Goal: Task Accomplishment & Management: Manage account settings

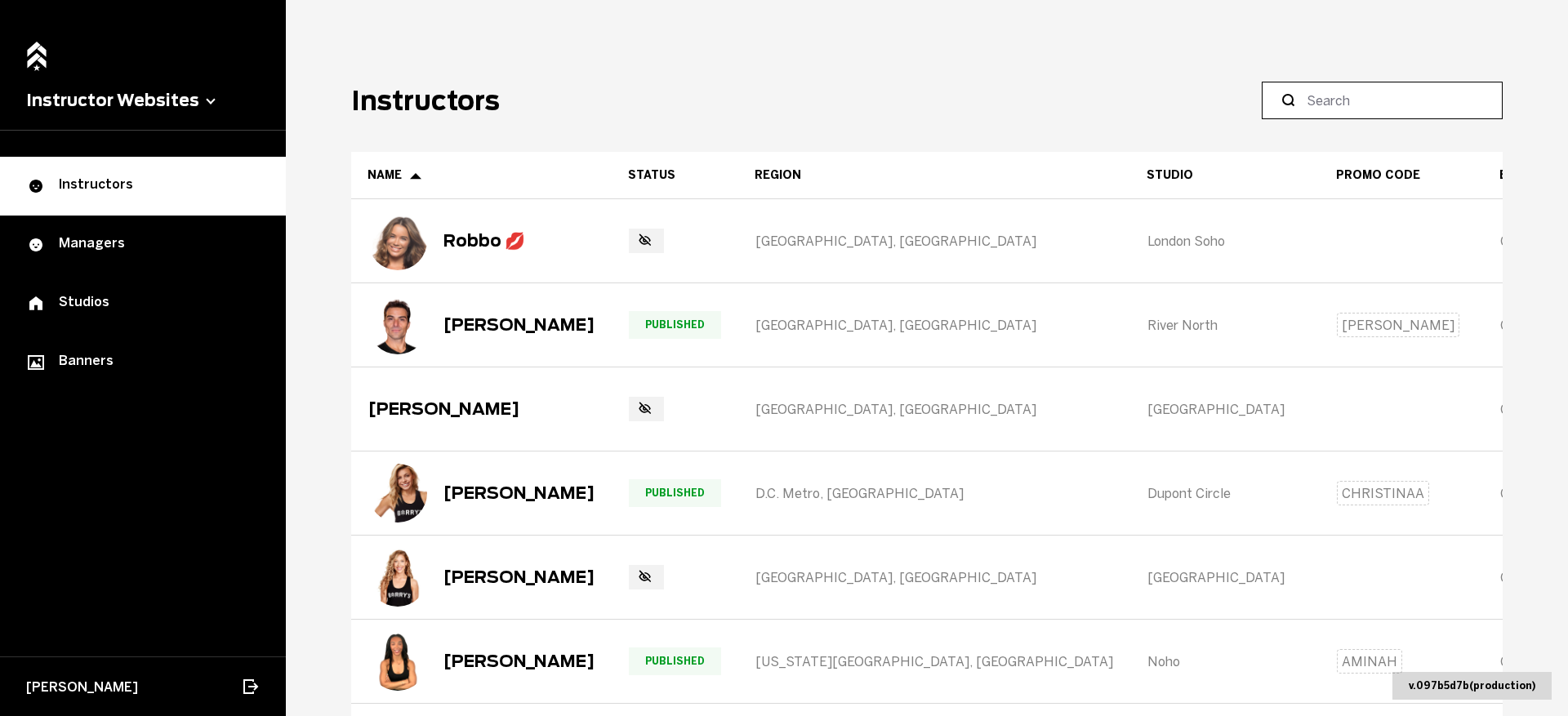
click at [1339, 104] on input at bounding box center [1387, 101] width 162 height 20
type input "Ashling"
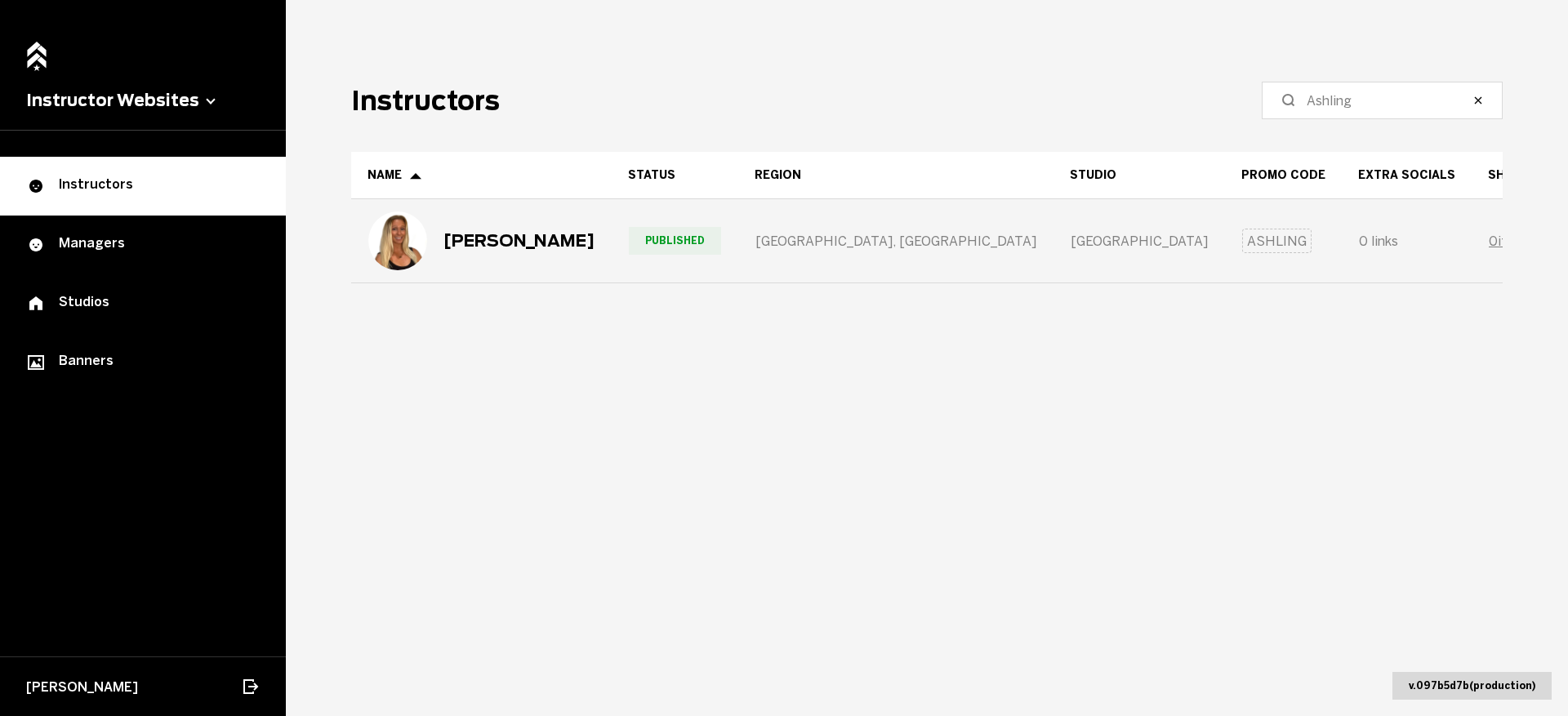
click at [510, 267] on div "[PERSON_NAME]" at bounding box center [482, 240] width 226 height 59
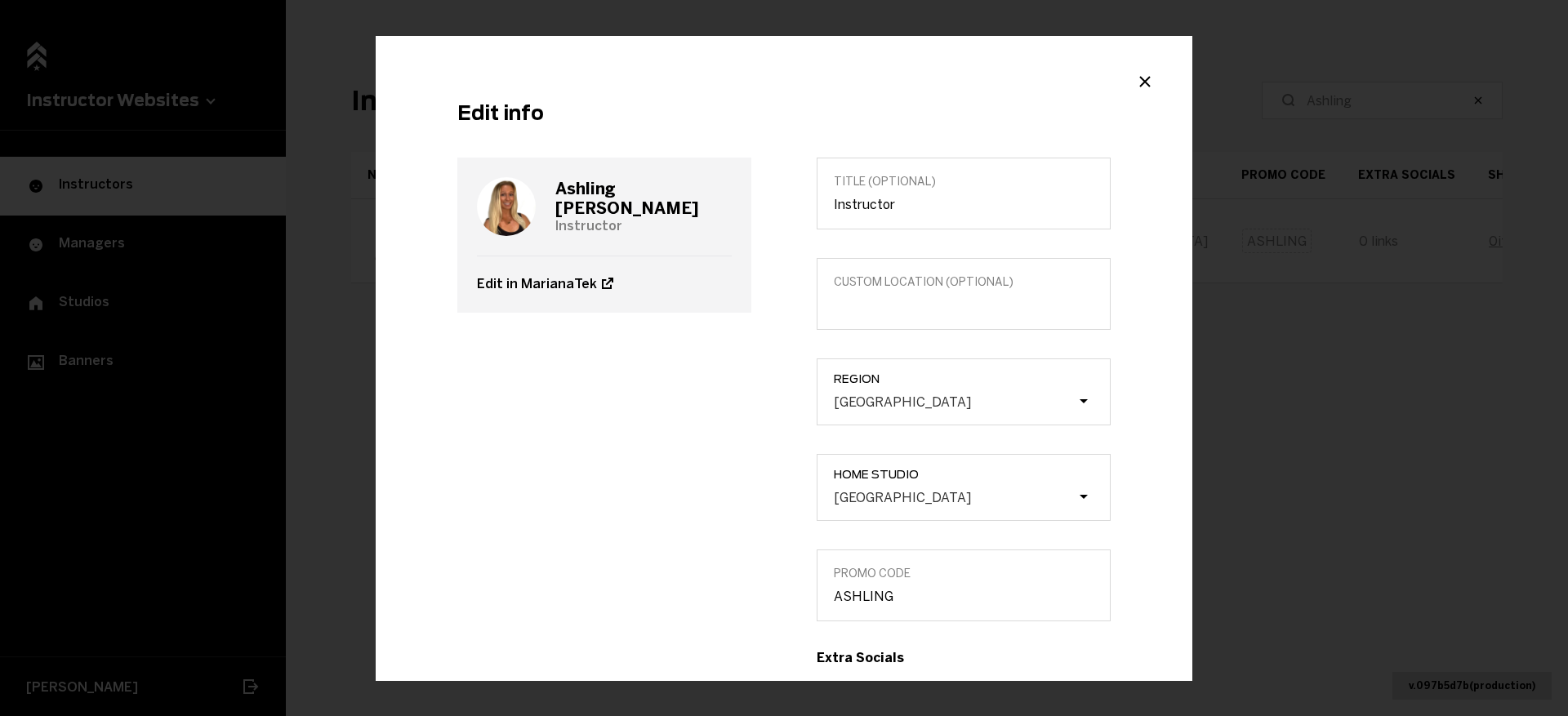
scroll to position [554, 0]
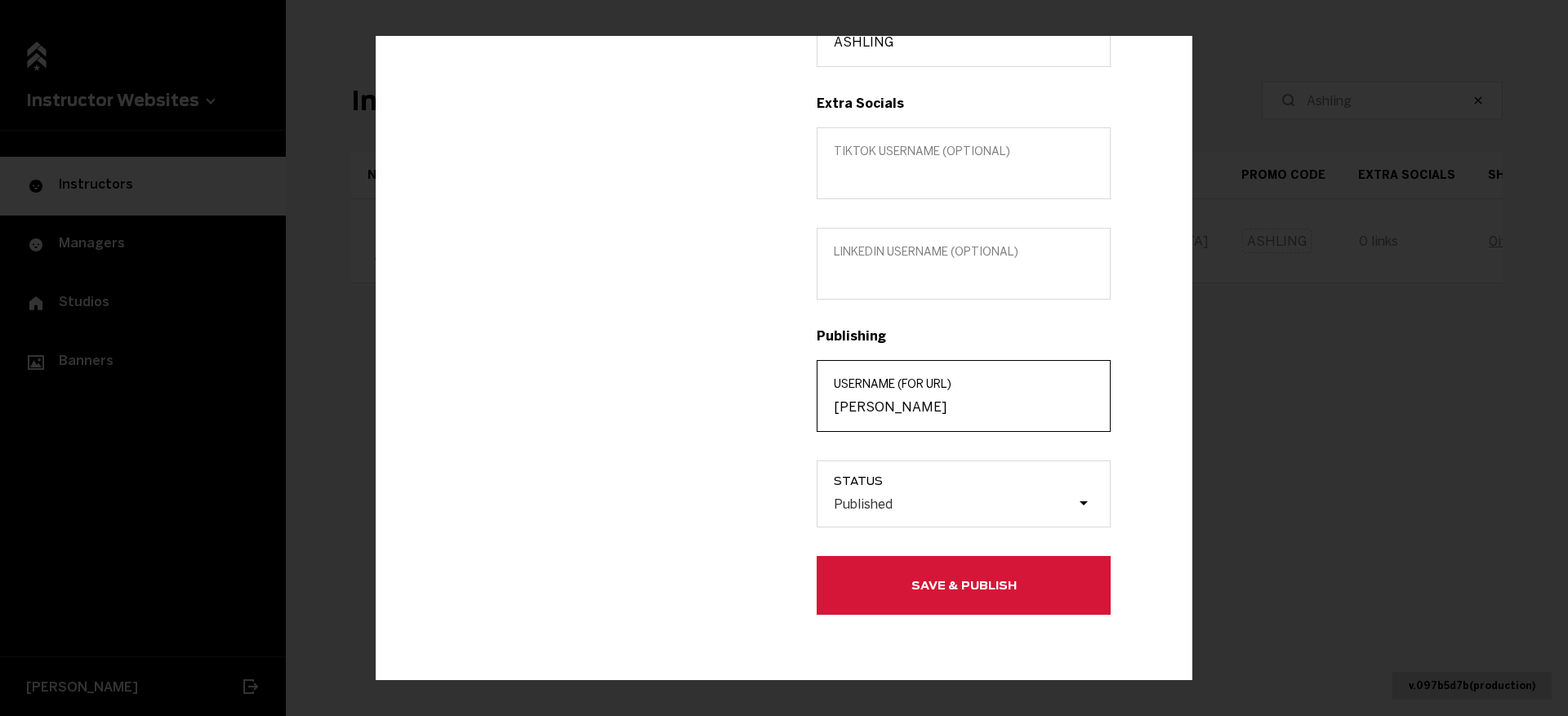
click at [906, 412] on input "[PERSON_NAME]" at bounding box center [963, 407] width 260 height 16
click at [847, 332] on h3 "Publishing" at bounding box center [963, 336] width 294 height 16
click at [963, 131] on label "TikTok username (optional)" at bounding box center [963, 163] width 294 height 72
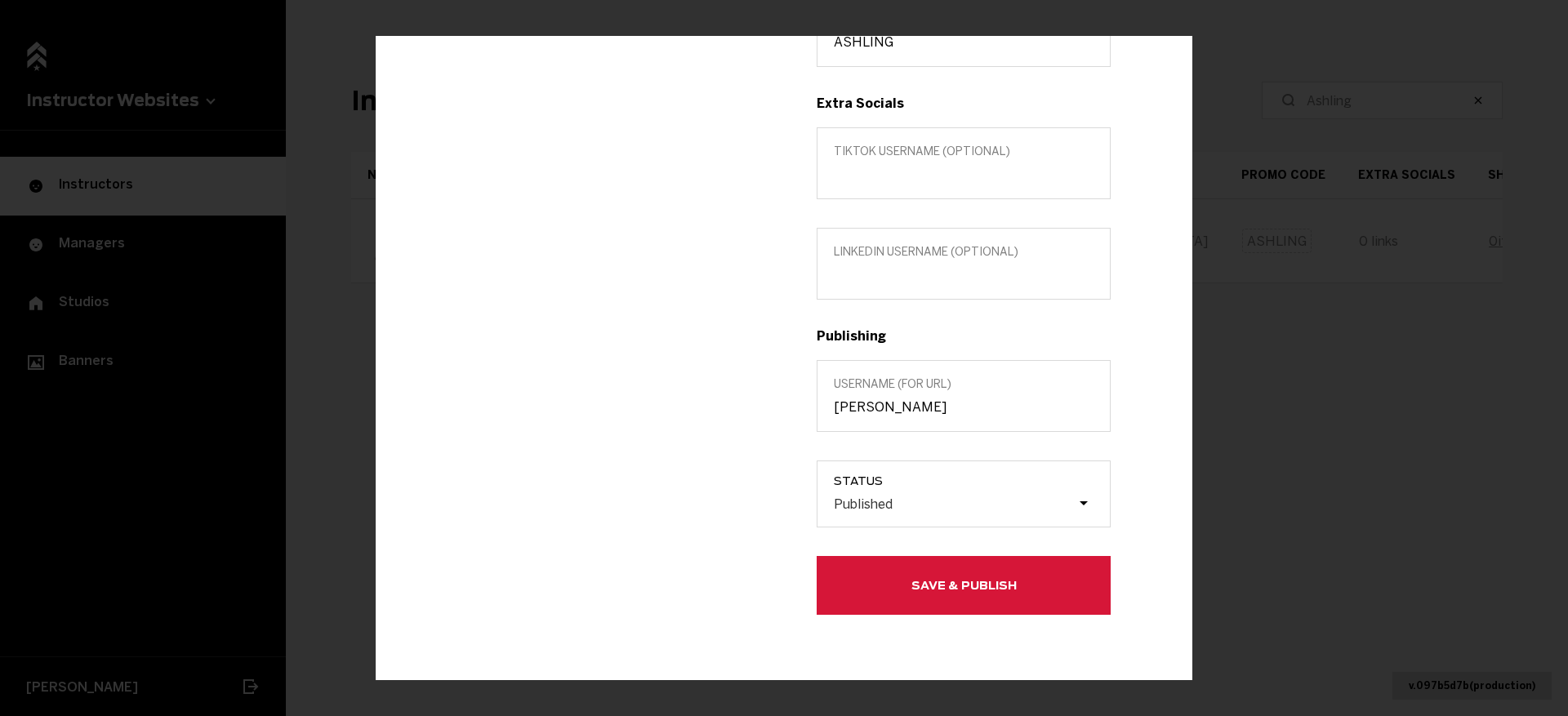
click at [963, 167] on input "TikTok username (optional)" at bounding box center [963, 174] width 260 height 16
click at [963, 148] on span "TikTok username (optional)" at bounding box center [963, 151] width 260 height 14
click at [963, 167] on input "TikTok username (optional)" at bounding box center [963, 174] width 260 height 16
paste input "ashlingdevaney"
type input "ashlingdevaney"
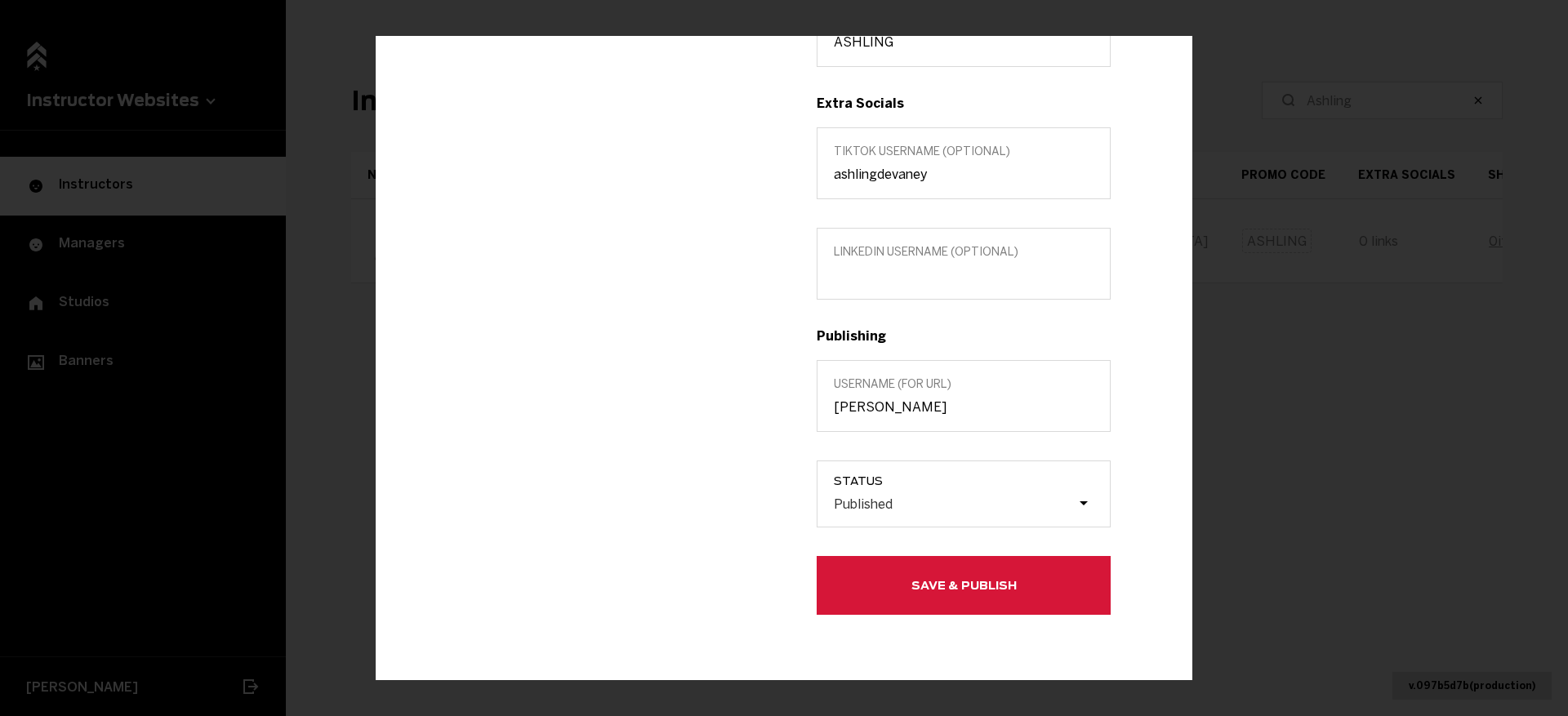
click at [930, 589] on button "Save & Publish" at bounding box center [963, 585] width 294 height 59
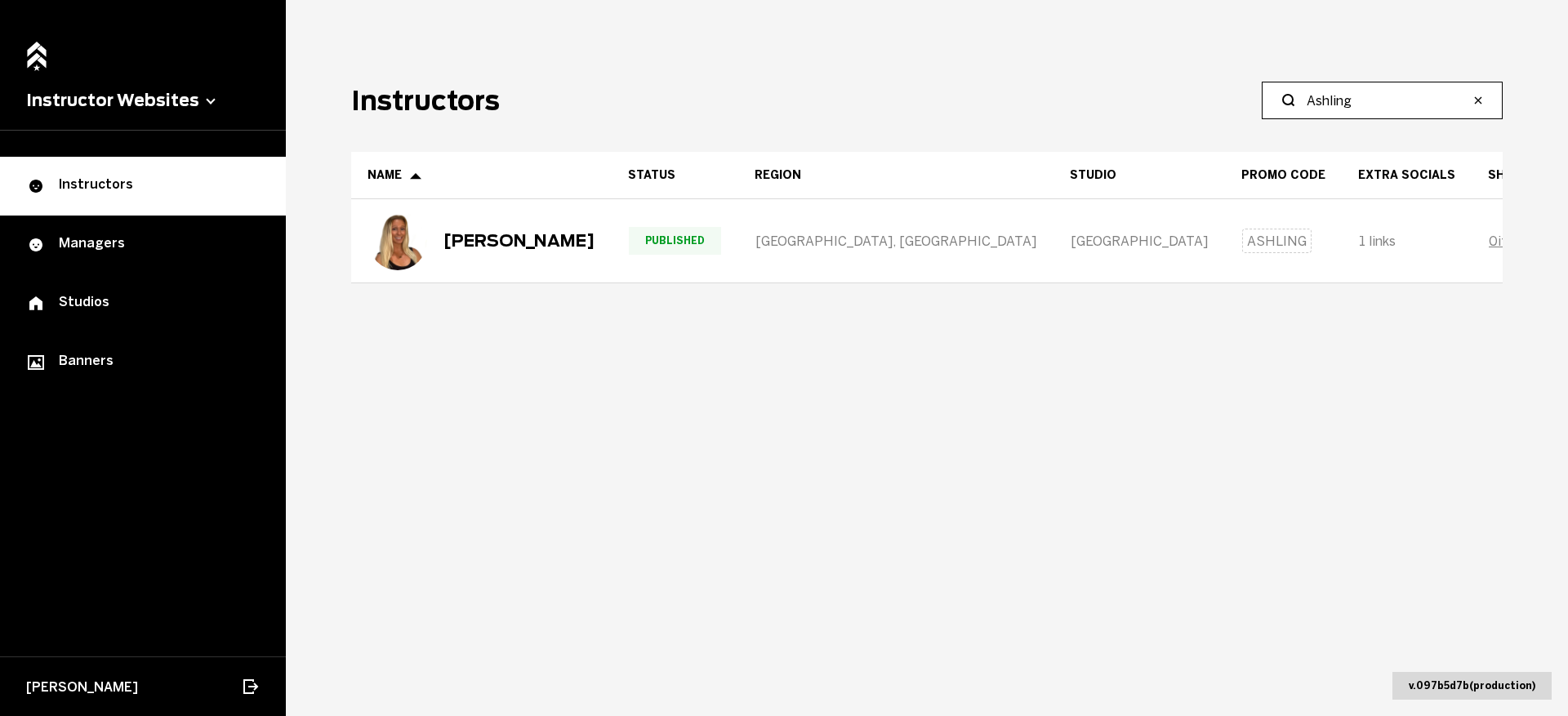
click at [1377, 101] on input "Ashling" at bounding box center [1387, 101] width 162 height 20
type input "Jodi"
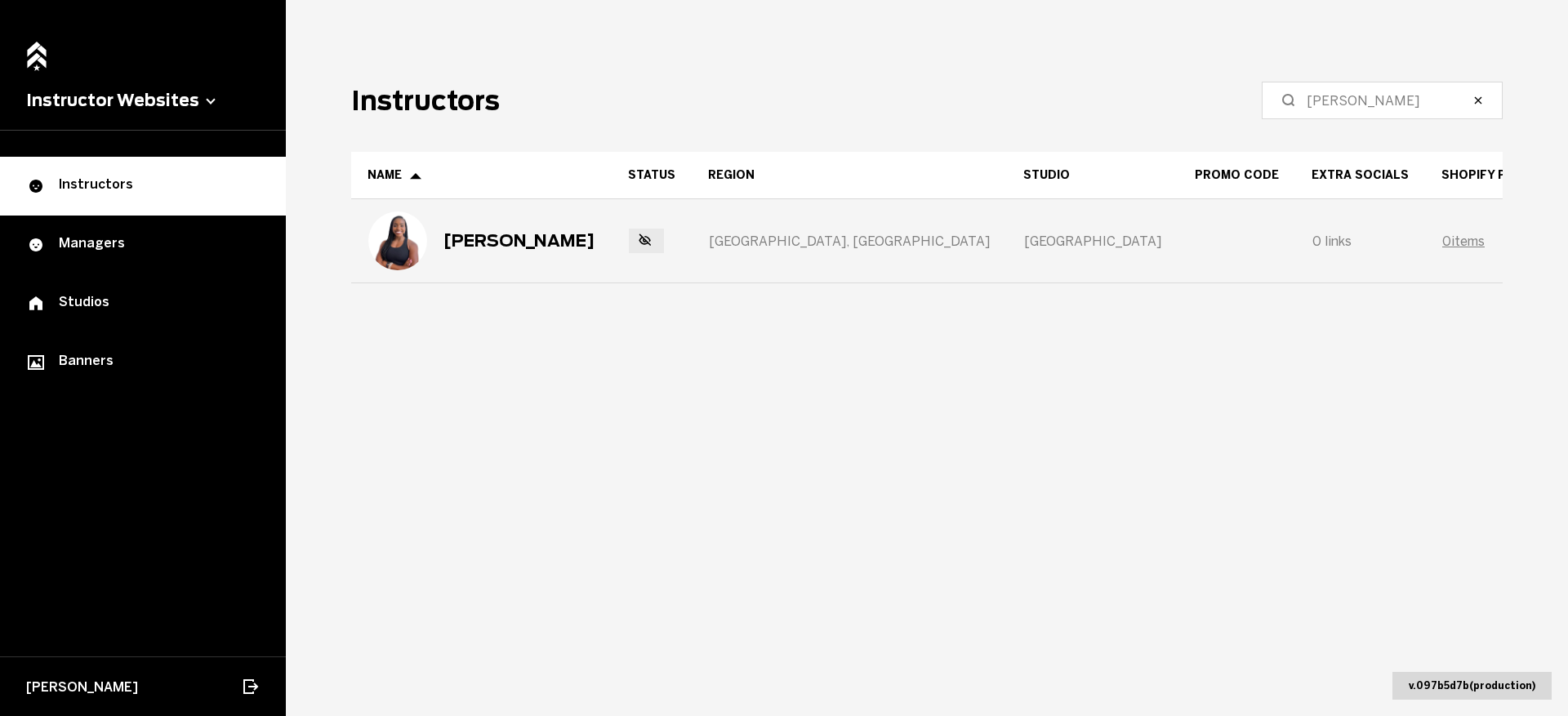
click at [556, 262] on div "Jodi Campbell" at bounding box center [482, 240] width 226 height 59
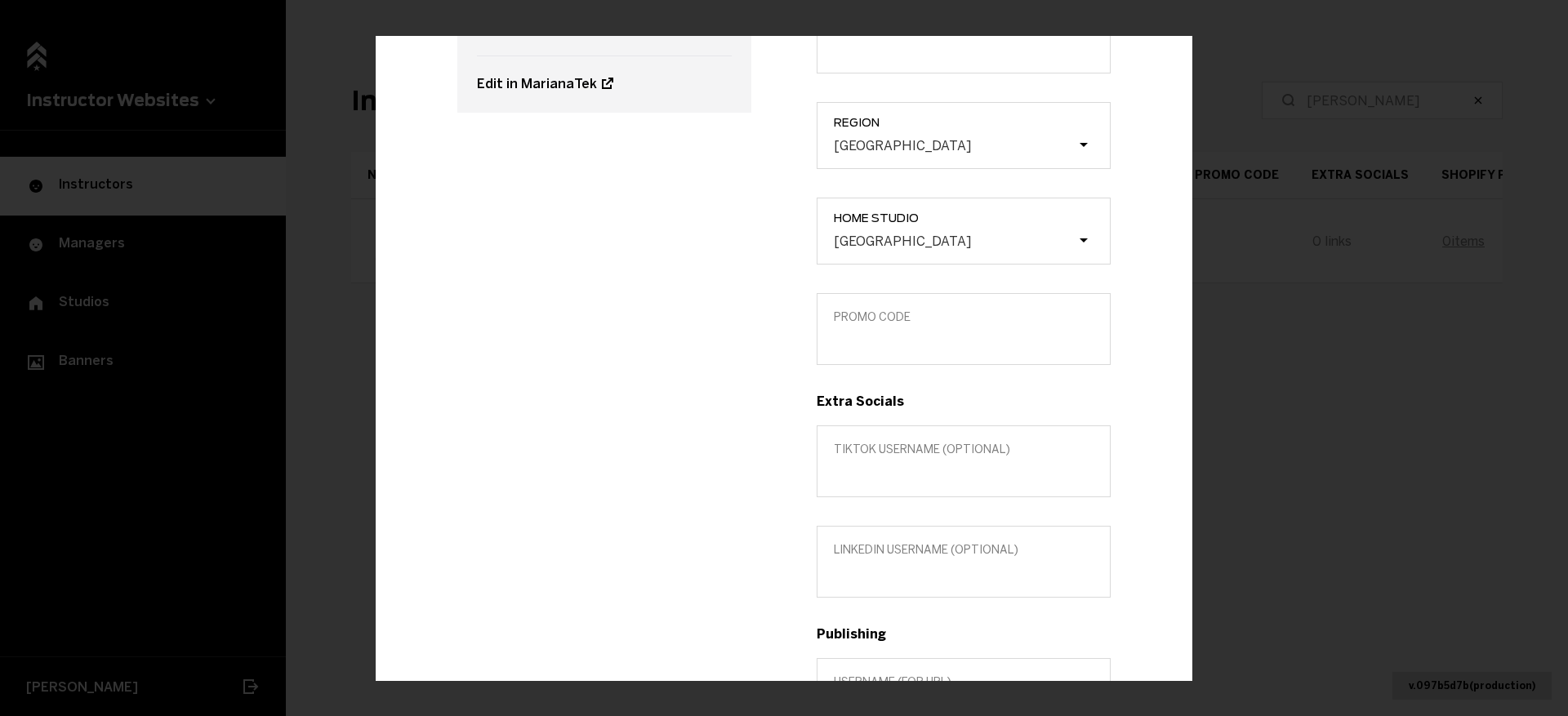
scroll to position [315, 0]
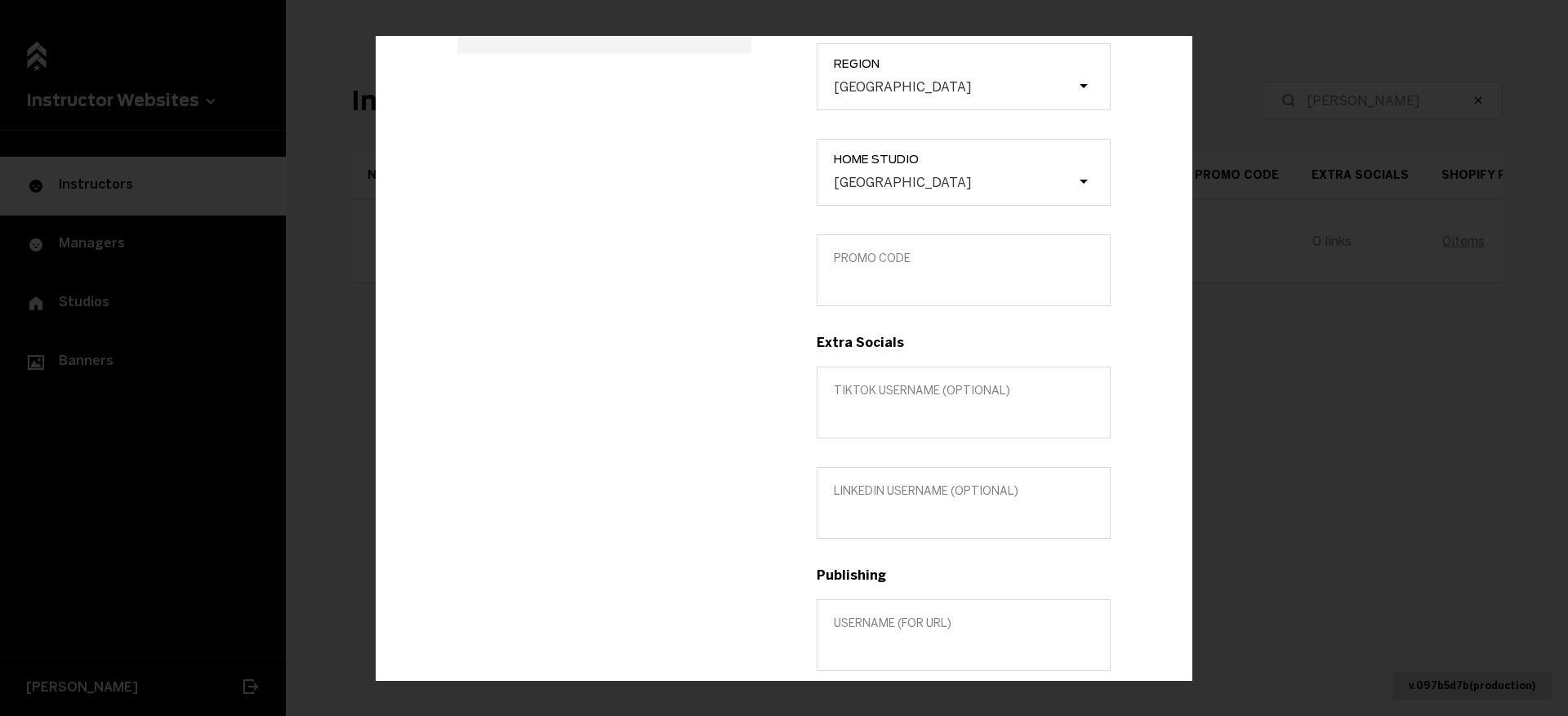
click at [928, 432] on label "TikTok username (optional)" at bounding box center [963, 403] width 294 height 72
click at [928, 422] on input "TikTok username (optional)" at bounding box center [963, 413] width 260 height 16
click at [908, 418] on input "TikTok username (optional)" at bounding box center [963, 413] width 260 height 16
paste input "Jcampbell35"
type input "Jcampbell35"
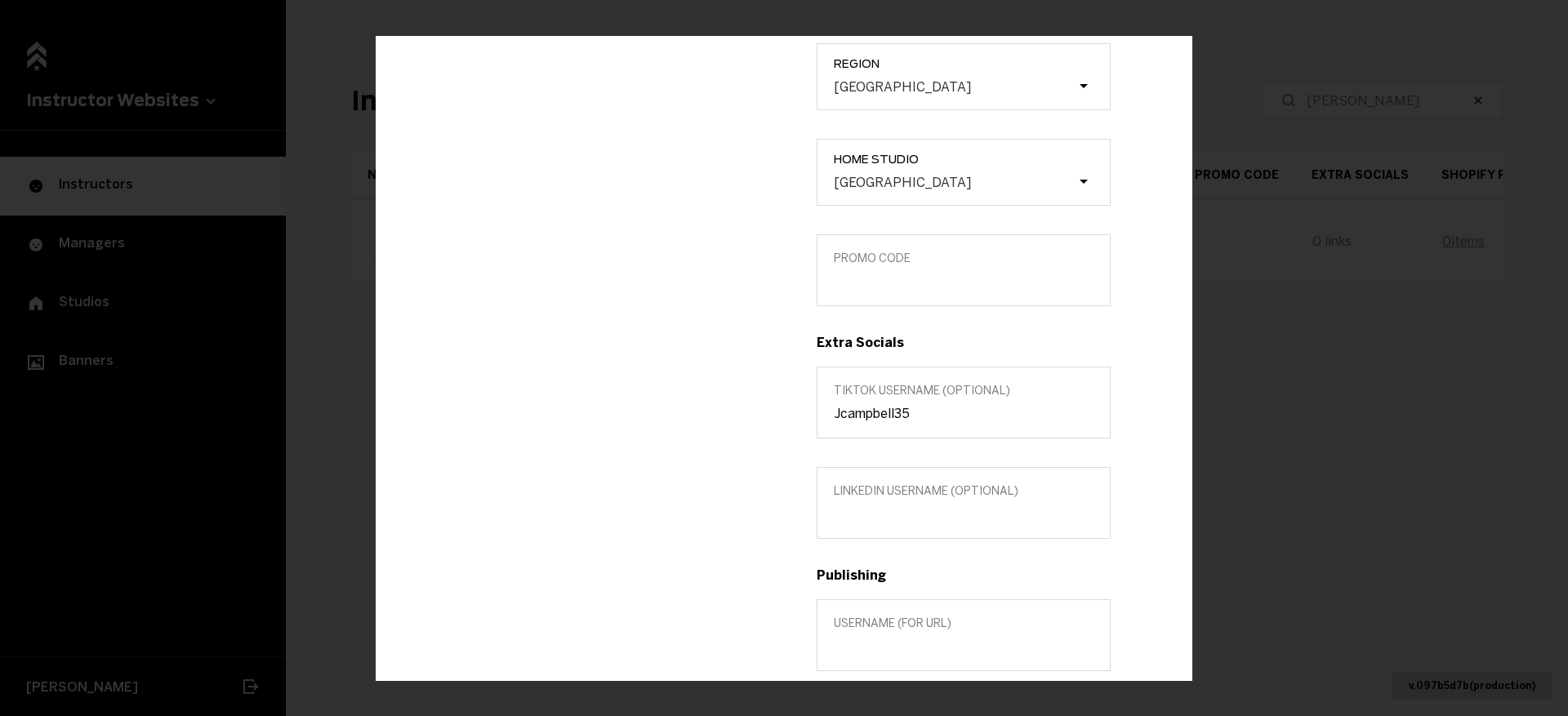
click at [651, 445] on div "Jodi Campbell Instructor Edit in MarianaTek" at bounding box center [605, 348] width 360 height 1012
click at [883, 289] on input "Promo Code" at bounding box center [963, 281] width 260 height 16
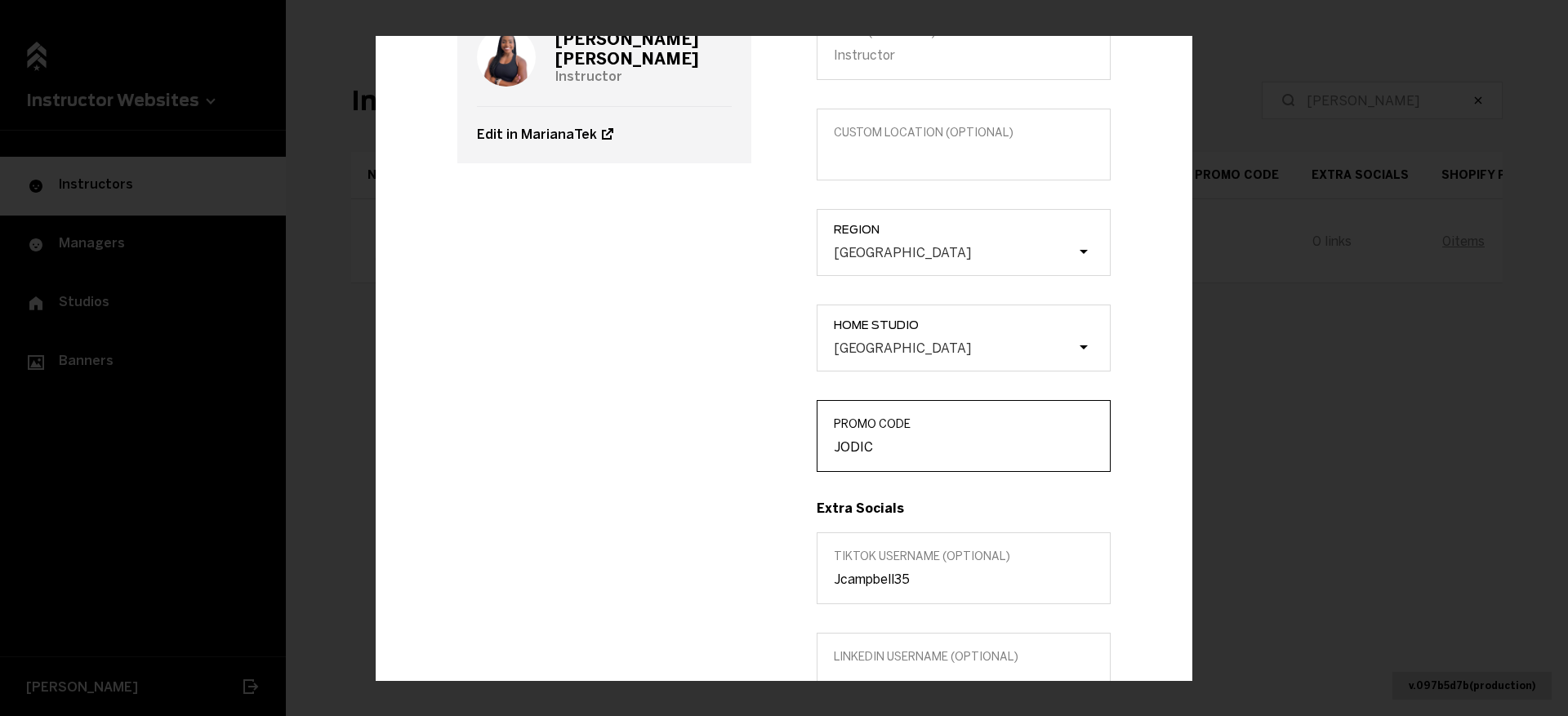
scroll to position [0, 0]
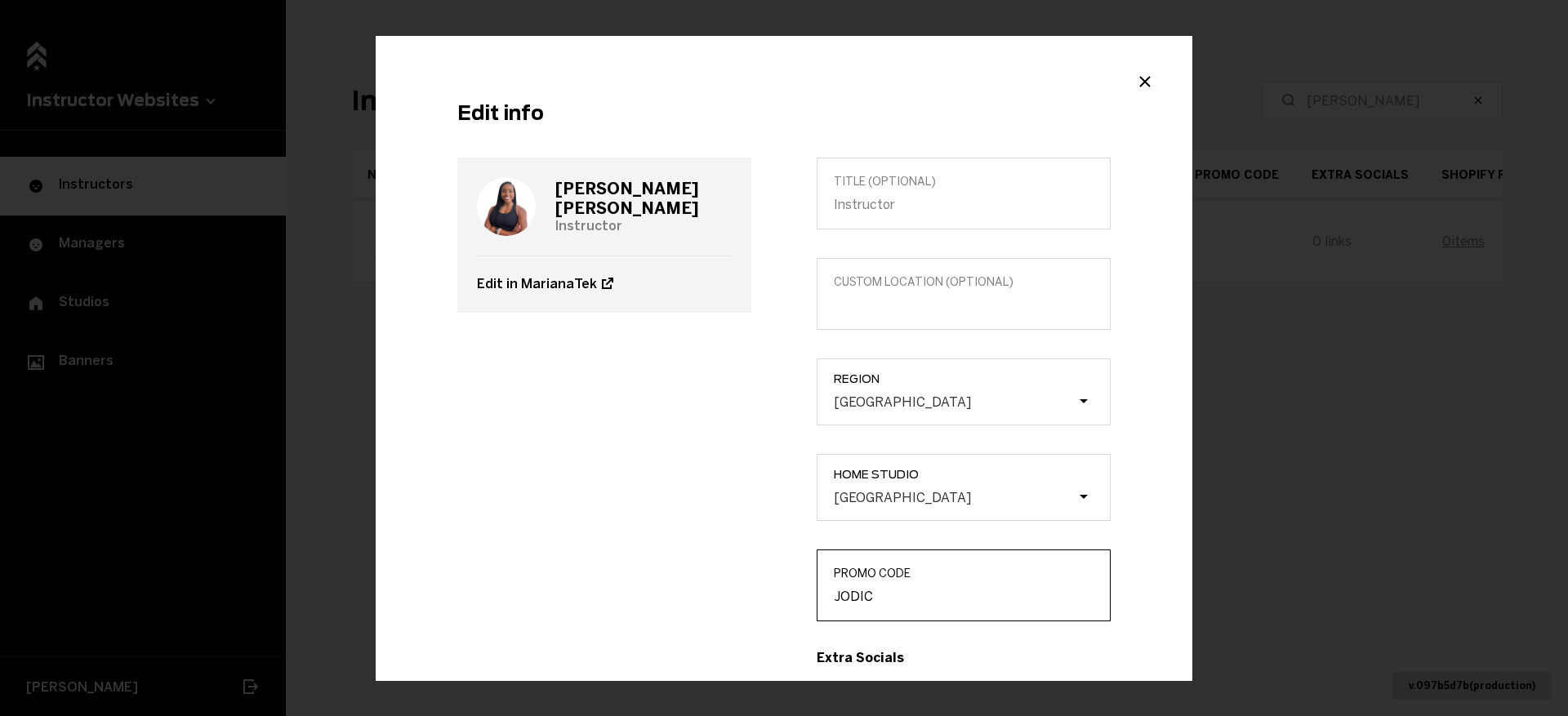
type input "JODIC"
drag, startPoint x: 680, startPoint y: 204, endPoint x: 536, endPoint y: 195, distance: 144.3
click at [536, 195] on div "Jodi Campbell Instructor" at bounding box center [604, 206] width 255 height 98
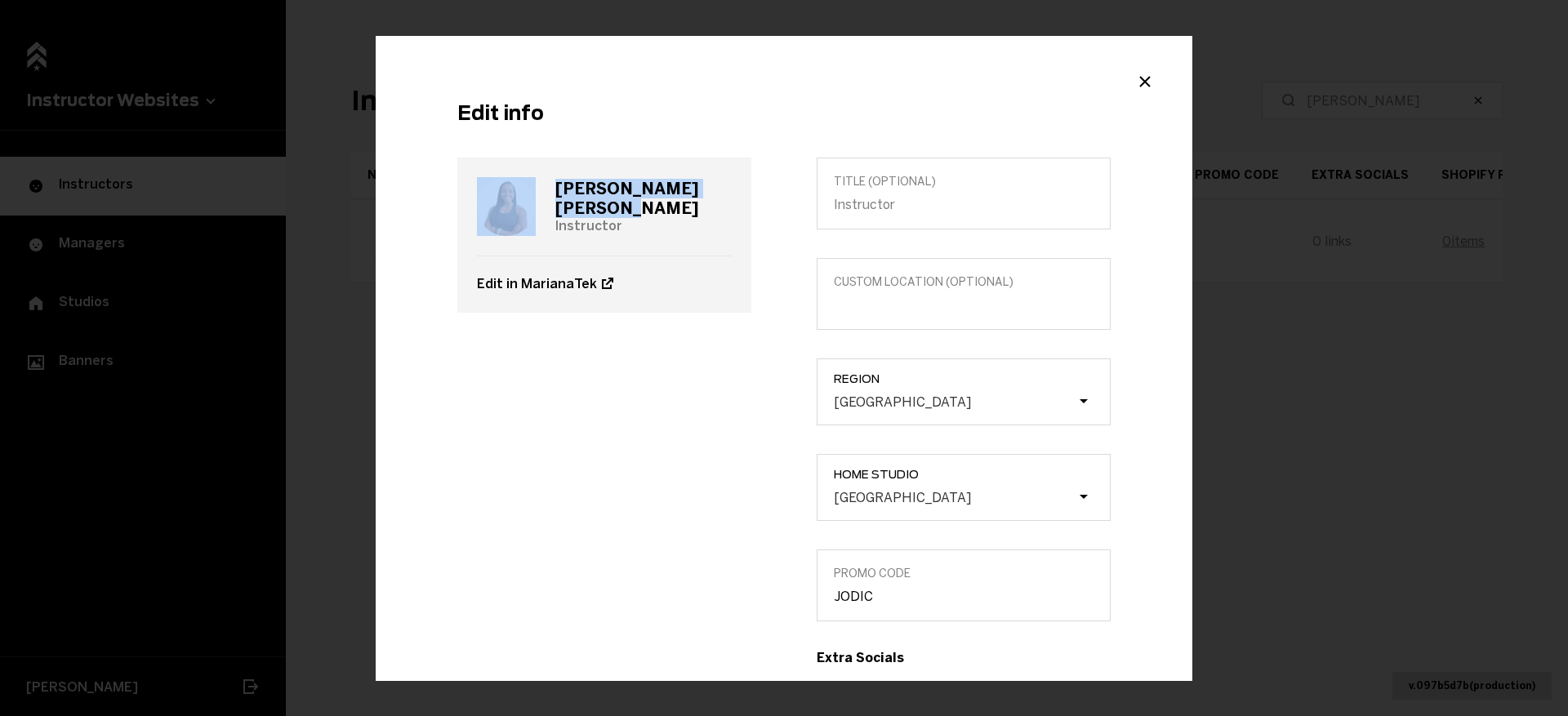
copy div "Jodi Campbell"
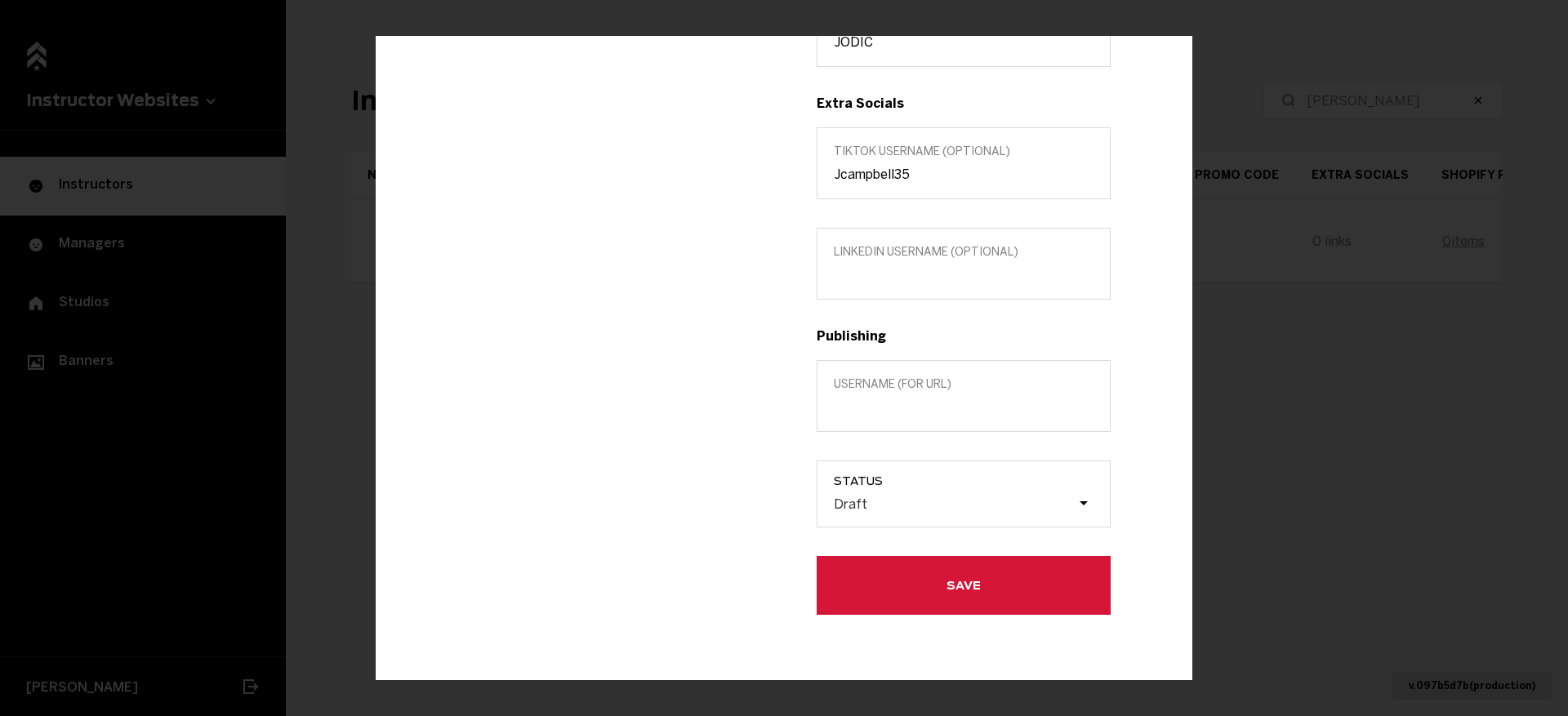
click at [897, 441] on div "Title (optional) Custom location (Optional) Region Tampa Home Studio Tampa Prom…" at bounding box center [964, 109] width 360 height 1012
click at [888, 405] on input "Username (for url)" at bounding box center [963, 407] width 260 height 16
paste input "Jodi Campbell"
click at [866, 406] on input "Jodi Campbell" at bounding box center [963, 407] width 260 height 16
type input "Jodi-Campbell"
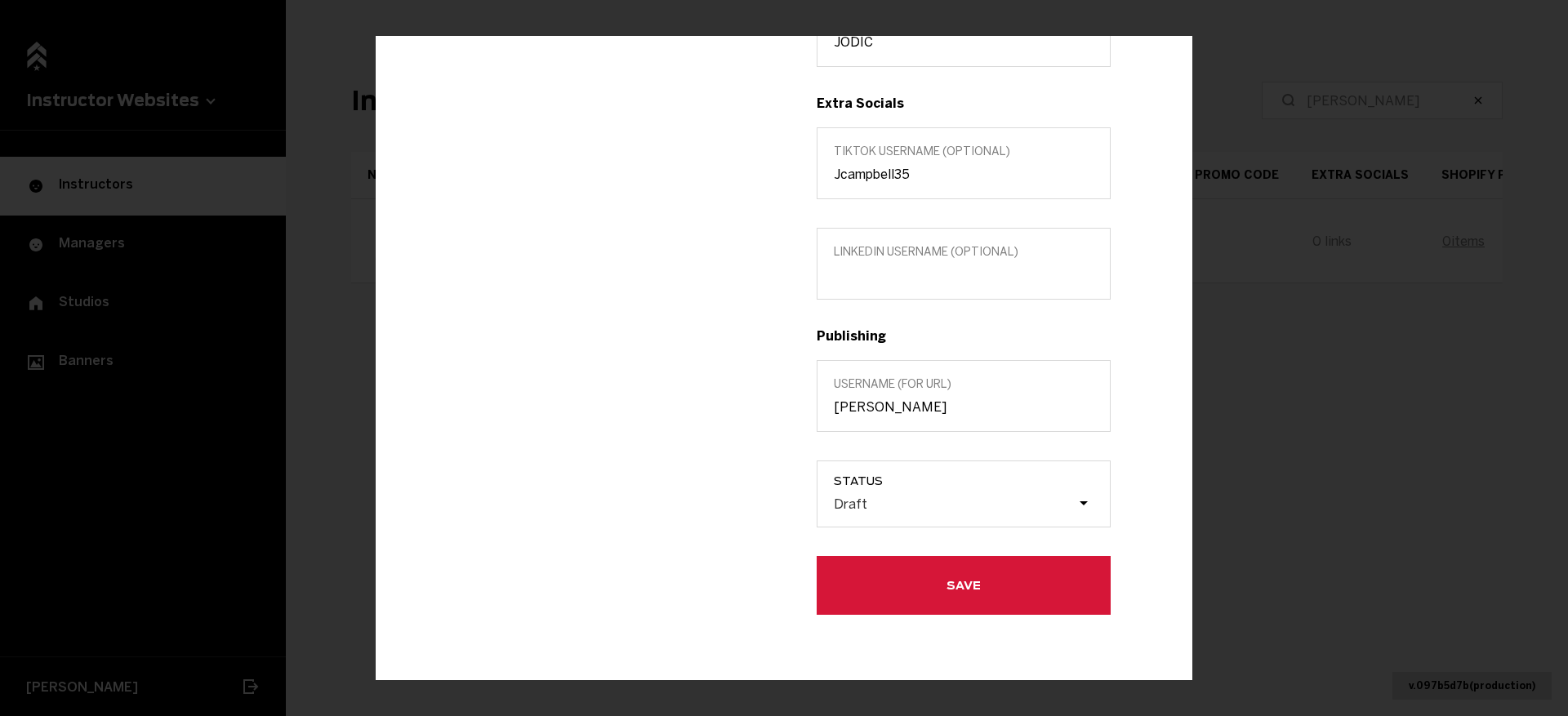
click at [883, 488] on label "Status Draft" at bounding box center [963, 493] width 294 height 67
click at [751, 504] on input "Status Draft" at bounding box center [751, 504] width 0 height 0
click at [883, 521] on label "Status 0 results available. Select is focused , press Down to open the menu, Dr…" at bounding box center [963, 493] width 294 height 67
click at [751, 504] on input "Status 0 results available. Select is focused , press Down to open the menu, Dr…" at bounding box center [751, 504] width 0 height 0
click at [872, 507] on div "Draft" at bounding box center [954, 503] width 245 height 16
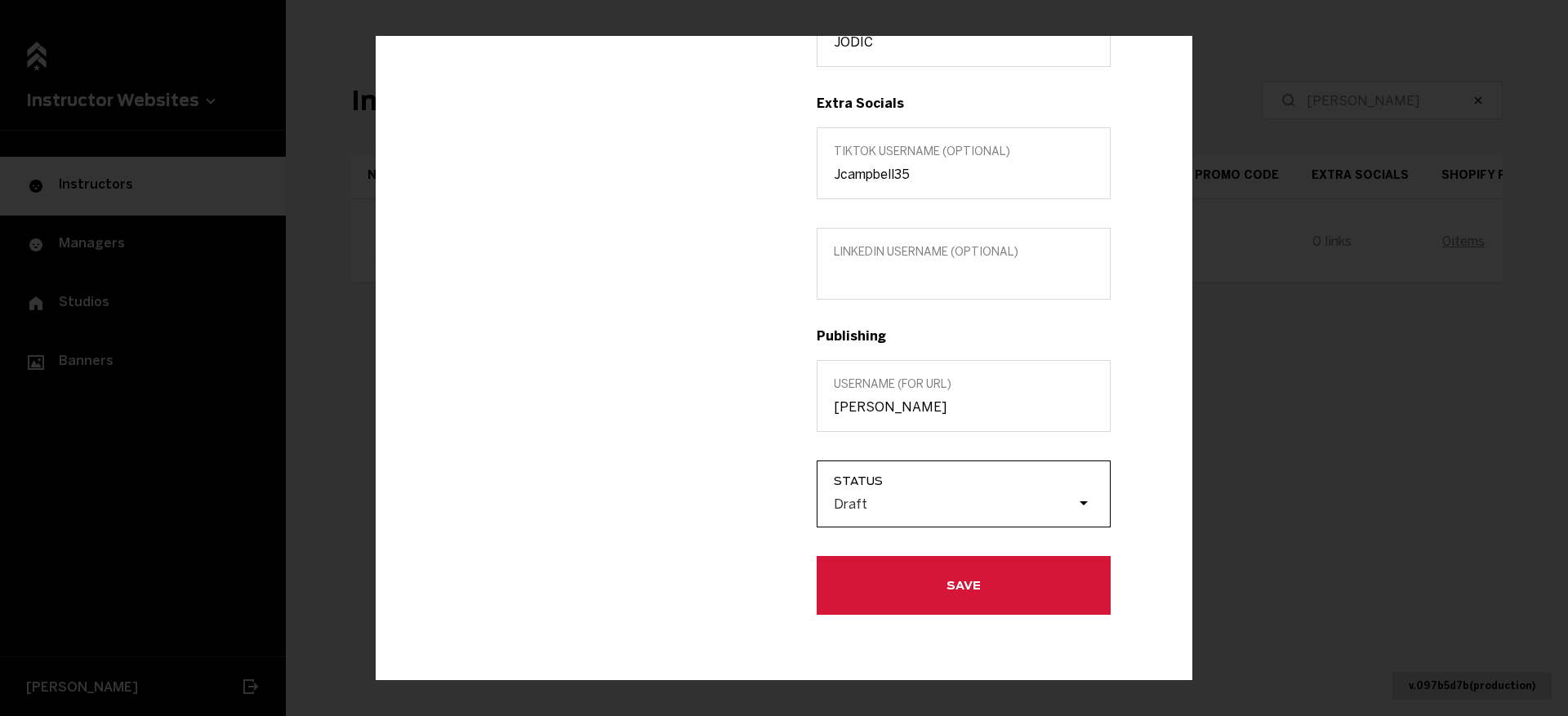
click at [751, 504] on input "Status 0 results available. Select is focused , press Down to open the menu, Dr…" at bounding box center [751, 504] width 0 height 0
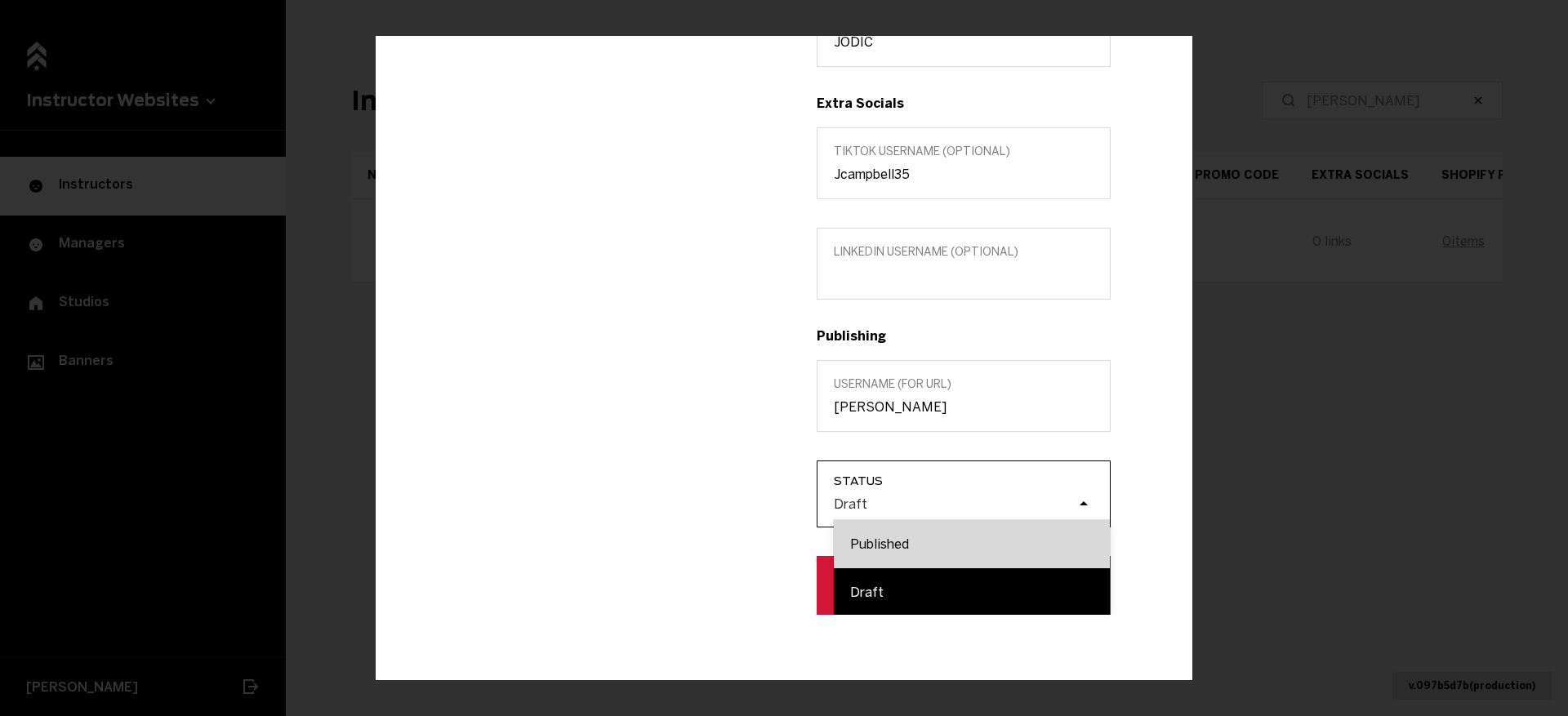
click at [877, 533] on div "Published" at bounding box center [972, 544] width 276 height 48
click at [751, 504] on input "Status option Published focused, 1 of 2. 2 results available. Use Up and Down t…" at bounding box center [751, 504] width 0 height 0
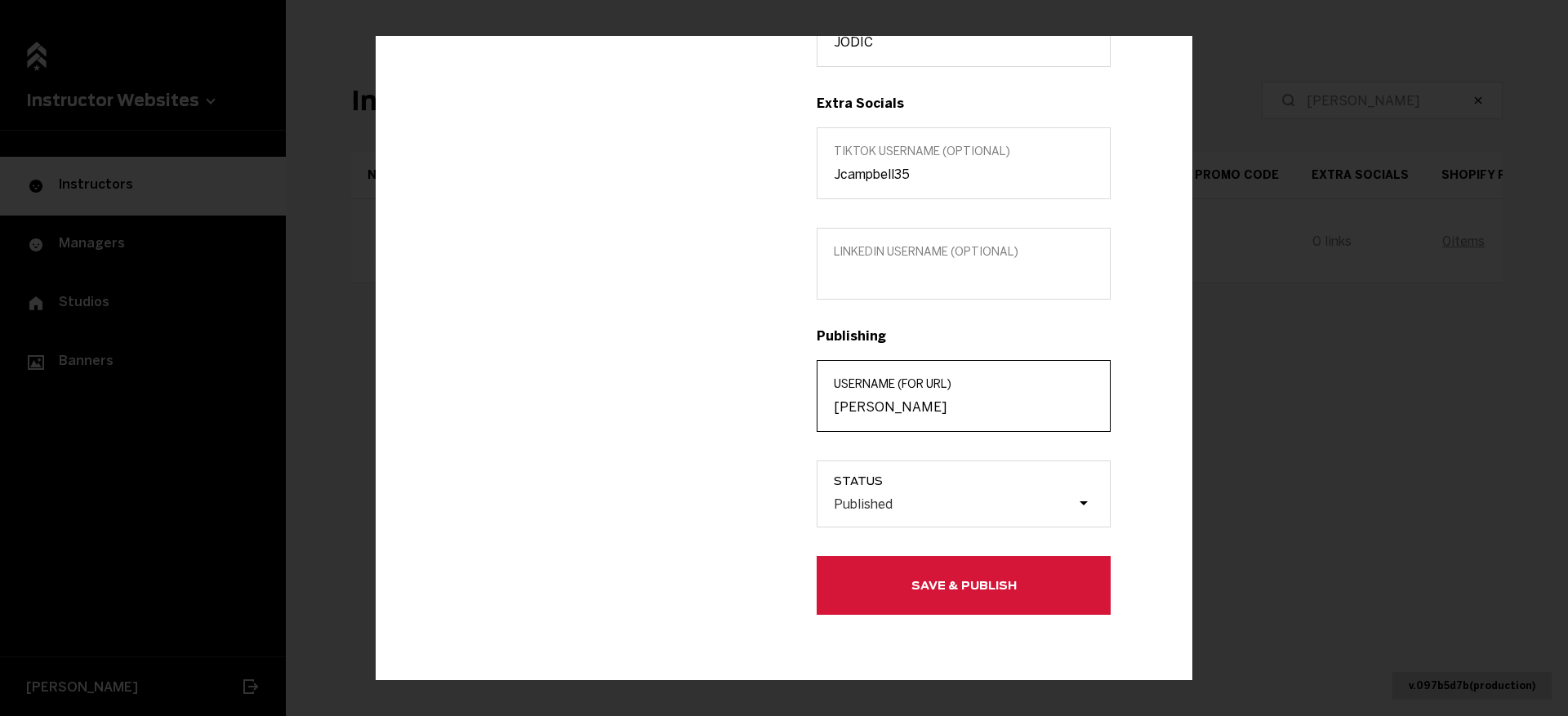
click at [911, 412] on input "Jodi-Campbell" at bounding box center [963, 407] width 260 height 16
click at [923, 605] on button "Save & Publish" at bounding box center [963, 585] width 294 height 59
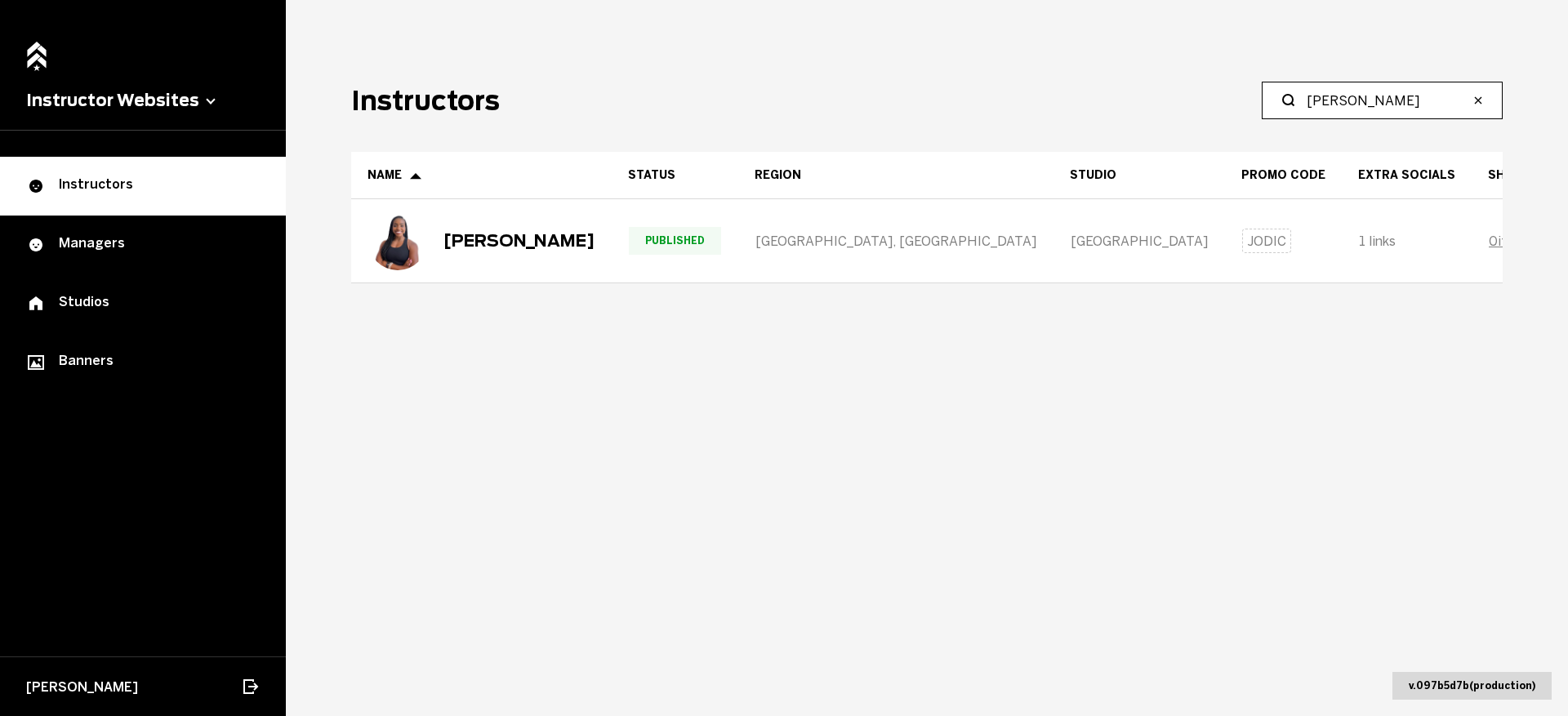
click at [1344, 103] on input "Jodi" at bounding box center [1387, 101] width 162 height 20
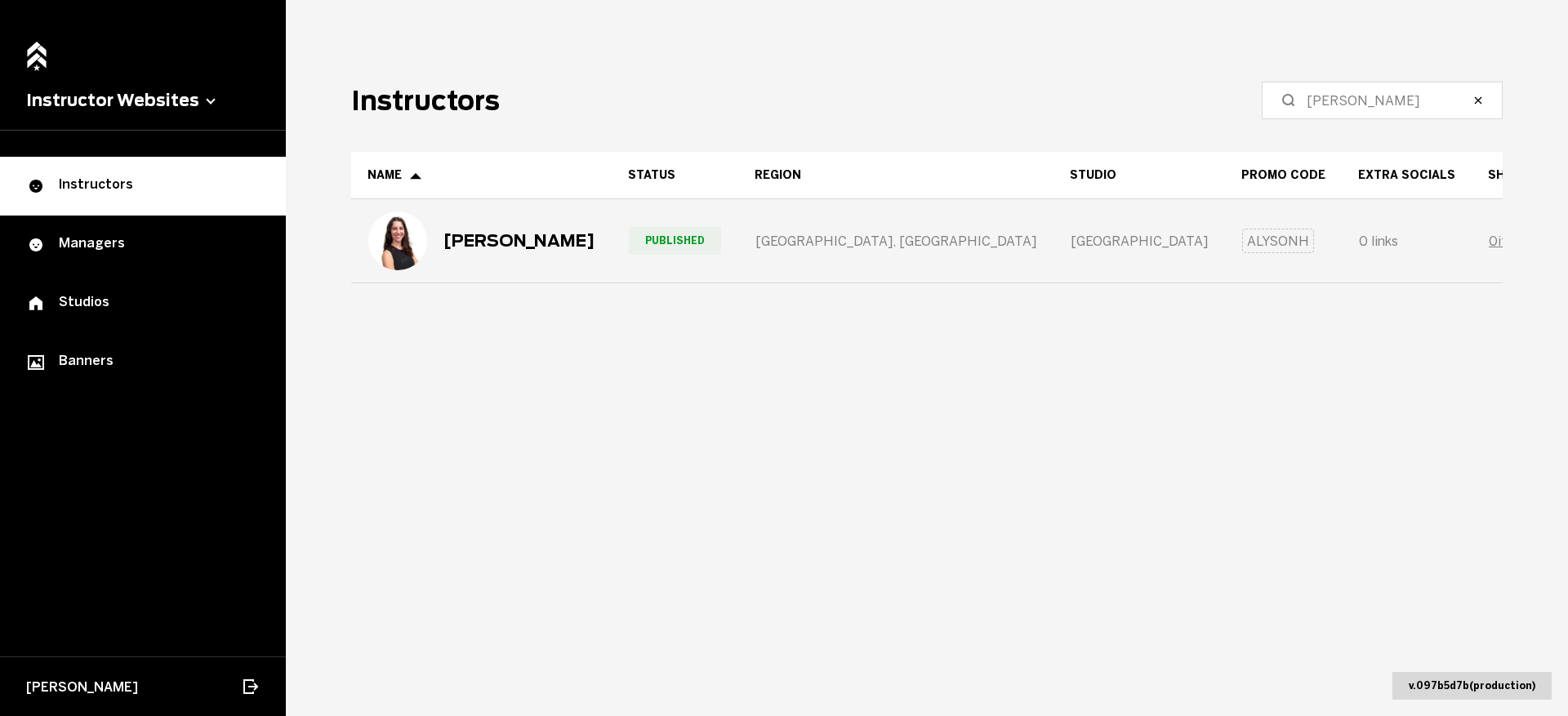
drag, startPoint x: 589, startPoint y: 239, endPoint x: 445, endPoint y: 238, distance: 144.0
click at [445, 238] on div "Alyson Hopkins" at bounding box center [482, 241] width 259 height 82
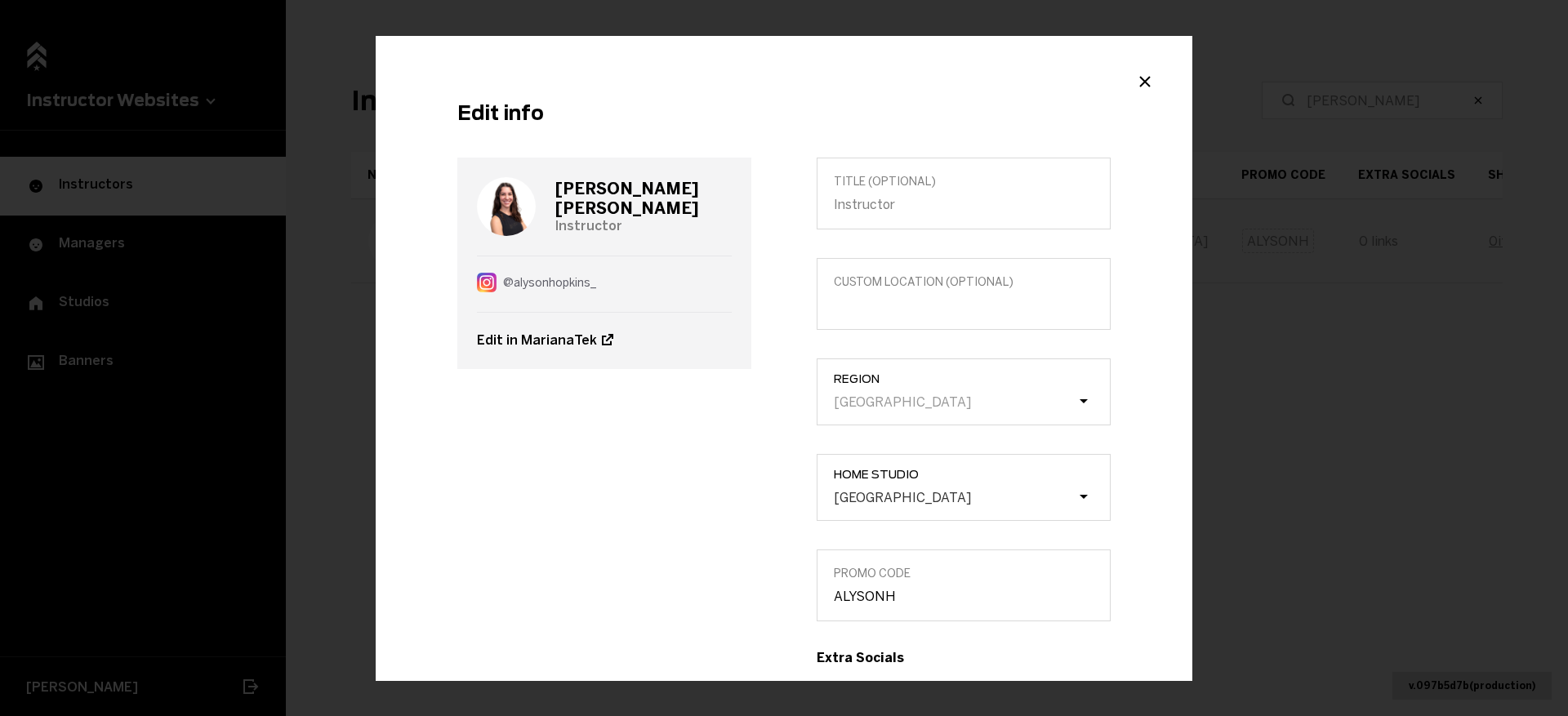
copy div "Alyson Hopkins"
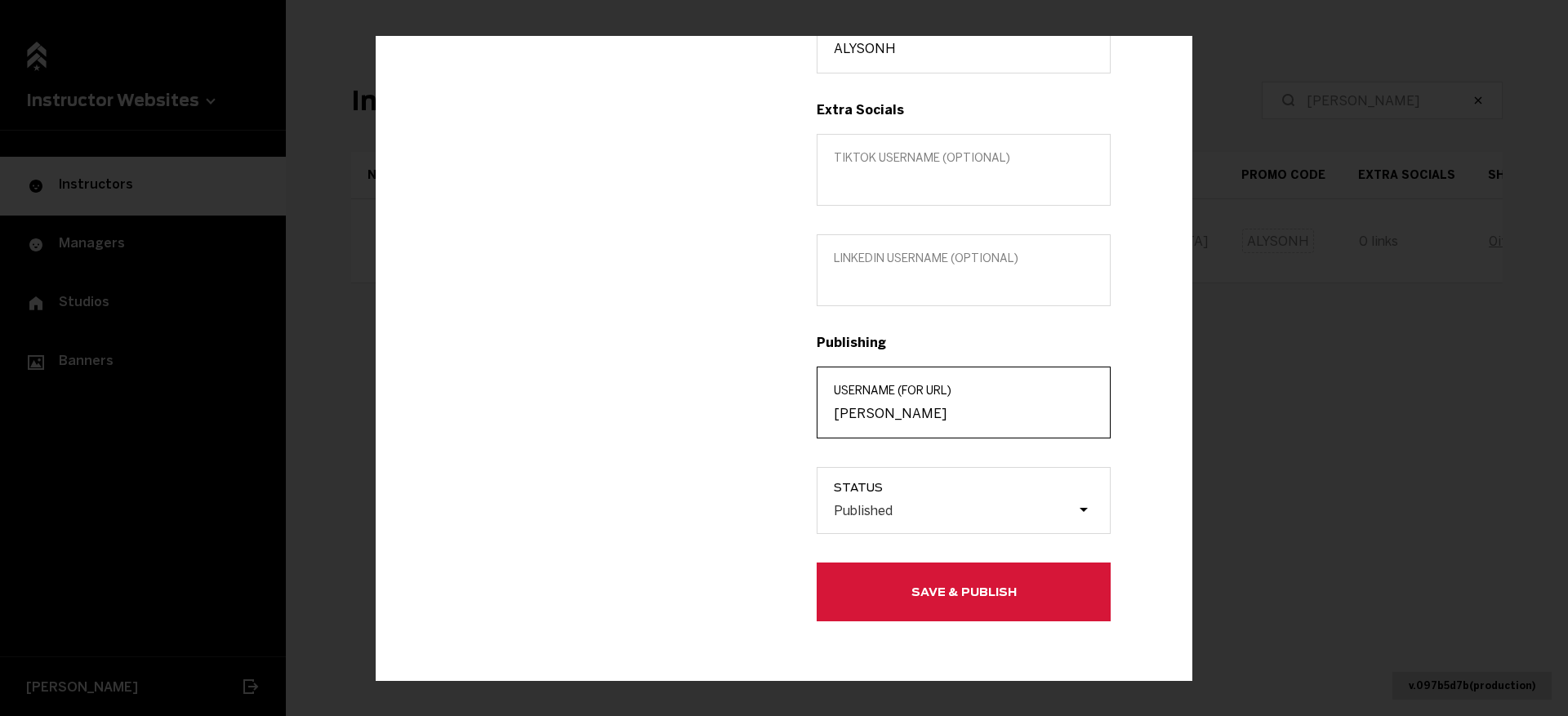
click at [901, 412] on input "Alyson-Hopkins" at bounding box center [963, 413] width 260 height 16
click at [1367, 299] on div "Edit info Alyson Hopkins Instructor @ alysonhopkins_ Edit in MarianaTek Title (…" at bounding box center [784, 358] width 1568 height 716
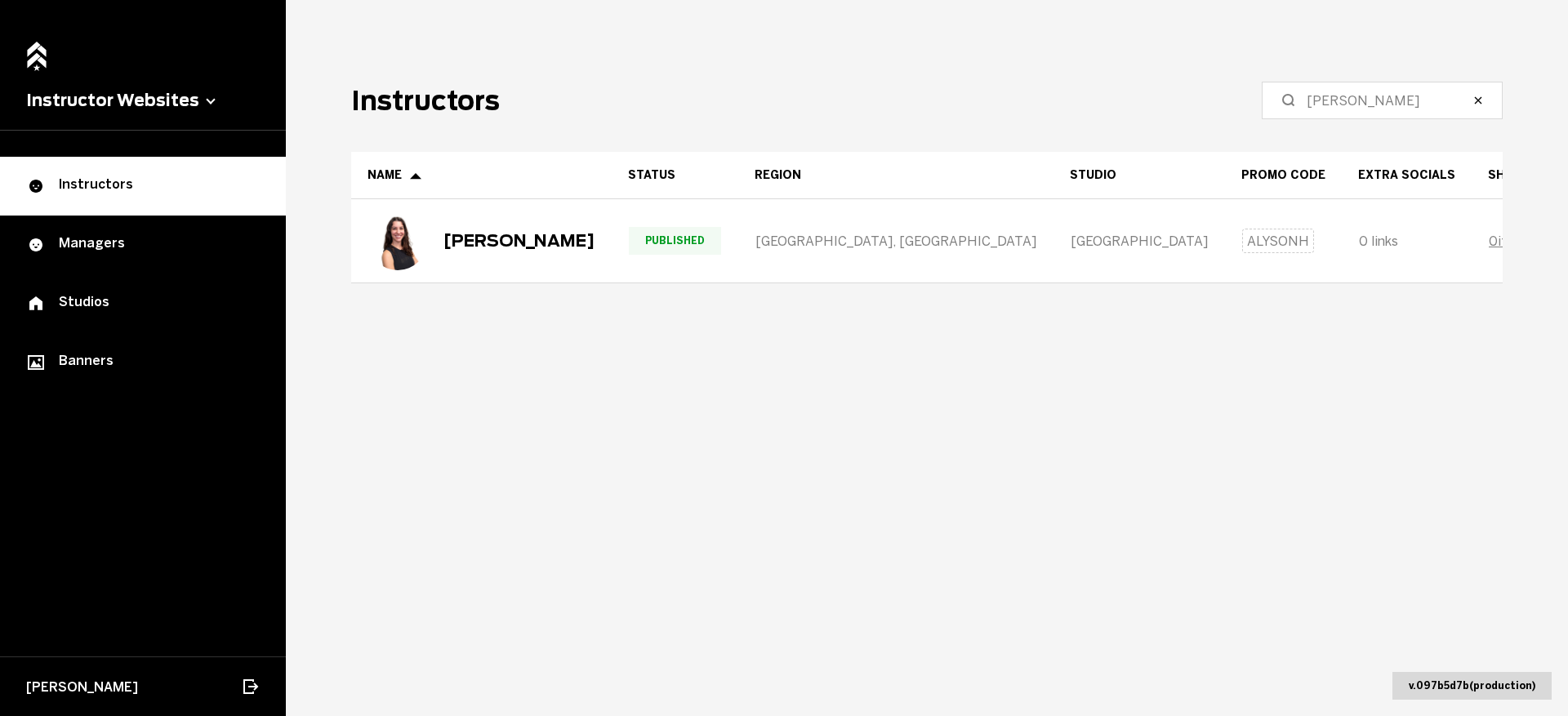
click at [1369, 80] on main "Instructors Alyson Name Status Region Studio Promo Code Extra Socials Shopify P…" at bounding box center [927, 358] width 1282 height 716
click at [1369, 86] on label "Alyson" at bounding box center [1382, 101] width 241 height 38
click at [1369, 91] on input "Alyson" at bounding box center [1387, 101] width 162 height 20
click at [1363, 100] on input "Alyson" at bounding box center [1387, 101] width 162 height 20
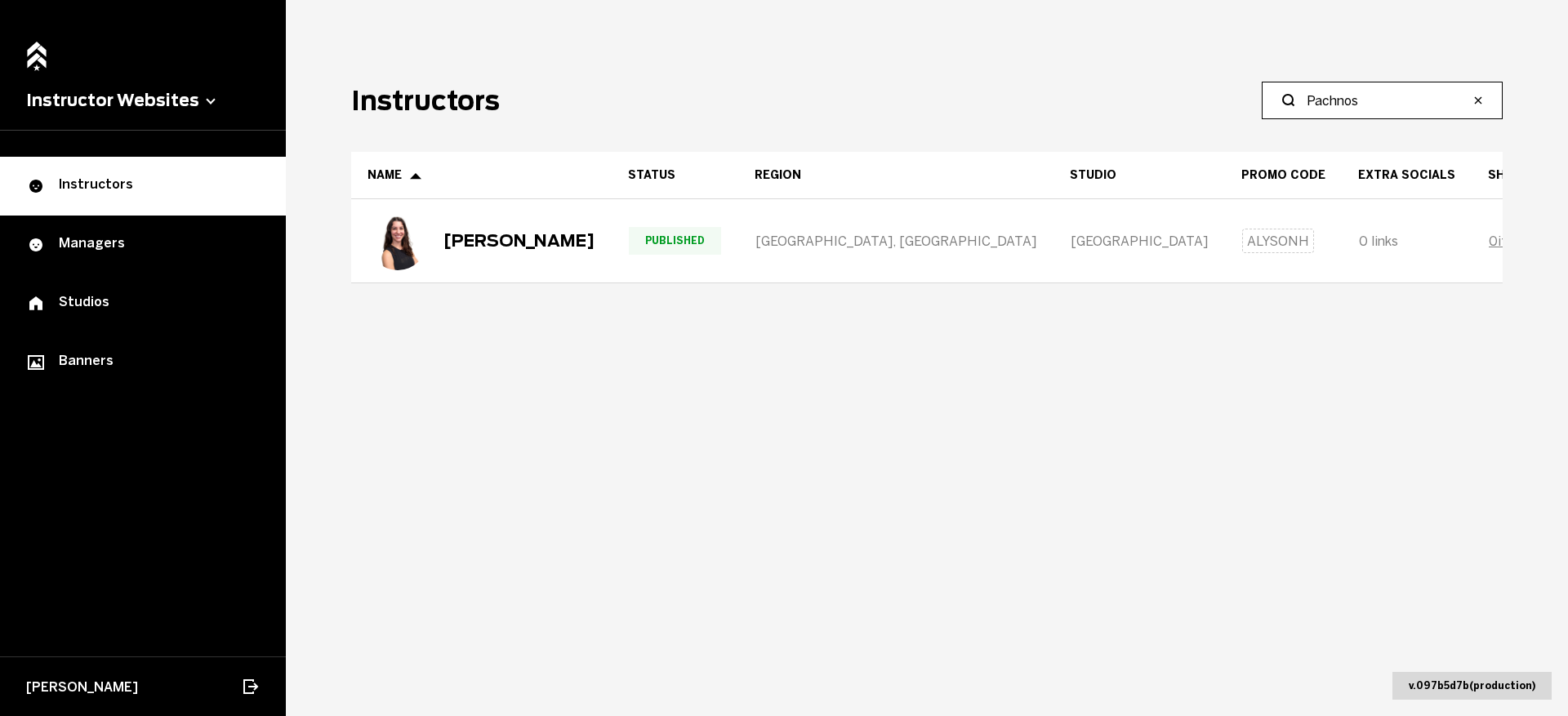
type input "Pachnos"
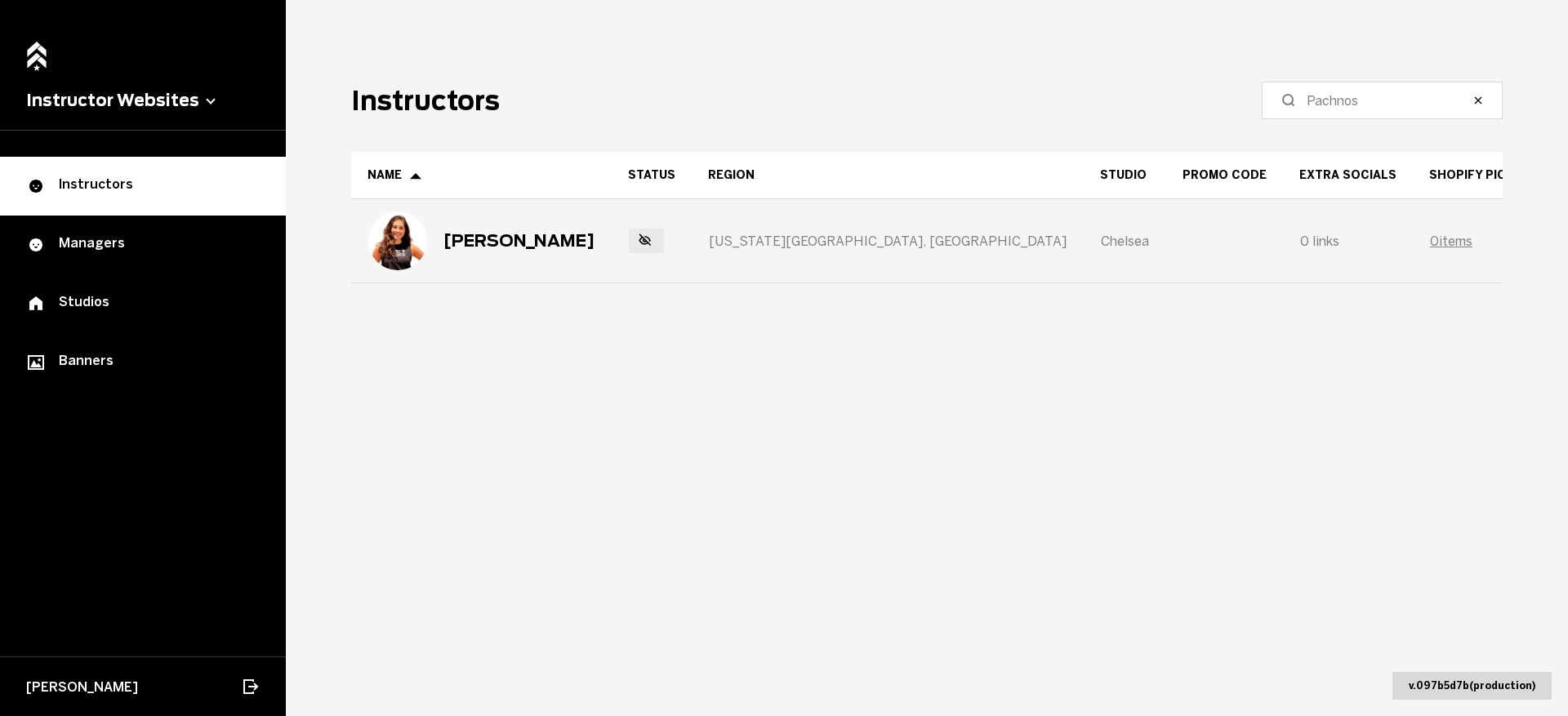
click at [549, 245] on div "Laura Pachnos" at bounding box center [519, 241] width 151 height 20
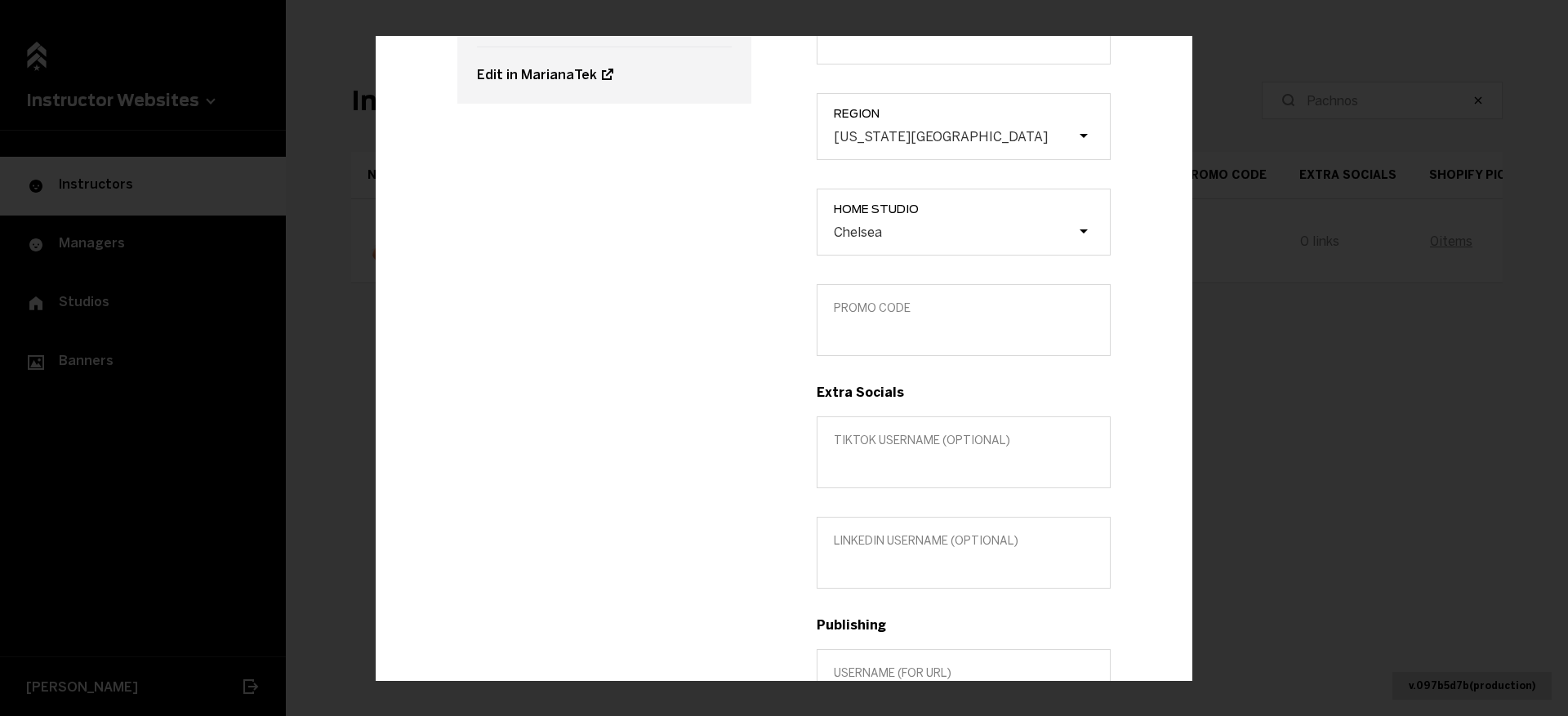
scroll to position [266, 0]
click at [872, 342] on label "Promo Code" at bounding box center [963, 319] width 294 height 72
click at [872, 338] on input "Promo Code" at bounding box center [963, 330] width 260 height 16
click at [872, 341] on label "Promo Code" at bounding box center [963, 319] width 294 height 72
click at [872, 338] on input "Promo Code" at bounding box center [963, 330] width 260 height 16
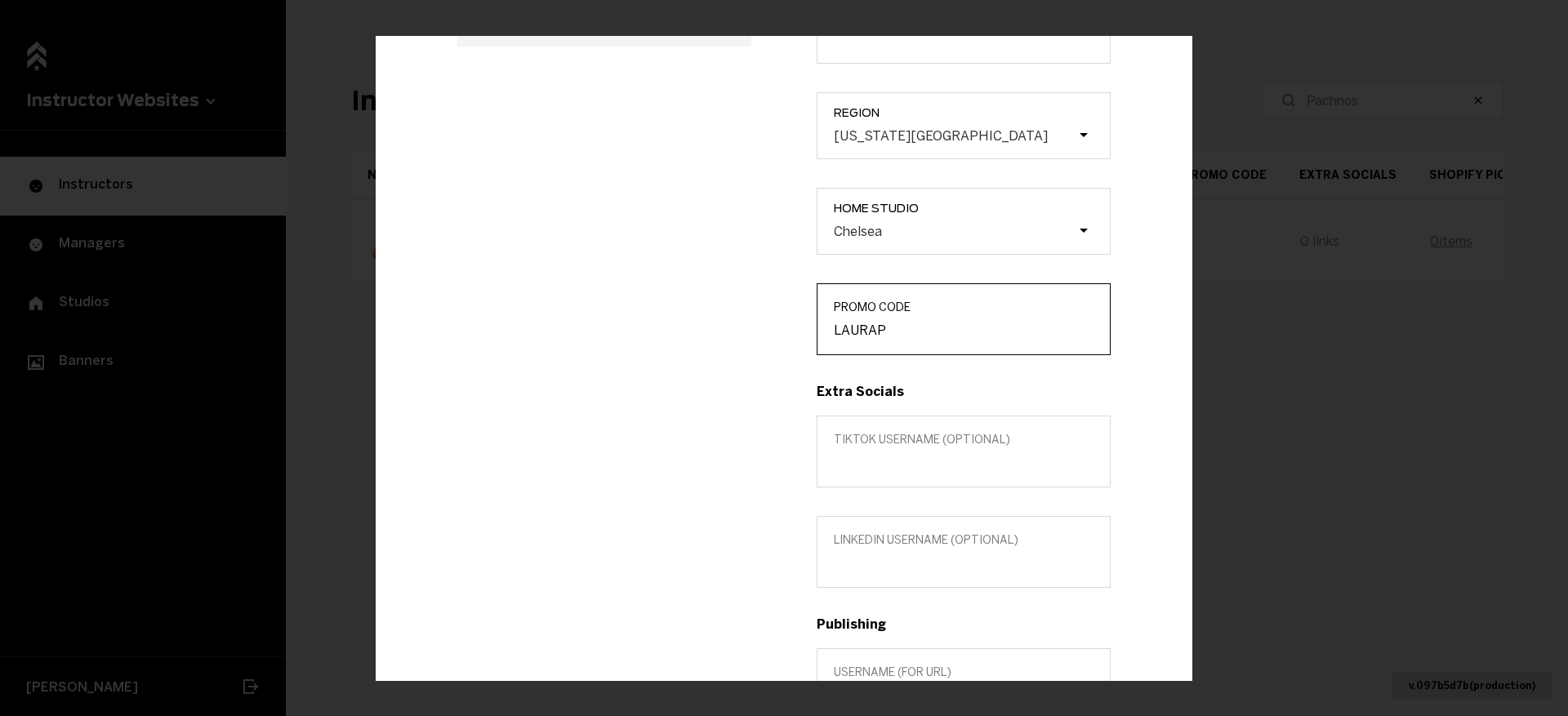
click at [859, 332] on input "LAURAP" at bounding box center [963, 330] width 260 height 16
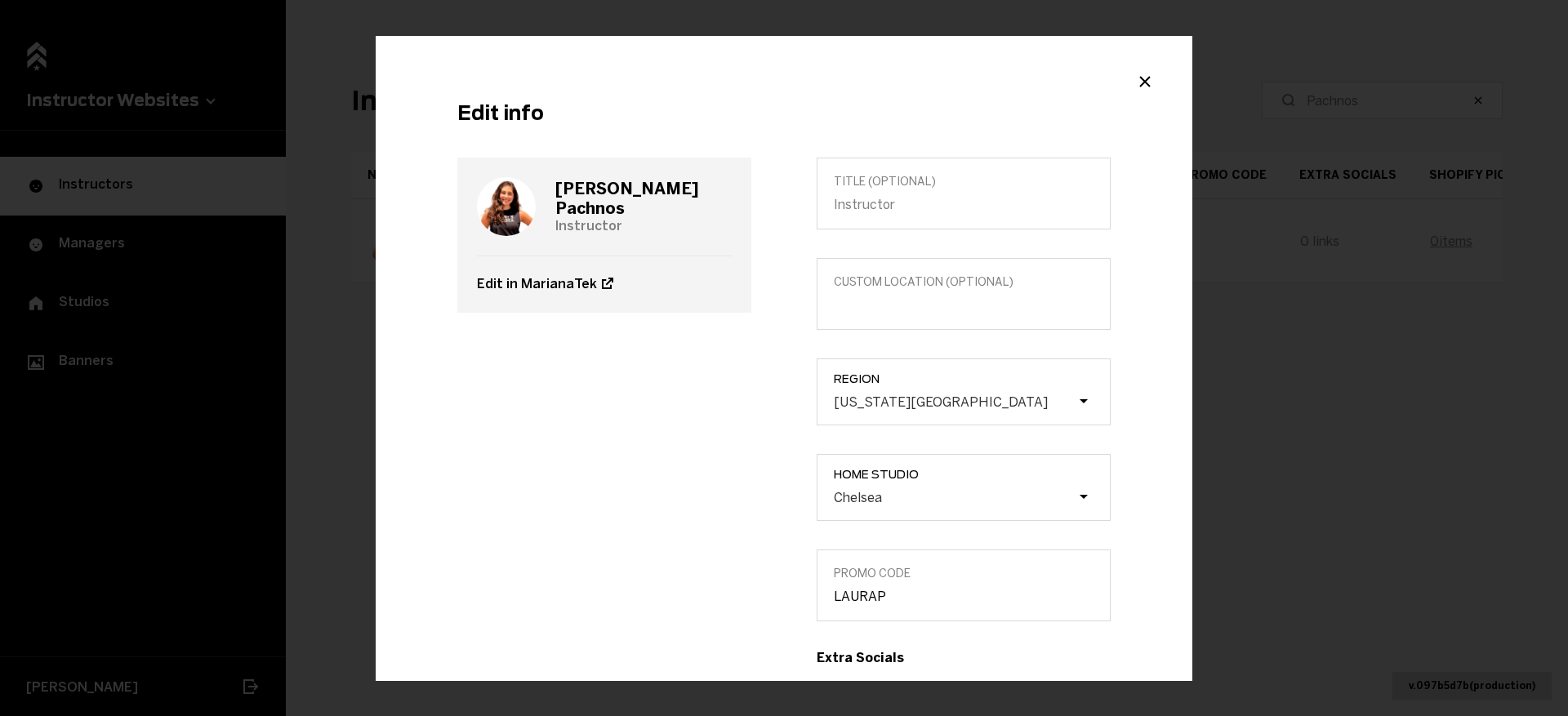
click at [654, 195] on h3 "Laura Pachnos" at bounding box center [643, 199] width 177 height 40
copy h3 "Pachnos"
click at [885, 592] on input "LAURAP" at bounding box center [963, 596] width 260 height 16
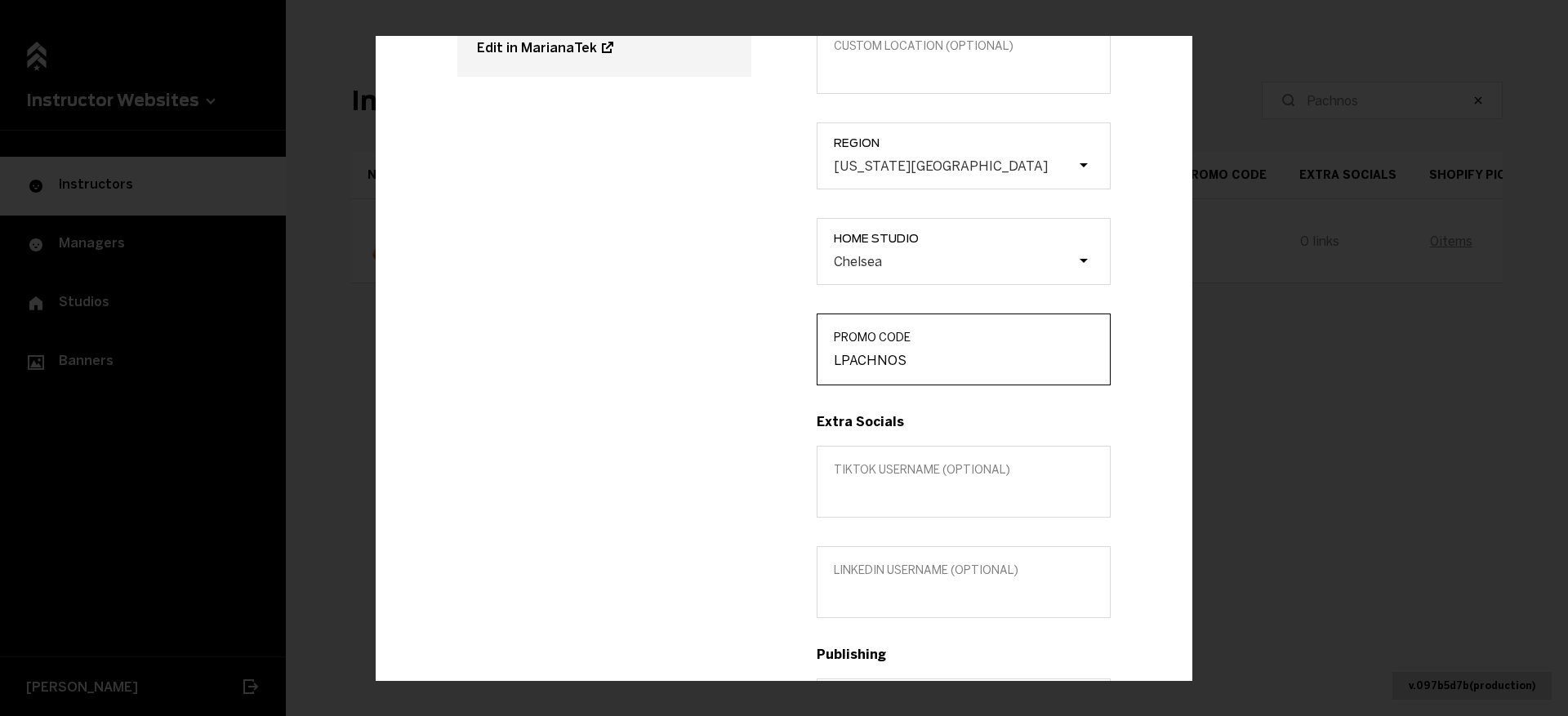
scroll to position [257, 0]
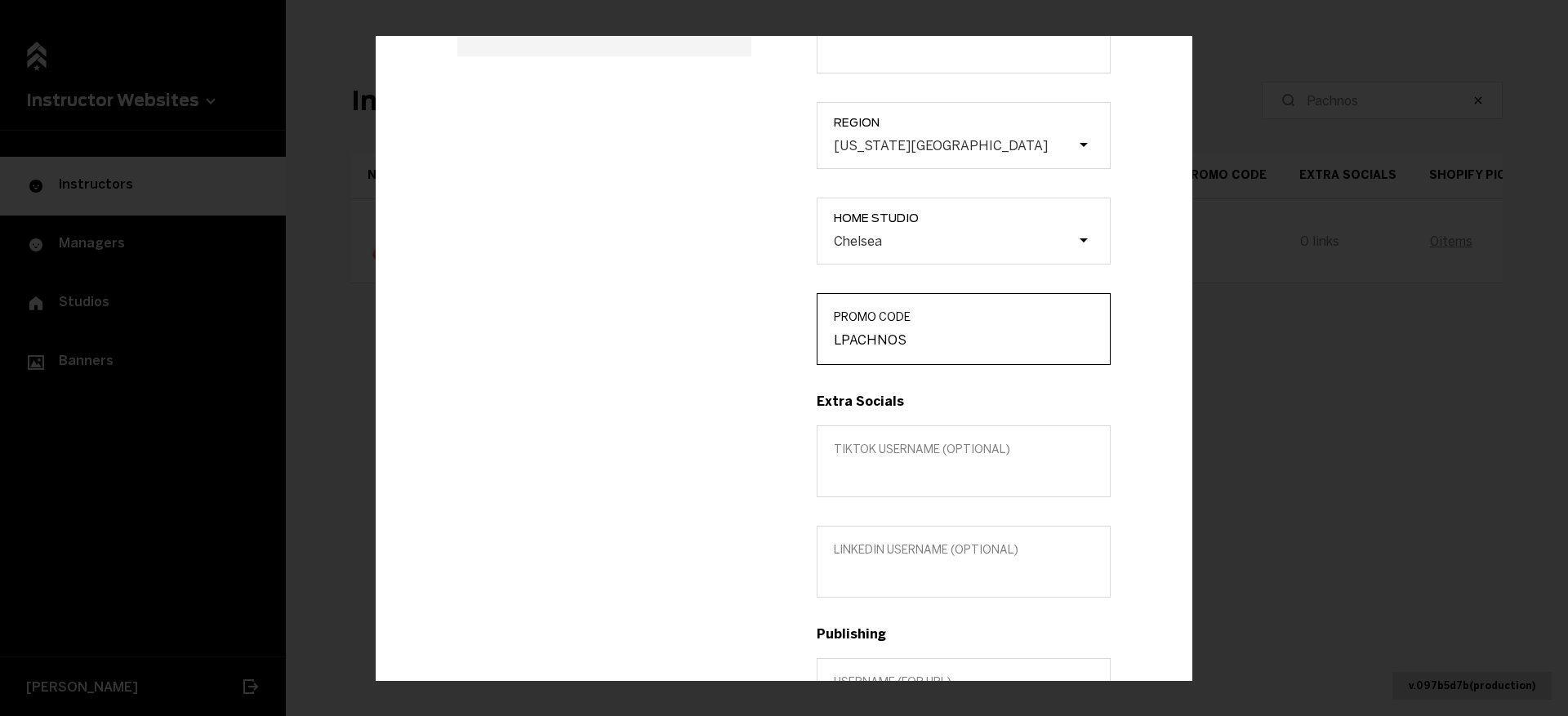
type input "LPACHNOS"
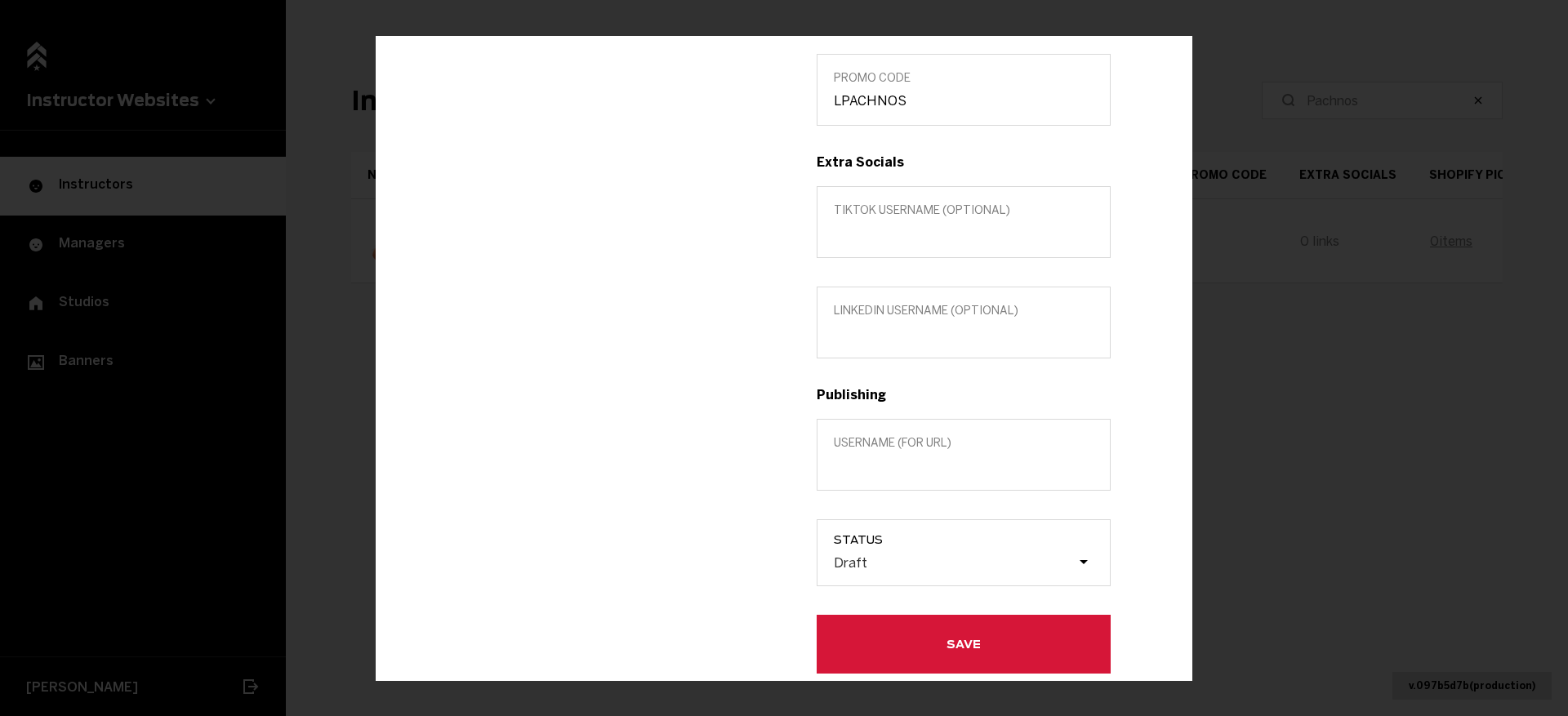
scroll to position [0, 0]
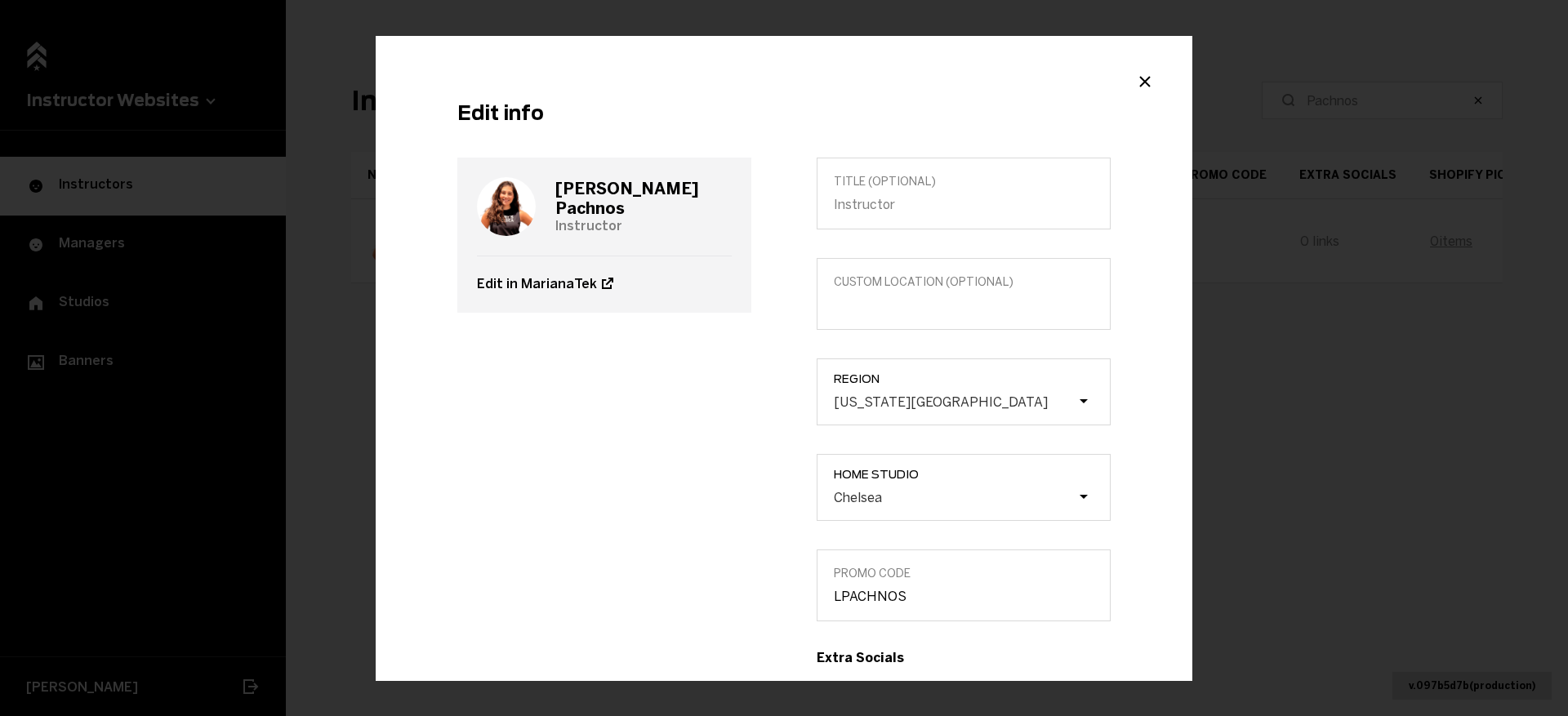
click at [577, 197] on h3 "Laura Pachnos" at bounding box center [643, 199] width 177 height 40
copy h3 "Laura Pachnos"
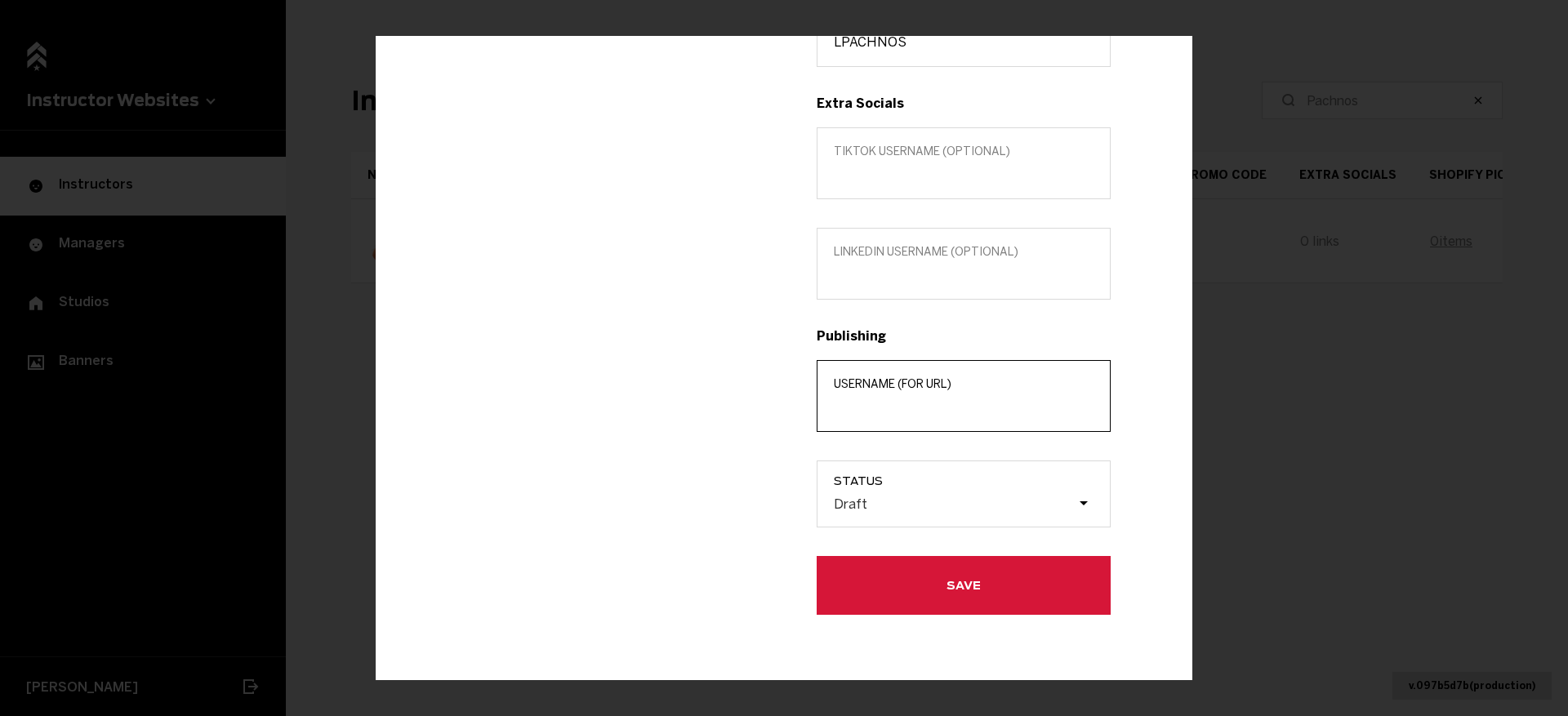
click at [873, 408] on input "Username (for url)" at bounding box center [963, 407] width 260 height 16
paste input "Laura Pachnos"
click at [878, 408] on input "Laura Pachnos" at bounding box center [963, 407] width 260 height 16
click at [863, 406] on input "Laura Pachnos" at bounding box center [963, 407] width 260 height 16
click at [870, 405] on input "Laura Pachnos" at bounding box center [963, 407] width 260 height 16
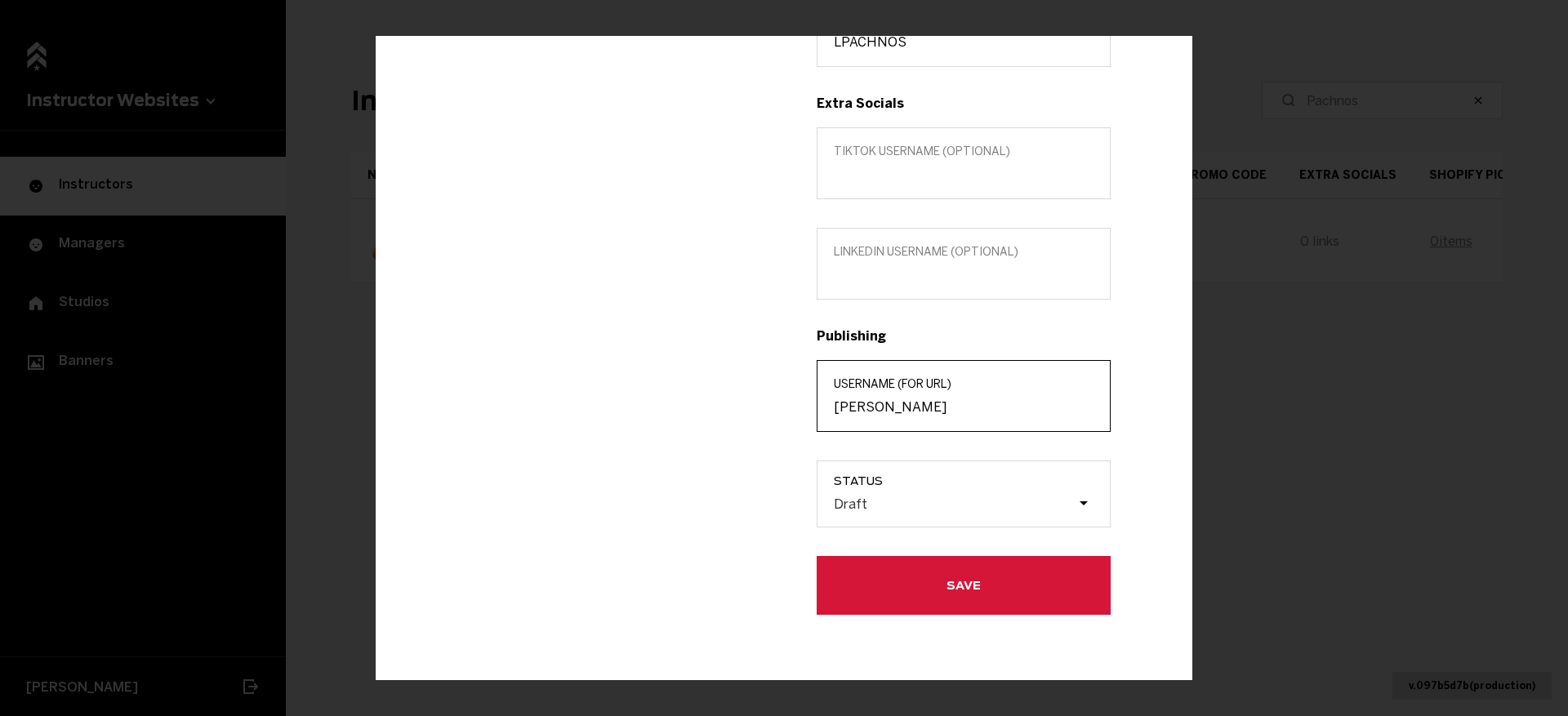
type input "Laura-Pachnos"
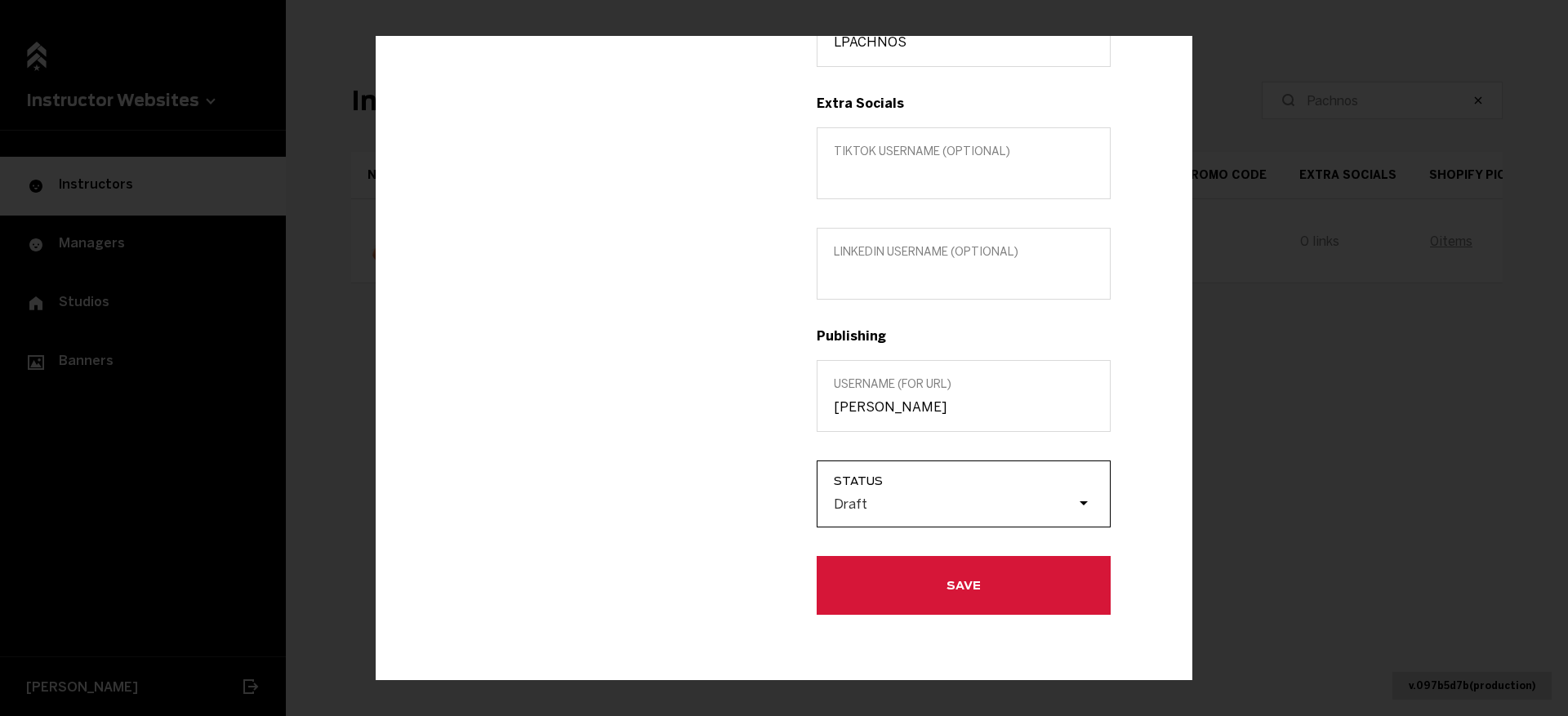
click at [887, 497] on div "Draft" at bounding box center [954, 503] width 245 height 16
click at [751, 504] on input "Status Draft" at bounding box center [751, 504] width 0 height 0
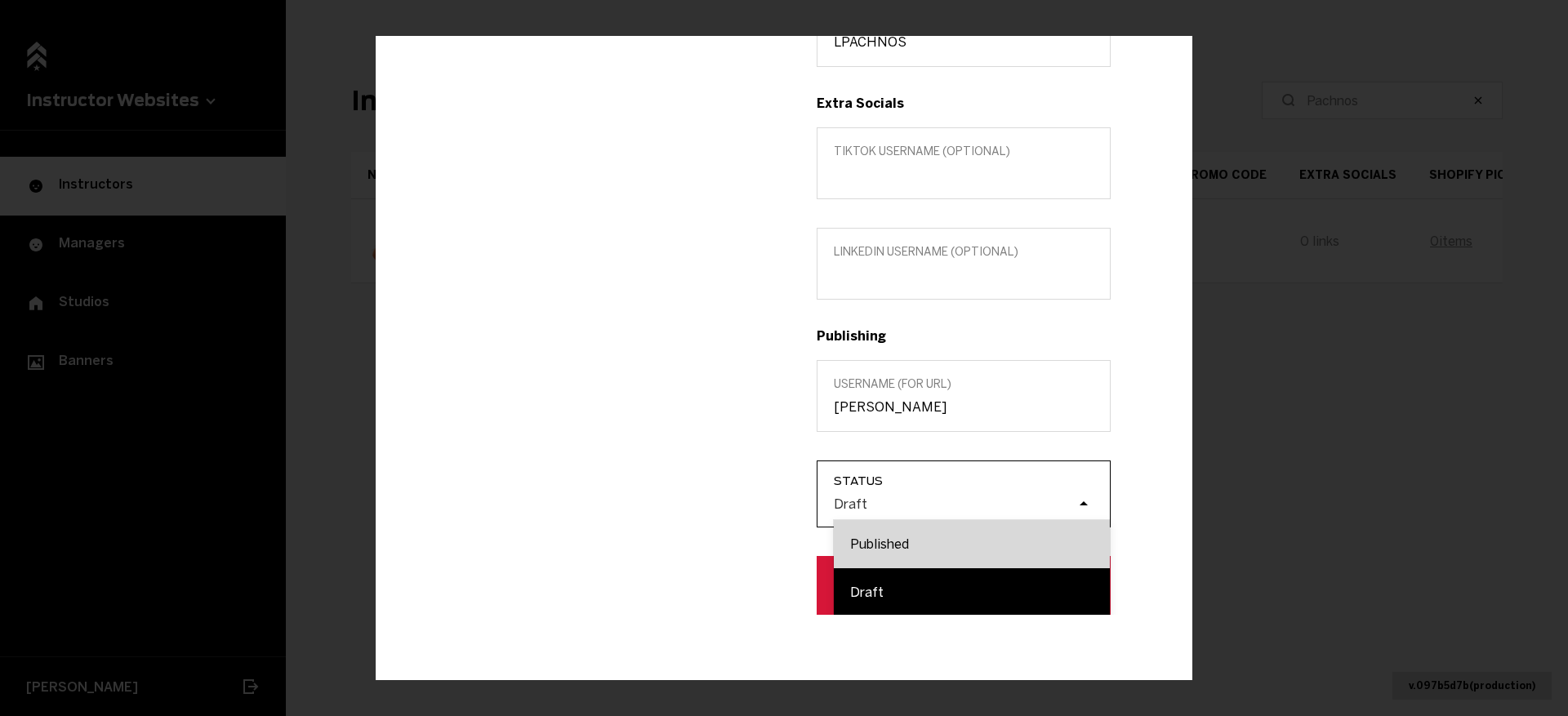
click at [890, 542] on div "Published" at bounding box center [972, 544] width 276 height 48
click at [751, 504] on input "Status option Published focused, 1 of 2. 2 results available. Use Up and Down t…" at bounding box center [751, 504] width 0 height 0
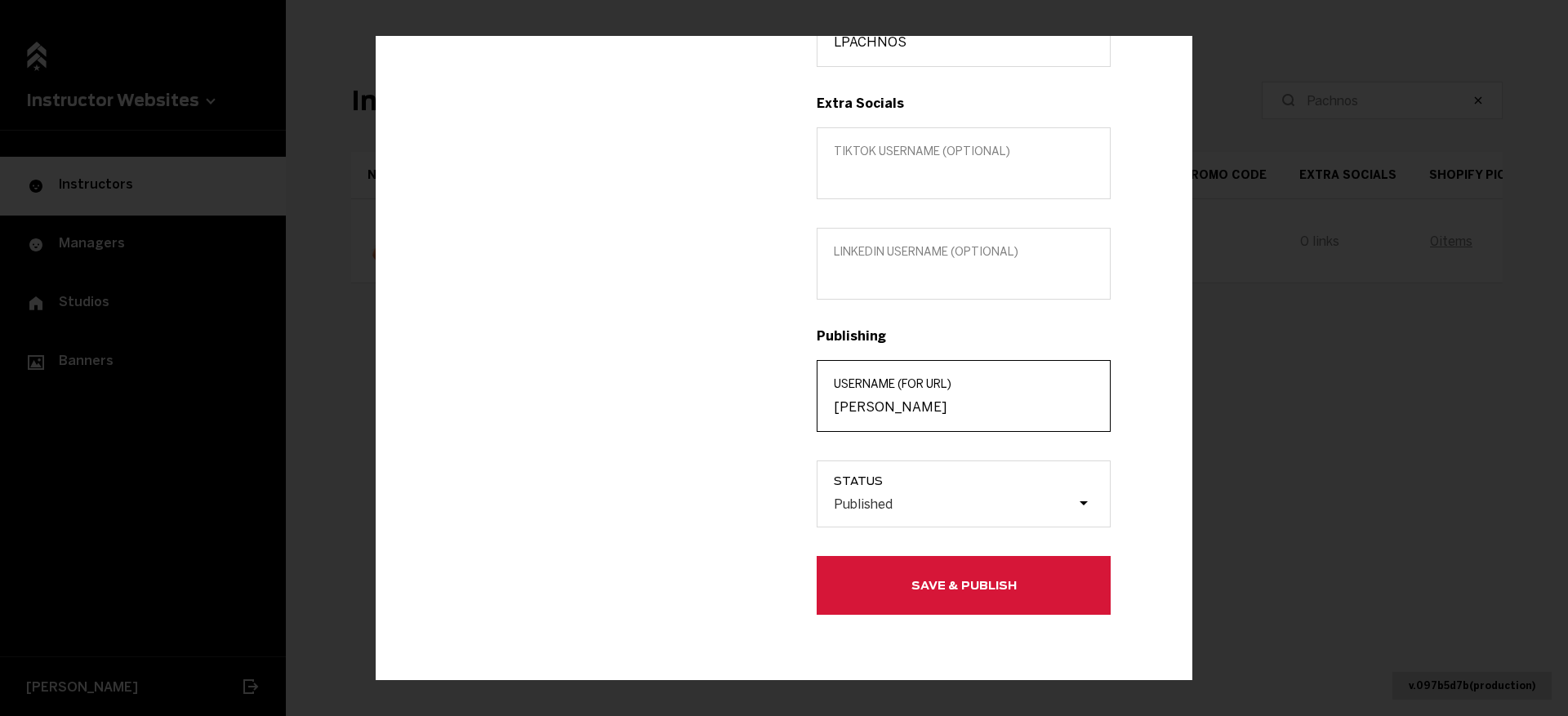
click at [878, 407] on input "Laura-Pachnos" at bounding box center [963, 407] width 260 height 16
click at [878, 619] on div "Edit info Laura Pachnos Instructor Edit in MarianaTek Title (optional) Custom l…" at bounding box center [784, 358] width 817 height 644
click at [876, 586] on button "Save & Publish" at bounding box center [963, 585] width 294 height 59
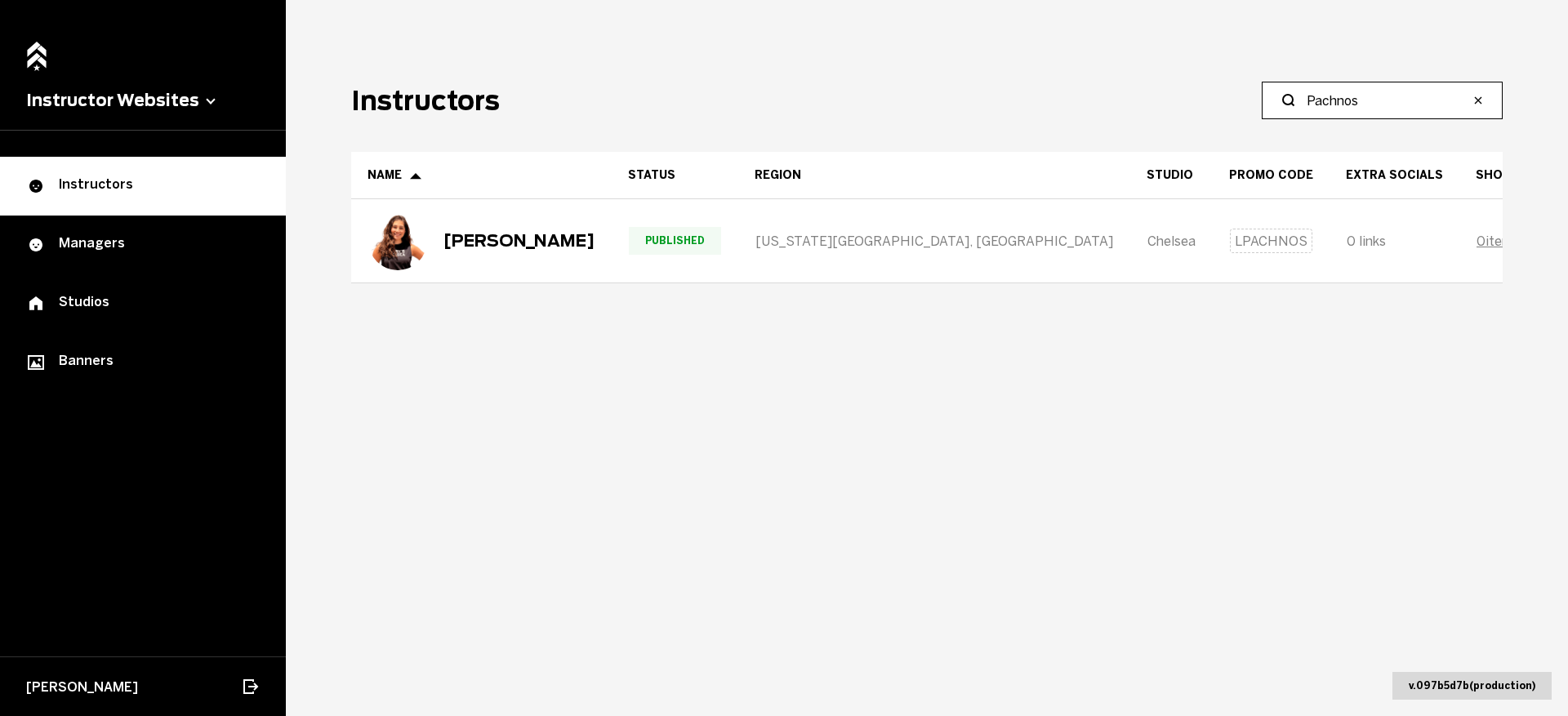
click at [1335, 101] on input "Pachnos" at bounding box center [1387, 101] width 162 height 20
type input "Trull"
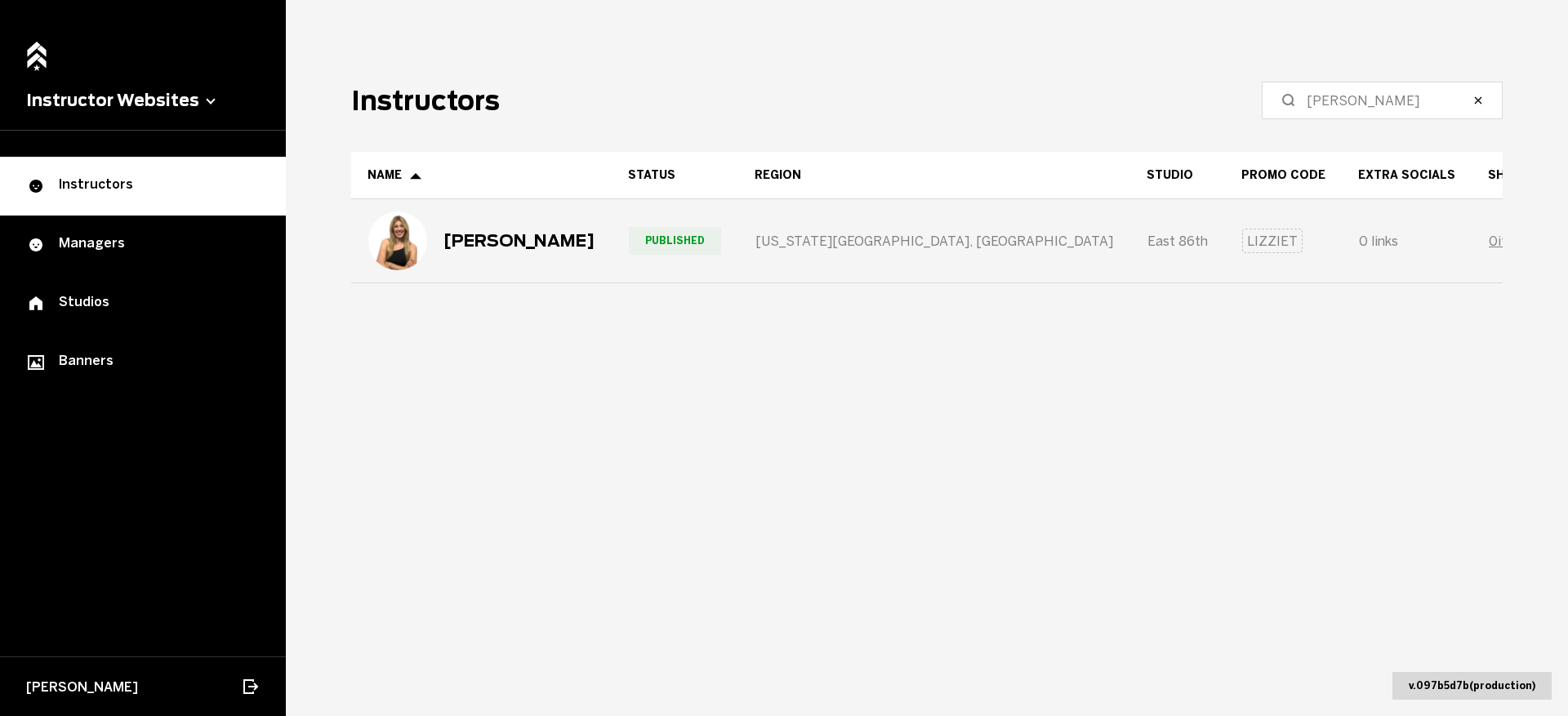
click at [1343, 246] on div "0 links" at bounding box center [1406, 241] width 128 height 82
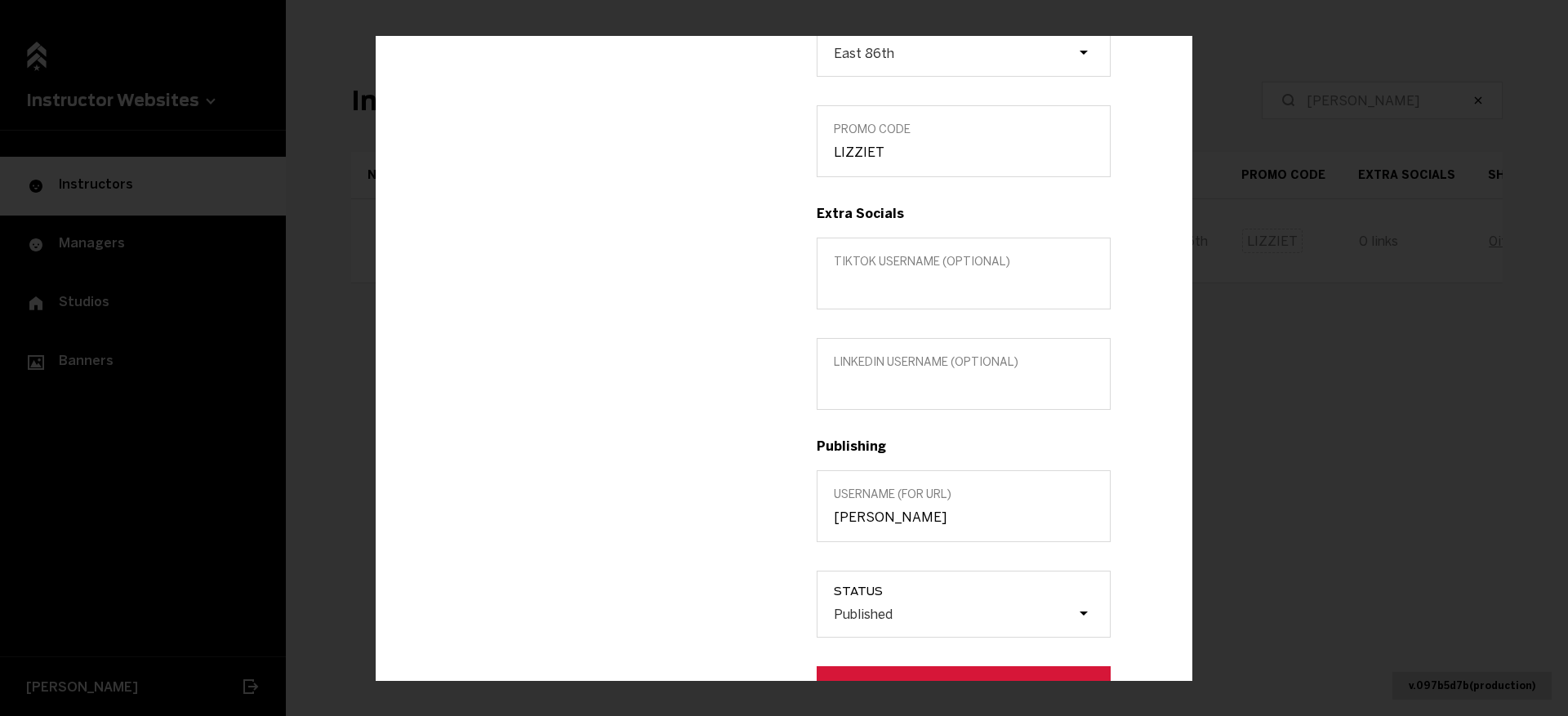
scroll to position [447, 0]
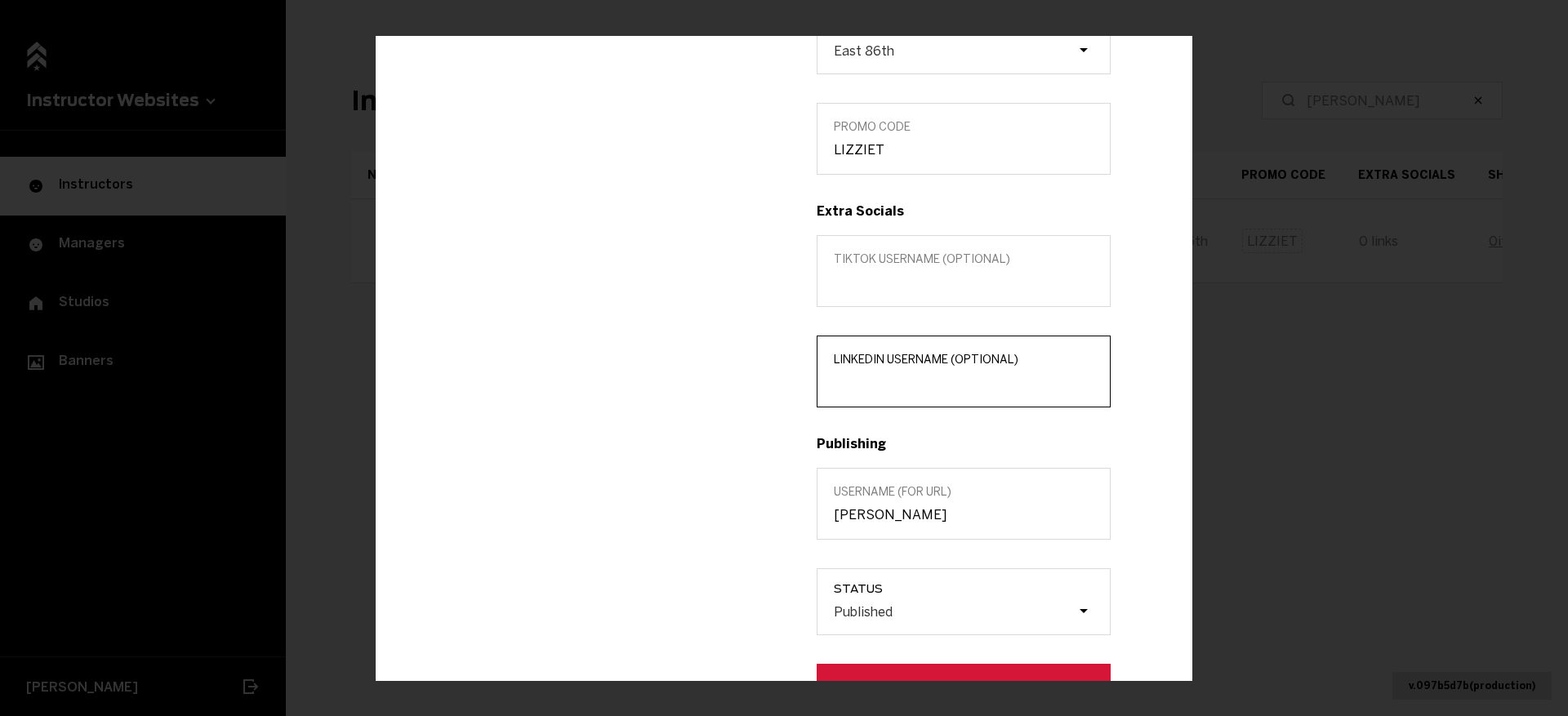
click at [869, 385] on input "LinkedIn username (optional)" at bounding box center [963, 382] width 260 height 16
paste input "http://linkedin.com/in/lizzie-trull-5b6801146"
drag, startPoint x: 962, startPoint y: 381, endPoint x: 689, endPoint y: 379, distance: 273.0
click at [689, 379] on div "Lizzie Trull Instructor Edit in MarianaTek Title (optional) Custom location (Op…" at bounding box center [784, 217] width 718 height 1012
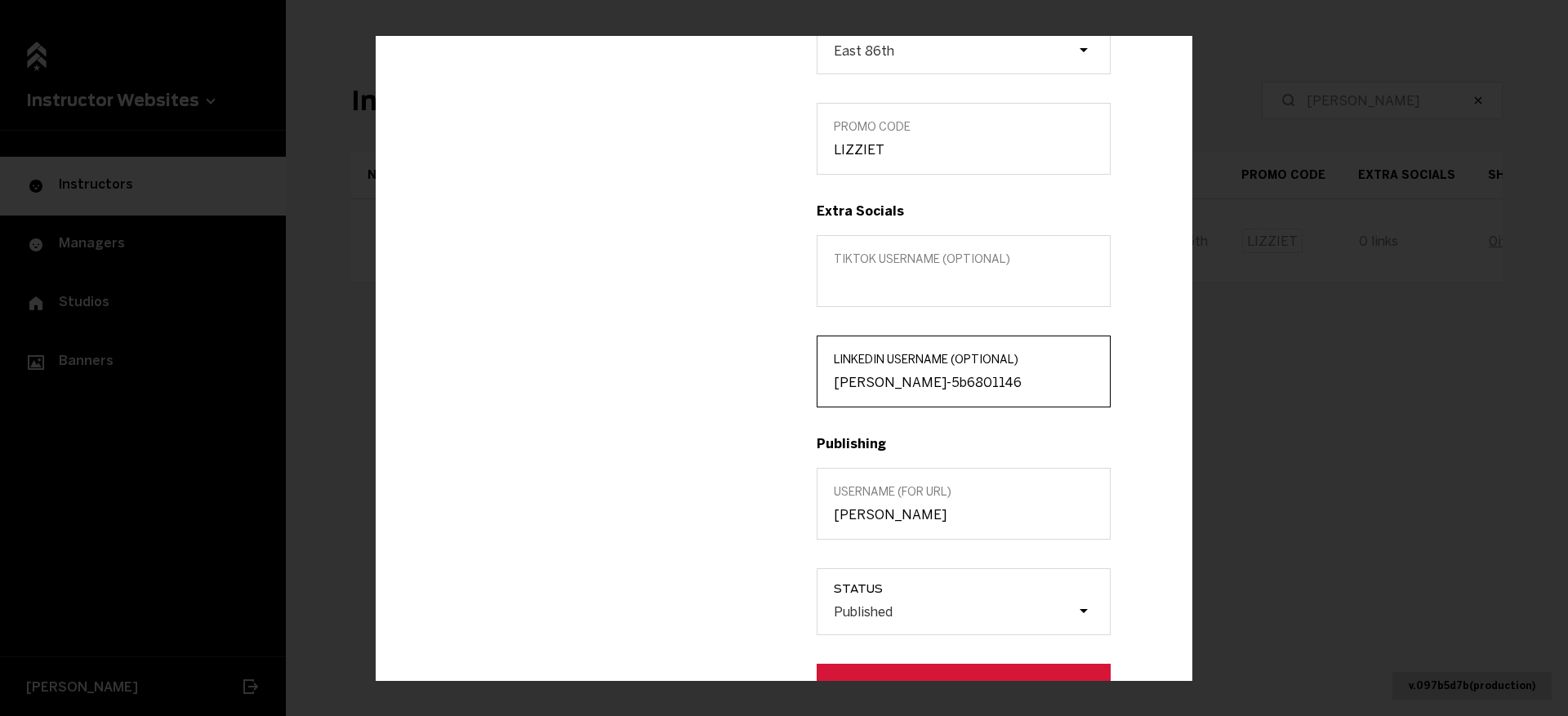
scroll to position [554, 0]
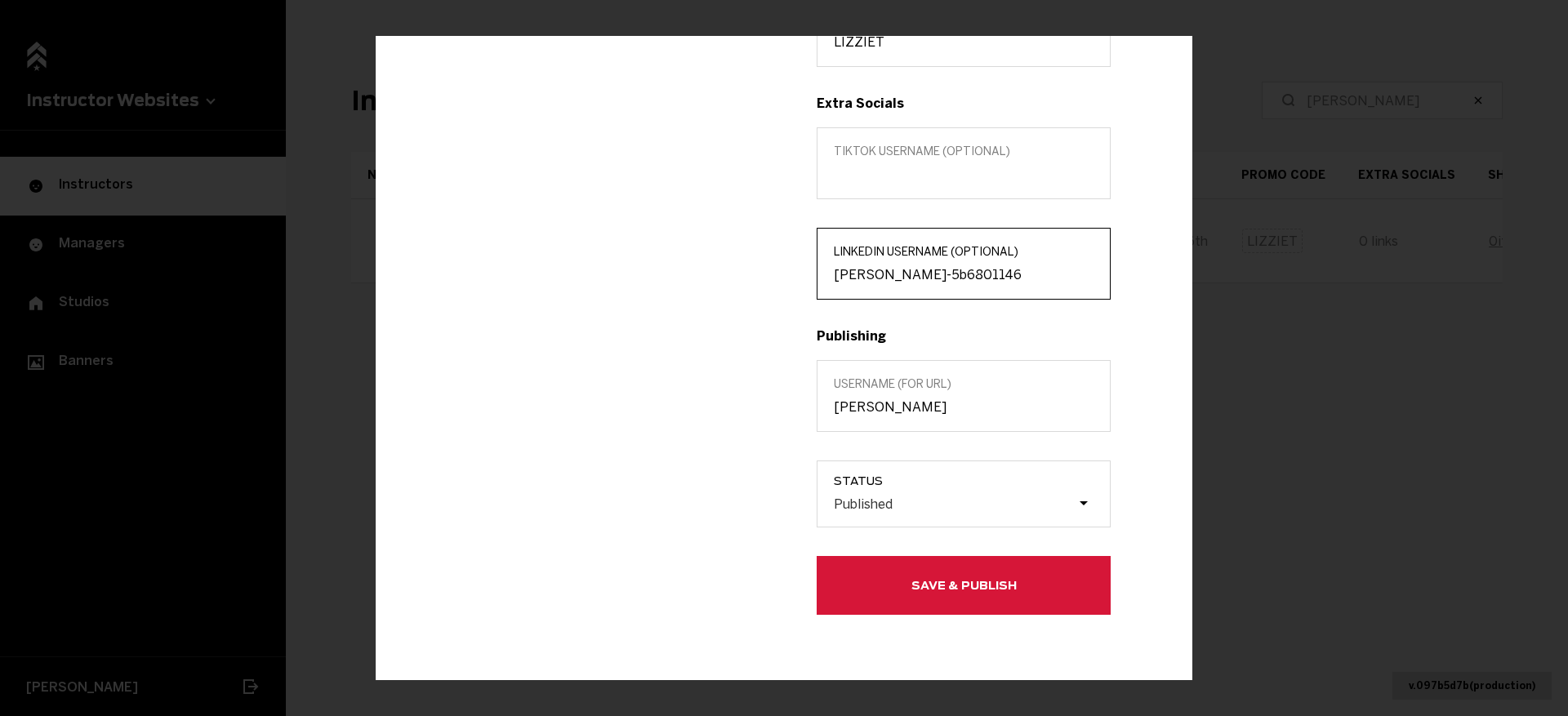
type input "lizzie-trull-5b6801146"
click at [896, 603] on button "Save & Publish" at bounding box center [963, 585] width 294 height 59
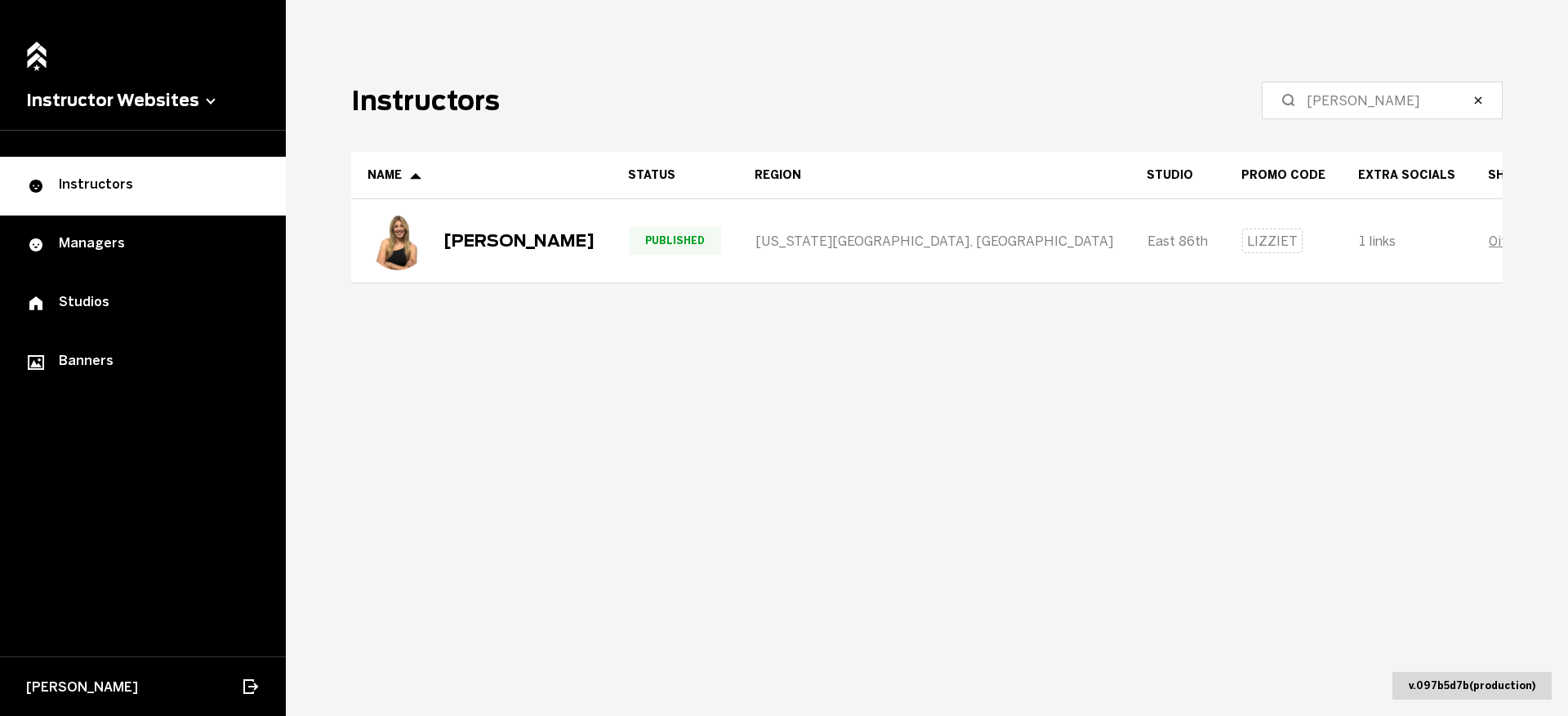
click at [1298, 99] on icon at bounding box center [1289, 101] width 20 height 20
click at [1319, 99] on input "Trull" at bounding box center [1387, 101] width 162 height 20
click at [1298, 99] on icon at bounding box center [1289, 101] width 20 height 20
click at [1319, 99] on input "Trull" at bounding box center [1387, 101] width 162 height 20
click at [1323, 99] on label "Trull" at bounding box center [1382, 101] width 241 height 38
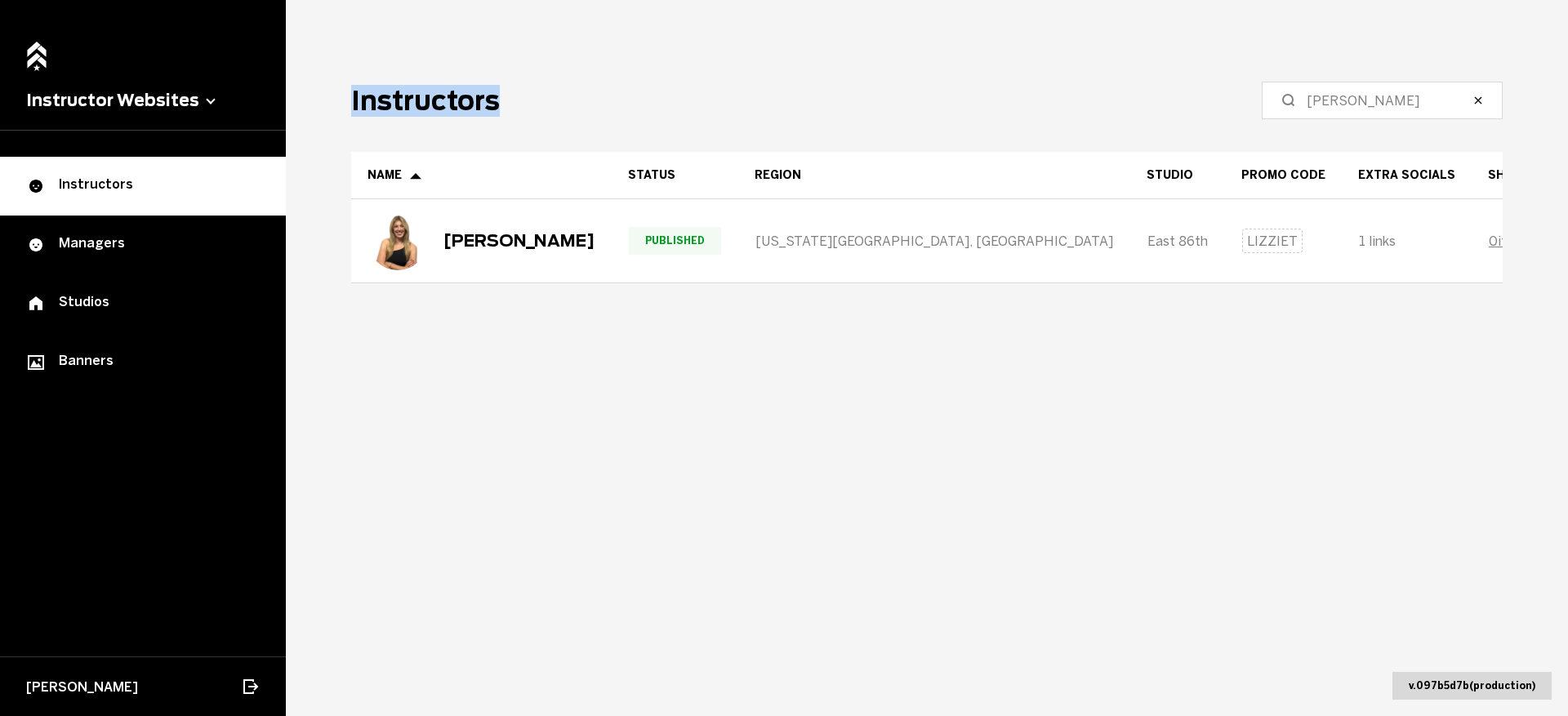
click at [1323, 99] on input "Trull" at bounding box center [1387, 101] width 162 height 20
click at [1324, 99] on label "Trull" at bounding box center [1382, 101] width 241 height 38
click at [1324, 99] on input "Trull" at bounding box center [1387, 101] width 162 height 20
drag, startPoint x: 1326, startPoint y: 99, endPoint x: 1341, endPoint y: 99, distance: 15.0
click at [1330, 99] on label "Trull" at bounding box center [1382, 101] width 241 height 38
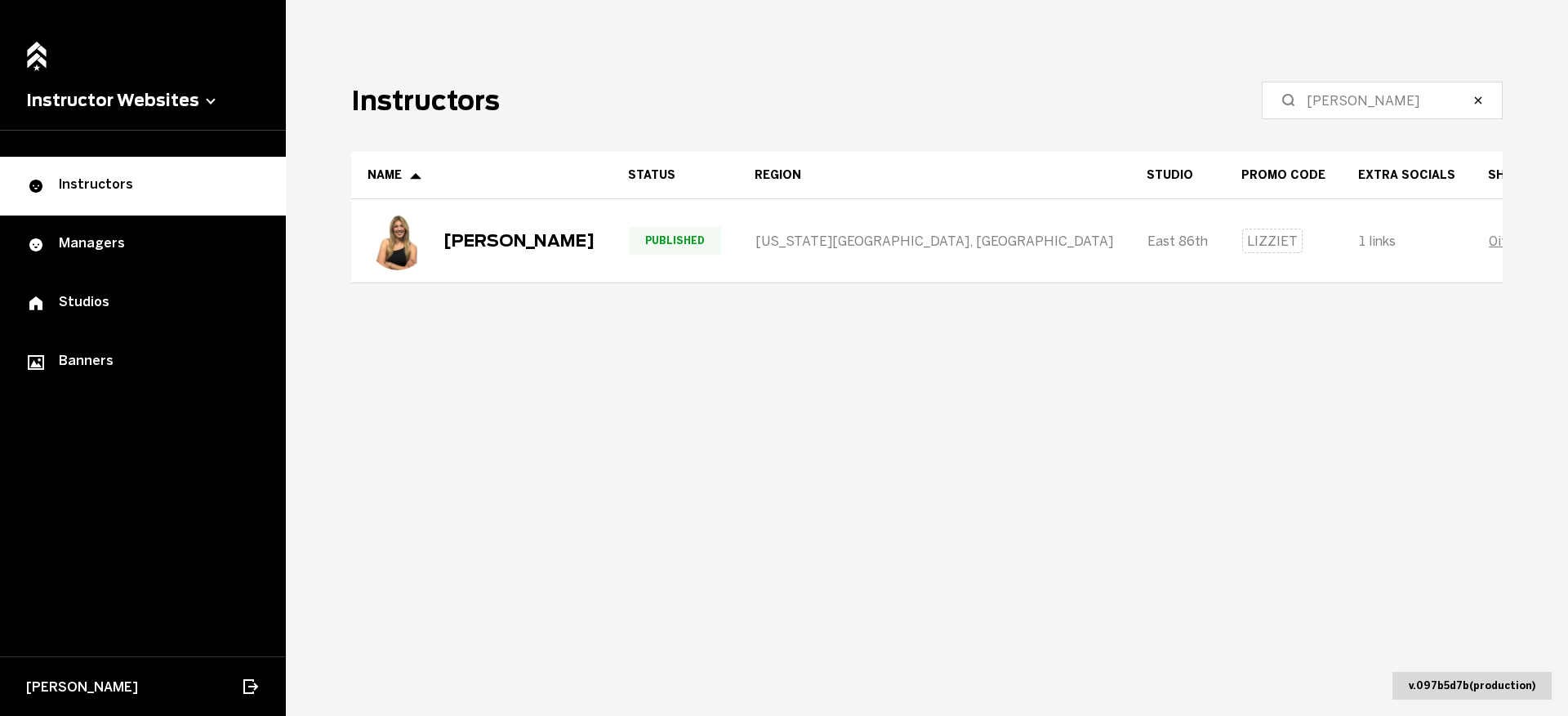
click at [1330, 99] on input "Trull" at bounding box center [1387, 101] width 162 height 20
click at [1341, 99] on input "Trull" at bounding box center [1387, 101] width 162 height 20
click at [1337, 99] on input "Trull" at bounding box center [1387, 101] width 162 height 20
click at [1337, 111] on label "Trull" at bounding box center [1382, 101] width 241 height 38
click at [1337, 111] on input "Trull" at bounding box center [1387, 101] width 162 height 20
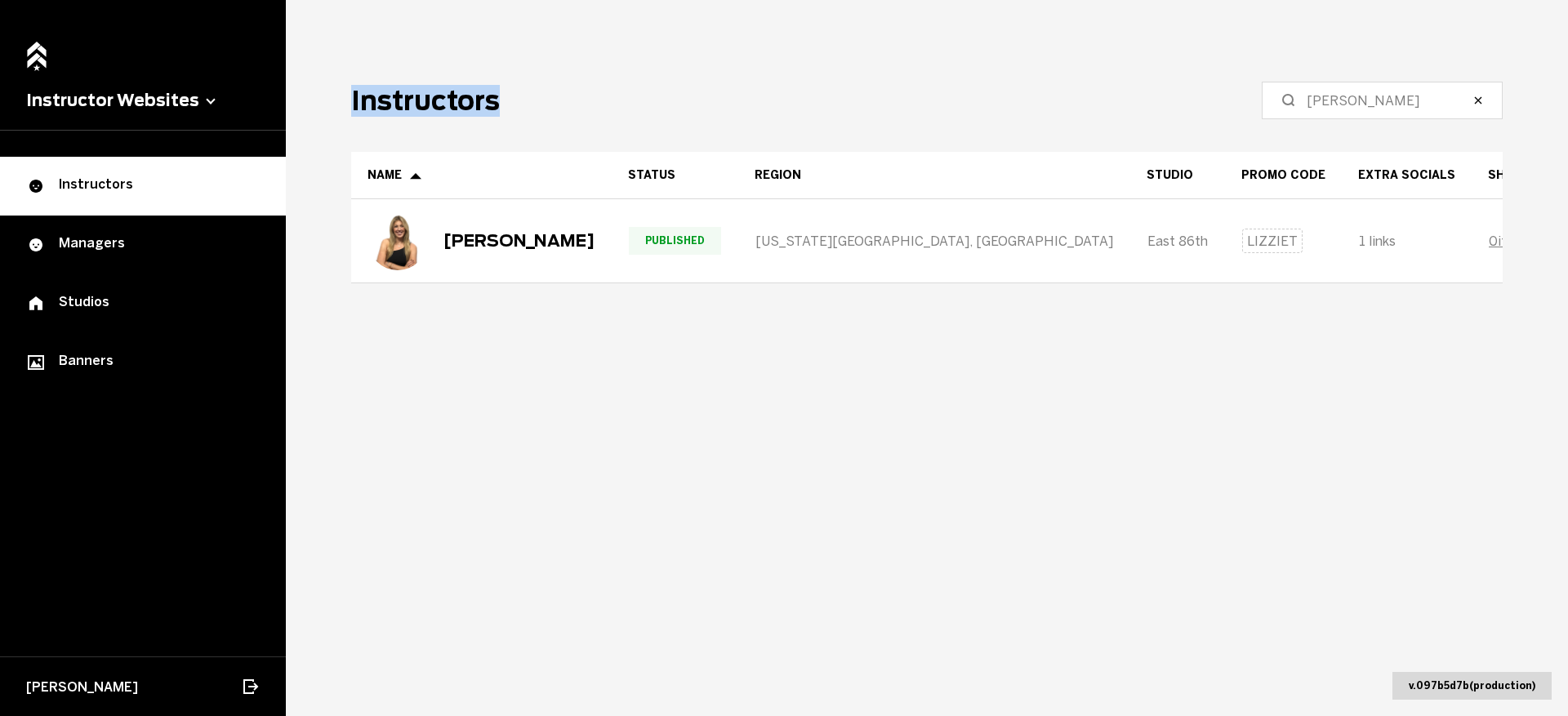
click at [1337, 111] on label "Trull" at bounding box center [1382, 101] width 241 height 38
click at [1337, 111] on input "Trull" at bounding box center [1387, 101] width 162 height 20
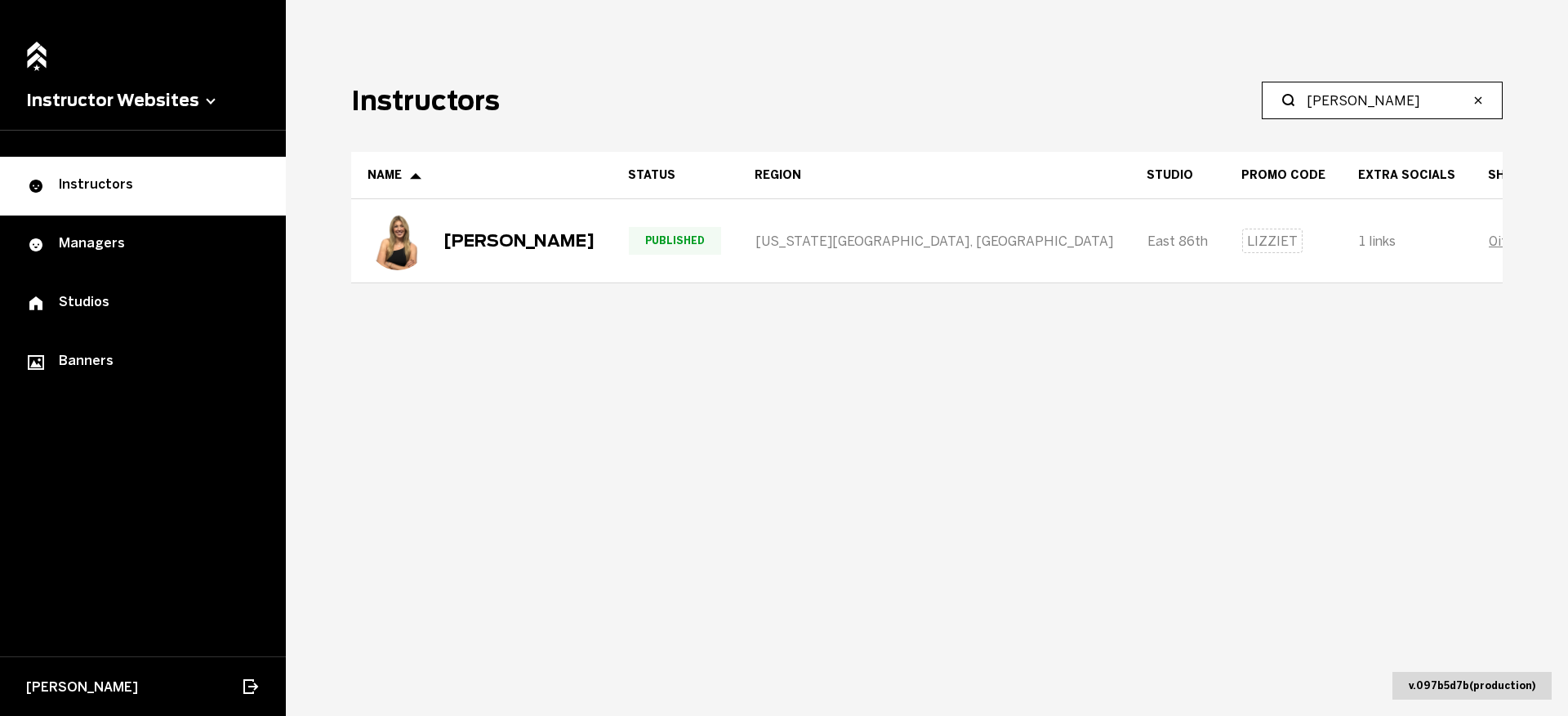
click at [1339, 110] on input "Trull" at bounding box center [1387, 101] width 162 height 20
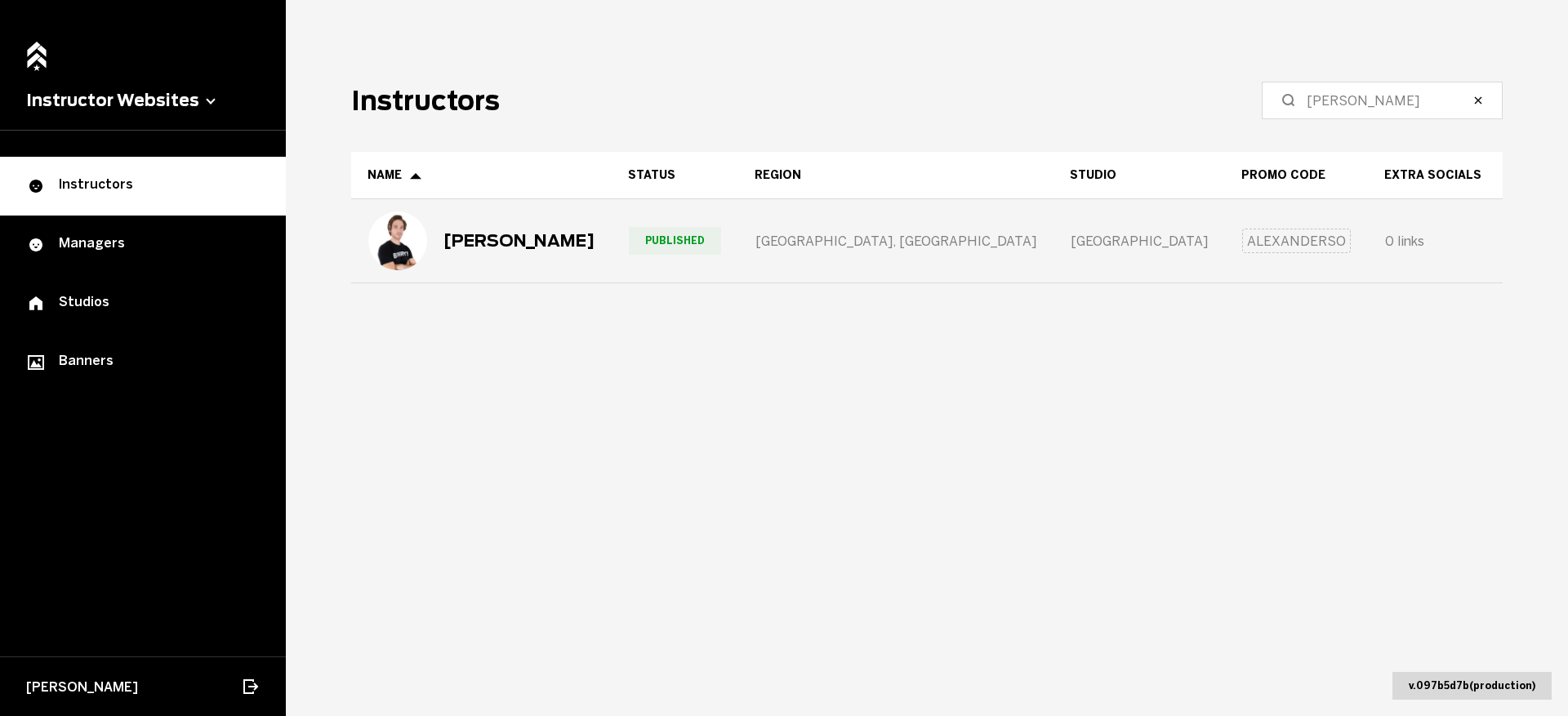
click at [551, 257] on div "Alexander Solano" at bounding box center [482, 240] width 226 height 59
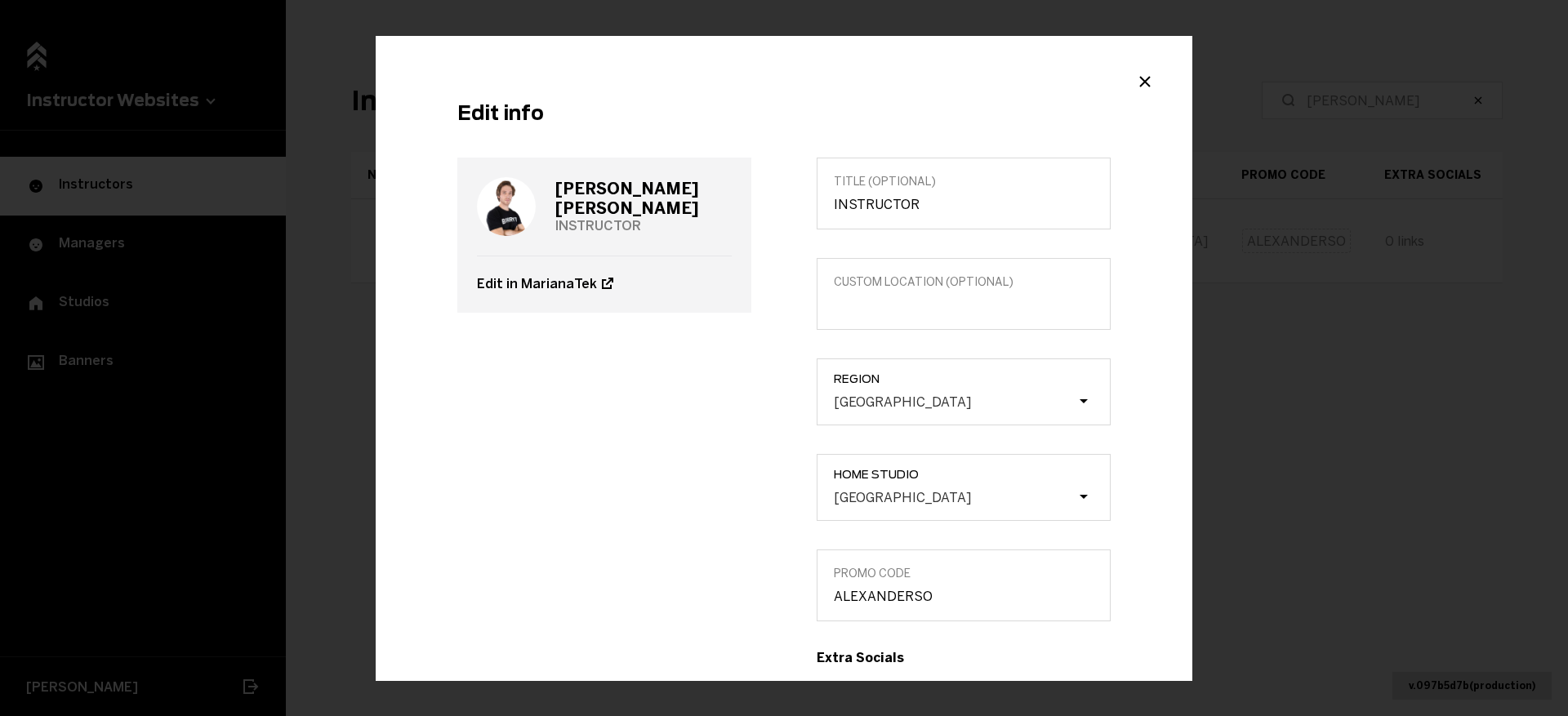
click at [981, 384] on span "Region" at bounding box center [972, 379] width 276 height 13
click at [751, 402] on input "Region Tampa" at bounding box center [751, 402] width 0 height 0
click at [979, 399] on div "[GEOGRAPHIC_DATA]" at bounding box center [954, 401] width 245 height 16
click at [751, 402] on input "Region 0 results available. Select is focused , press Down to open the menu, Ta…" at bounding box center [751, 402] width 0 height 0
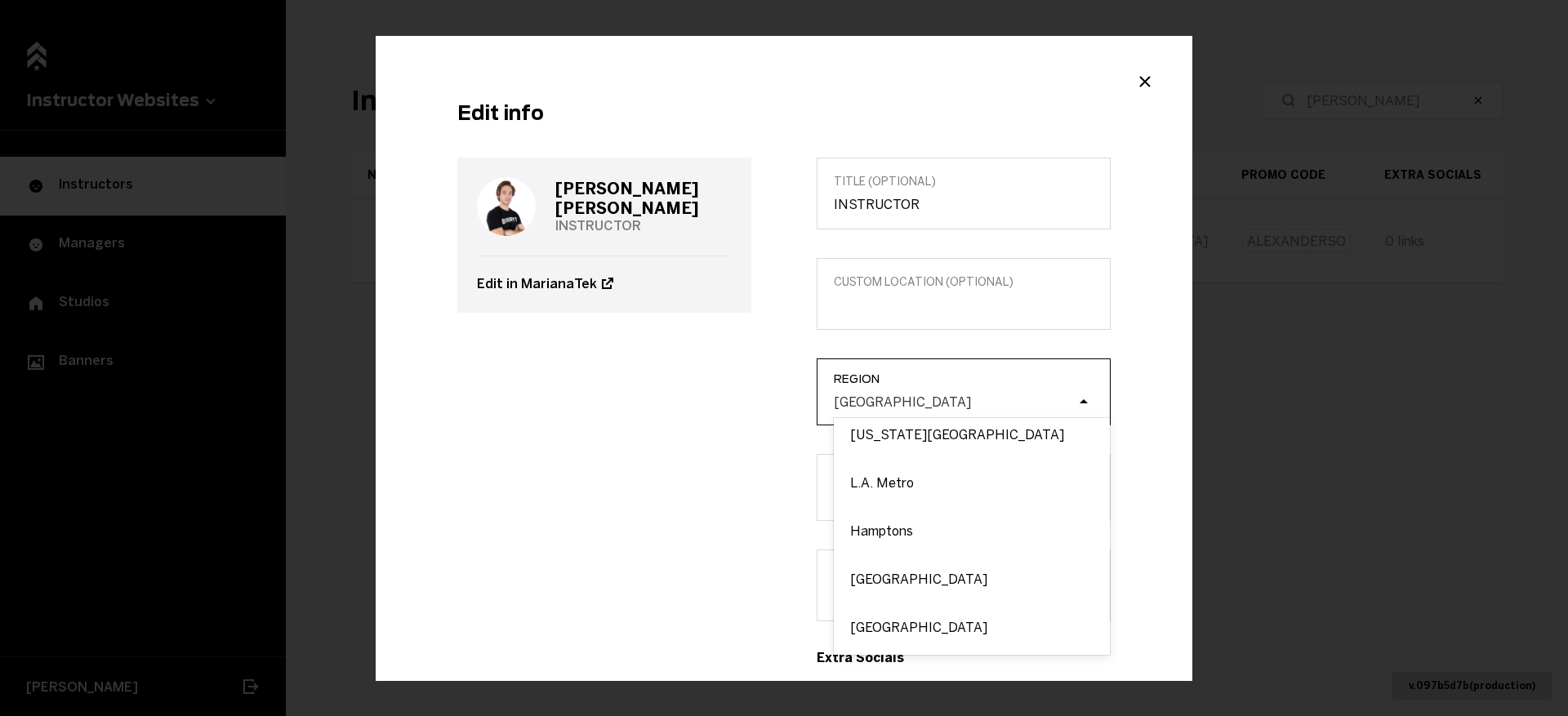
scroll to position [1307, 0]
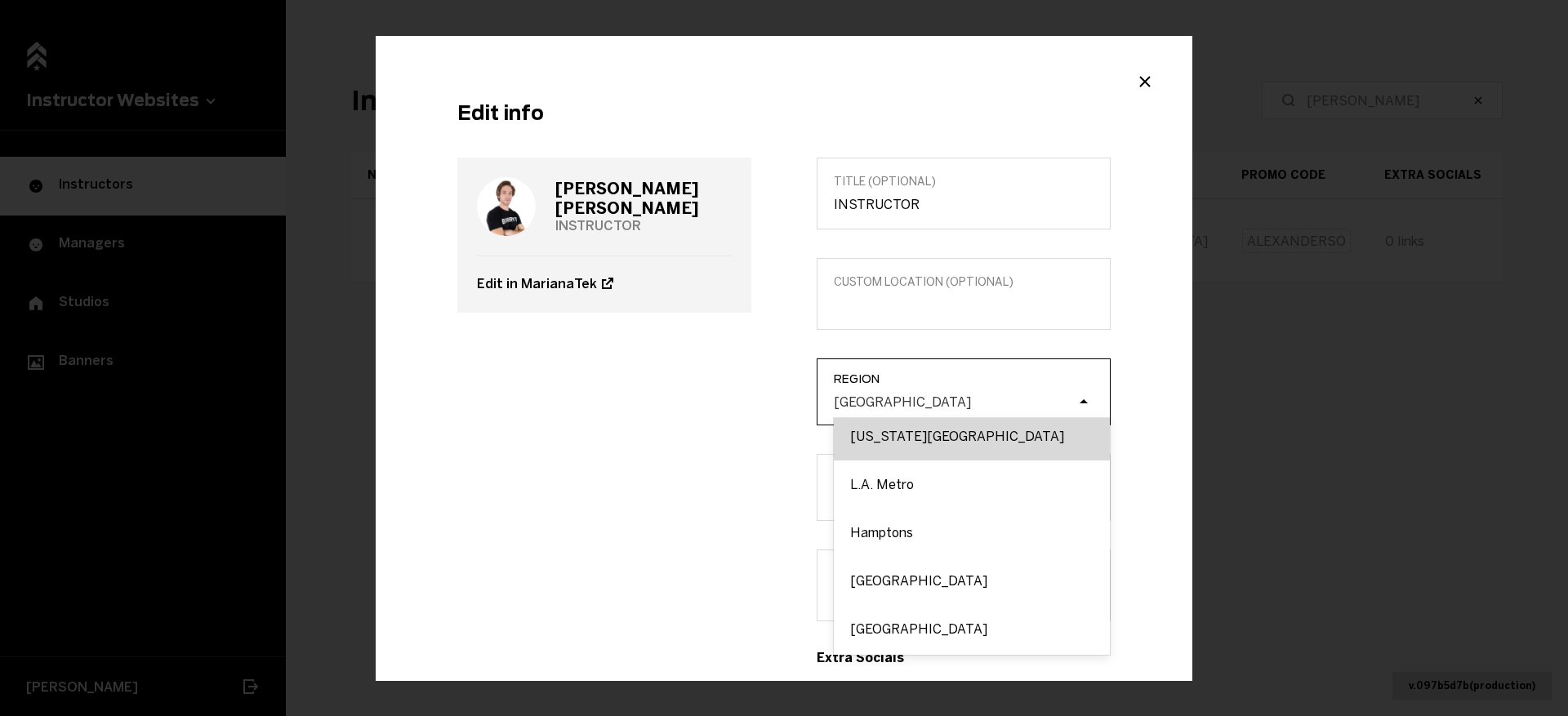
click at [897, 440] on div "[US_STATE][GEOGRAPHIC_DATA]" at bounding box center [972, 436] width 276 height 48
click at [751, 402] on input "Region option New York City focused, 28 of 54. 54 results available. Use Up and…" at bounding box center [751, 402] width 0 height 0
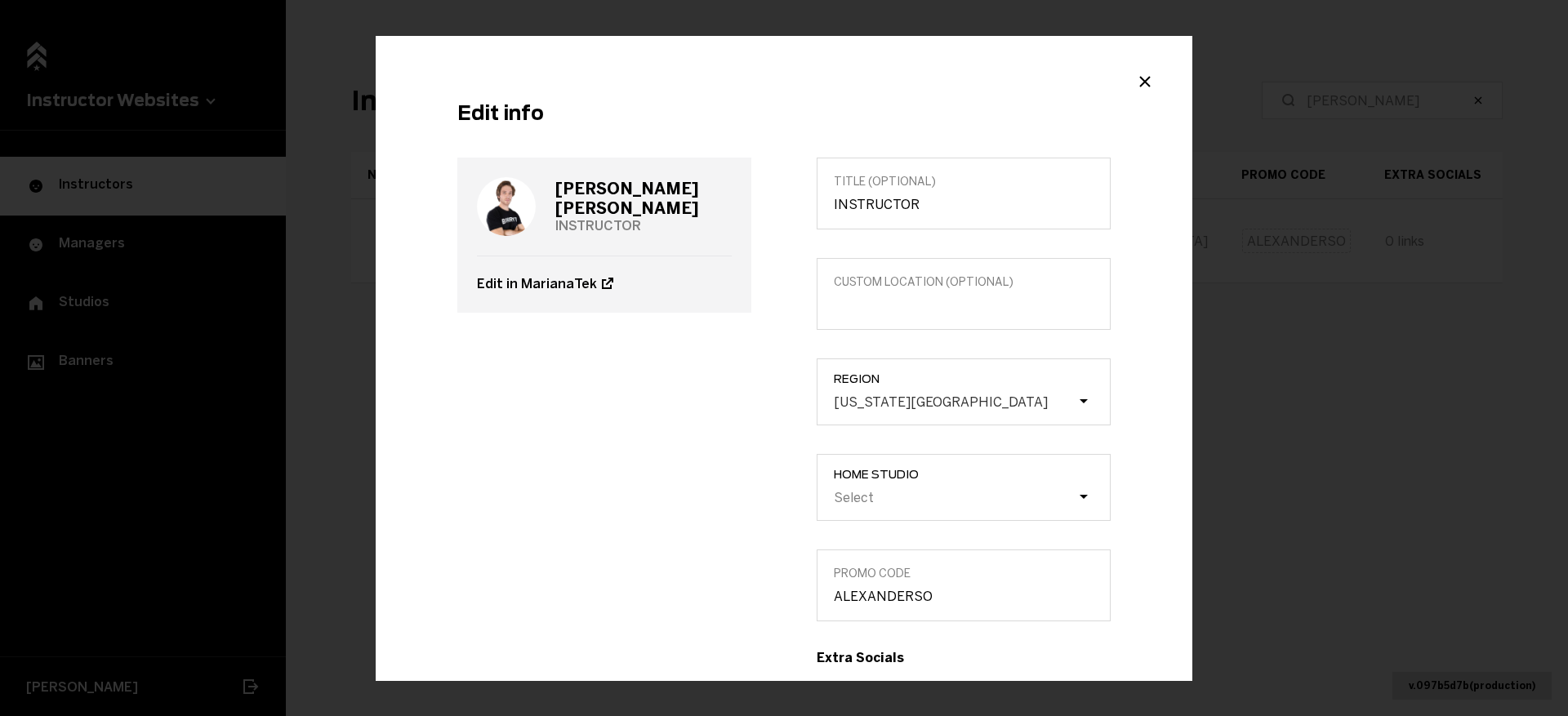
click at [677, 488] on div "Alexander Solano INSTRUCTOR Edit in MarianaTek" at bounding box center [605, 663] width 360 height 1012
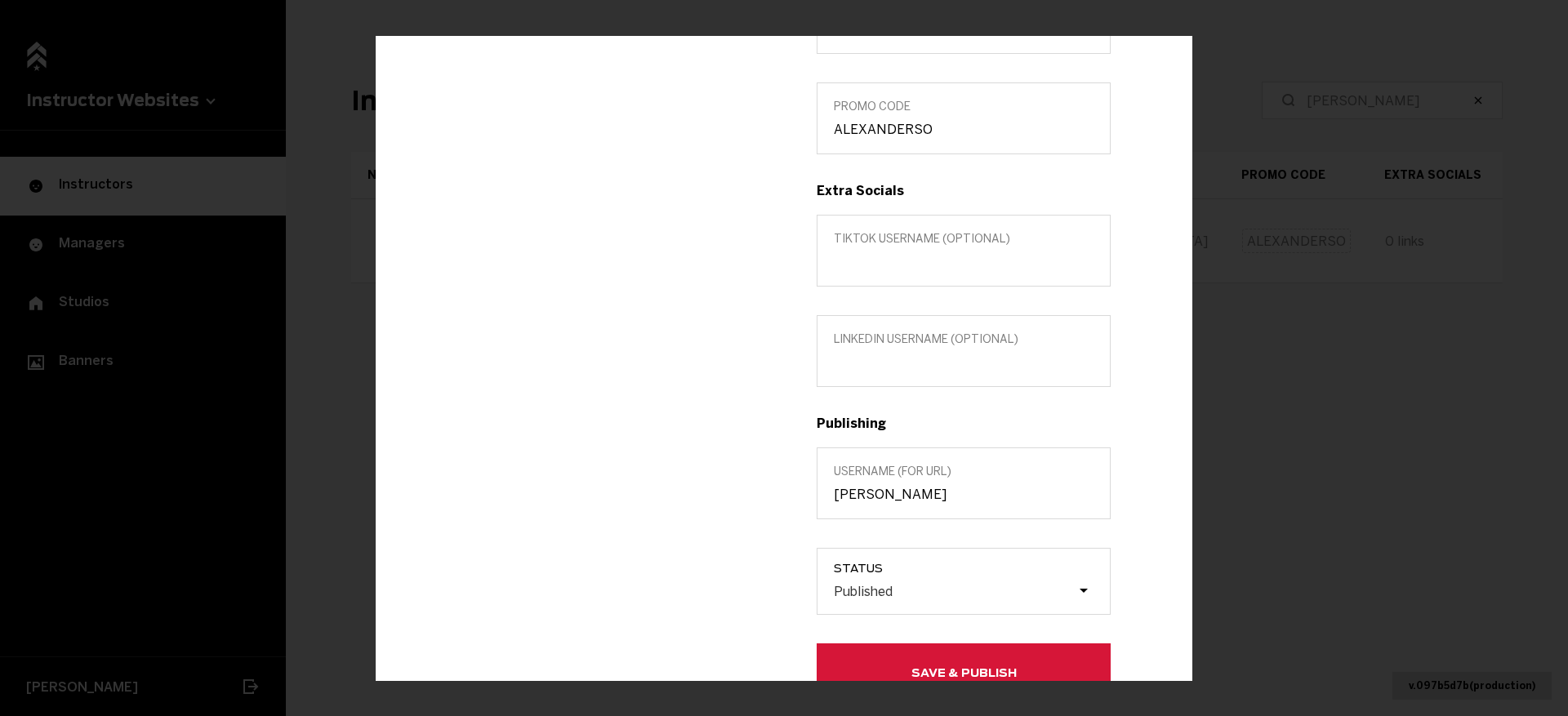
scroll to position [554, 0]
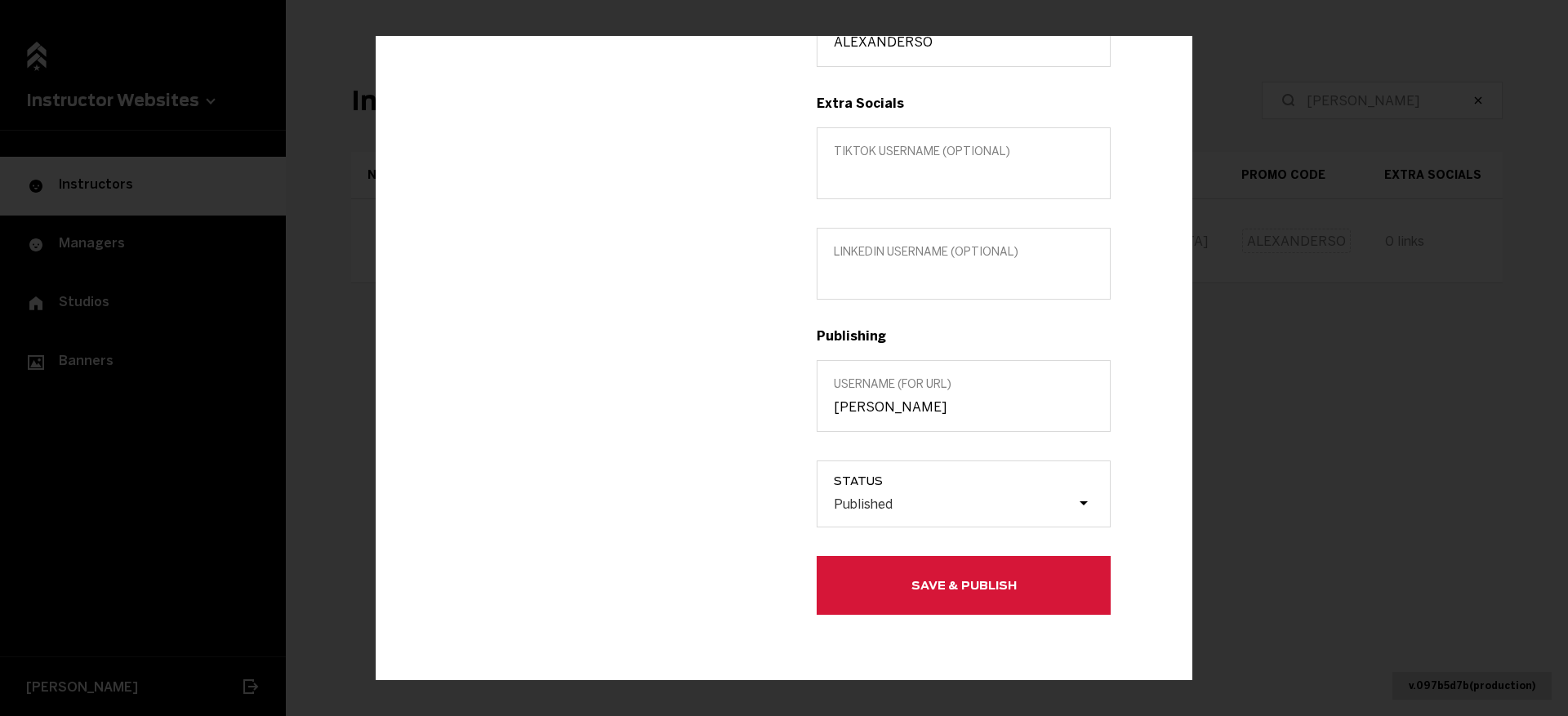
click at [880, 587] on button "Save & Publish" at bounding box center [963, 585] width 294 height 59
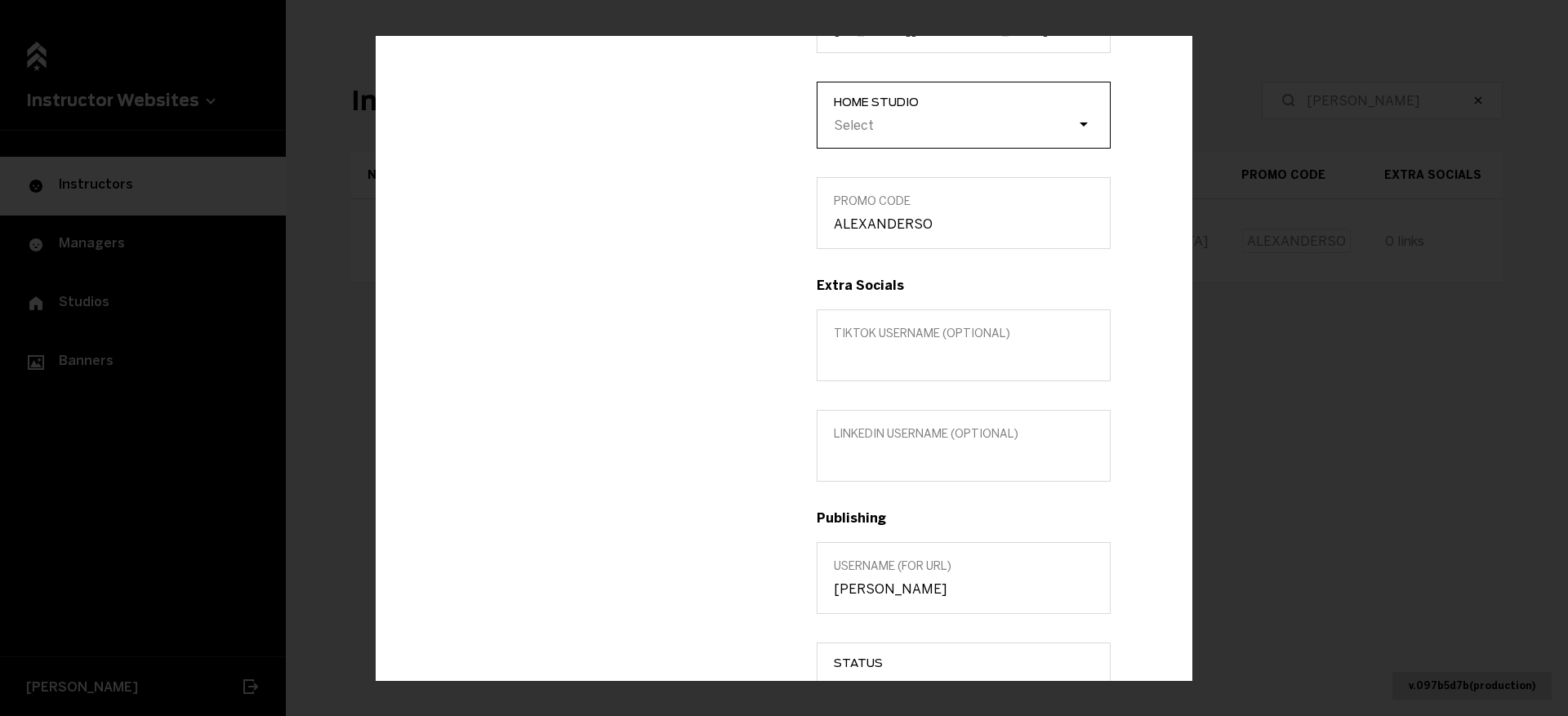
scroll to position [382, 0]
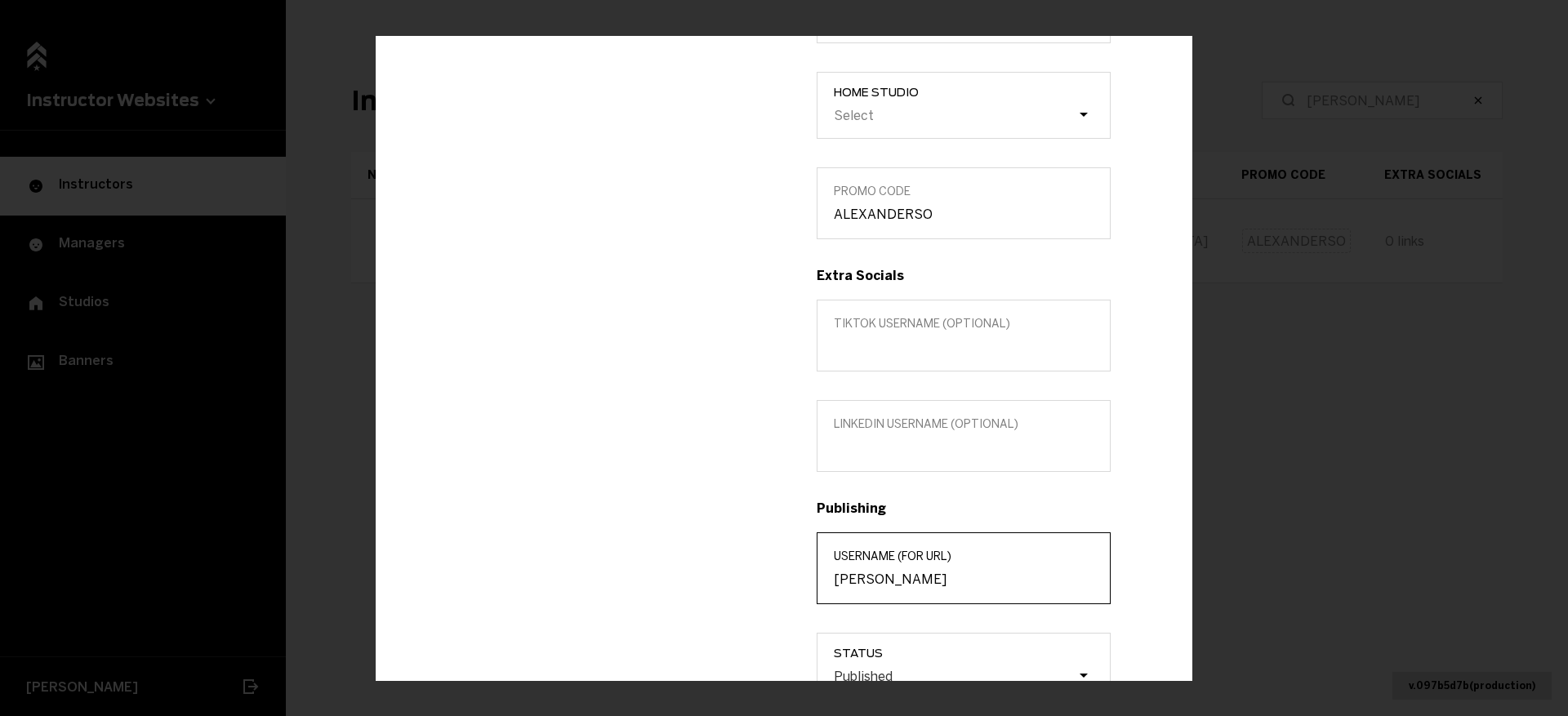
click at [886, 576] on input "alexander-solano" at bounding box center [963, 579] width 260 height 16
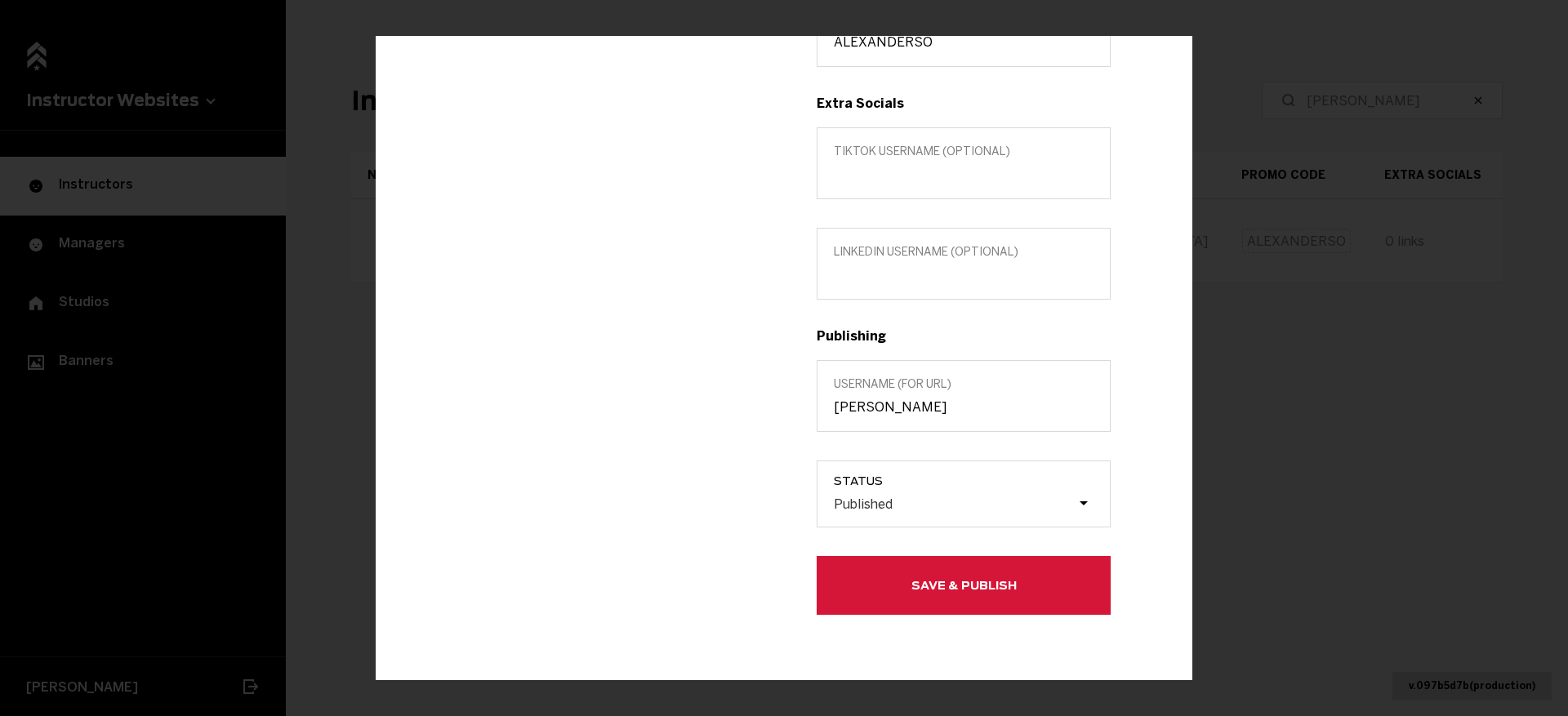
click at [1055, 553] on div "Title (optional) INSTRUCTOR Custom location (Optional) Region New York City Hom…" at bounding box center [964, 109] width 360 height 1012
click at [1059, 575] on button "Save & Publish" at bounding box center [963, 585] width 294 height 59
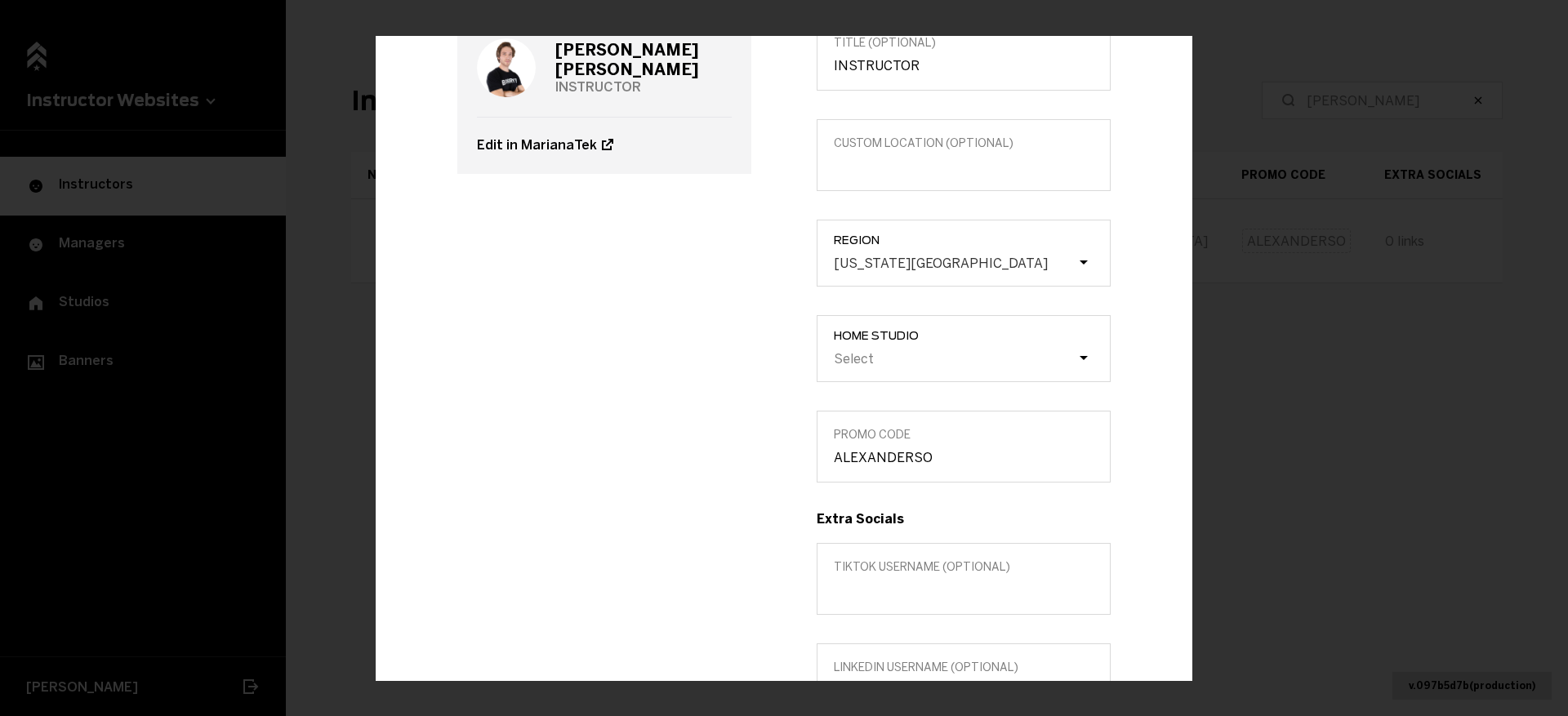
click at [1375, 214] on div "Edit info Alexander Solano INSTRUCTOR Edit in MarianaTek Title (optional) INSTR…" at bounding box center [784, 358] width 1568 height 716
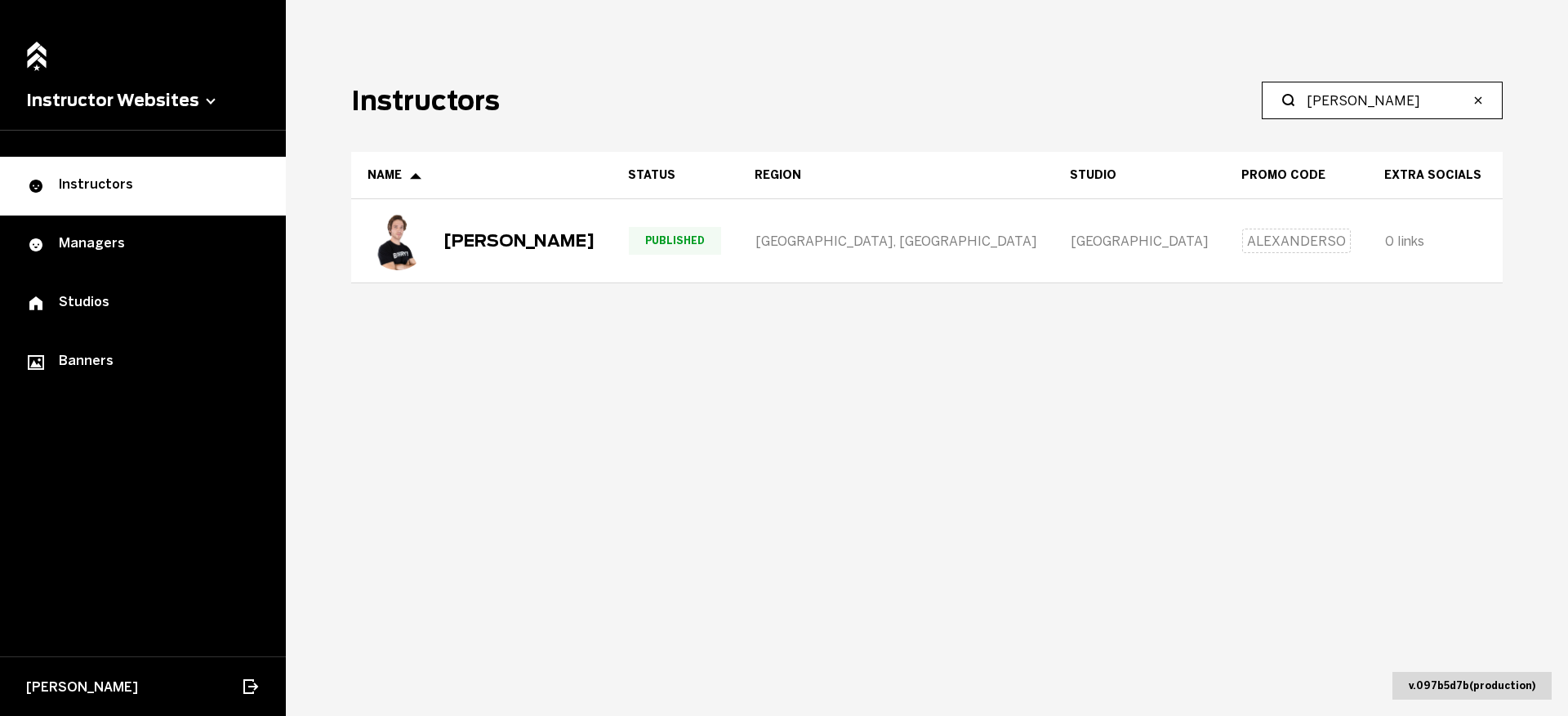
click at [1389, 102] on input "Solano" at bounding box center [1387, 101] width 162 height 20
type input "Dilan"
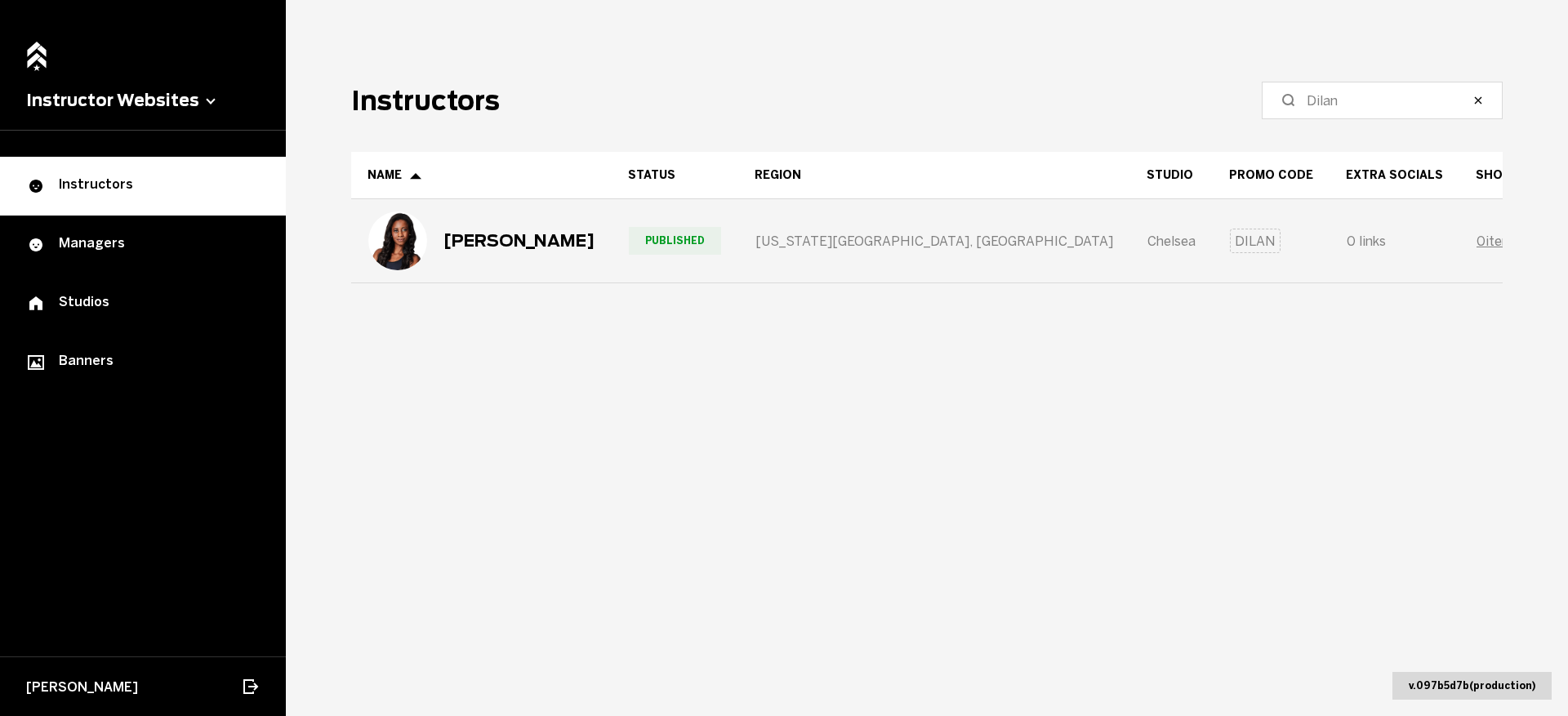
click at [525, 242] on div "Dilan Gomih" at bounding box center [519, 241] width 151 height 20
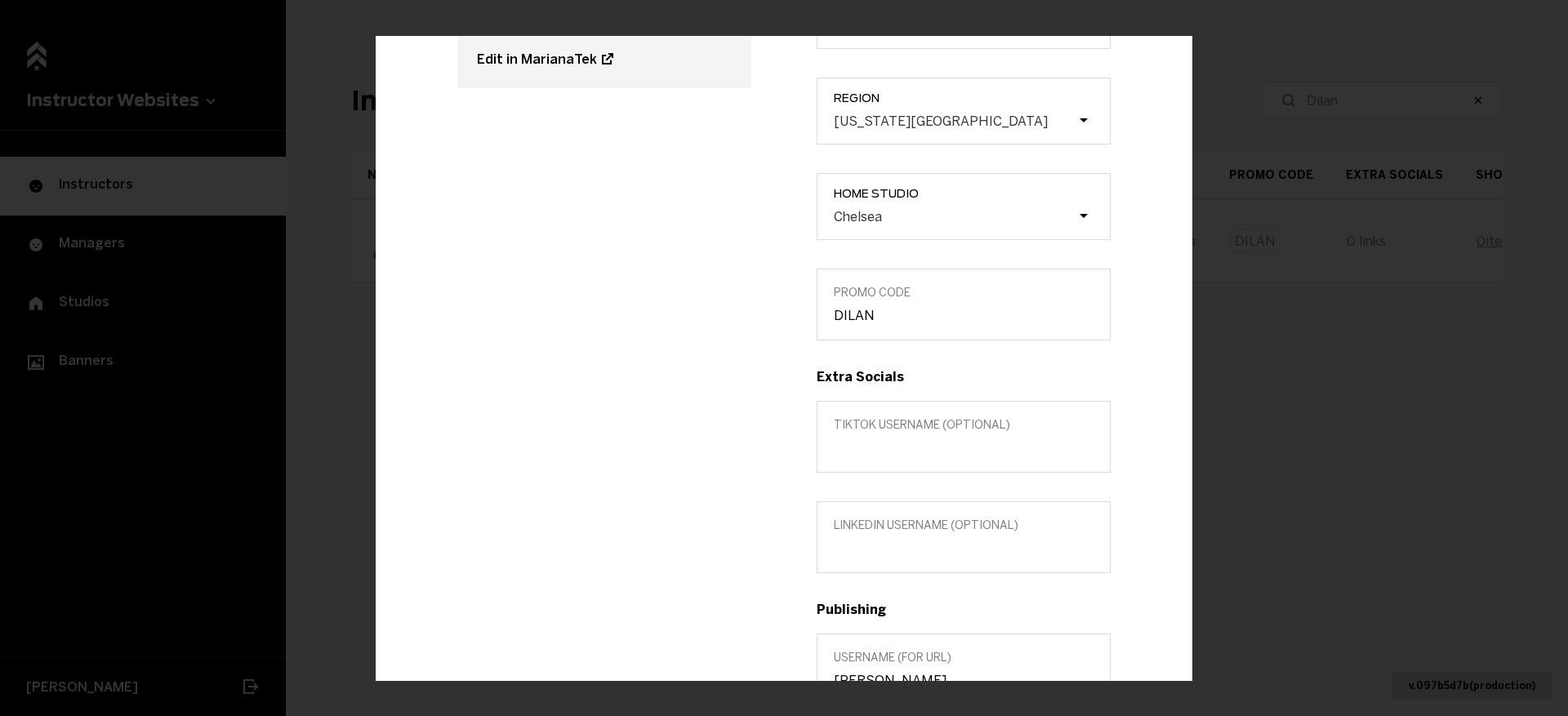
scroll to position [486, 0]
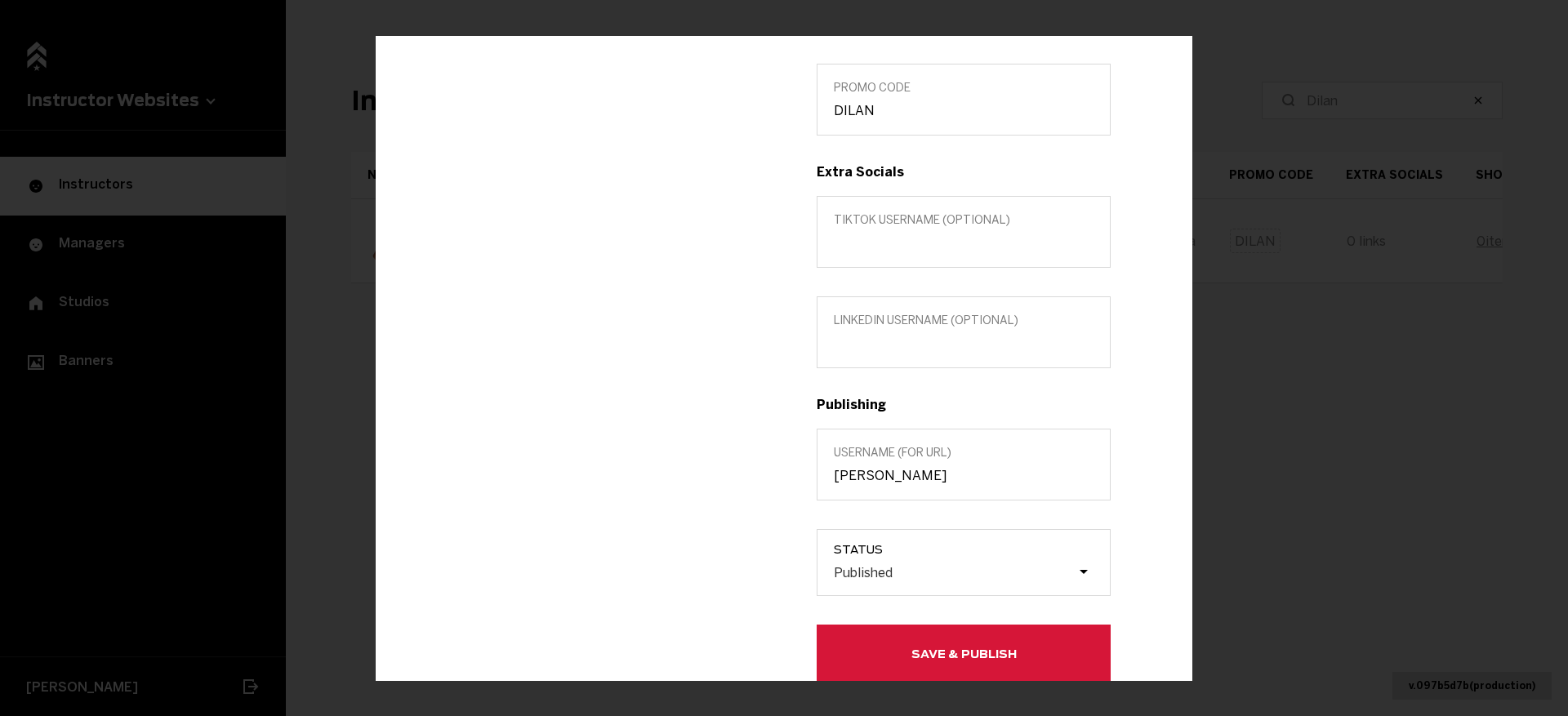
click at [864, 334] on label "LinkedIn username (optional)" at bounding box center [963, 332] width 294 height 72
click at [864, 336] on input "LinkedIn username (optional)" at bounding box center [963, 343] width 260 height 16
paste input "https://www.linkedin.com/in/dilangomih/"
drag, startPoint x: 1015, startPoint y: 344, endPoint x: 705, endPoint y: 342, distance: 310.0
click at [705, 342] on div "Dilan Gomih INSTRUCTOR Edit in MarianaTek Title (optional) INSTRUCTOR Custom lo…" at bounding box center [784, 177] width 718 height 1012
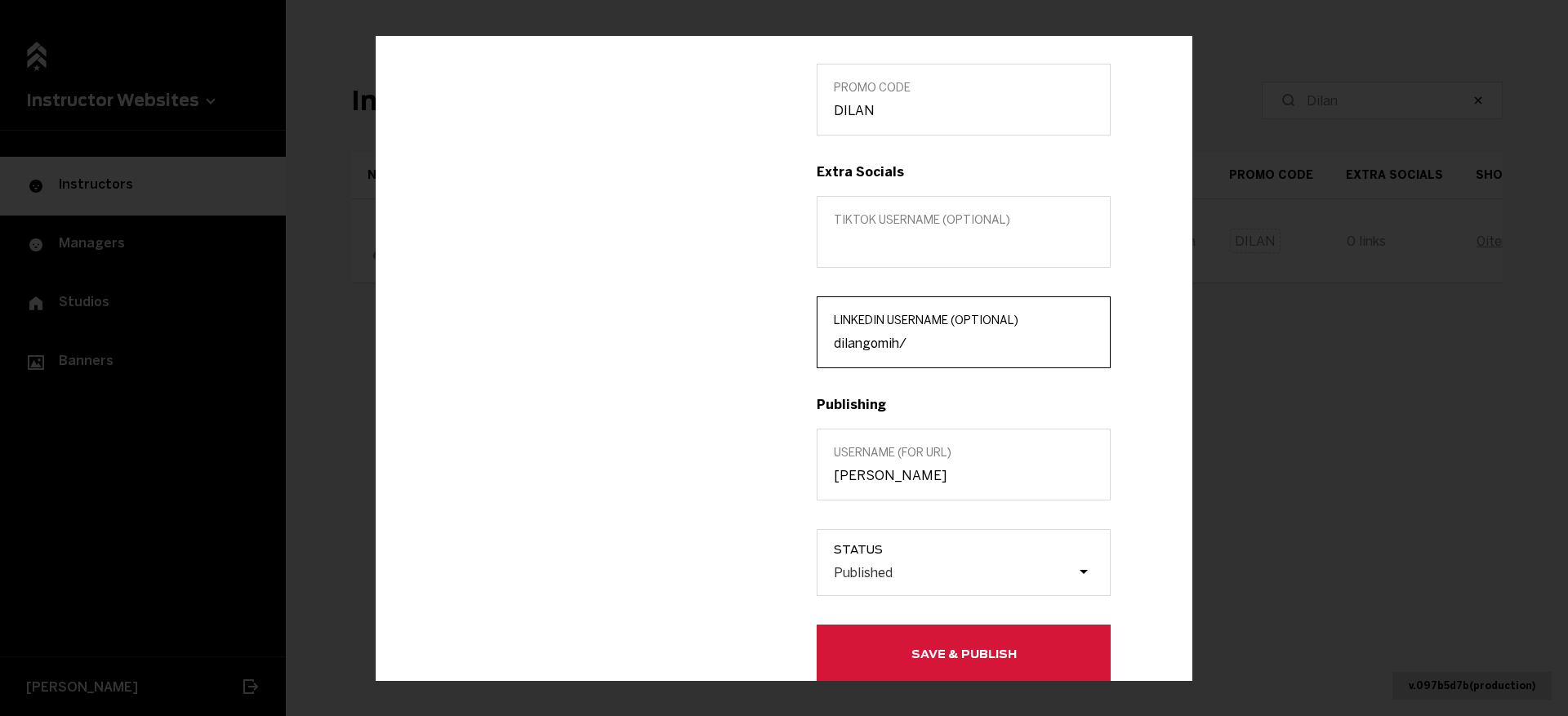
click at [893, 351] on input "dilangomih/" at bounding box center [963, 343] width 260 height 16
click at [918, 351] on input "dilangomih/" at bounding box center [963, 343] width 260 height 16
type input "dilangomih"
click at [901, 642] on button "Save & Publish" at bounding box center [963, 653] width 294 height 59
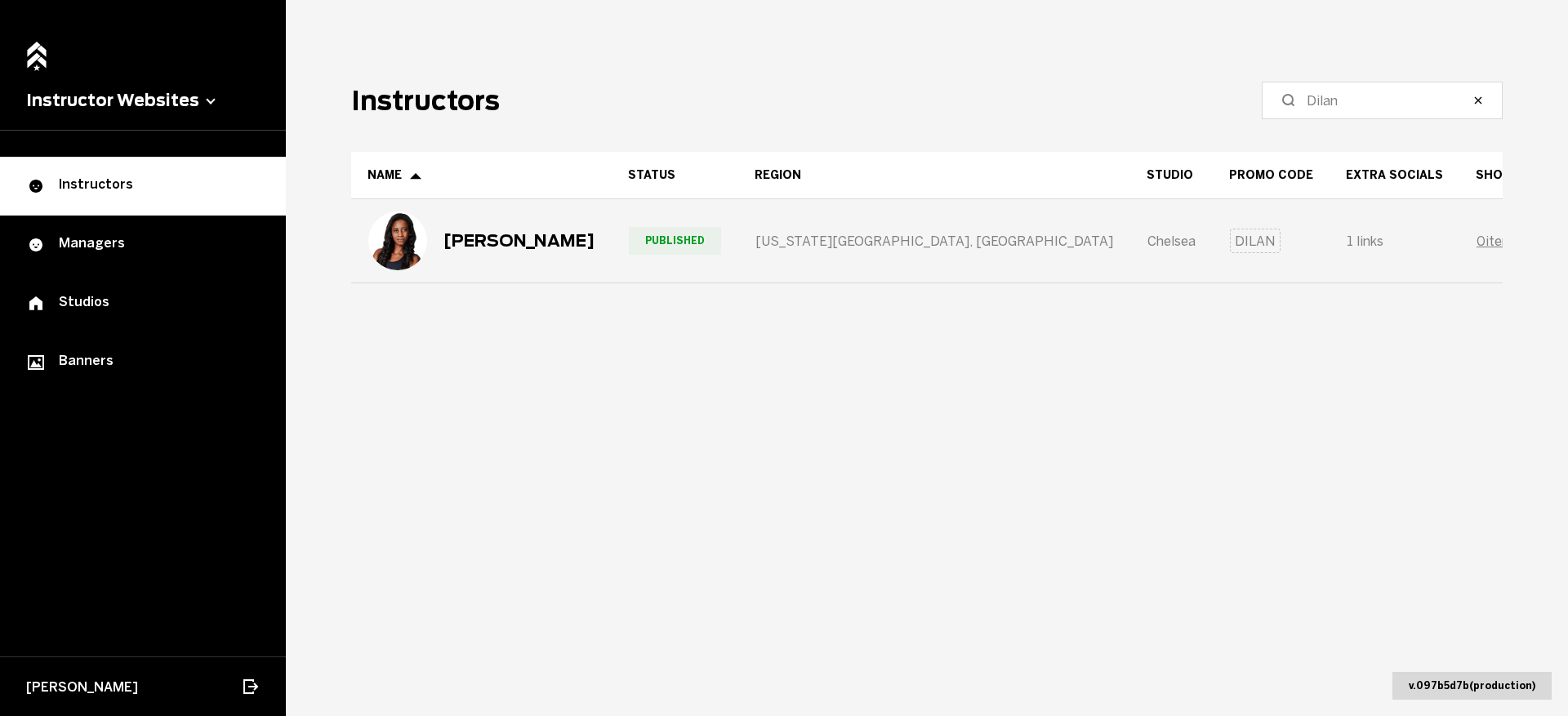
click at [475, 260] on div "Dilan Gomih" at bounding box center [482, 240] width 226 height 59
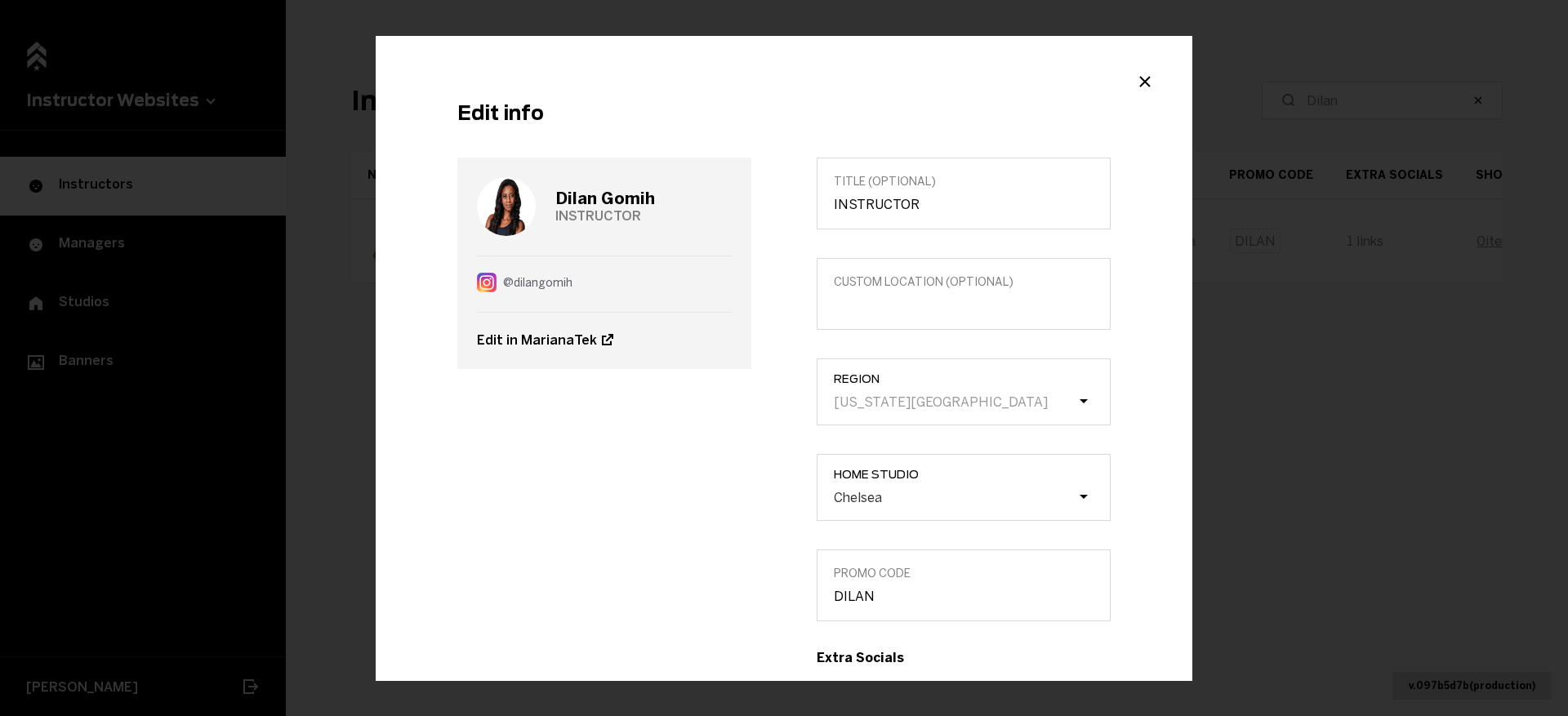
scroll to position [554, 0]
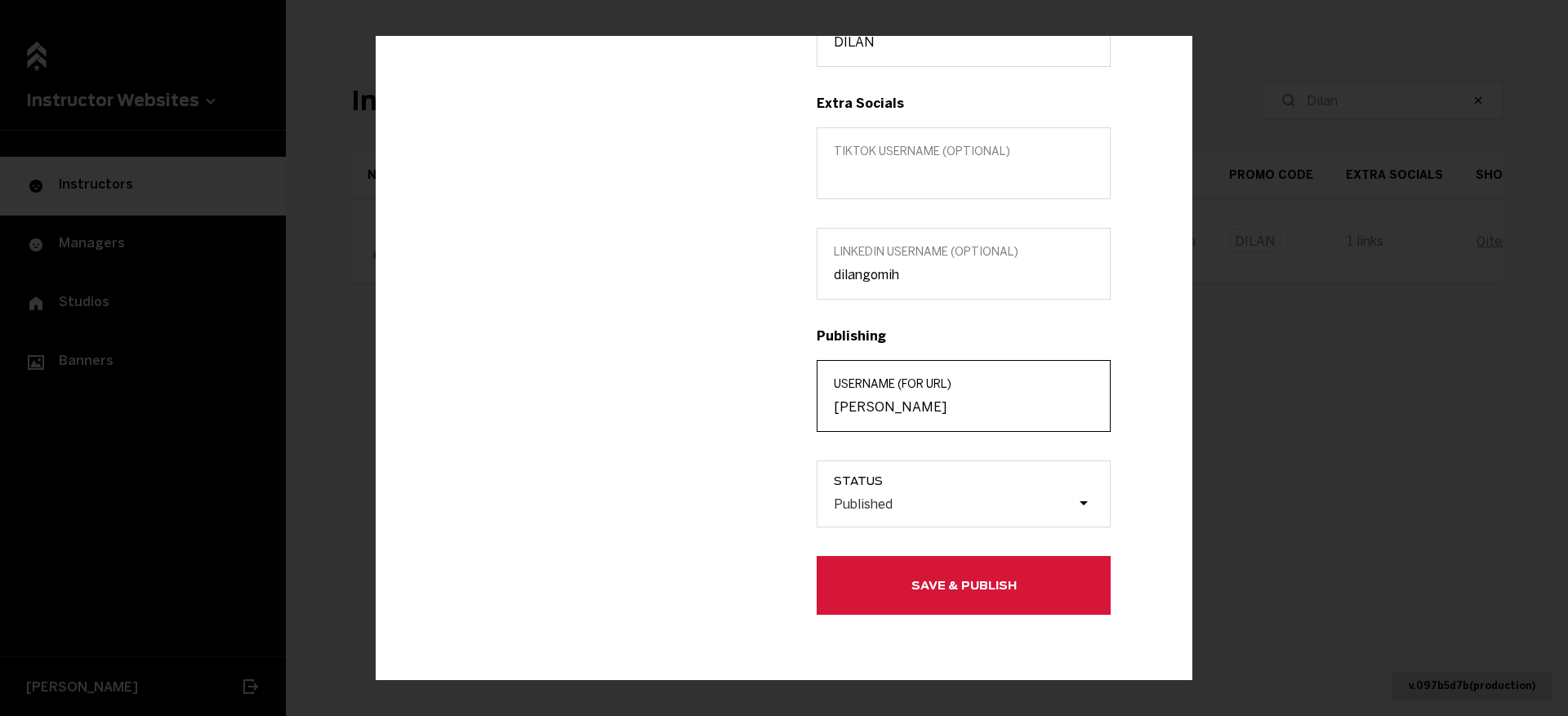
click at [895, 404] on input "dilan-gomih" at bounding box center [963, 407] width 260 height 16
click at [869, 592] on button "Save & Publish" at bounding box center [963, 585] width 294 height 59
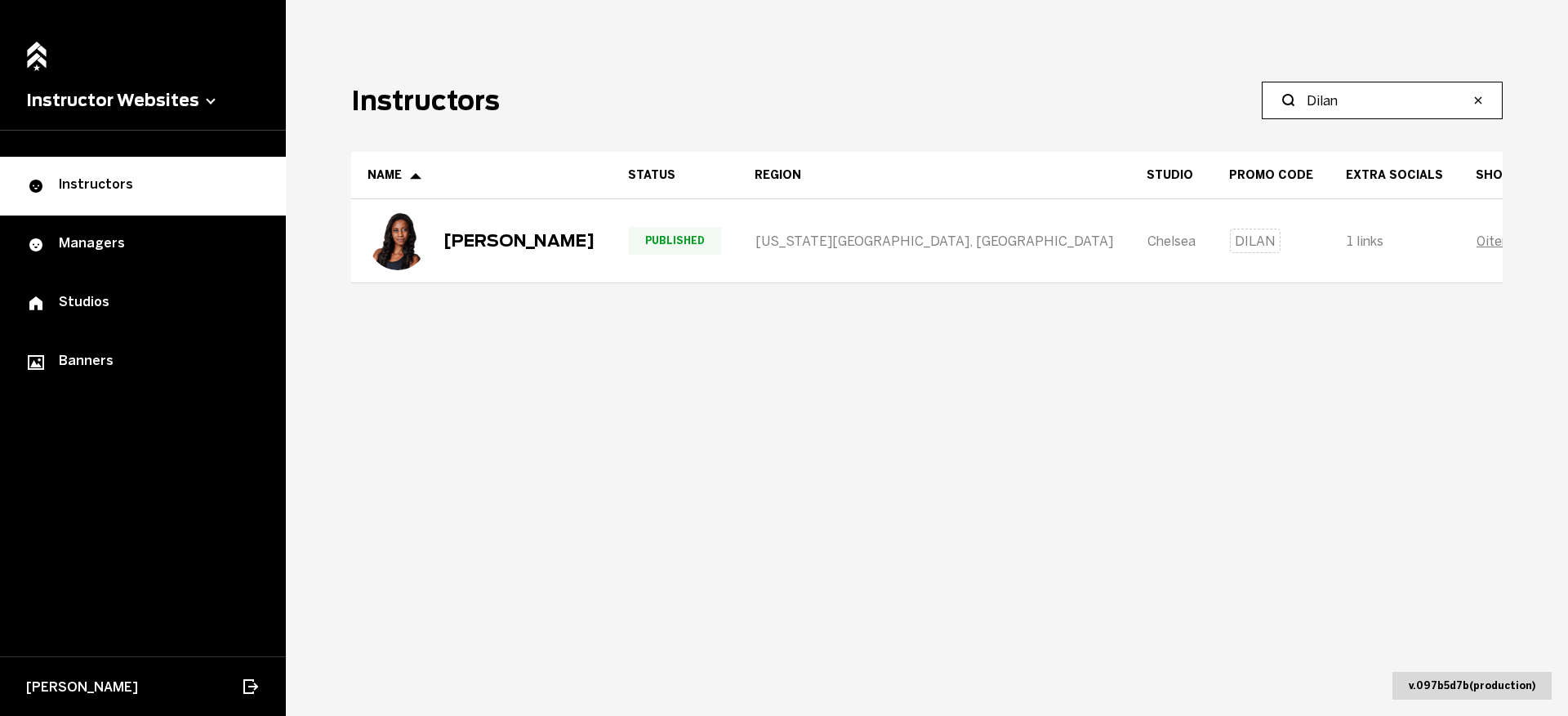
click at [1359, 100] on input "Dilan" at bounding box center [1387, 101] width 162 height 20
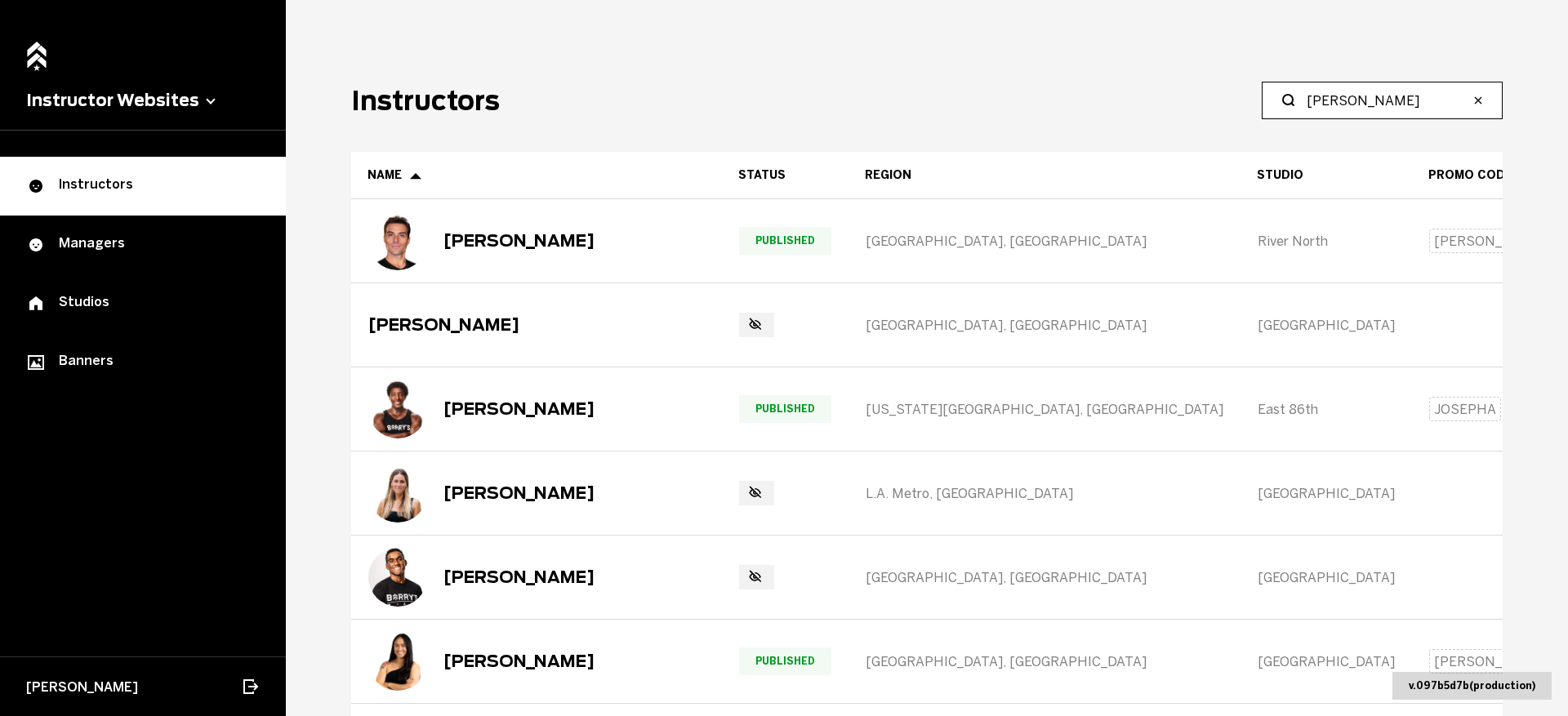
type input "Leyva"
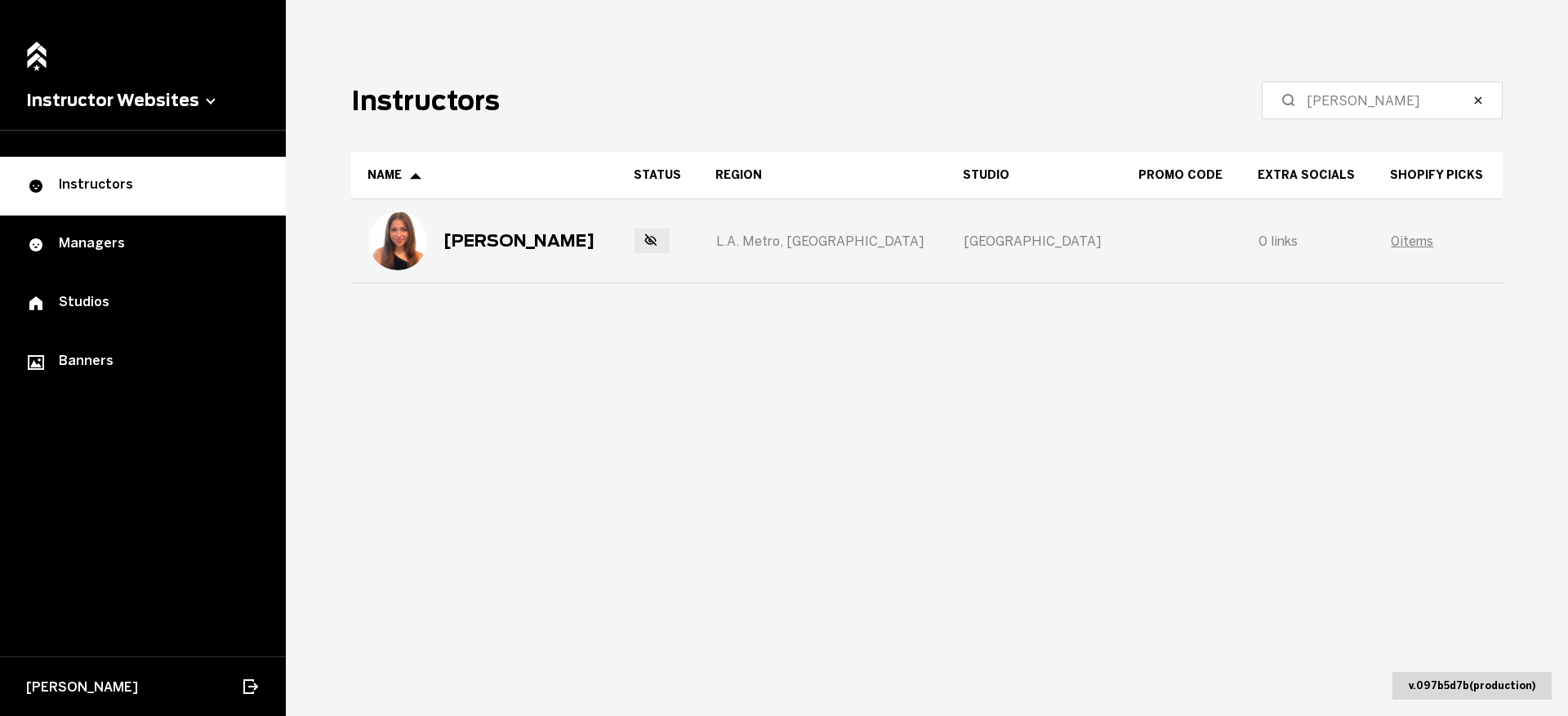
click at [572, 249] on div "Lily Leyva" at bounding box center [484, 241] width 265 height 82
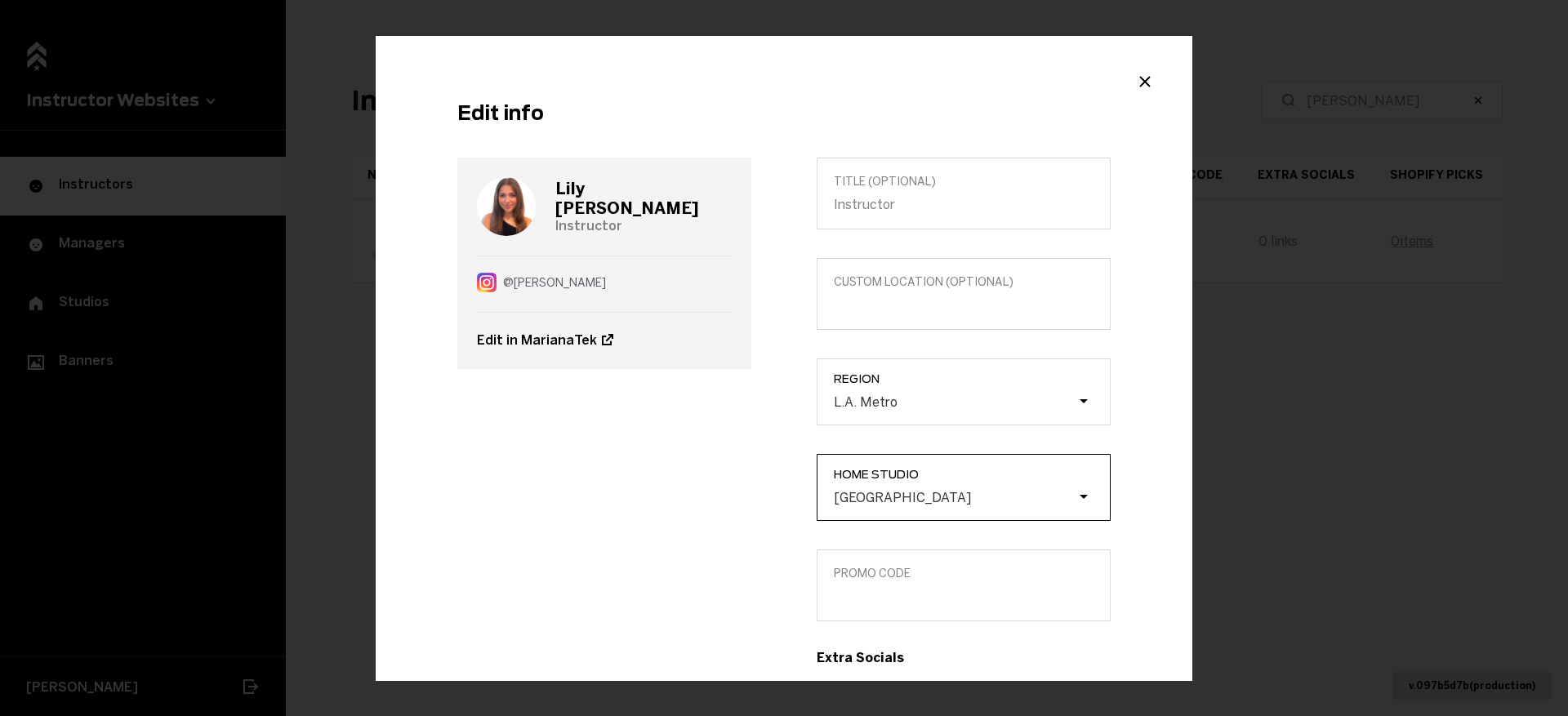
click at [888, 507] on div "[GEOGRAPHIC_DATA]" at bounding box center [972, 498] width 276 height 18
click at [751, 497] on input "Home Studio West Hollywood" at bounding box center [751, 497] width 0 height 0
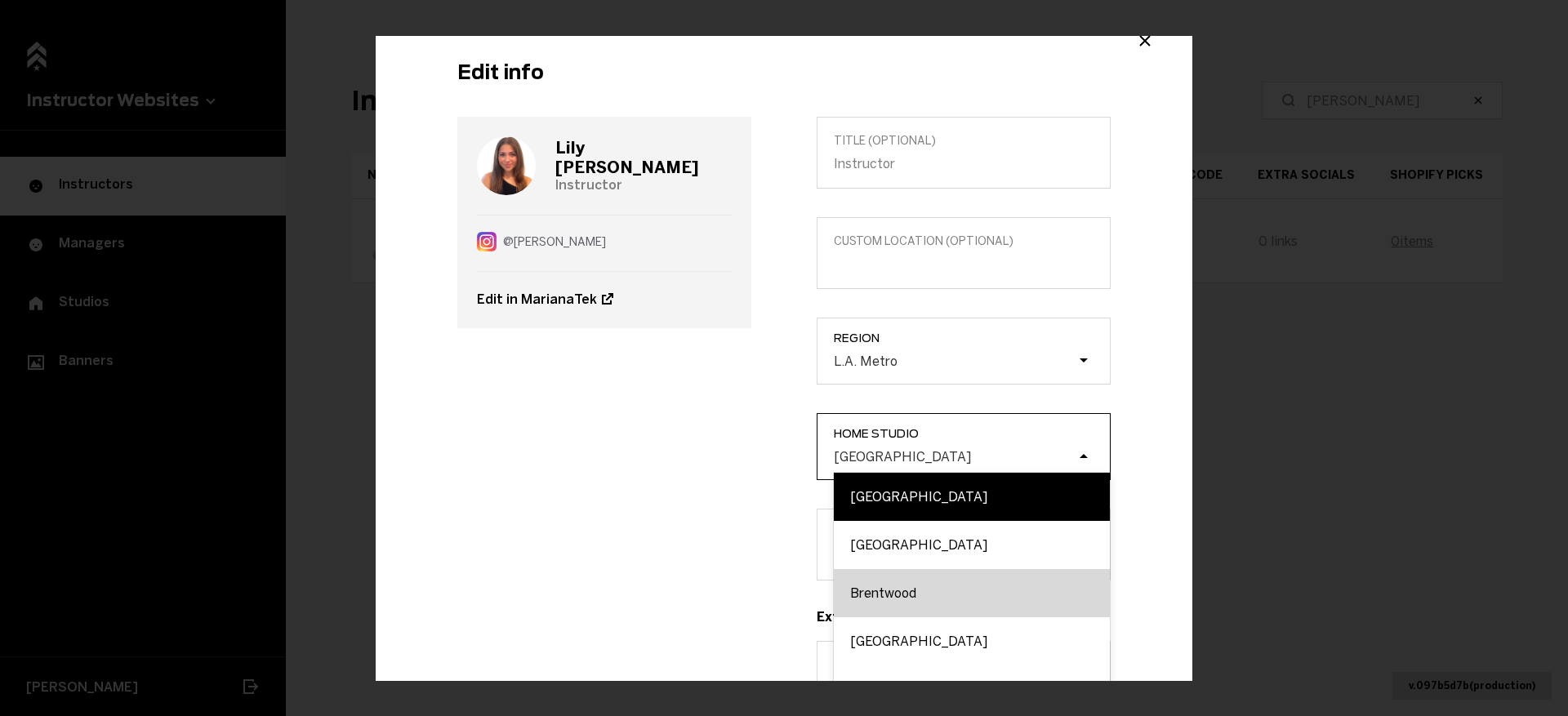
click at [889, 586] on div "Brentwood" at bounding box center [972, 593] width 276 height 48
click at [751, 456] on input "Home Studio option Brentwood focused, 3 of 11. 11 results available. Use Up and…" at bounding box center [751, 456] width 0 height 0
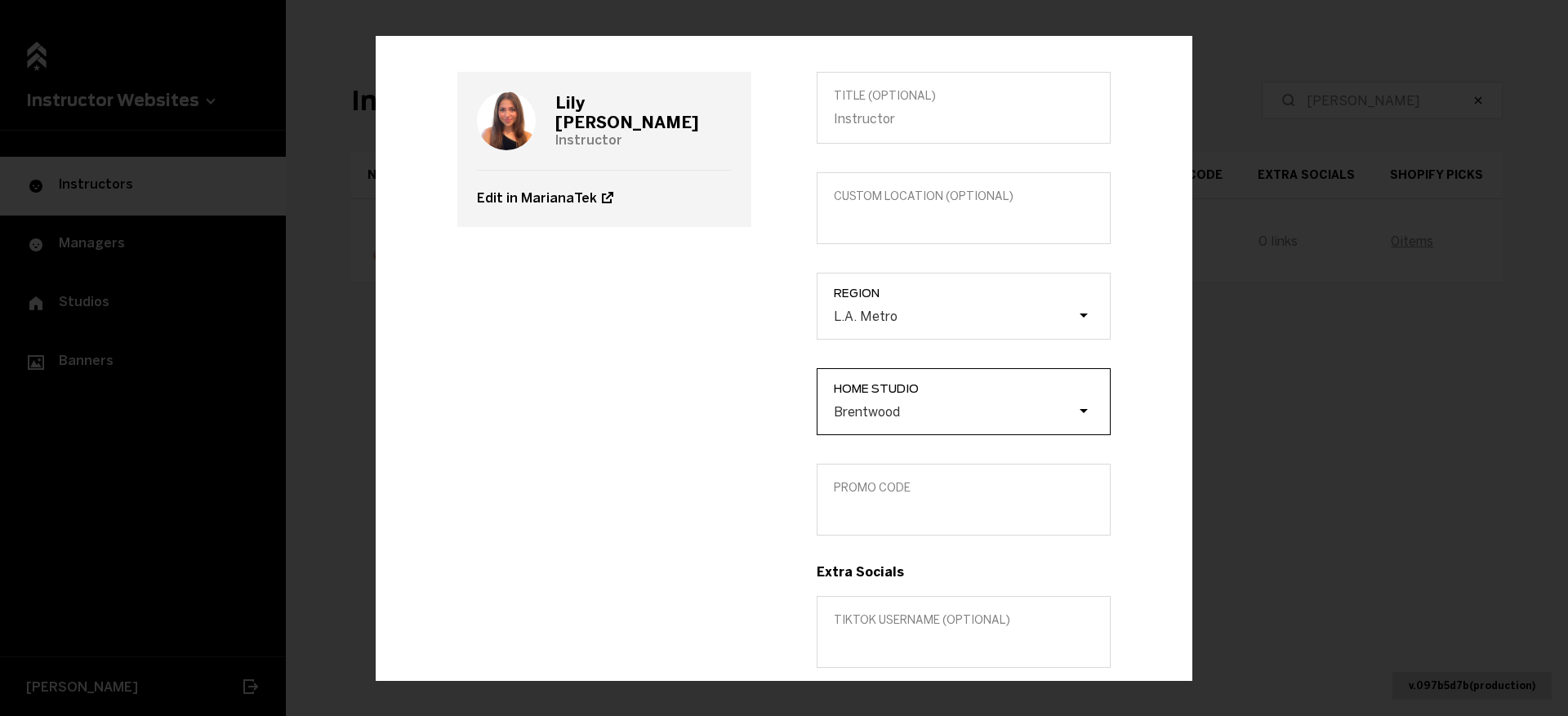
scroll to position [87, 0]
click at [889, 521] on label "Promo Code" at bounding box center [963, 498] width 294 height 72
click at [889, 518] on input "Promo Code" at bounding box center [963, 510] width 260 height 16
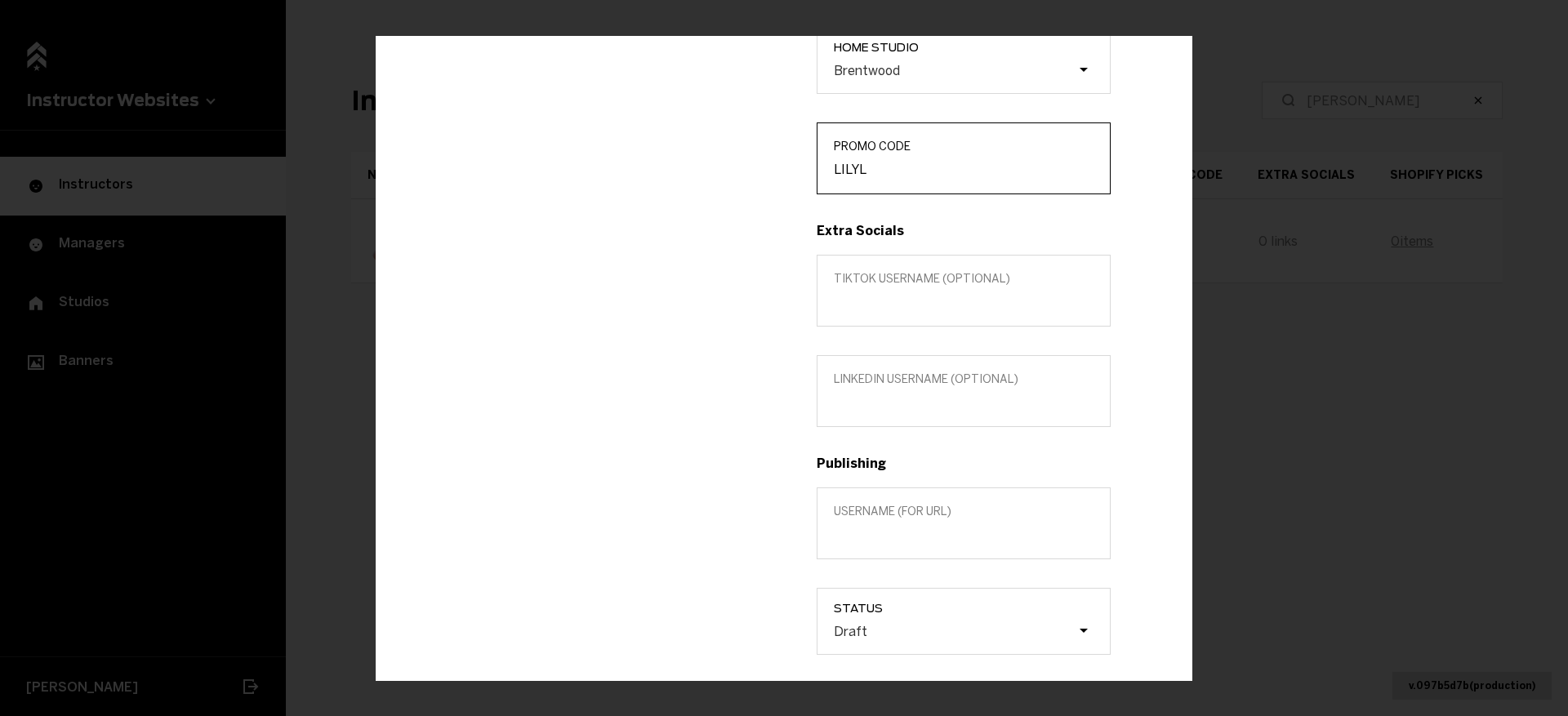
scroll to position [0, 0]
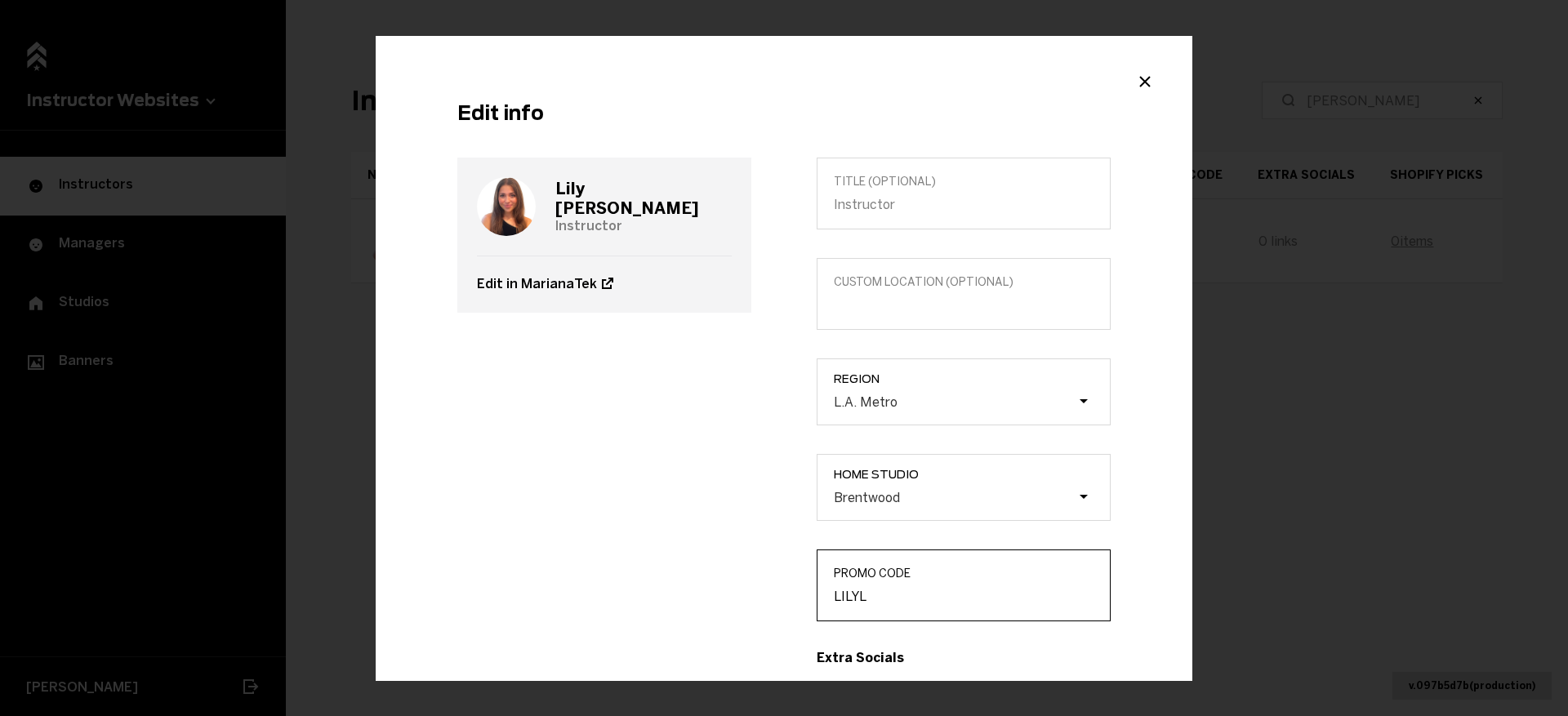
type input "LILYL"
click at [606, 197] on h3 "Lily Leyva" at bounding box center [643, 199] width 177 height 40
copy h3 "Lily Leyva"
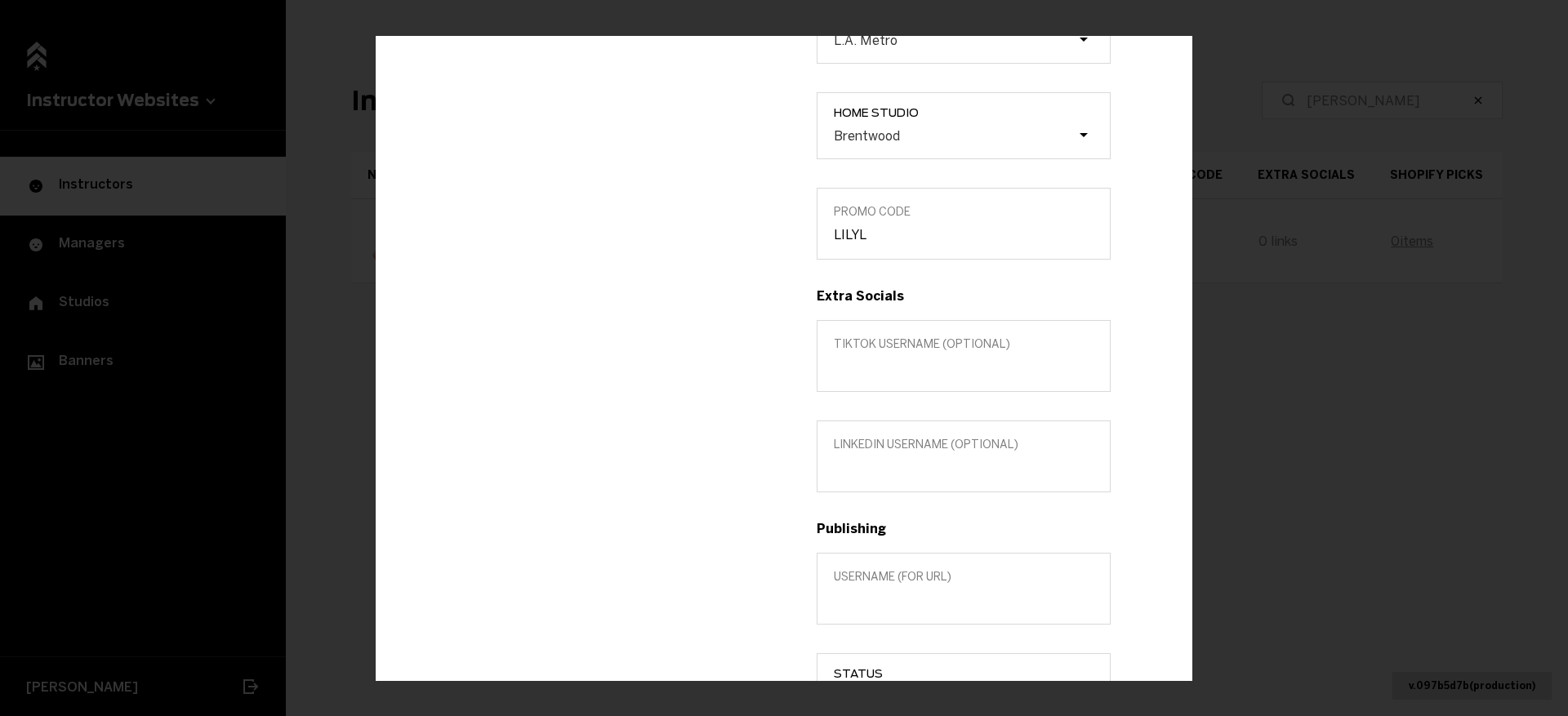
scroll to position [500, 0]
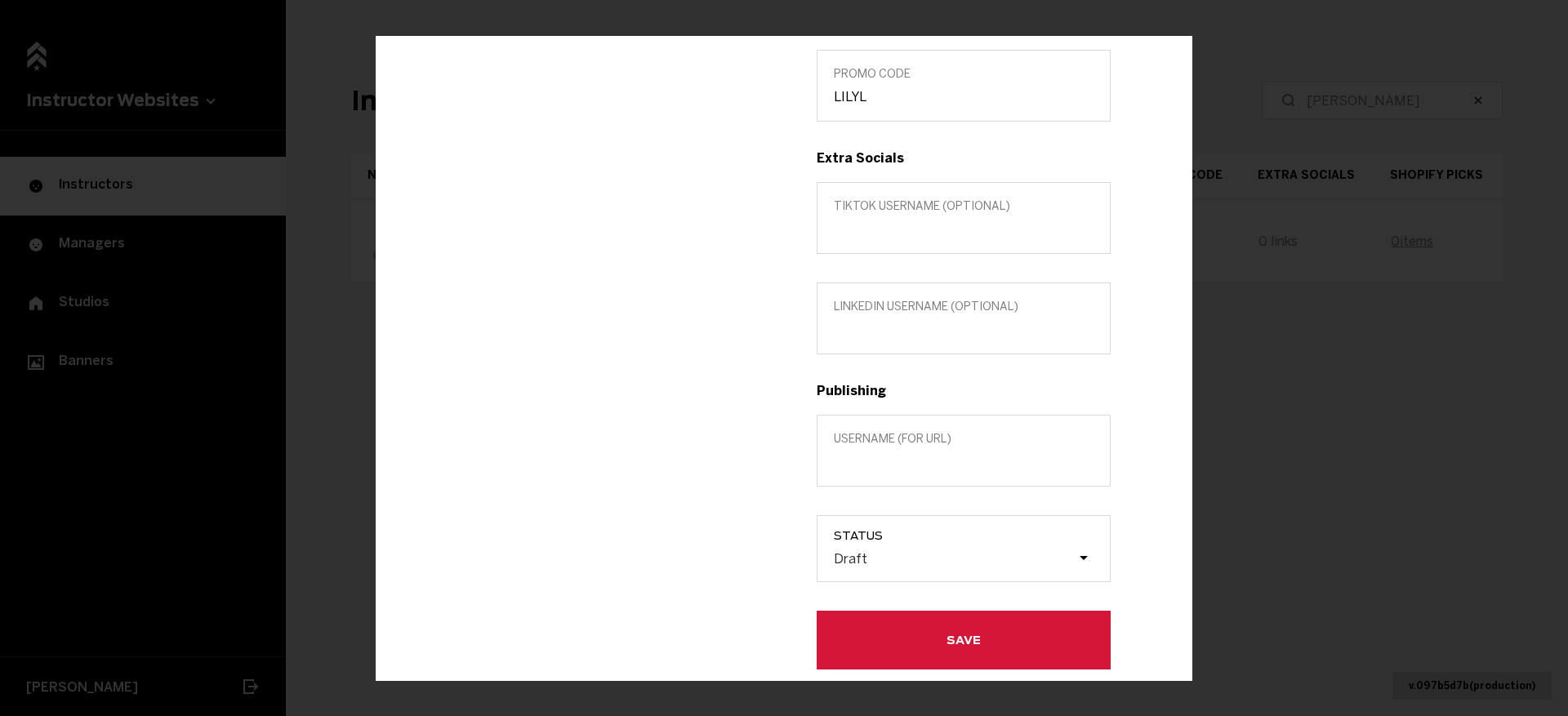
click at [880, 470] on label "Username (for url)" at bounding box center [963, 450] width 294 height 72
click at [880, 469] on input "Username (for url)" at bounding box center [963, 461] width 260 height 16
paste input "Lily Leyva"
click at [861, 463] on input "Lily Leyva" at bounding box center [963, 461] width 260 height 16
type input "Lily-Leyva"
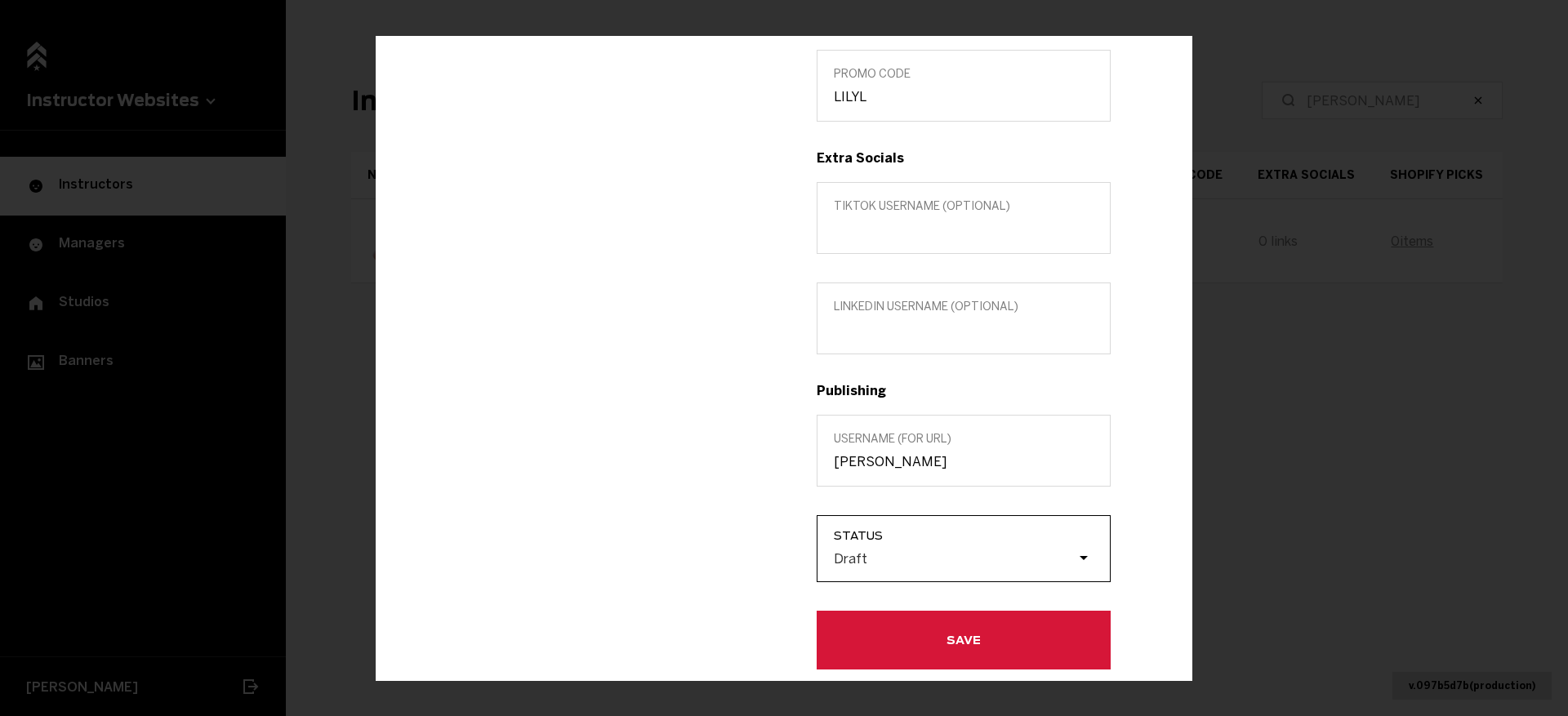
click at [898, 557] on div "Draft" at bounding box center [954, 558] width 245 height 16
click at [751, 558] on input "Status Draft" at bounding box center [751, 558] width 0 height 0
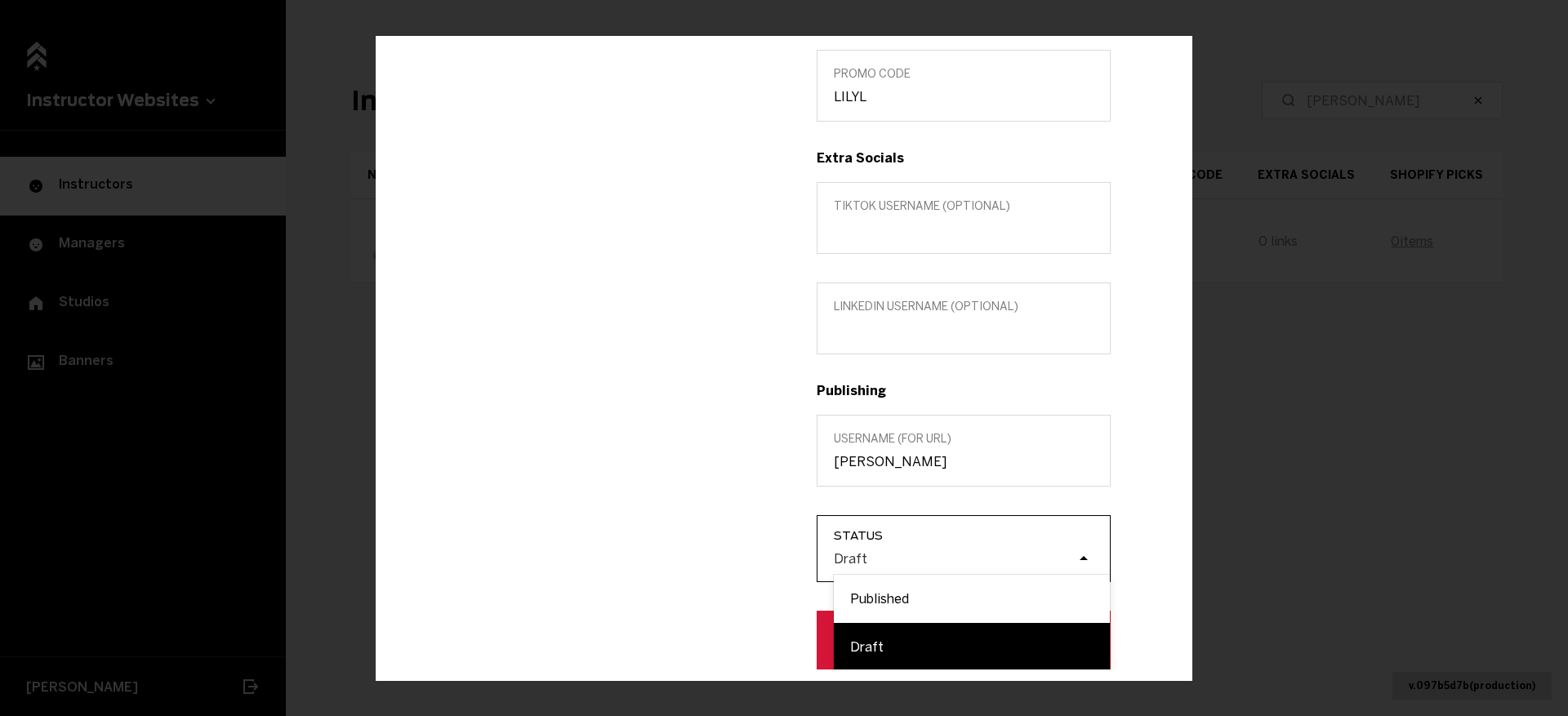
click at [900, 605] on div "Published" at bounding box center [972, 599] width 276 height 48
click at [751, 558] on input "Status option Published focused, 1 of 2. 2 results available. Use Up and Down t…" at bounding box center [751, 558] width 0 height 0
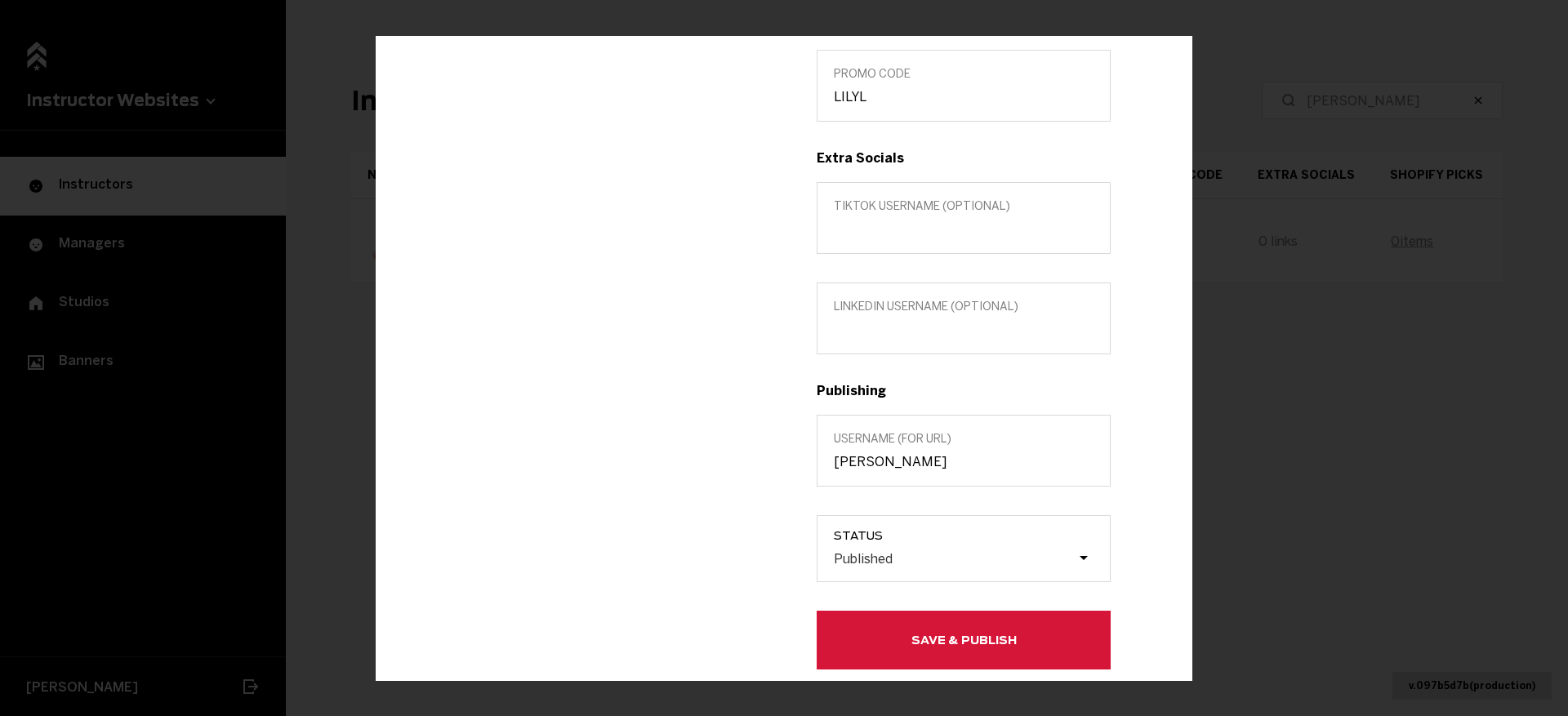
click at [894, 630] on button "Save & Publish" at bounding box center [963, 640] width 294 height 59
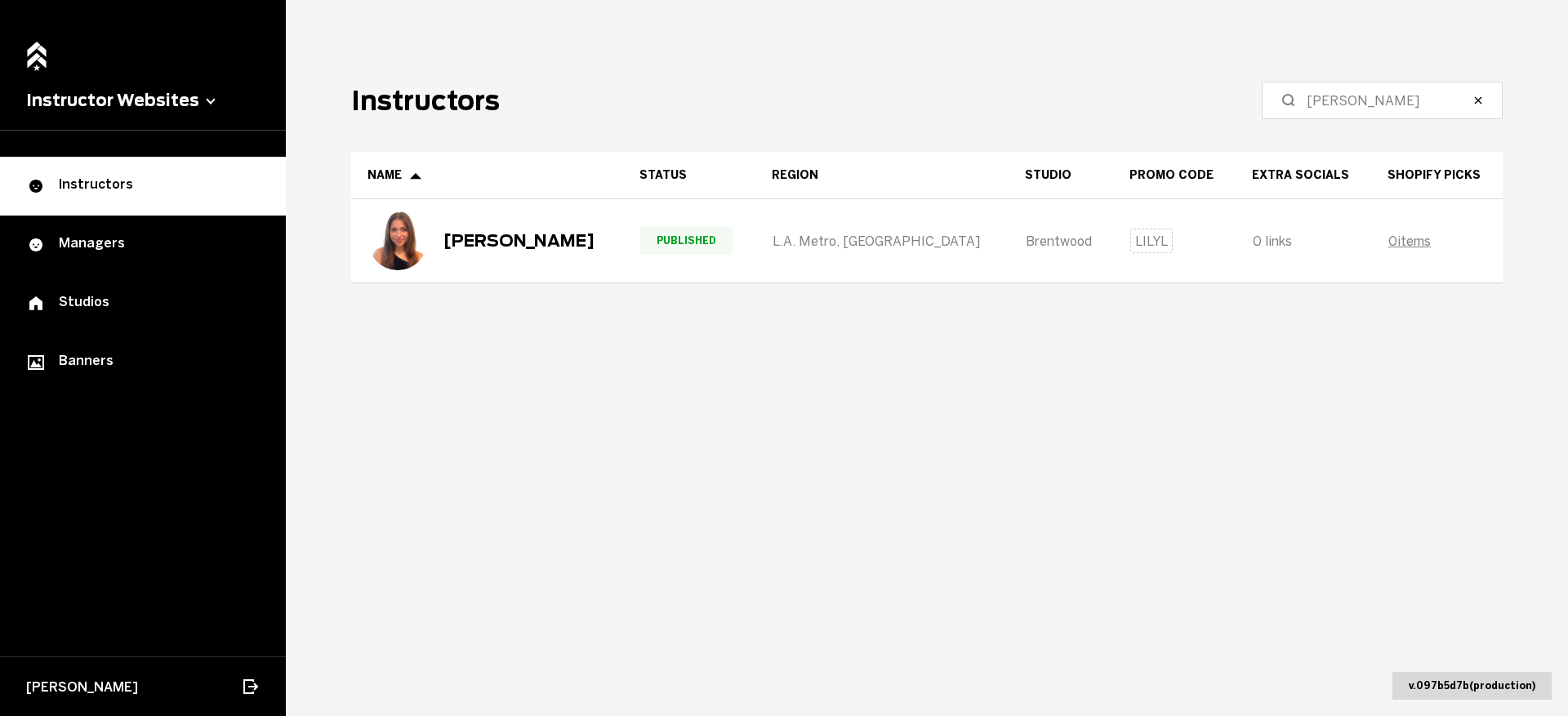
click at [1361, 114] on label "Leyva" at bounding box center [1382, 101] width 241 height 38
click at [1361, 111] on input "Leyva" at bounding box center [1387, 101] width 162 height 20
click at [1361, 114] on label "Leyva" at bounding box center [1382, 101] width 241 height 38
click at [1361, 111] on input "Leyva" at bounding box center [1387, 101] width 162 height 20
click at [1361, 112] on label "Leyva" at bounding box center [1382, 101] width 241 height 38
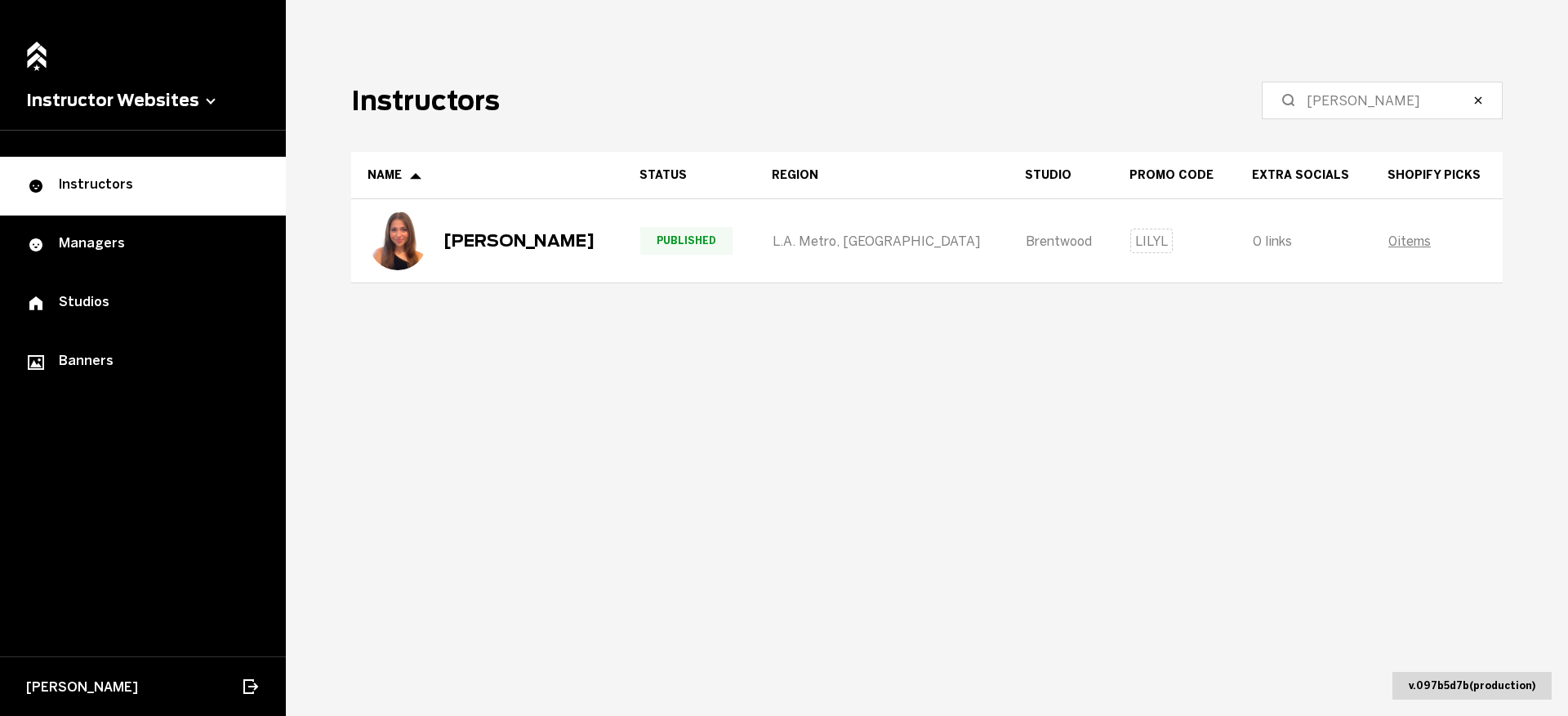
click at [1361, 111] on input "Leyva" at bounding box center [1387, 101] width 162 height 20
click at [1354, 103] on input "Leyva" at bounding box center [1387, 101] width 162 height 20
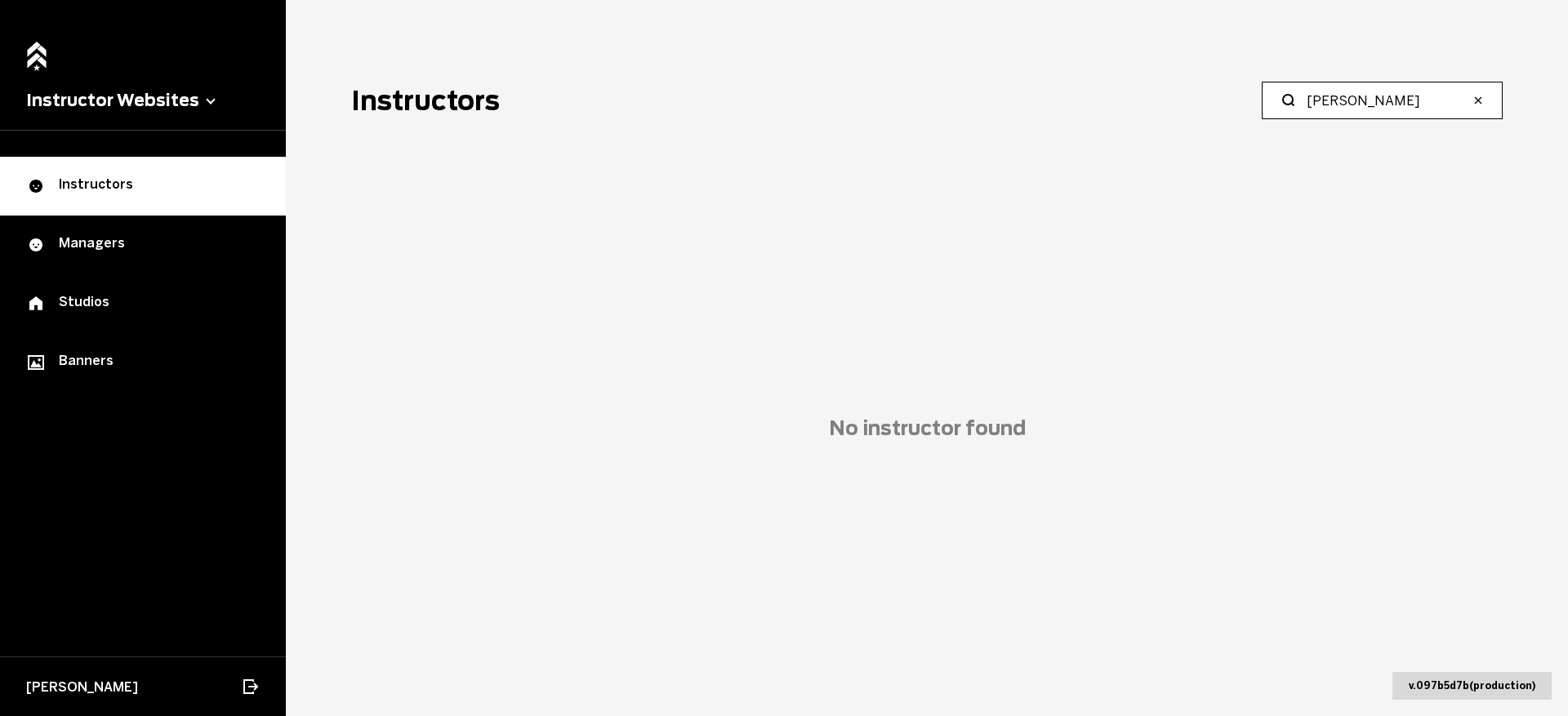
click at [1386, 92] on input "Mehrabi" at bounding box center [1387, 101] width 162 height 20
click at [1373, 110] on input "Argy" at bounding box center [1387, 101] width 162 height 20
paste input "Mehrabi"
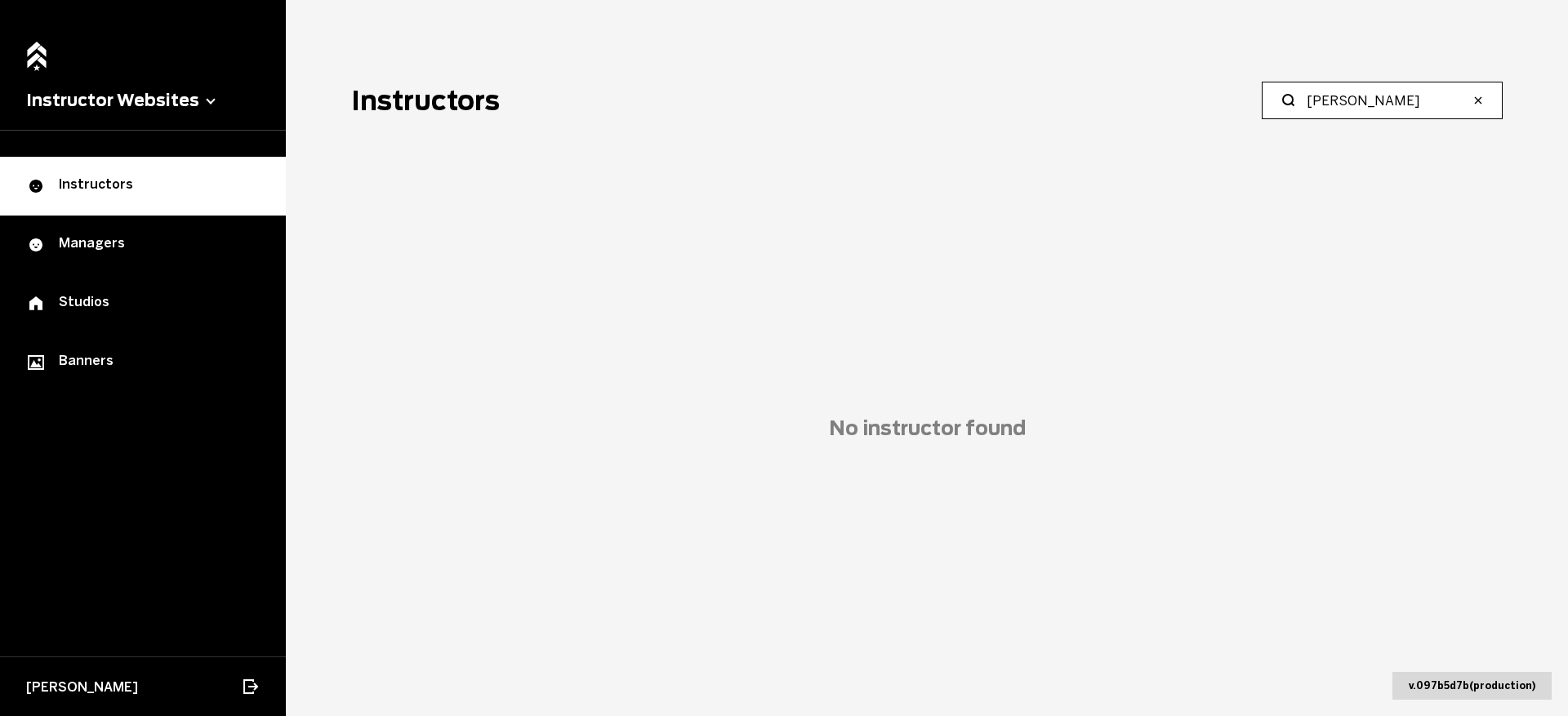
click at [1373, 98] on input "Argy Mehrabi" at bounding box center [1387, 101] width 162 height 20
click at [1394, 95] on input "Arg" at bounding box center [1387, 101] width 162 height 20
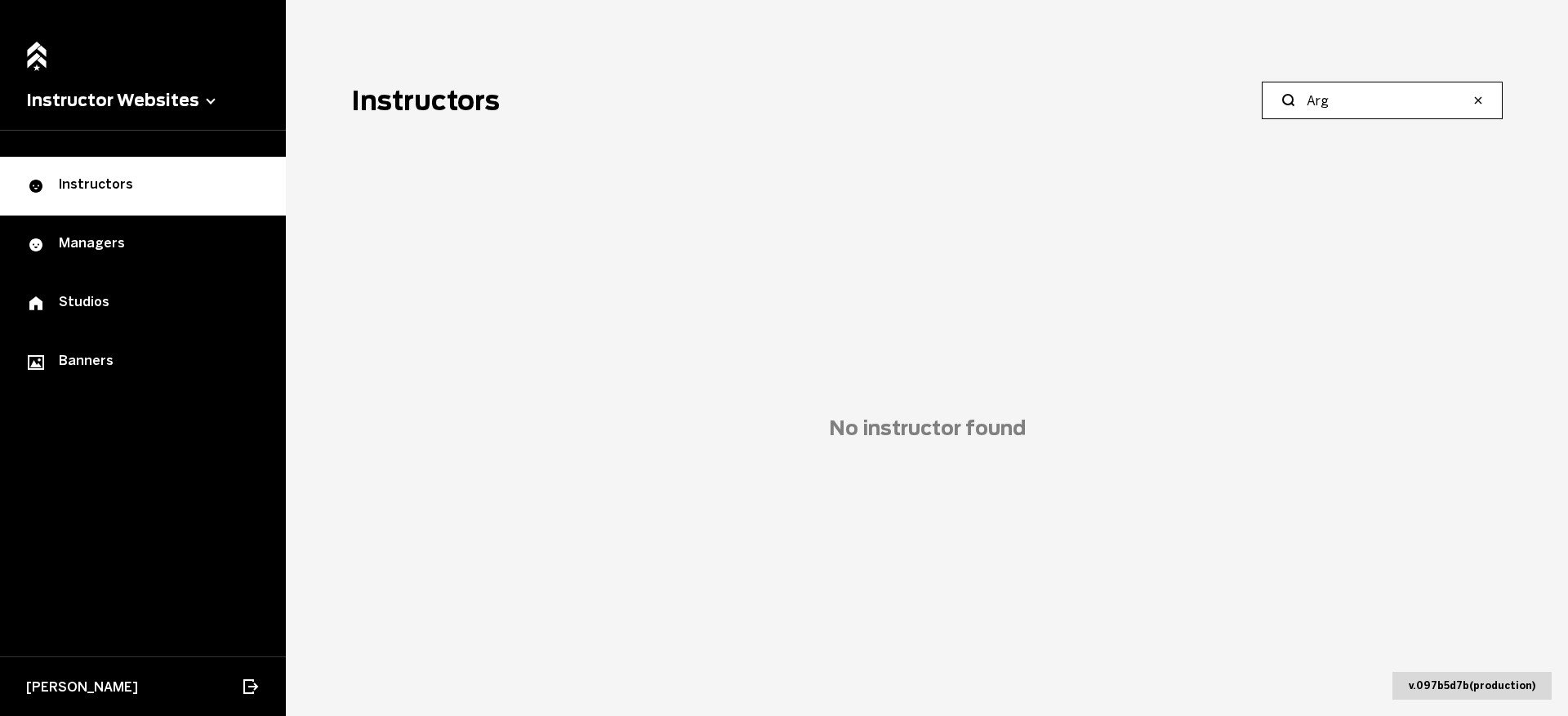
paste input "agas"
type input "Aragas"
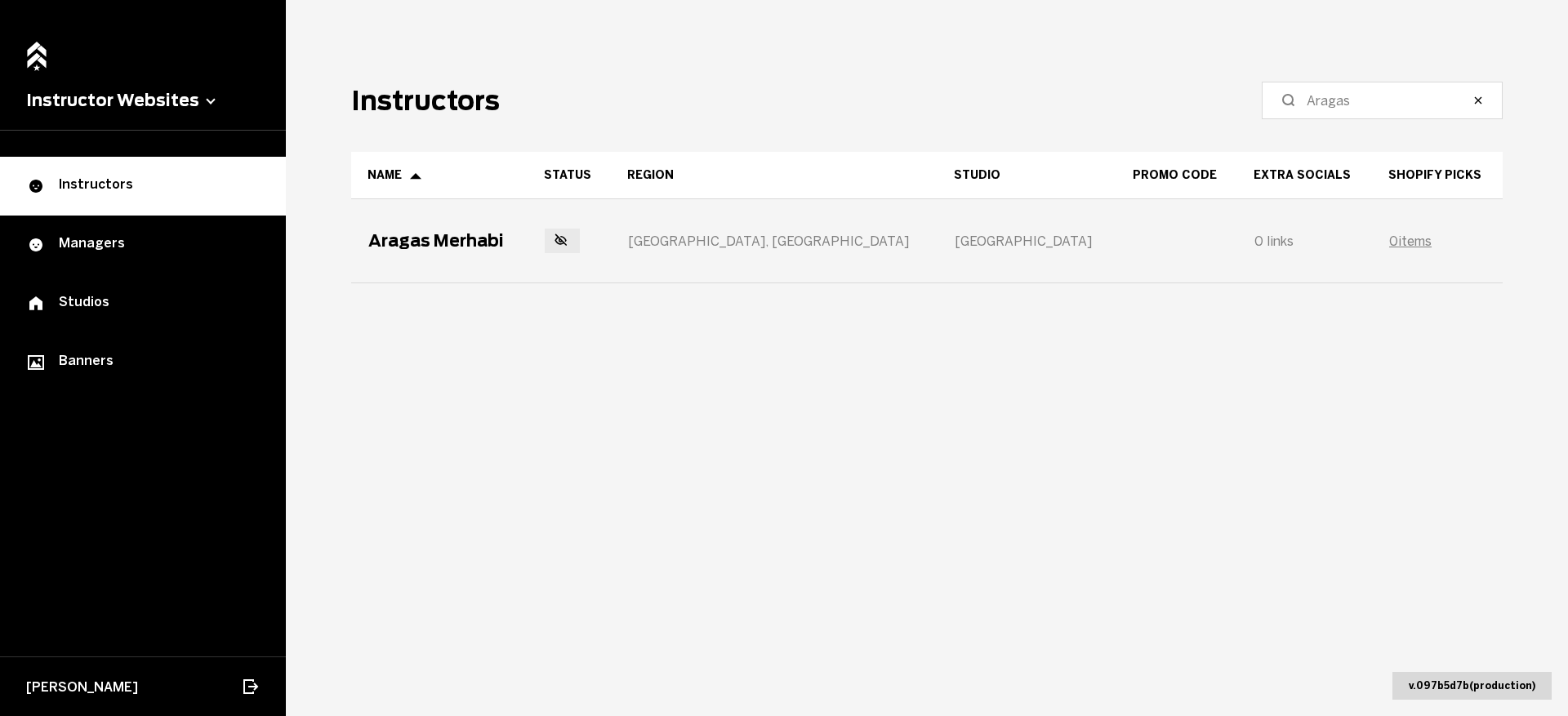
click at [496, 265] on div "Aragas Merhabi" at bounding box center [440, 241] width 175 height 82
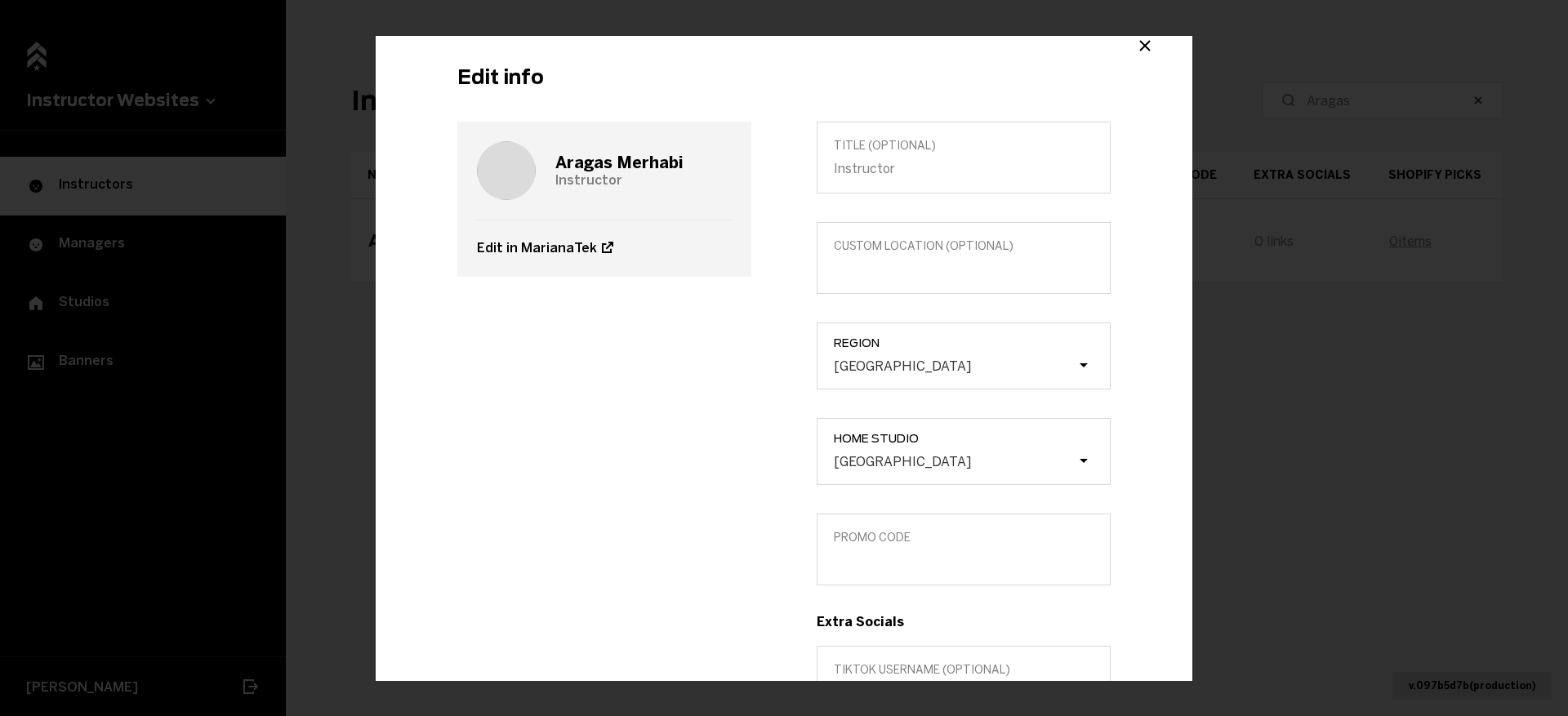
scroll to position [37, 0]
click at [890, 595] on div "Title (optional) Custom location (Optional) Region San Diego Home Studio San Di…" at bounding box center [964, 627] width 360 height 1012
click at [868, 568] on label "Promo Code" at bounding box center [963, 549] width 294 height 72
click at [868, 568] on input "Promo Code" at bounding box center [963, 559] width 260 height 16
click at [891, 269] on input "Custom location (Optional)" at bounding box center [963, 268] width 260 height 16
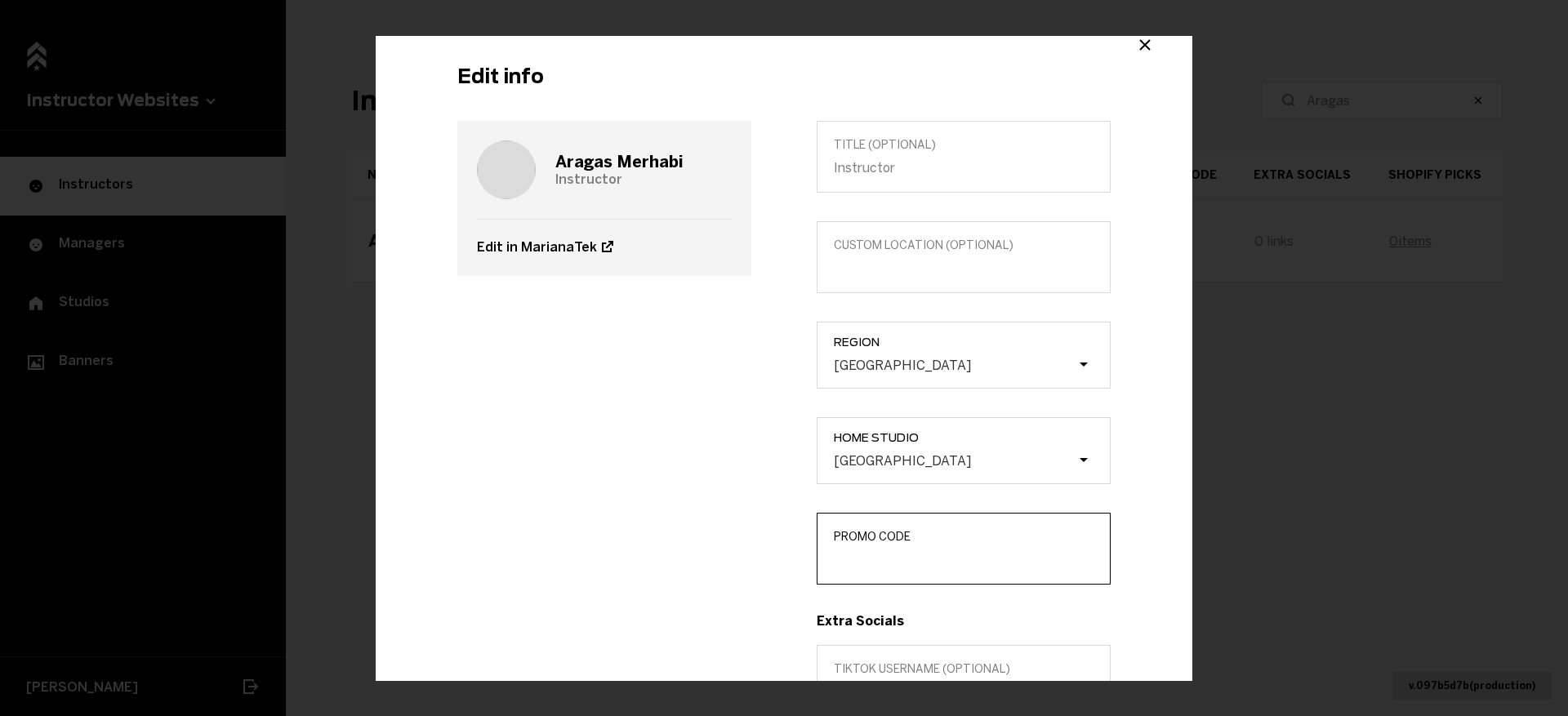
click at [869, 567] on input "Promo Code" at bounding box center [963, 559] width 260 height 16
type input "ARAGASM"
click at [832, 563] on label "Promo Code ARAGASM" at bounding box center [963, 549] width 294 height 72
click at [834, 563] on input "ARAGASM" at bounding box center [963, 559] width 260 height 16
click at [836, 563] on input "ARAGASM" at bounding box center [963, 559] width 260 height 16
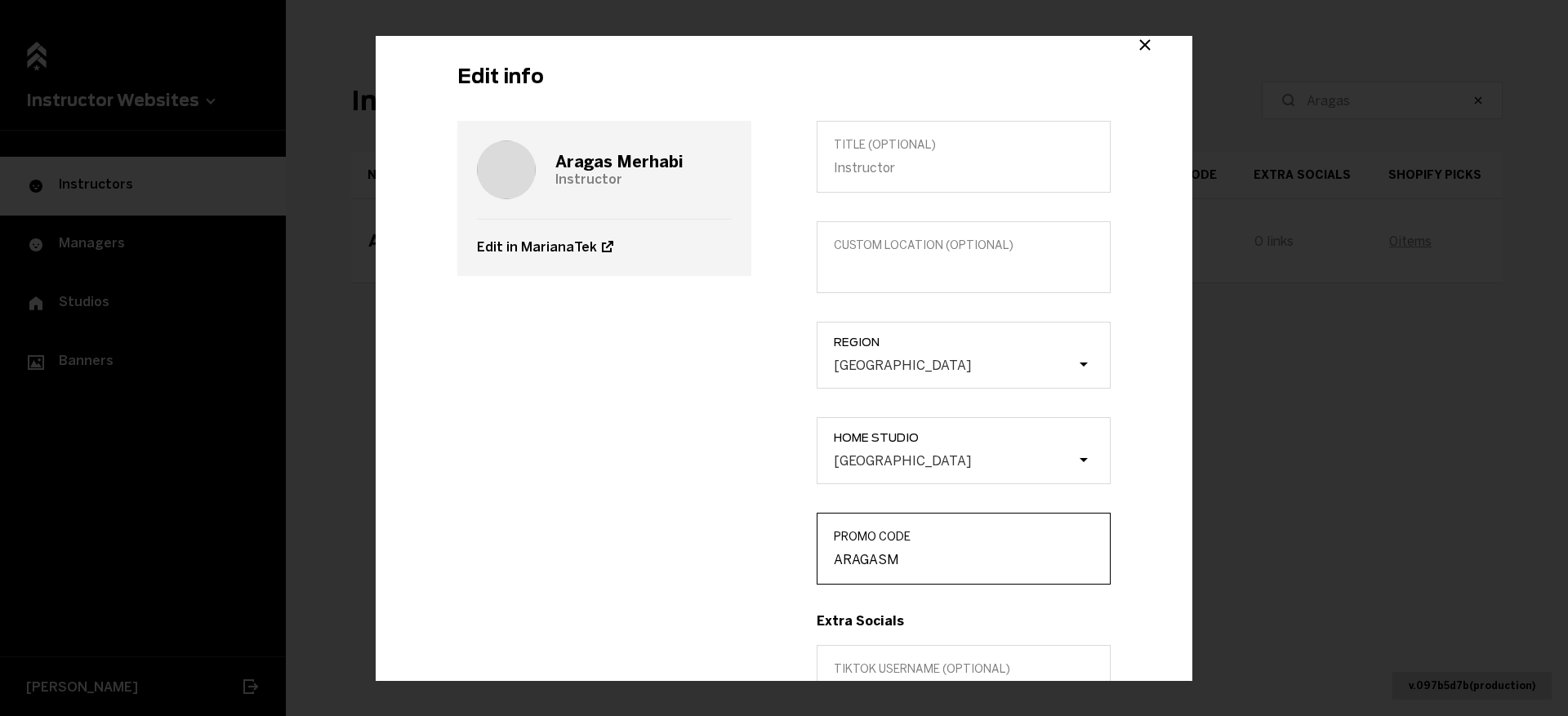
click at [836, 563] on input "ARAGASM" at bounding box center [963, 559] width 260 height 16
click at [662, 158] on h3 "Aragas Merhabi" at bounding box center [619, 162] width 128 height 20
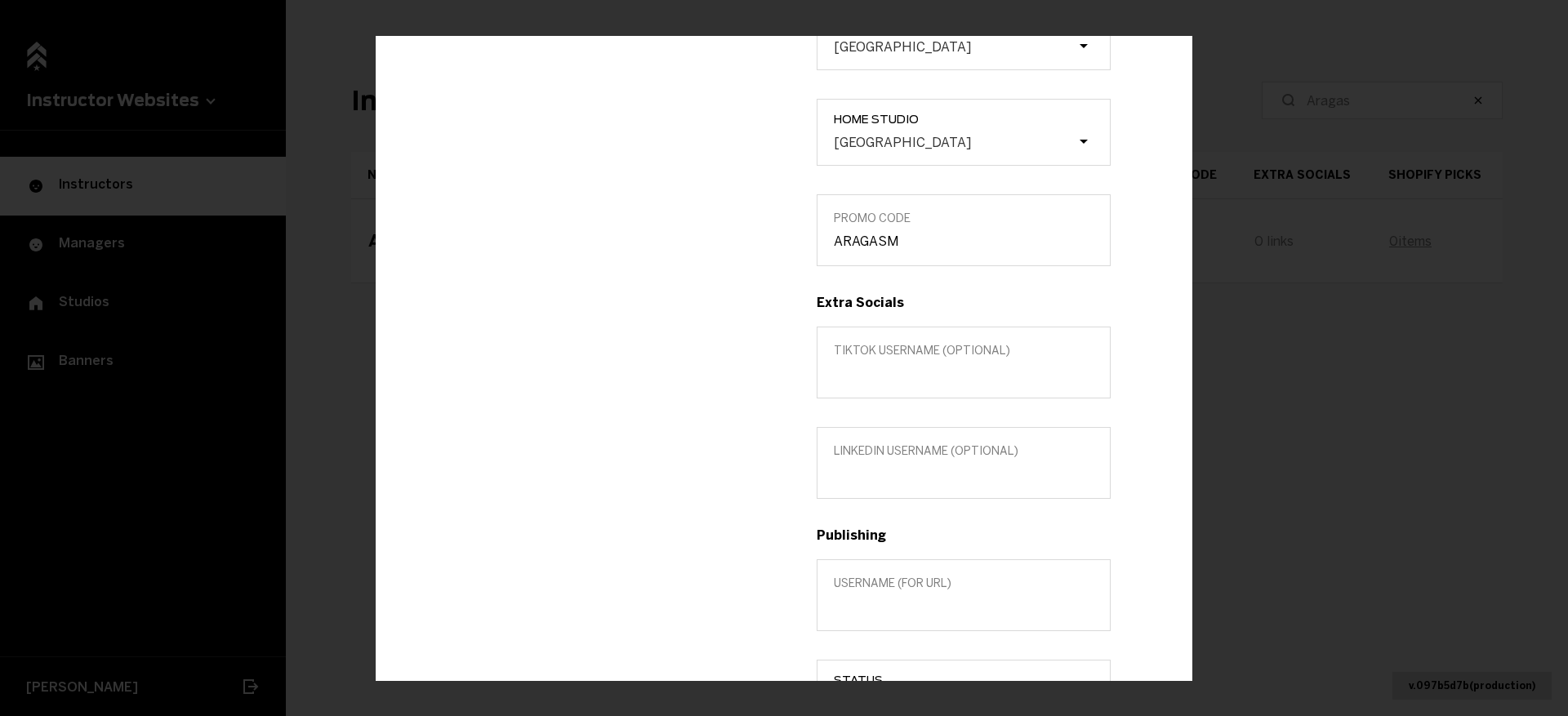
scroll to position [554, 0]
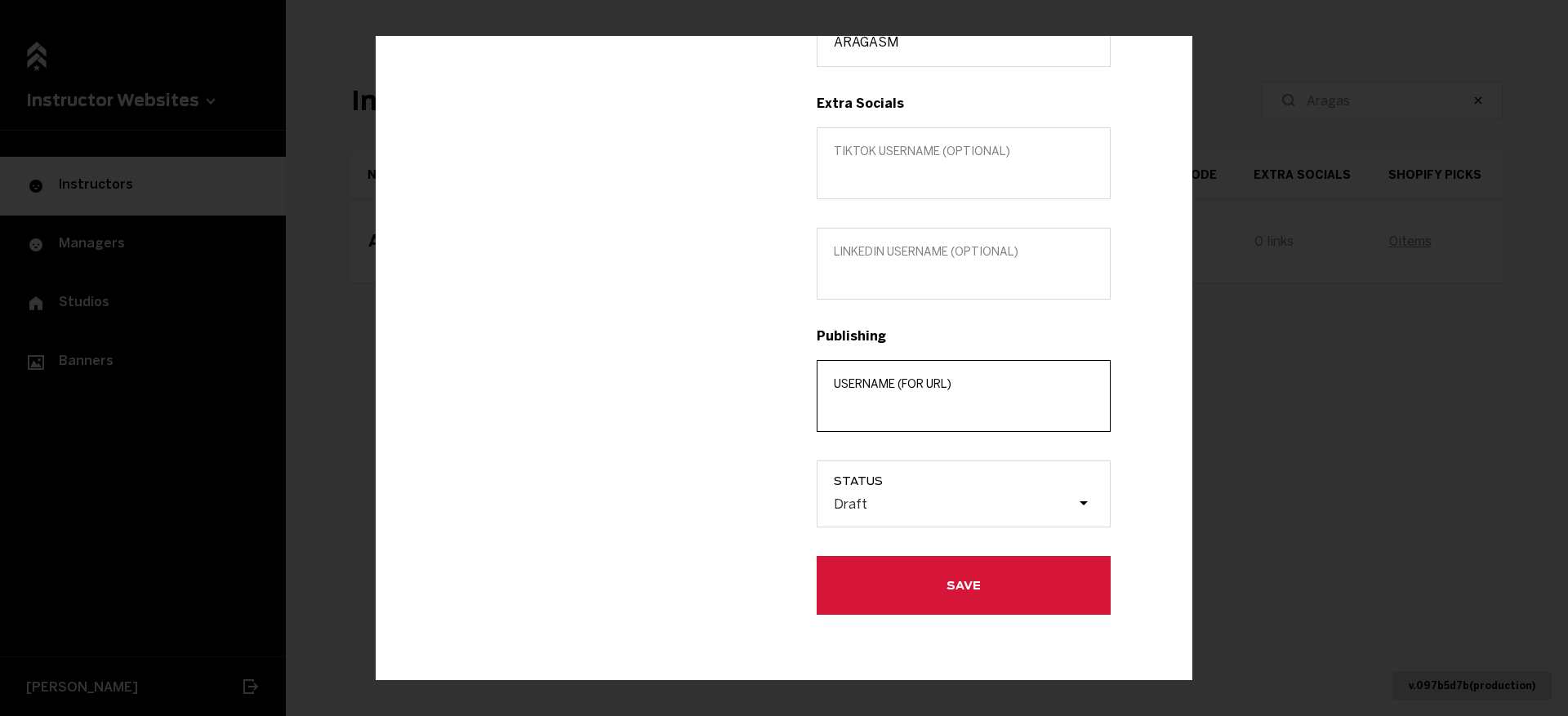
click at [868, 407] on input "Username (for url)" at bounding box center [963, 407] width 260 height 16
paste input "Aragas Merhabi"
click at [886, 407] on input "Aragas Merhabi" at bounding box center [963, 407] width 260 height 16
type input "Aragas-Merhabi"
click at [858, 485] on span "Status" at bounding box center [972, 481] width 276 height 13
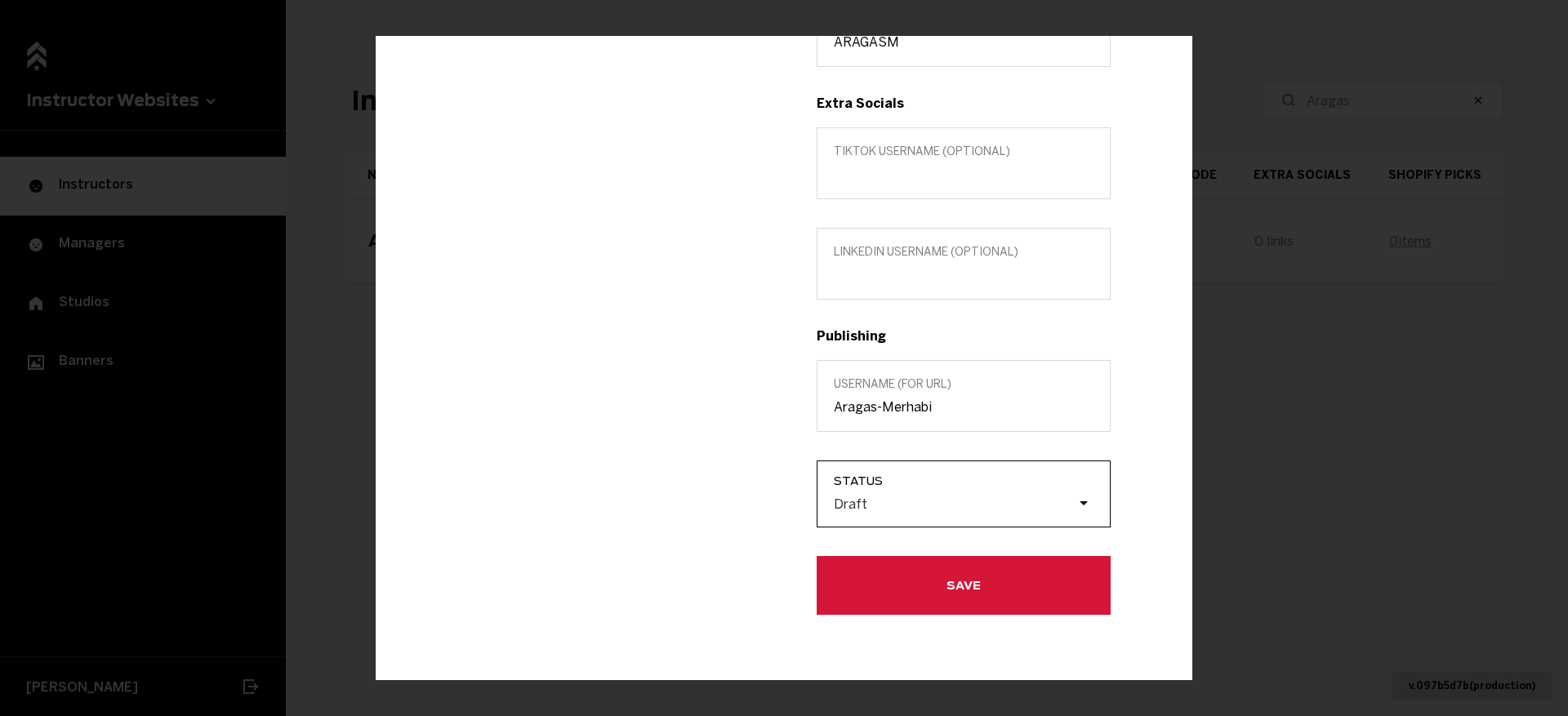
click at [751, 504] on input "Status Draft" at bounding box center [751, 504] width 0 height 0
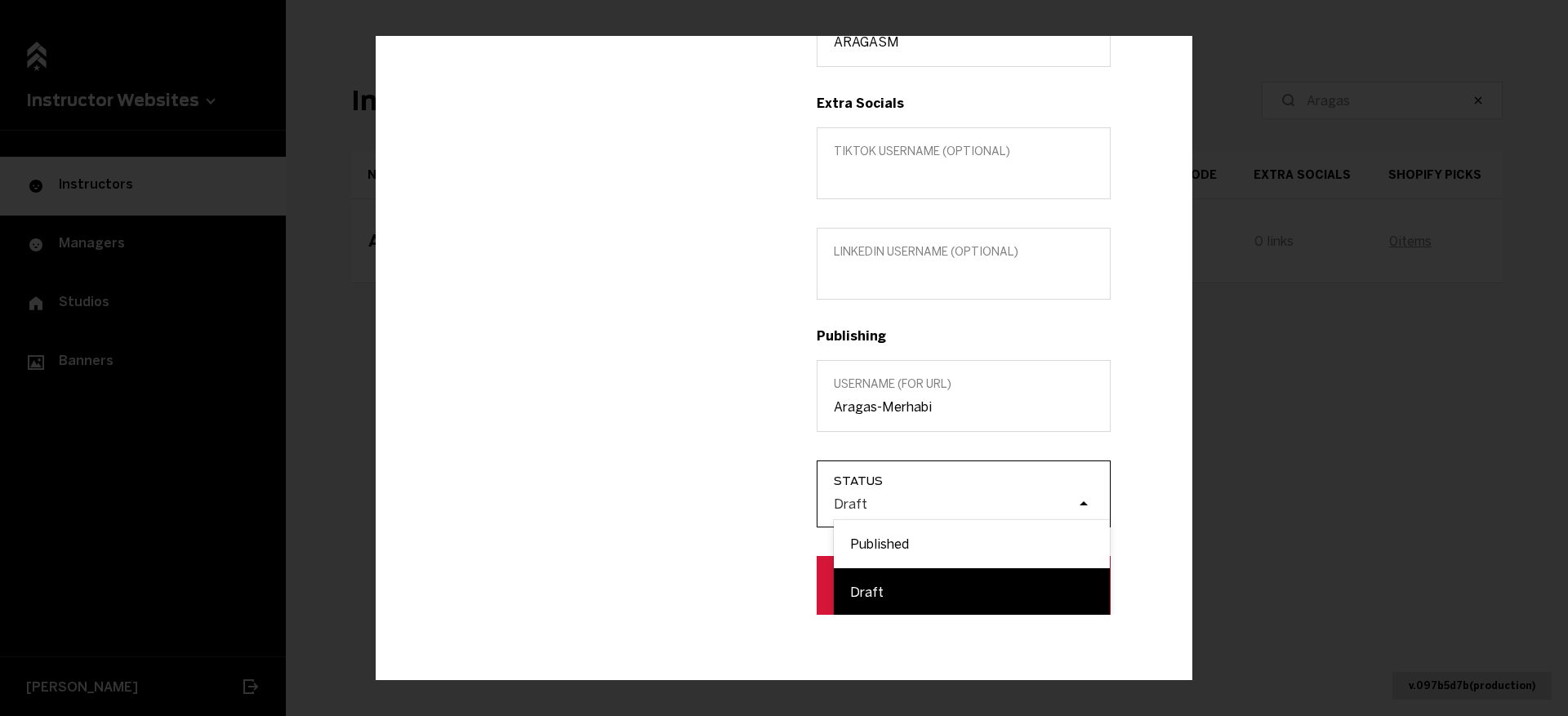
click at [883, 502] on div "Draft" at bounding box center [954, 503] width 245 height 16
click at [751, 504] on input "Status option Draft focused, 2 of 2. 2 results available. Use Up and Down to ch…" at bounding box center [751, 504] width 0 height 0
click at [886, 530] on div "Published" at bounding box center [972, 544] width 276 height 48
click at [751, 504] on input "Status option Draft focused, 2 of 2. 2 results available. Use Up and Down to ch…" at bounding box center [751, 504] width 0 height 0
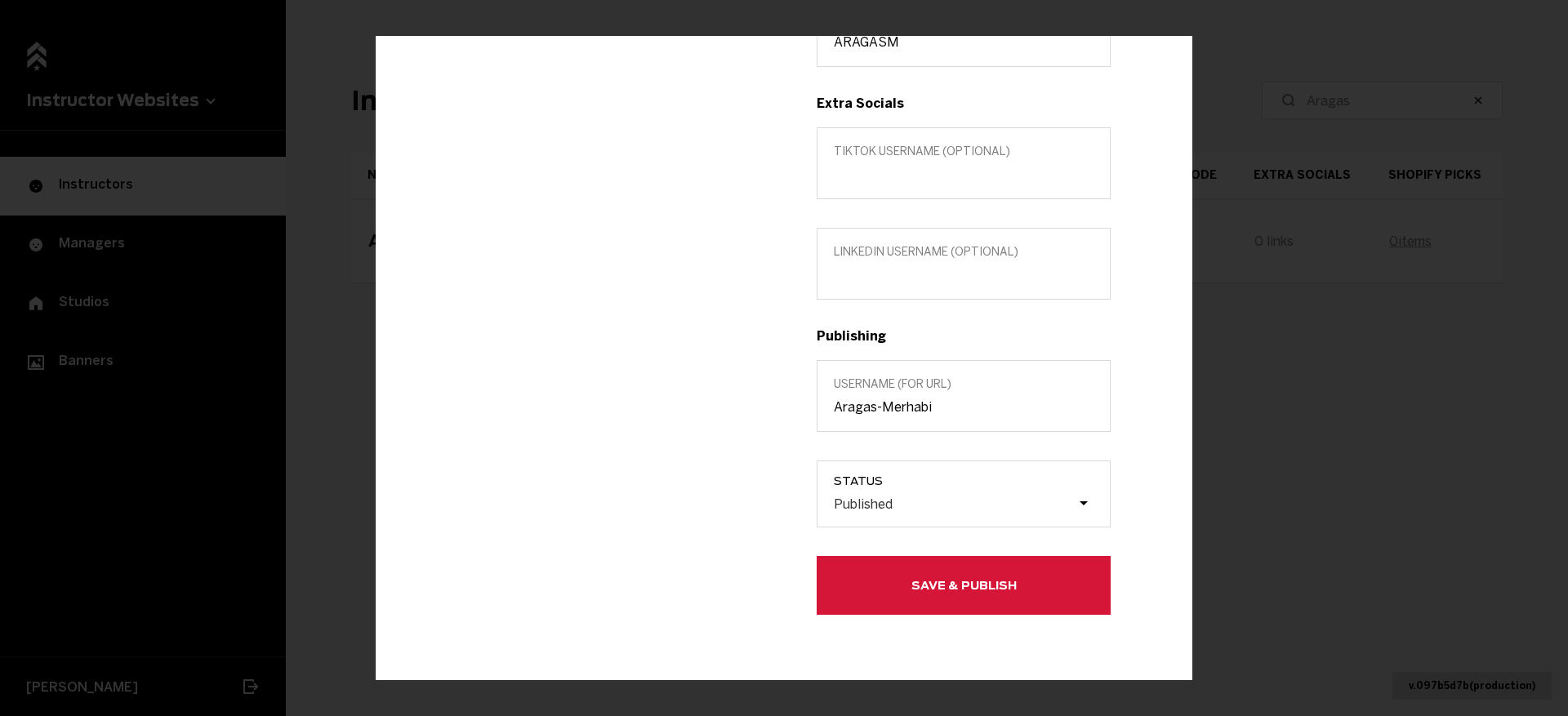
click at [905, 578] on button "Save & Publish" at bounding box center [963, 585] width 294 height 59
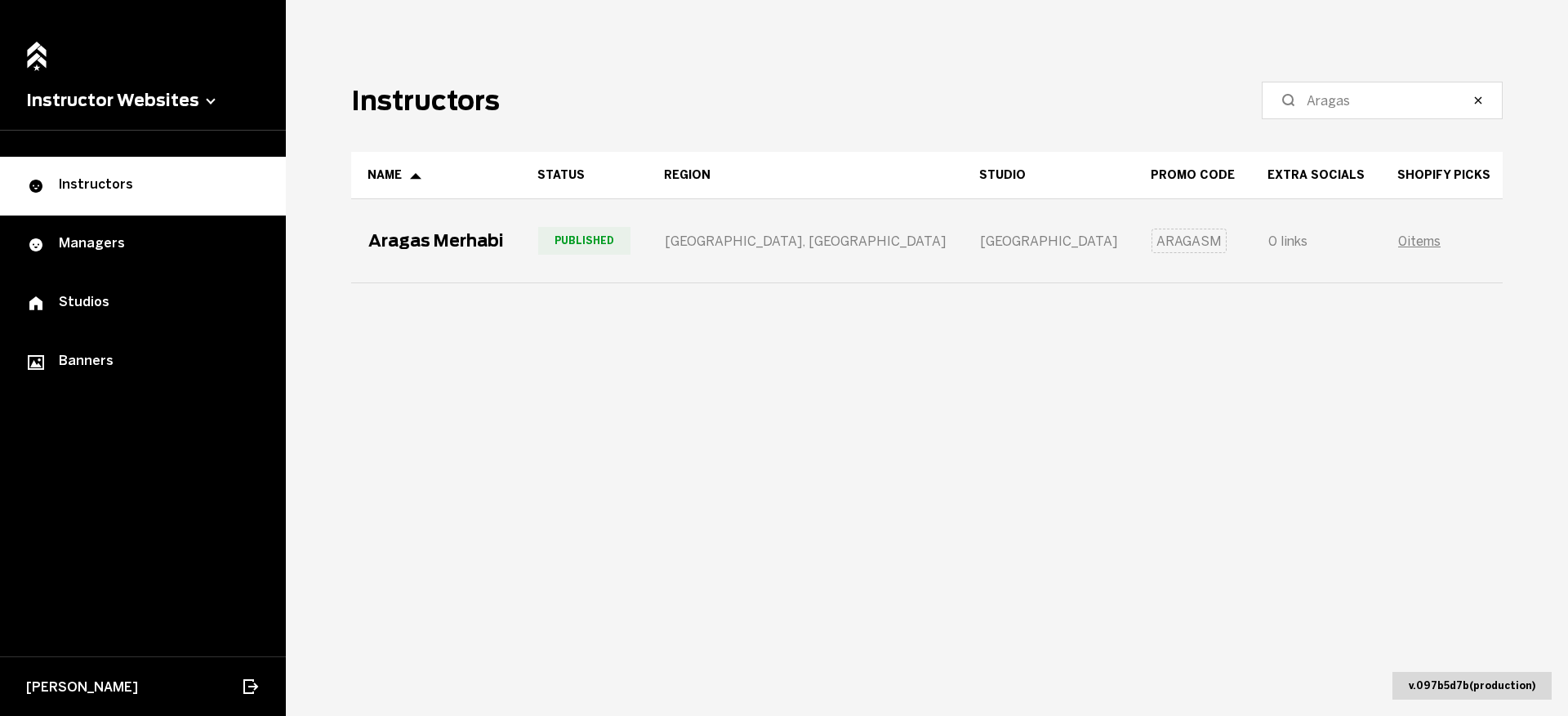
click at [495, 220] on div "Aragas Merhabi" at bounding box center [436, 241] width 168 height 82
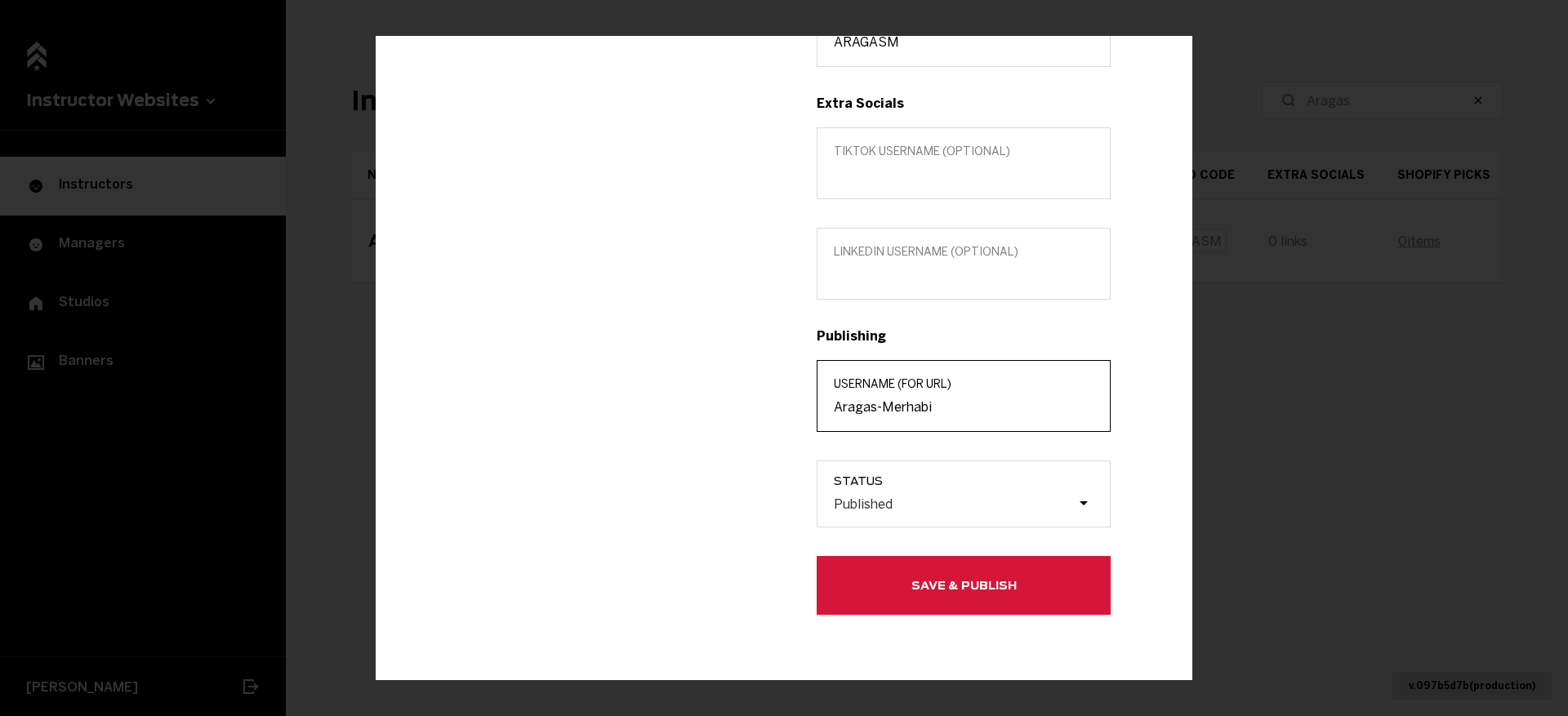
click at [888, 412] on input "Aragas-Merhabi" at bounding box center [963, 407] width 260 height 16
click at [1226, 144] on div "Edit info Aragas Merhabi Instructor Edit in MarianaTek Title (optional) Custom …" at bounding box center [784, 358] width 1568 height 716
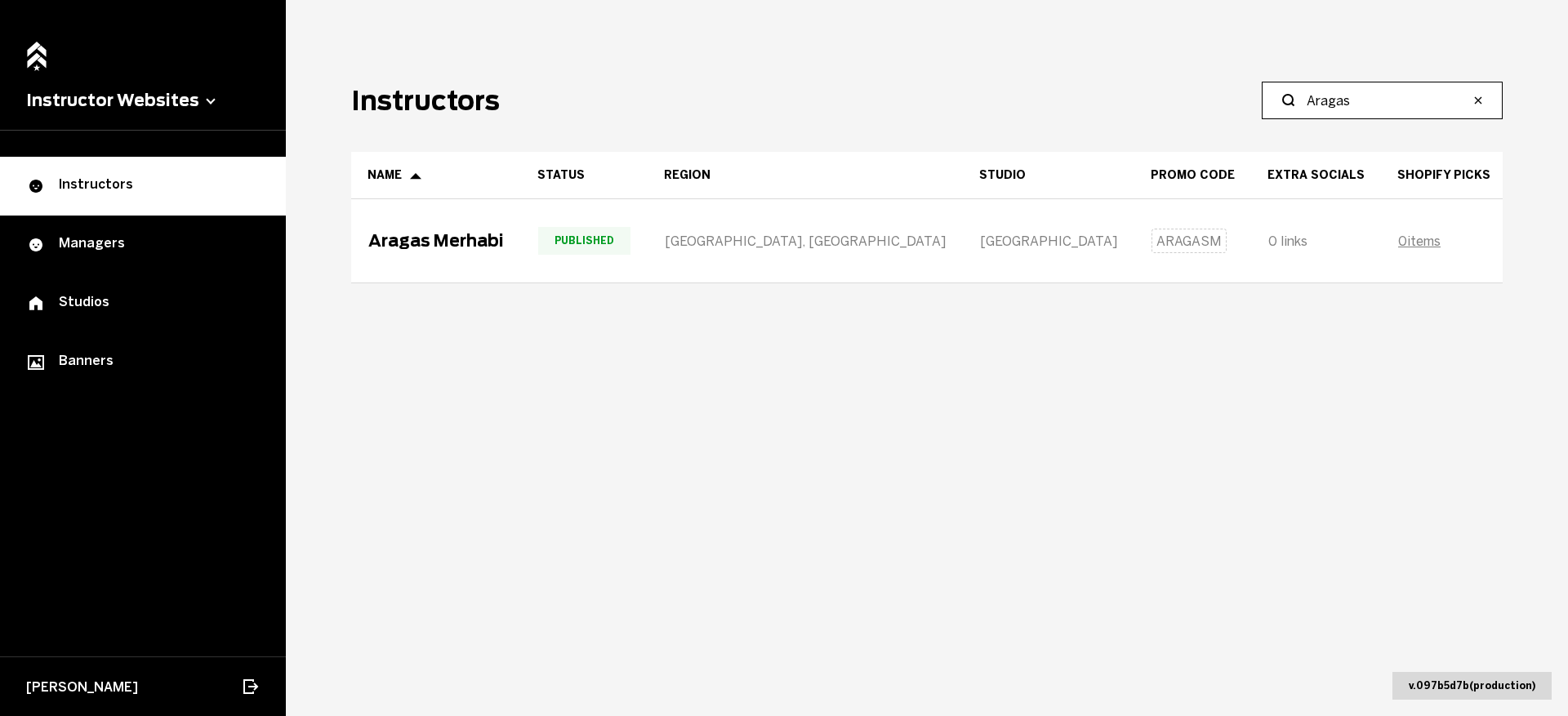
click at [1329, 110] on input "Aragas" at bounding box center [1387, 101] width 162 height 20
type input "Lamothe"
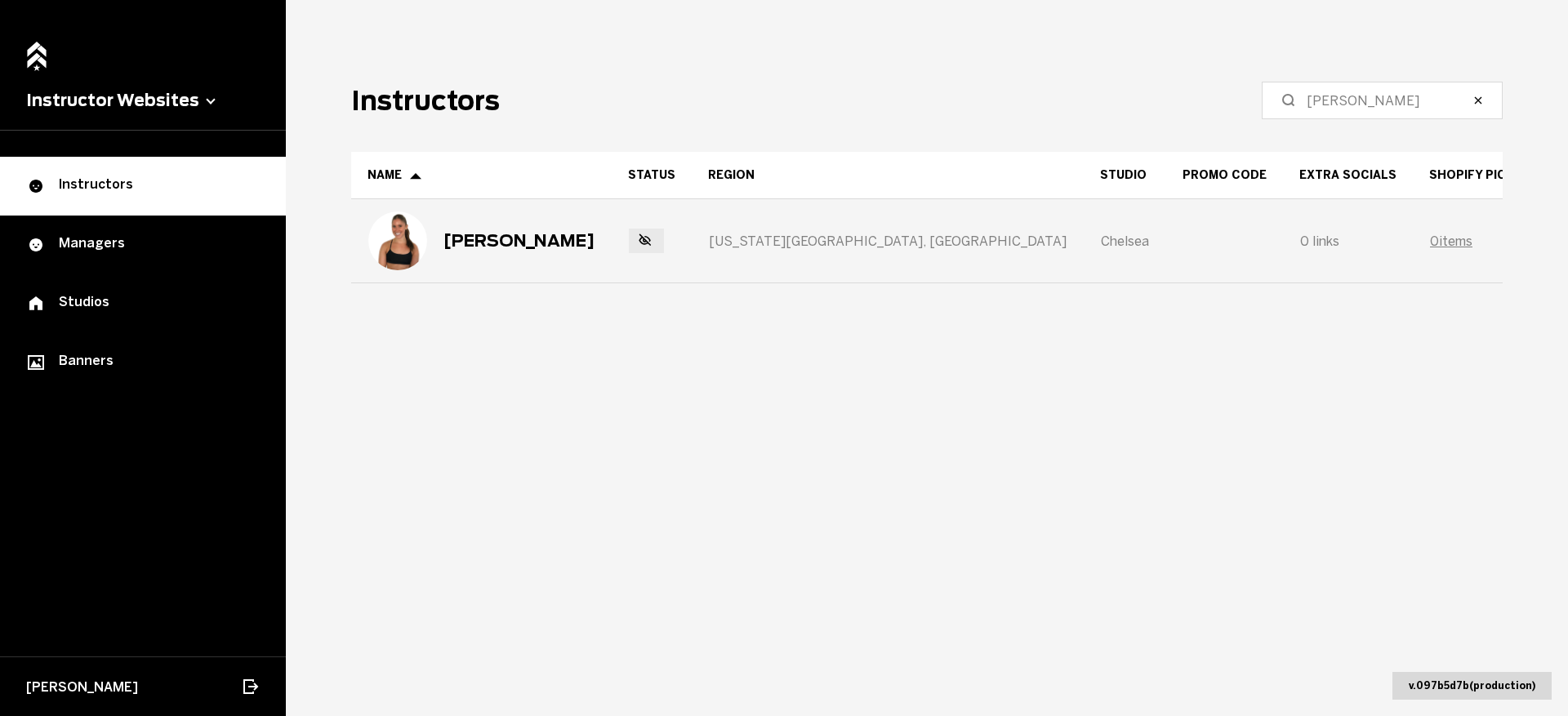
click at [497, 242] on div "[PERSON_NAME]" at bounding box center [519, 241] width 151 height 20
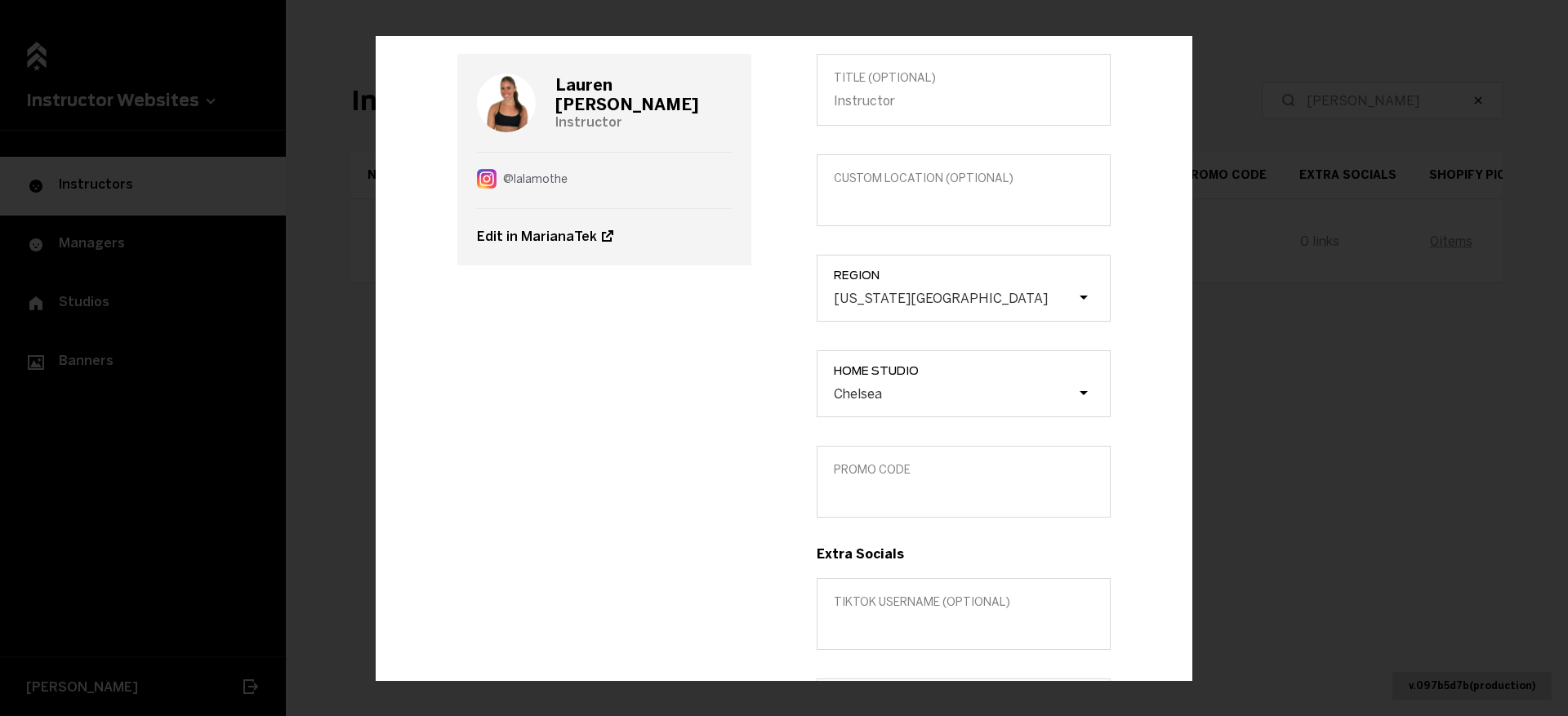
scroll to position [284, 0]
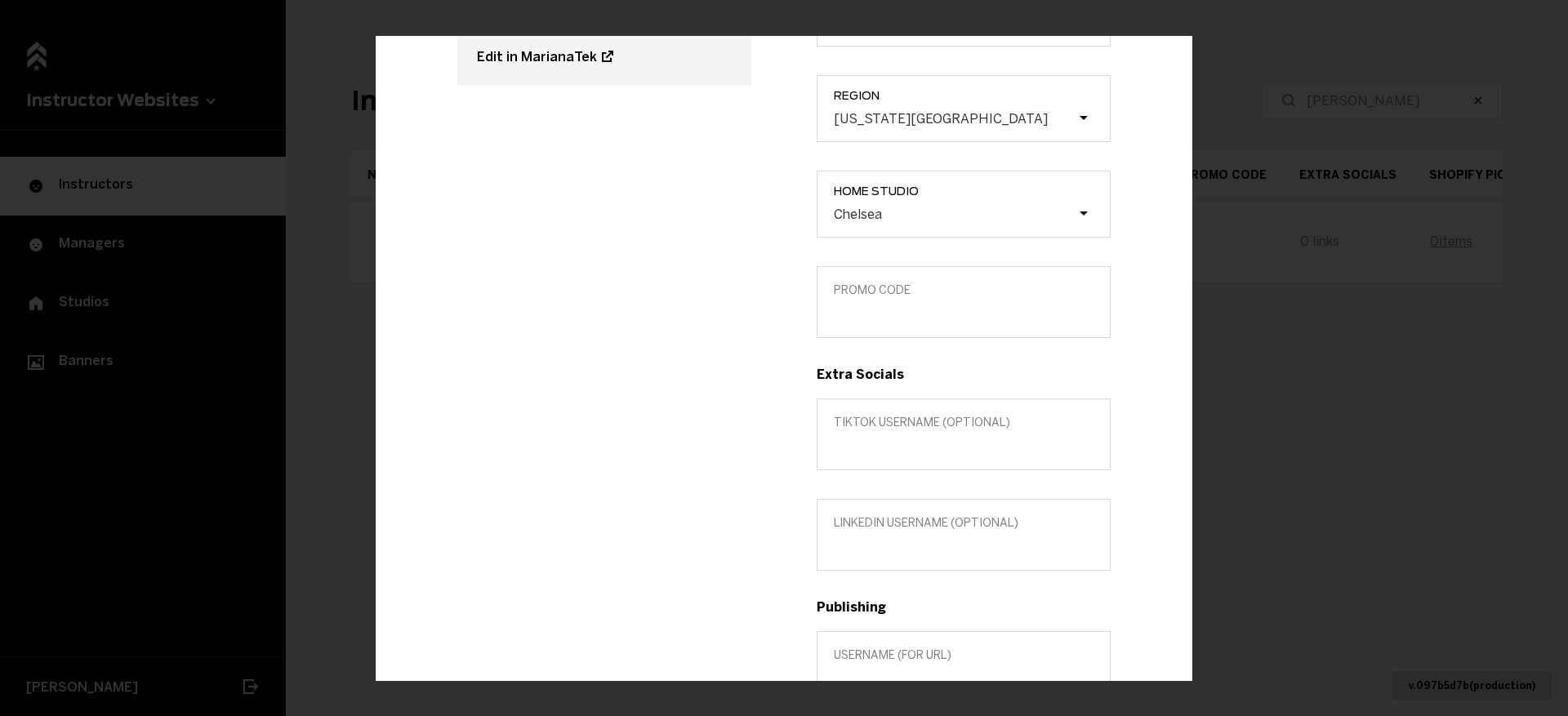
click at [912, 327] on label "Promo Code" at bounding box center [963, 302] width 294 height 72
click at [912, 321] on input "Promo Code" at bounding box center [963, 313] width 260 height 16
click at [894, 443] on input "TikTok username (optional)" at bounding box center [963, 445] width 260 height 16
click at [713, 425] on div "Lauren Lamothe Instructor @ lalamothe Edit in MarianaTek" at bounding box center [605, 380] width 360 height 1012
click at [853, 328] on label "Promo Code" at bounding box center [963, 302] width 294 height 72
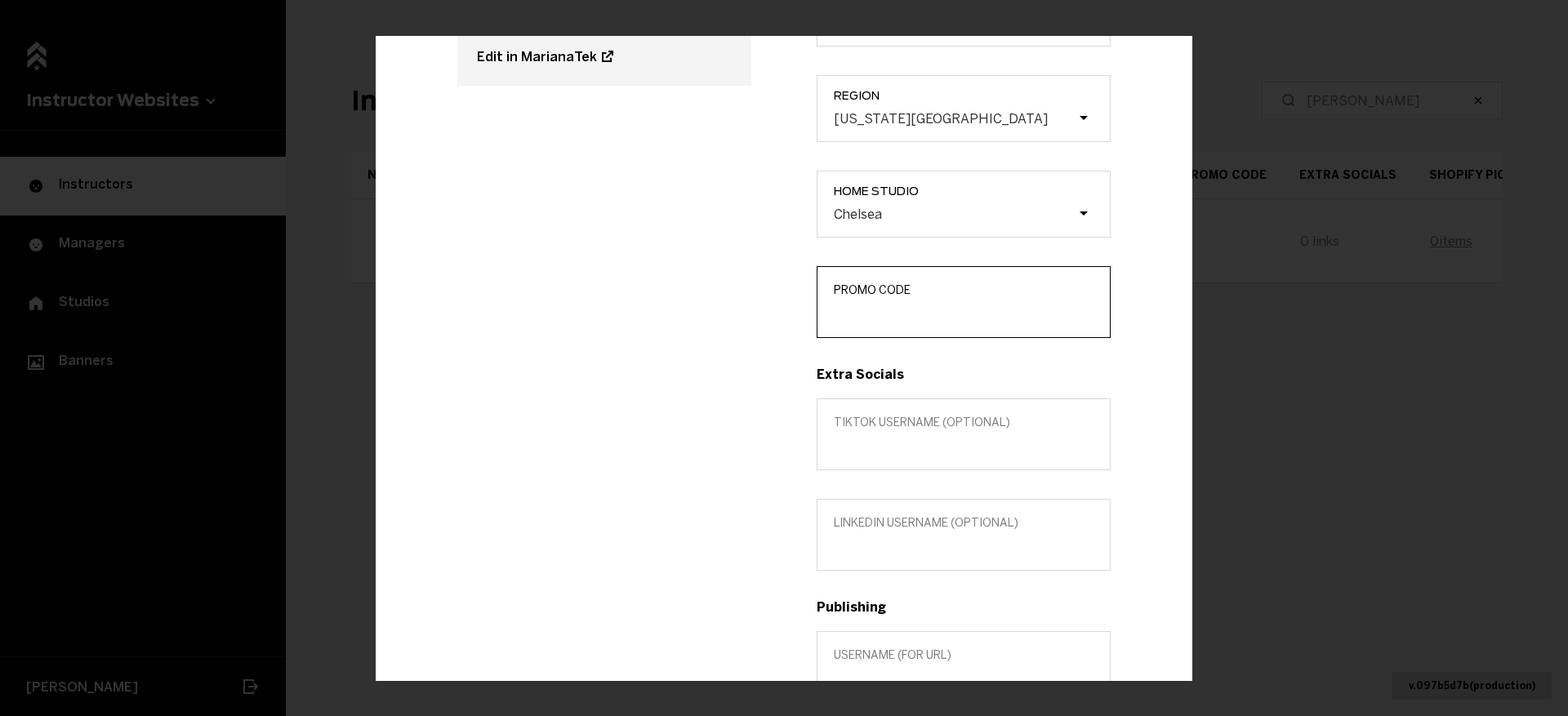
click at [853, 321] on input "Promo Code" at bounding box center [963, 313] width 260 height 16
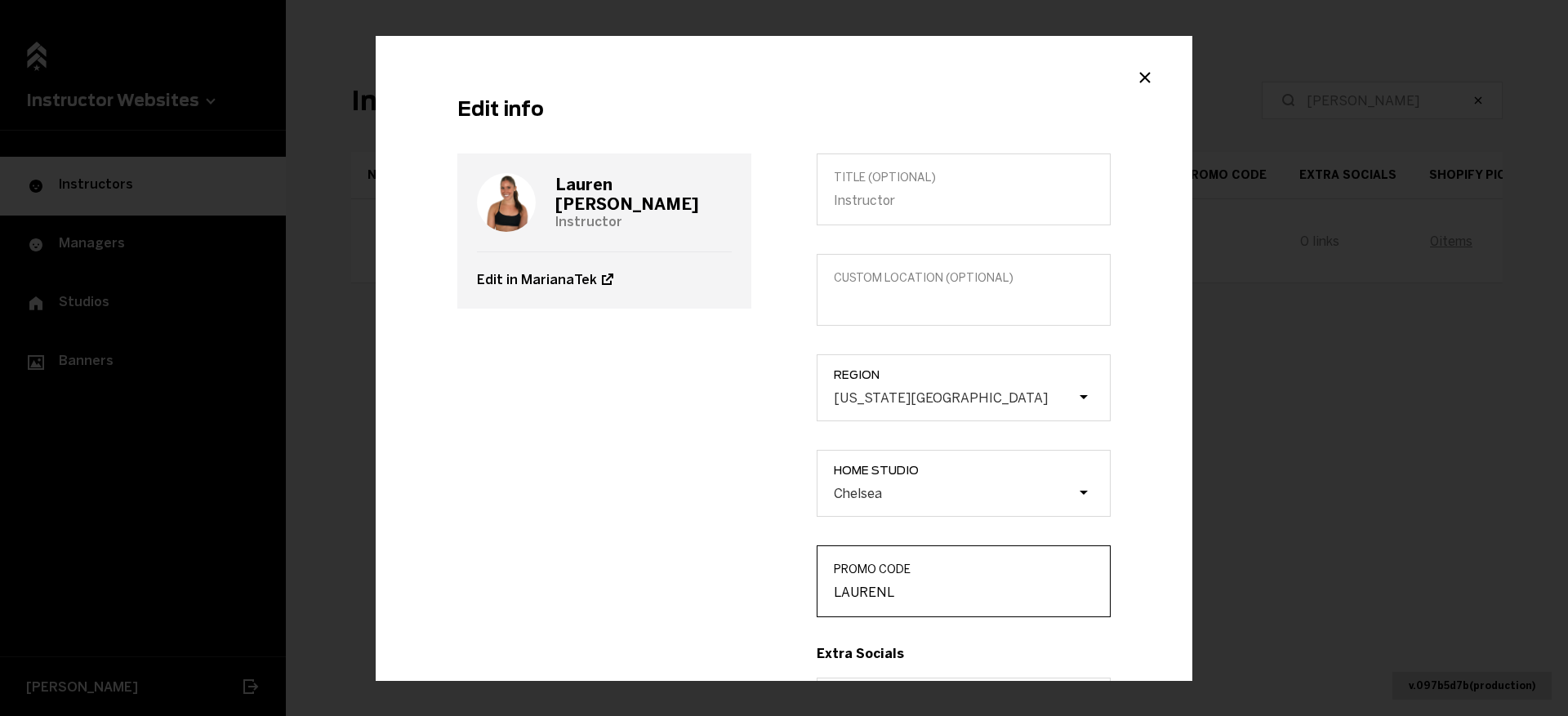
scroll to position [0, 0]
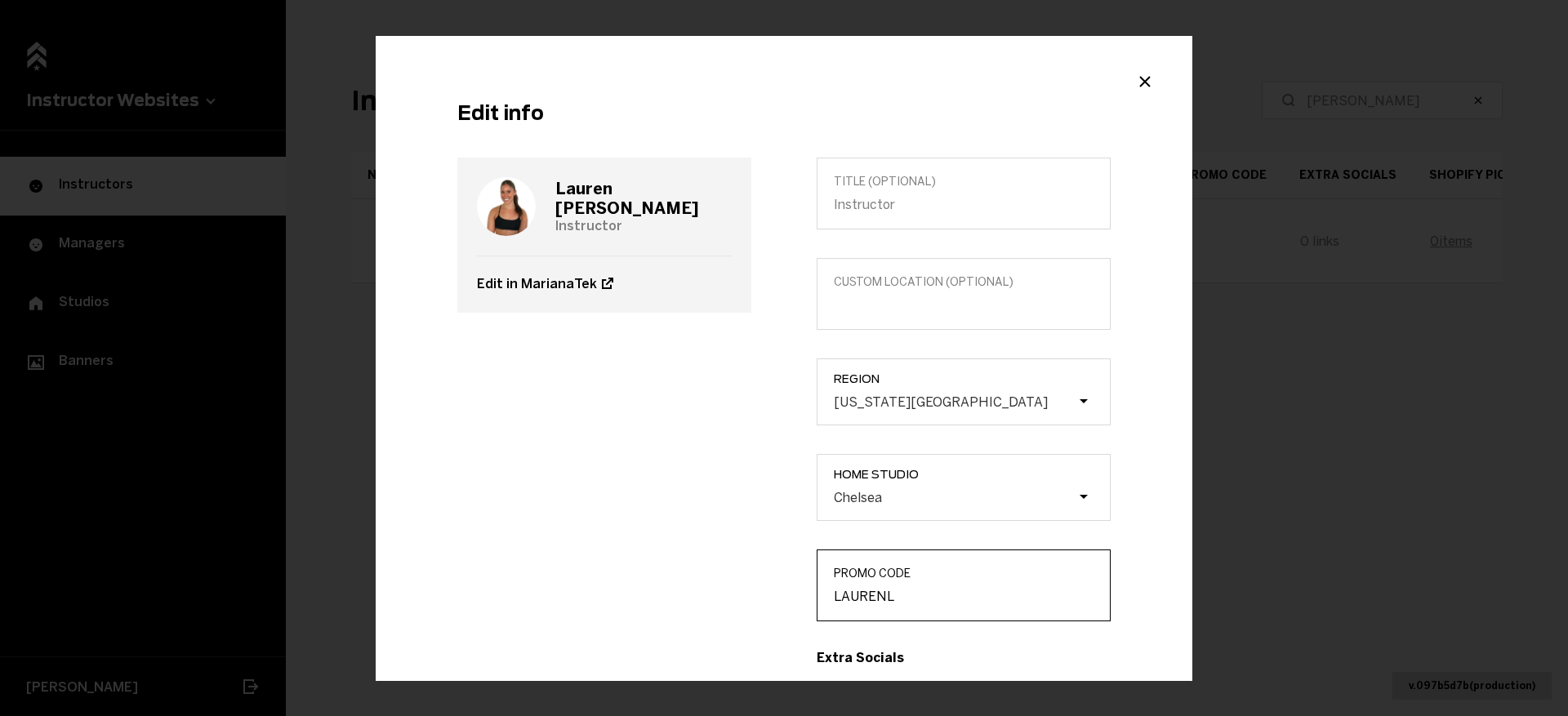
type input "LAURENL"
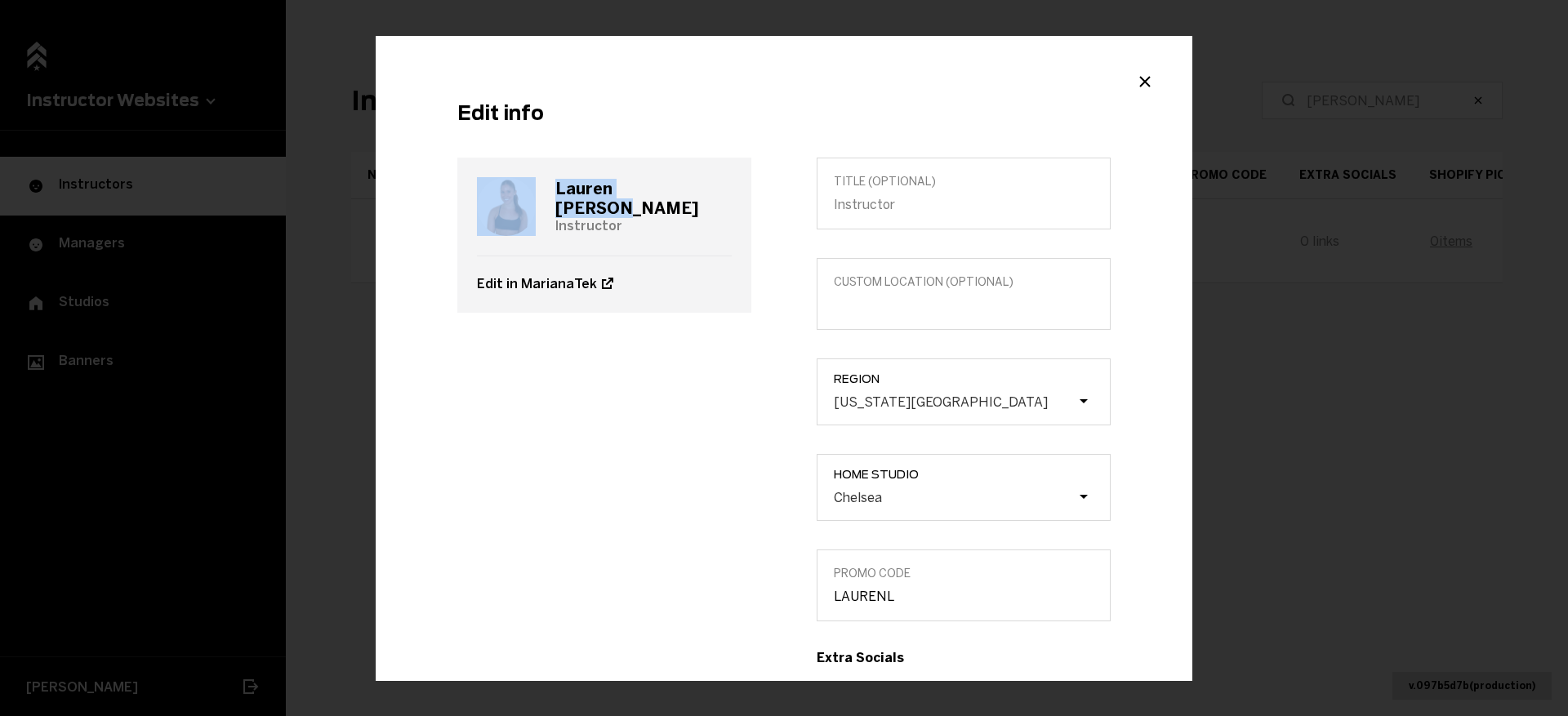
drag, startPoint x: 710, startPoint y: 204, endPoint x: 539, endPoint y: 199, distance: 171.1
click at [539, 199] on div "Lauren Lamothe Instructor" at bounding box center [604, 206] width 255 height 98
copy div "Lauren Lamothe"
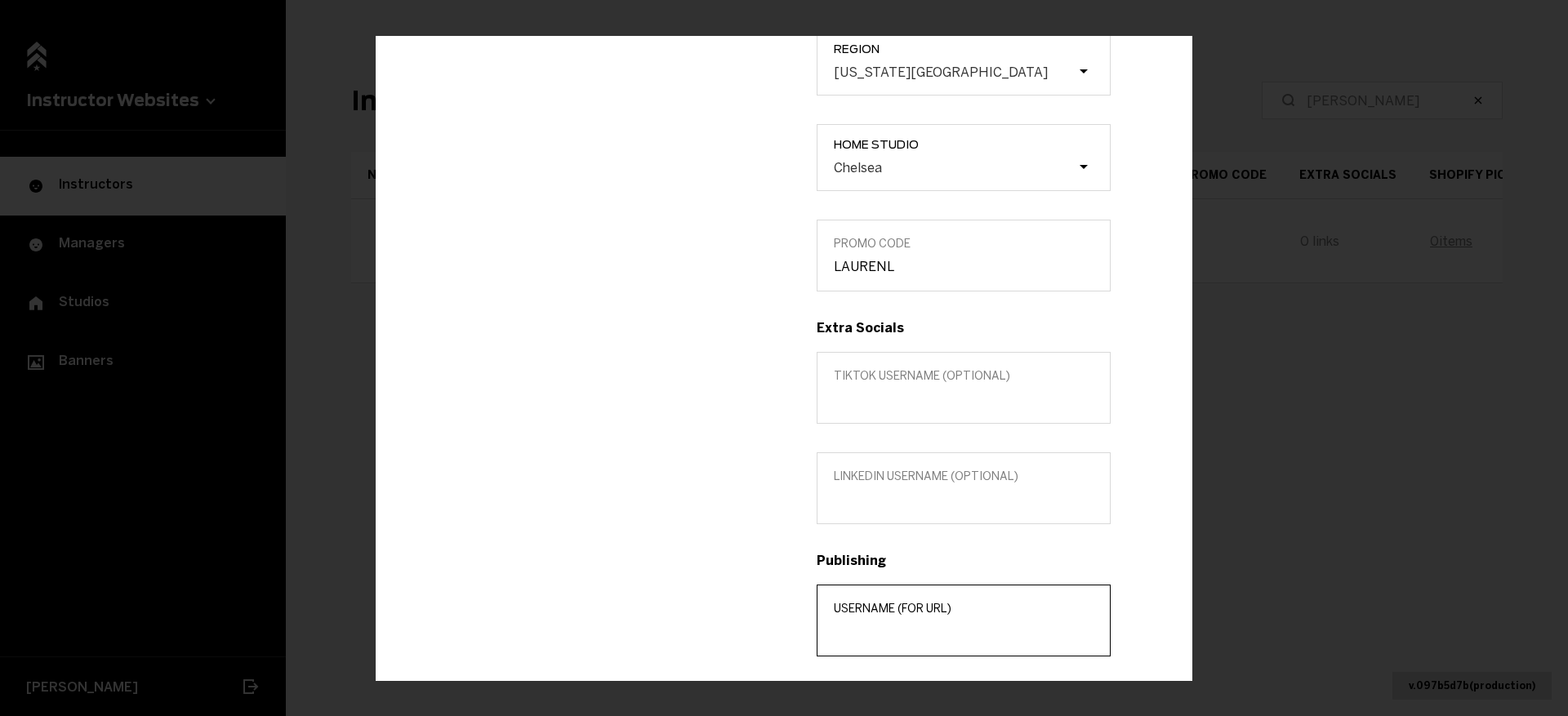
click at [856, 630] on input "Username (for url)" at bounding box center [963, 631] width 260 height 16
paste input "[PERSON_NAME]"
click at [877, 633] on input "[PERSON_NAME]" at bounding box center [963, 631] width 260 height 16
type input "Lauren-Lamothe"
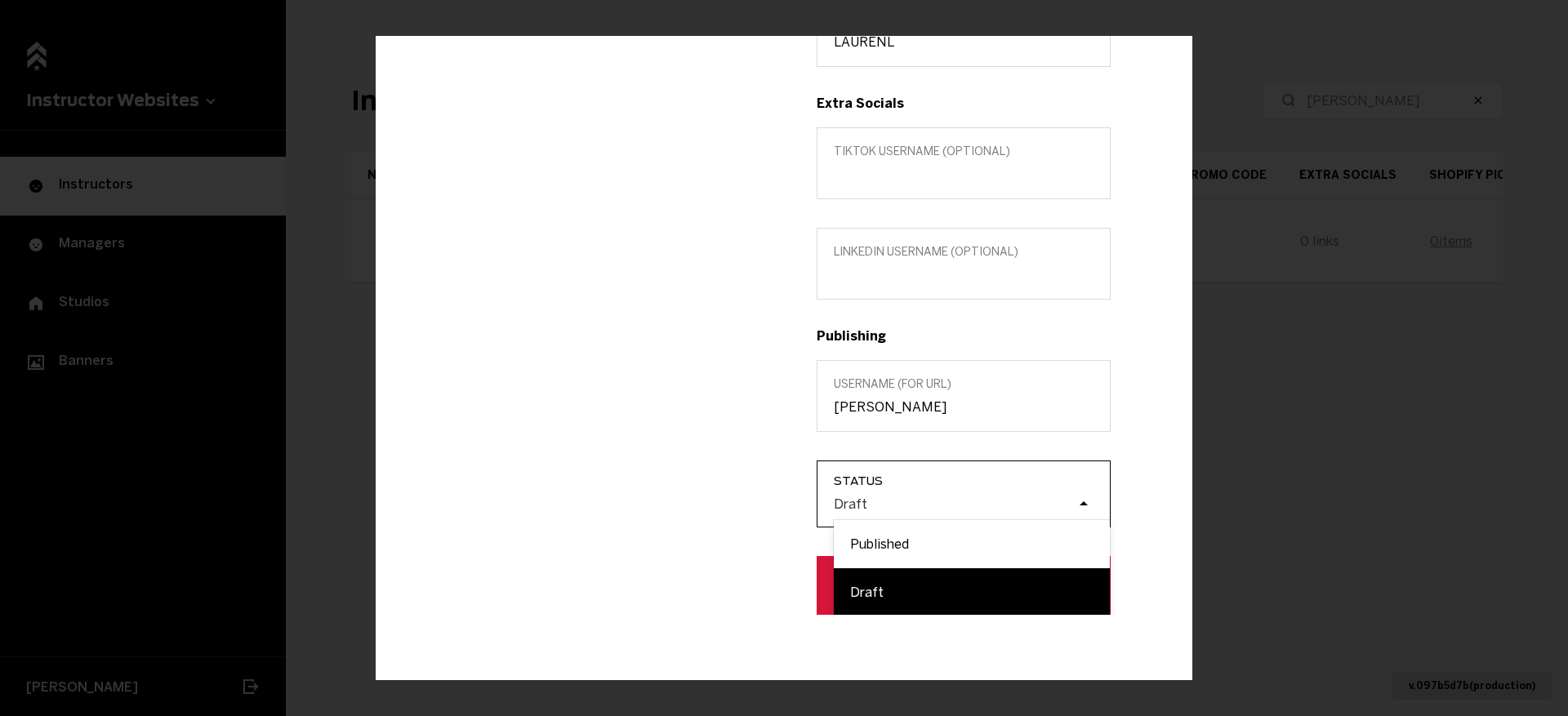
click at [917, 497] on div "Draft" at bounding box center [954, 503] width 245 height 16
click at [751, 504] on input "Status option Draft focused, 2 of 2. 2 results available. Use Up and Down to ch…" at bounding box center [751, 504] width 0 height 0
click at [906, 537] on div "Published" at bounding box center [972, 544] width 276 height 48
click at [751, 504] on input "Status option Published focused, 1 of 2. 2 results available. Use Up and Down t…" at bounding box center [751, 504] width 0 height 0
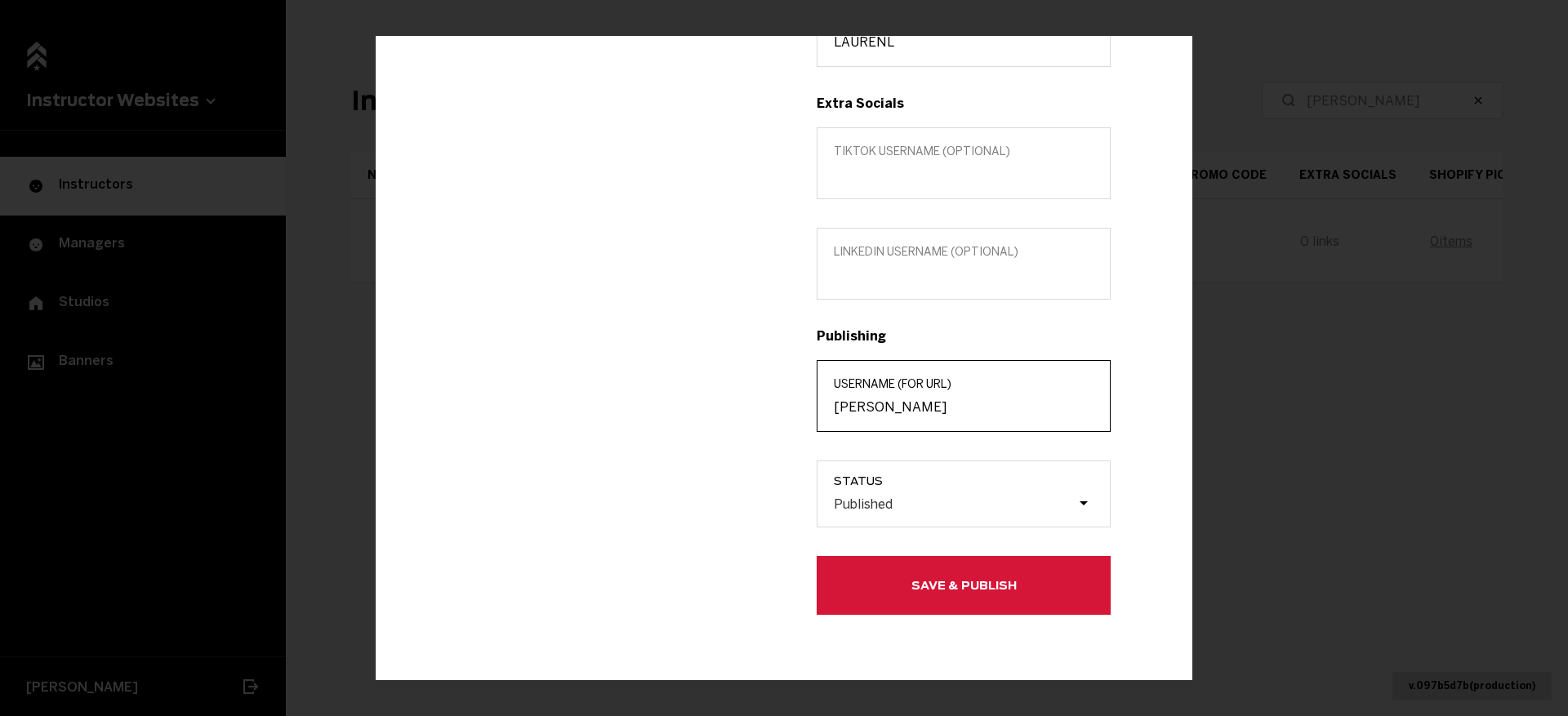
click at [892, 407] on input "Lauren-Lamothe" at bounding box center [963, 407] width 260 height 16
click at [890, 587] on button "Save & Publish" at bounding box center [963, 585] width 294 height 59
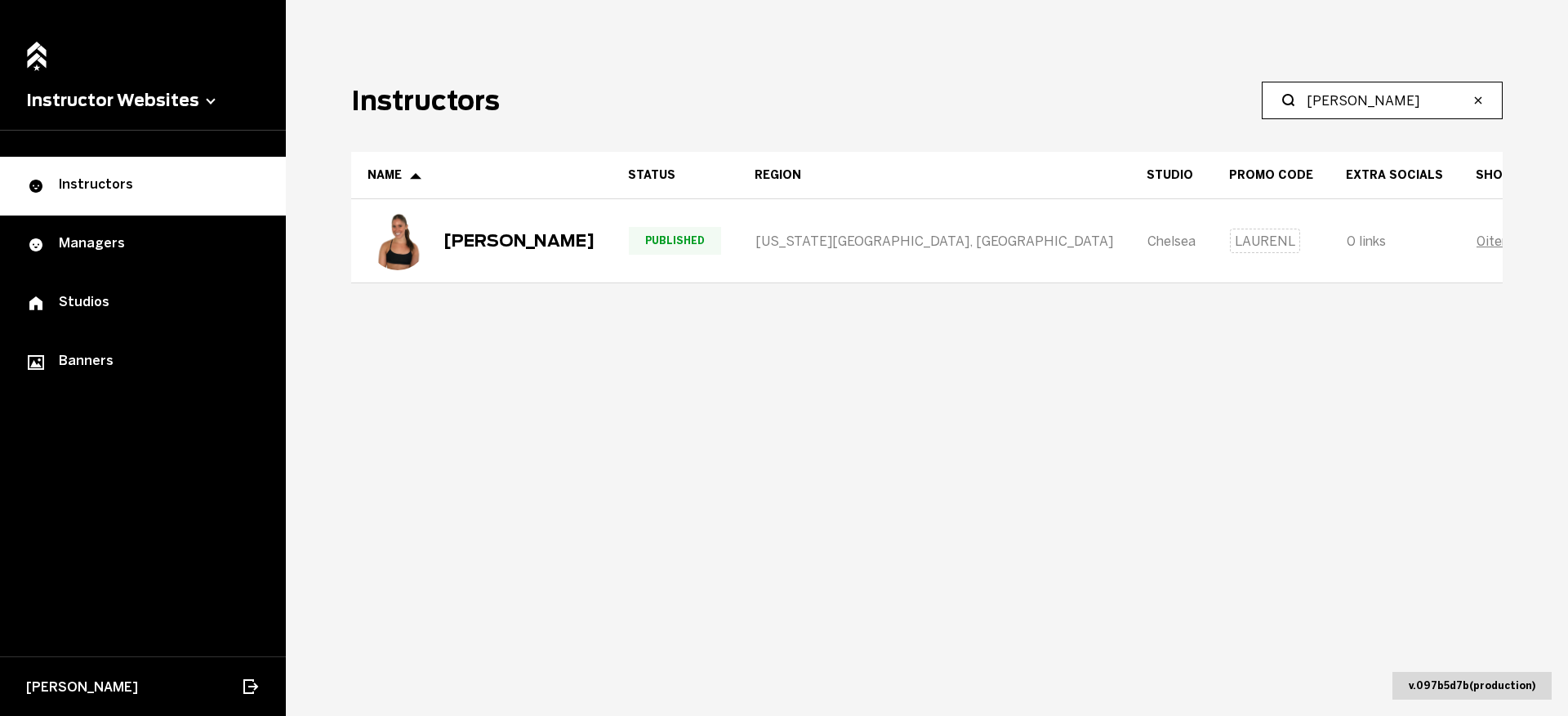
click at [1373, 91] on input "Lamothe" at bounding box center [1387, 101] width 162 height 20
type input "F"
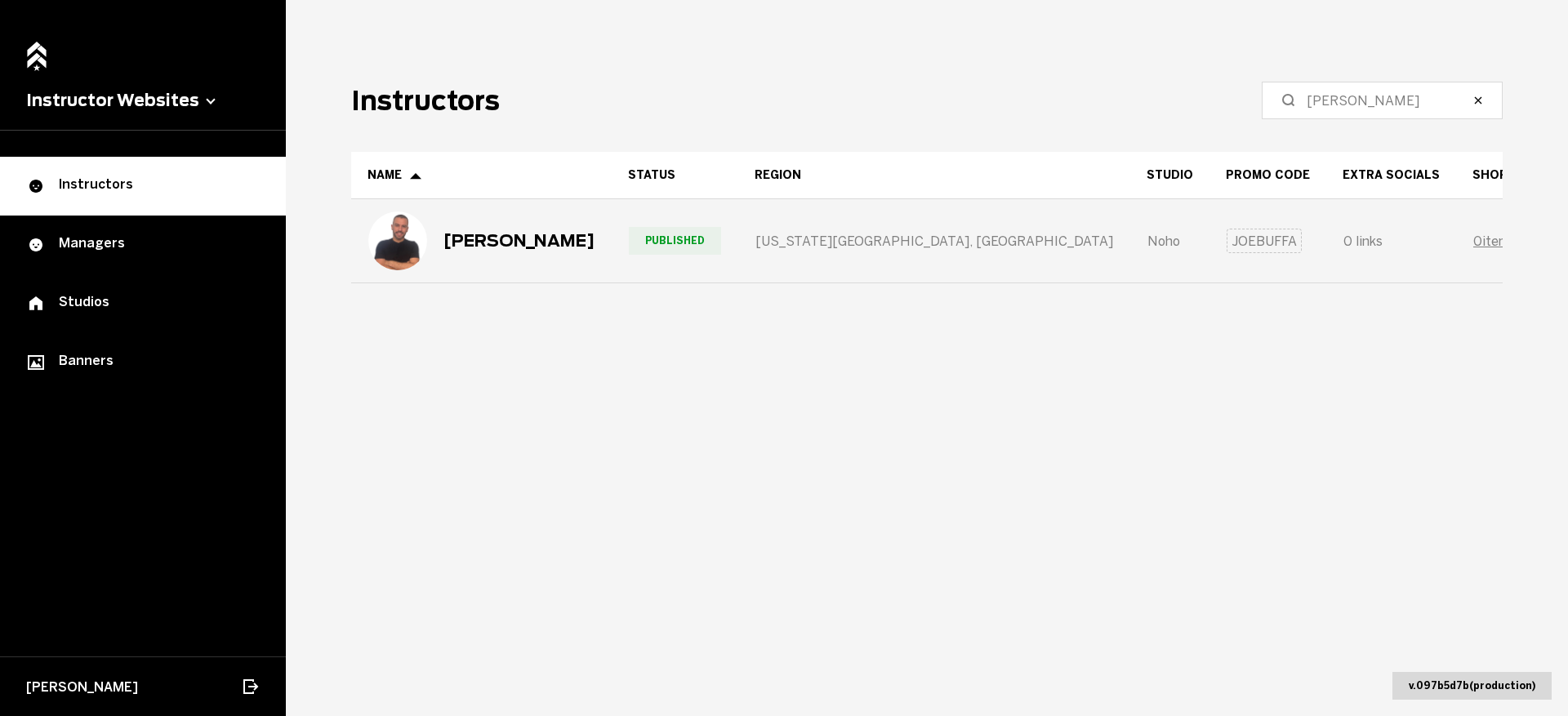
click at [619, 225] on div "Published" at bounding box center [675, 241] width 125 height 82
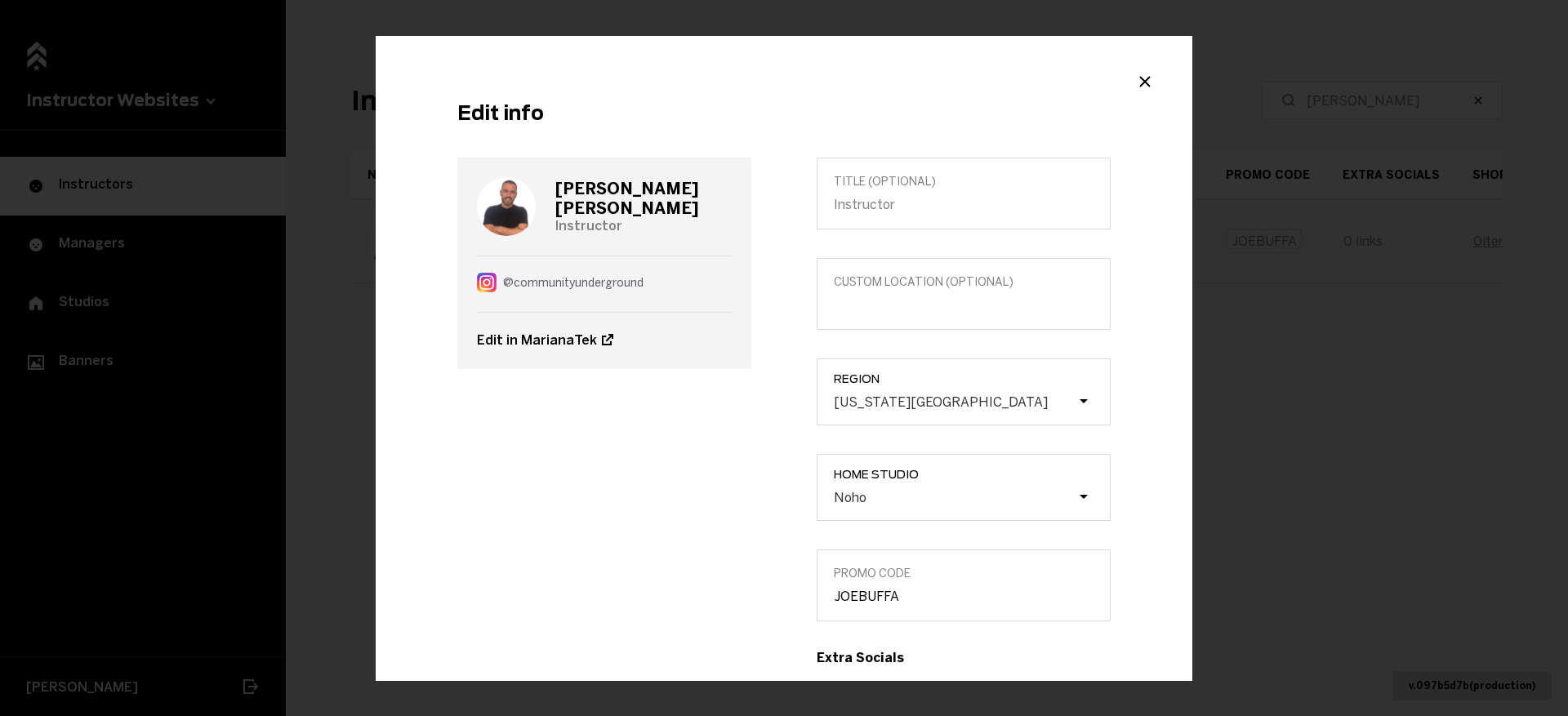
click at [619, 225] on div "Joe Buffa Instructor" at bounding box center [604, 206] width 255 height 98
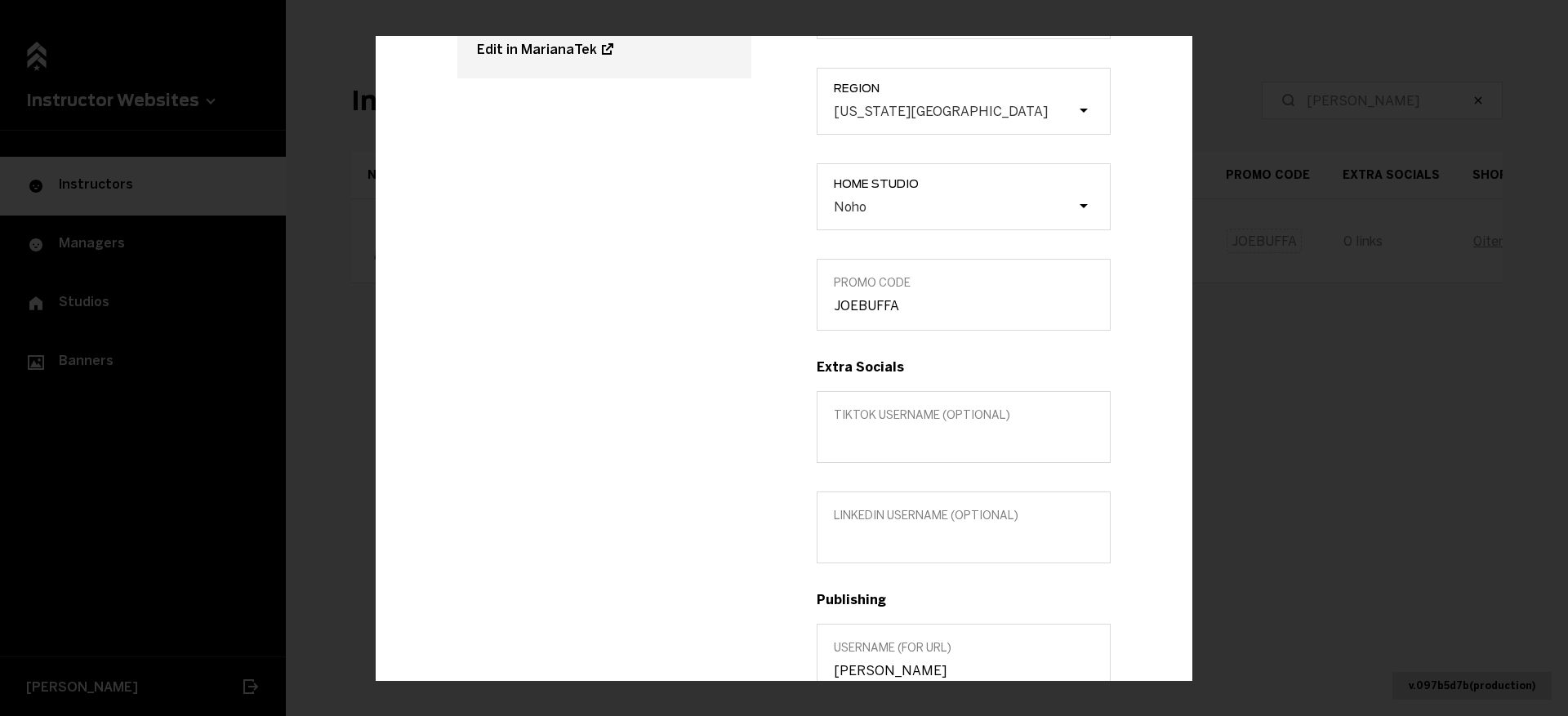
scroll to position [472, 0]
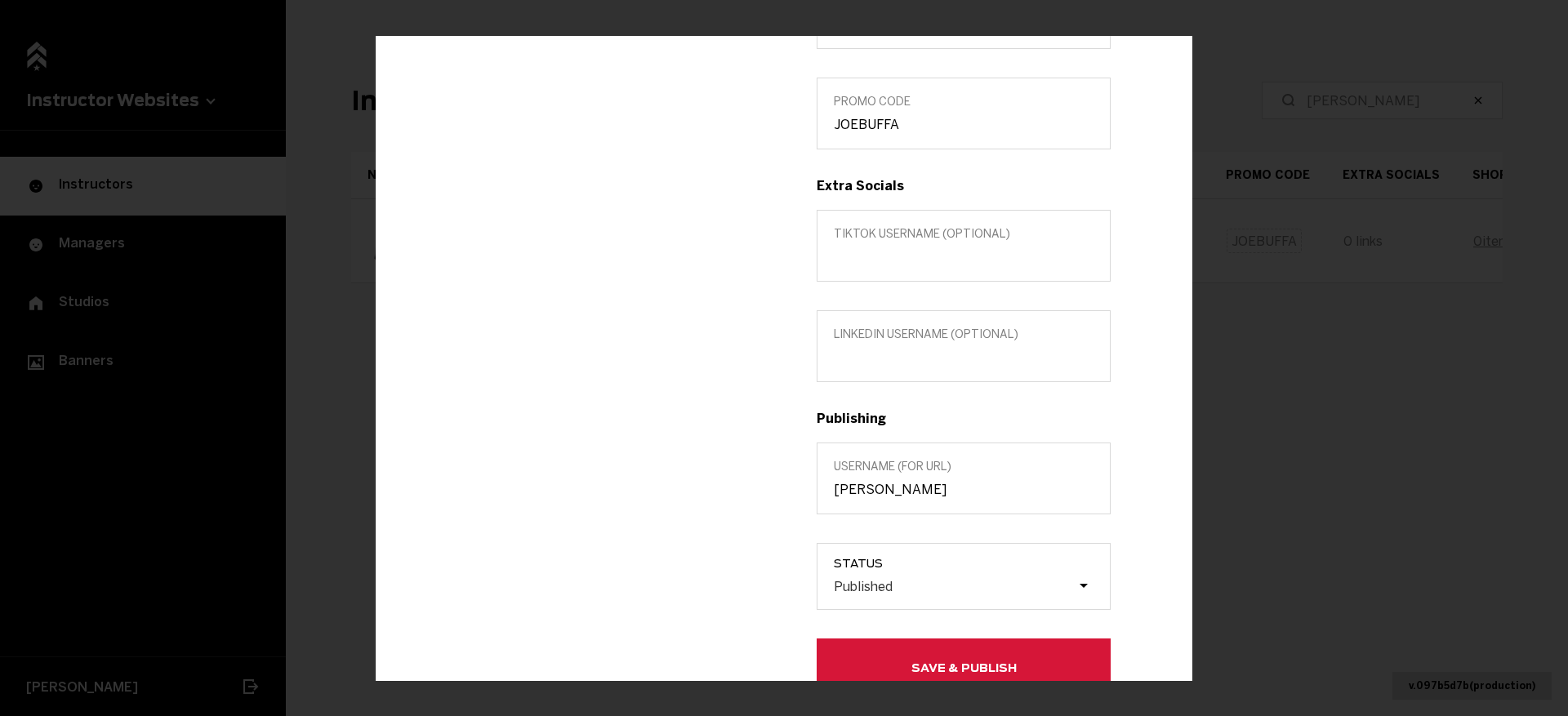
click at [968, 657] on button "Save & Publish" at bounding box center [963, 667] width 294 height 59
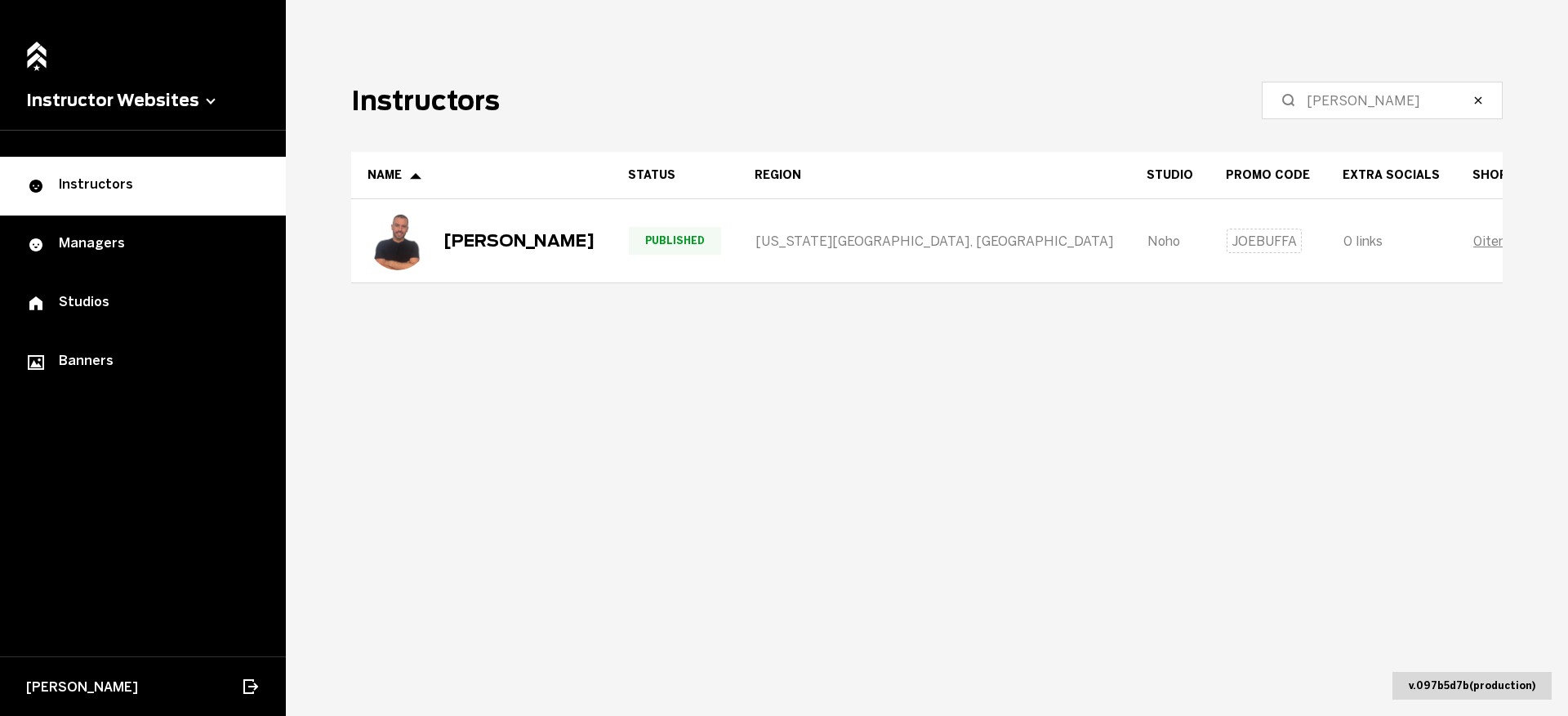
click at [1321, 95] on label "buffa" at bounding box center [1382, 101] width 241 height 38
click at [1321, 95] on input "buffa" at bounding box center [1387, 101] width 162 height 20
click at [1321, 94] on label "buffa" at bounding box center [1382, 101] width 241 height 38
click at [1321, 94] on input "buffa" at bounding box center [1387, 101] width 162 height 20
click at [1321, 94] on label "buffa" at bounding box center [1382, 101] width 241 height 38
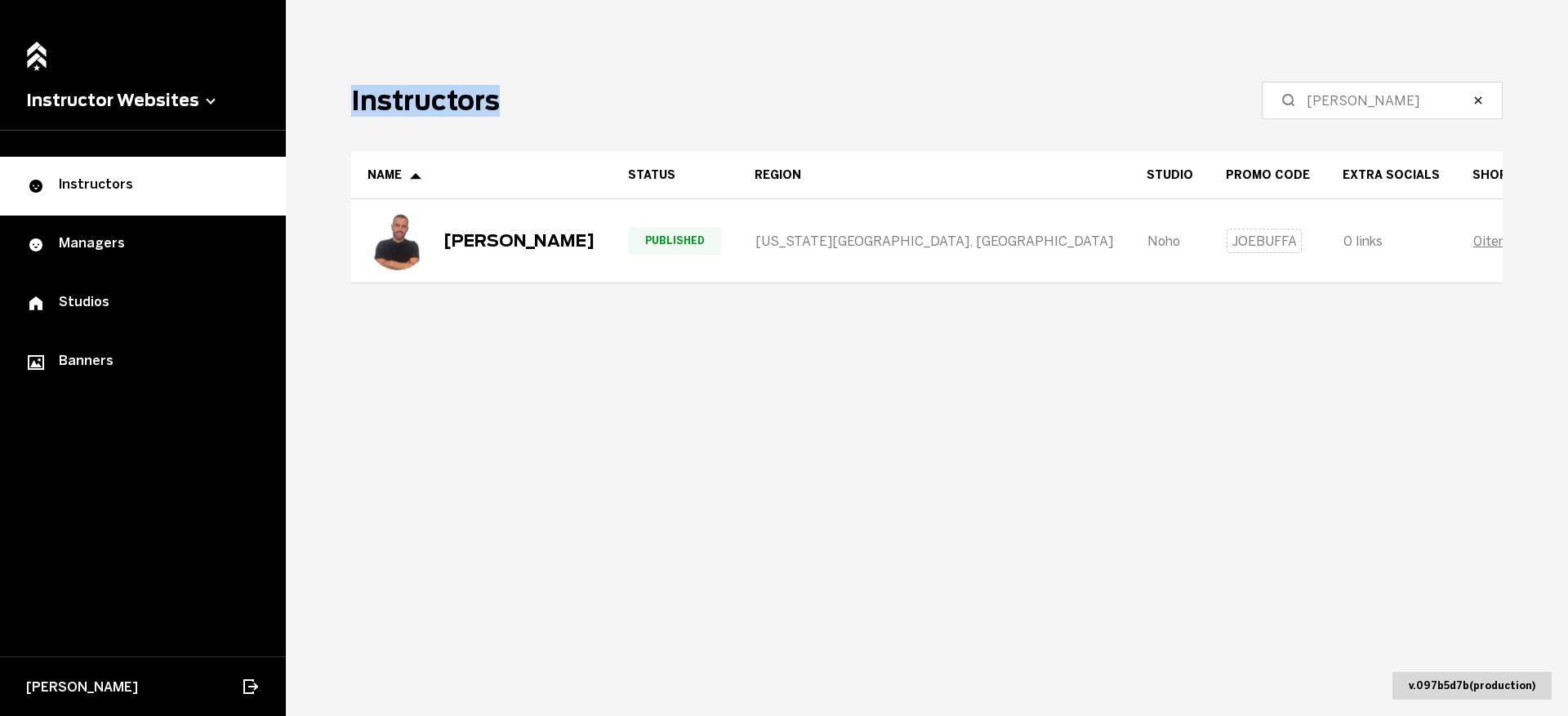
click at [1321, 94] on input "buffa" at bounding box center [1387, 101] width 162 height 20
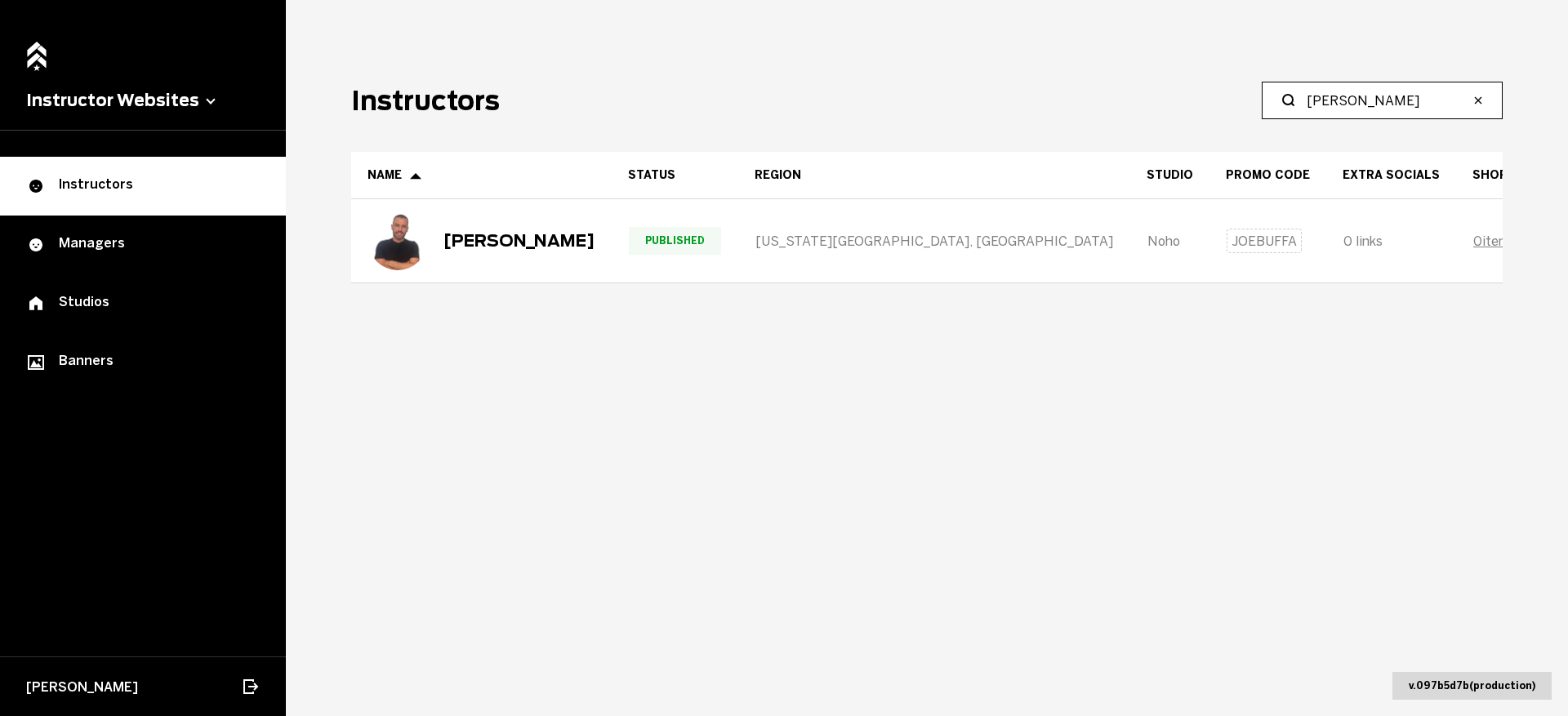
click at [1339, 99] on input "buffa" at bounding box center [1387, 101] width 162 height 20
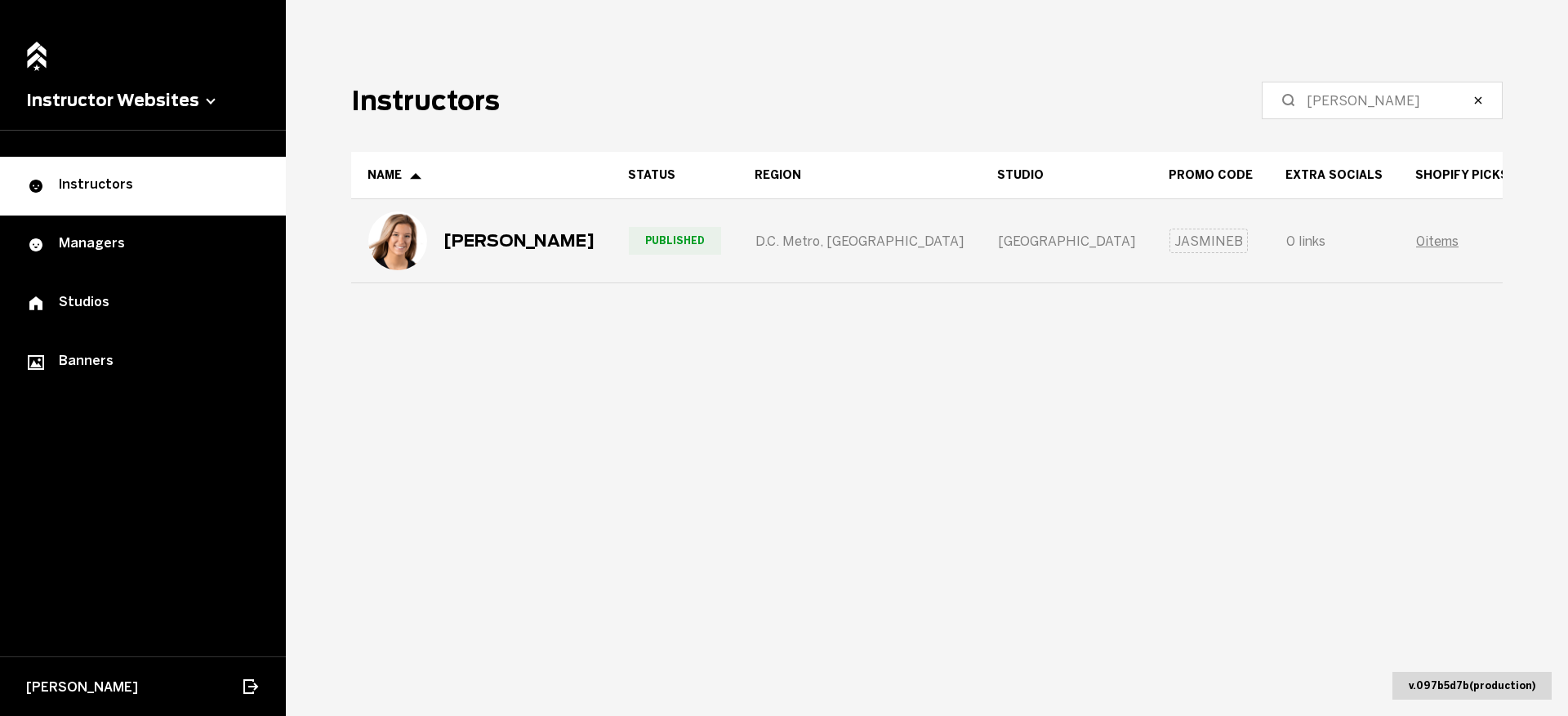
click at [493, 257] on div "Jasmine Bowden" at bounding box center [482, 240] width 226 height 59
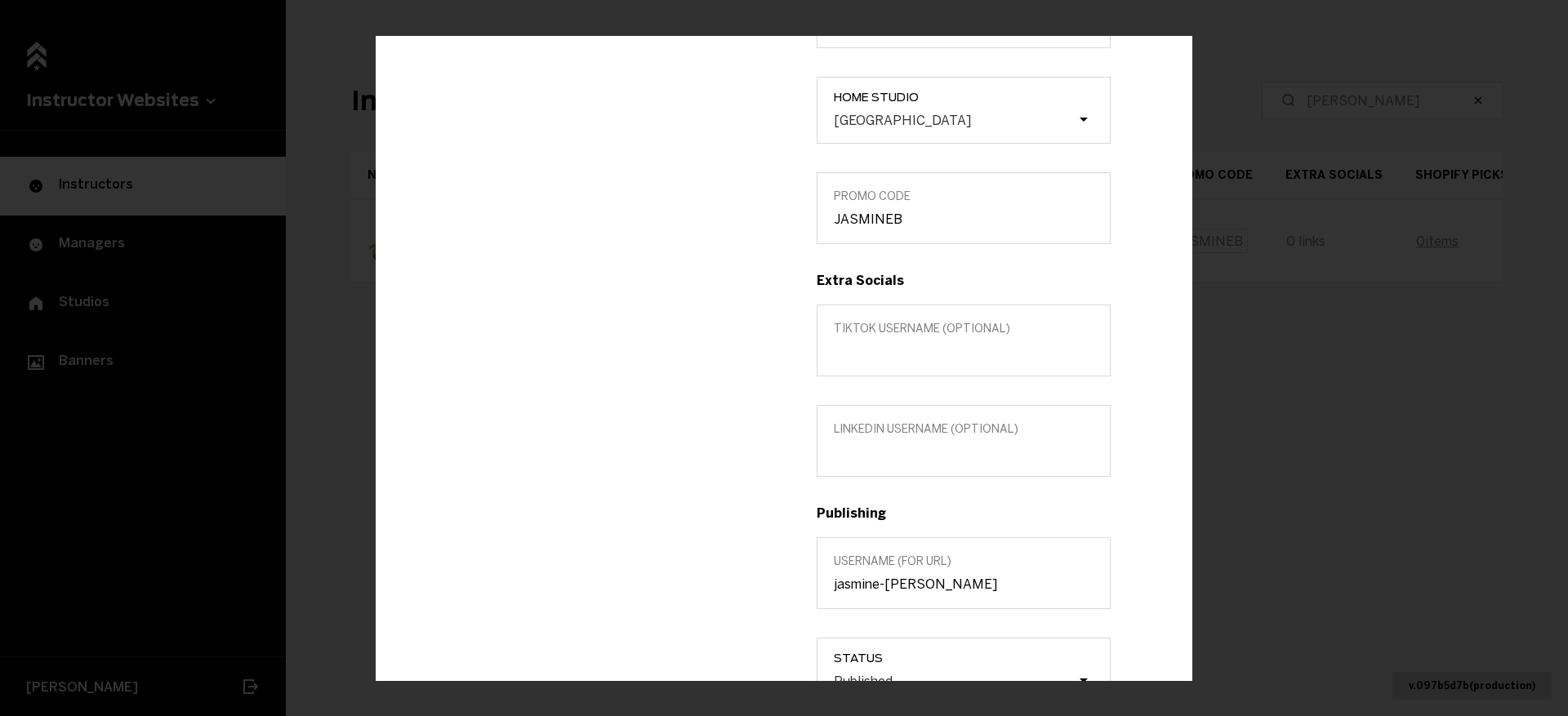
scroll to position [548, 0]
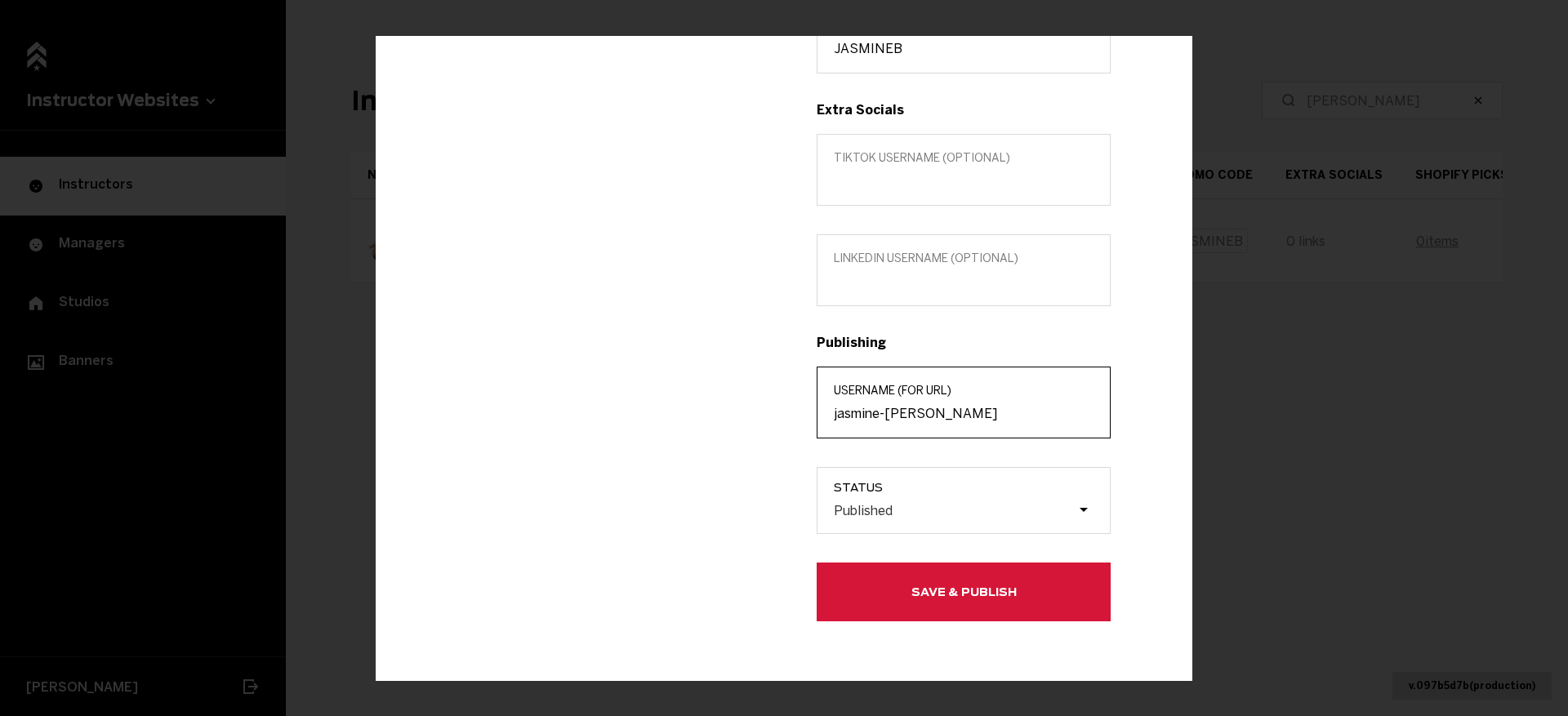
click at [906, 414] on input "jasmine-bowden" at bounding box center [963, 413] width 260 height 16
click at [1444, 301] on div "Edit info Jasmine Bowden INSTRUCTOR @ Jasminebowdenfitness Edit in MarianaTek T…" at bounding box center [784, 358] width 1568 height 716
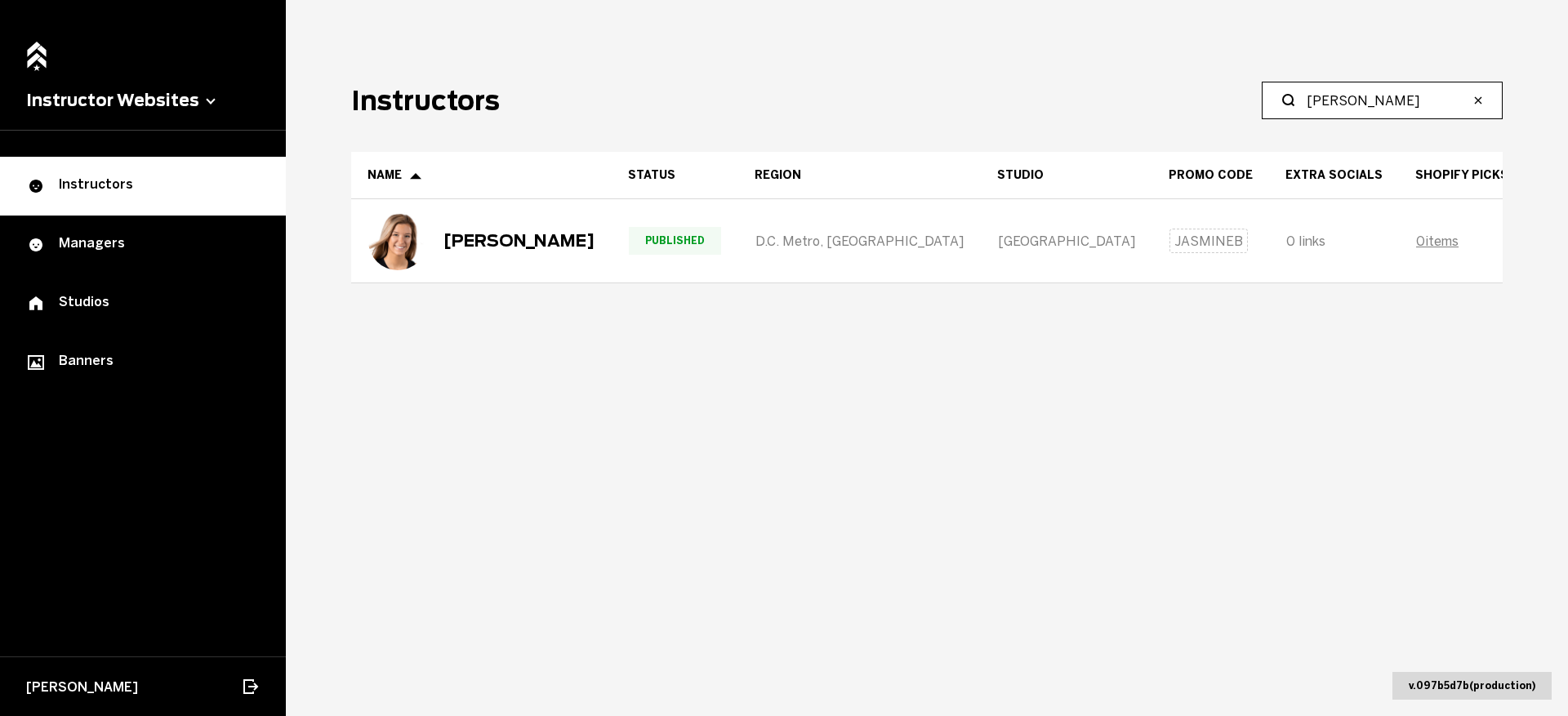
click at [1377, 110] on input "Bowden" at bounding box center [1387, 101] width 162 height 20
type input "Nero"
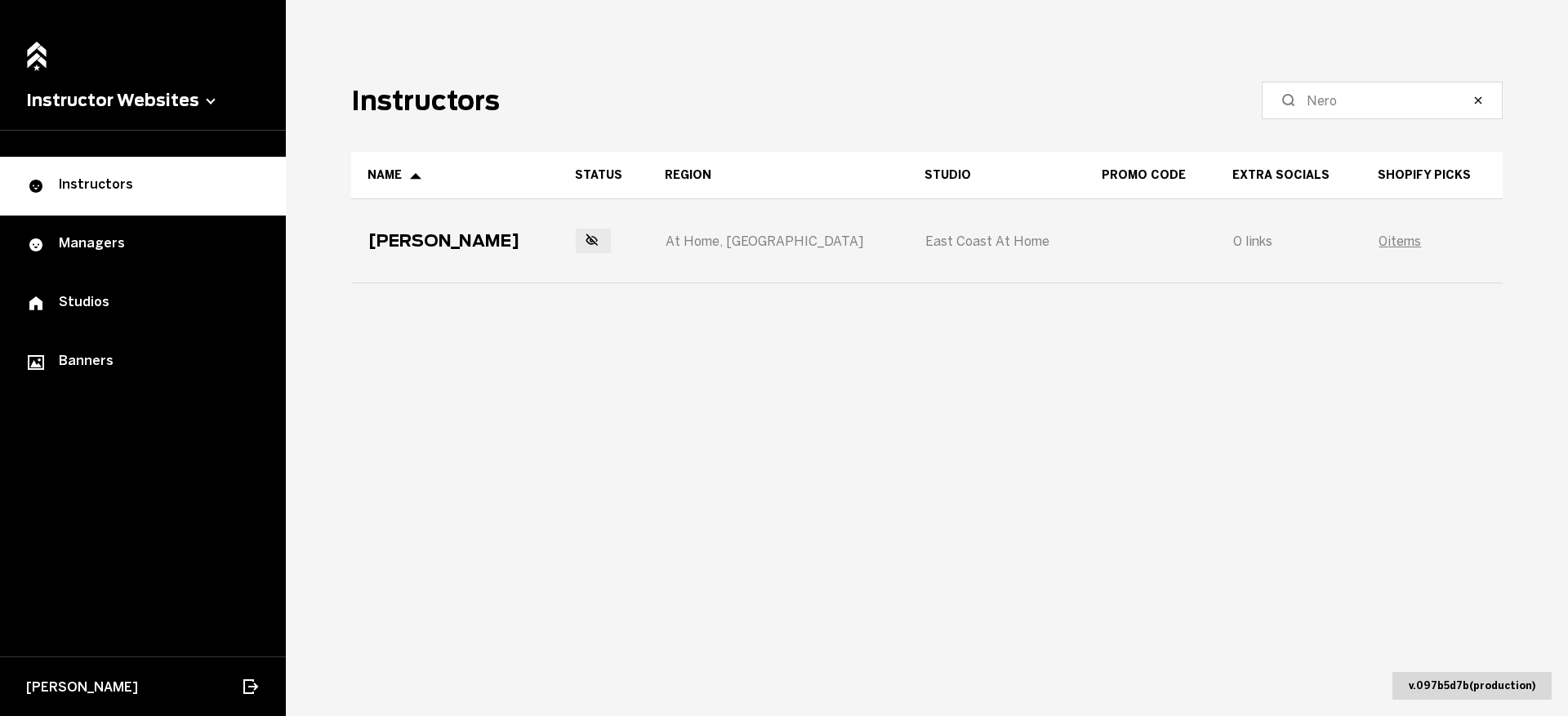
click at [436, 266] on div "[PERSON_NAME]" at bounding box center [455, 241] width 206 height 82
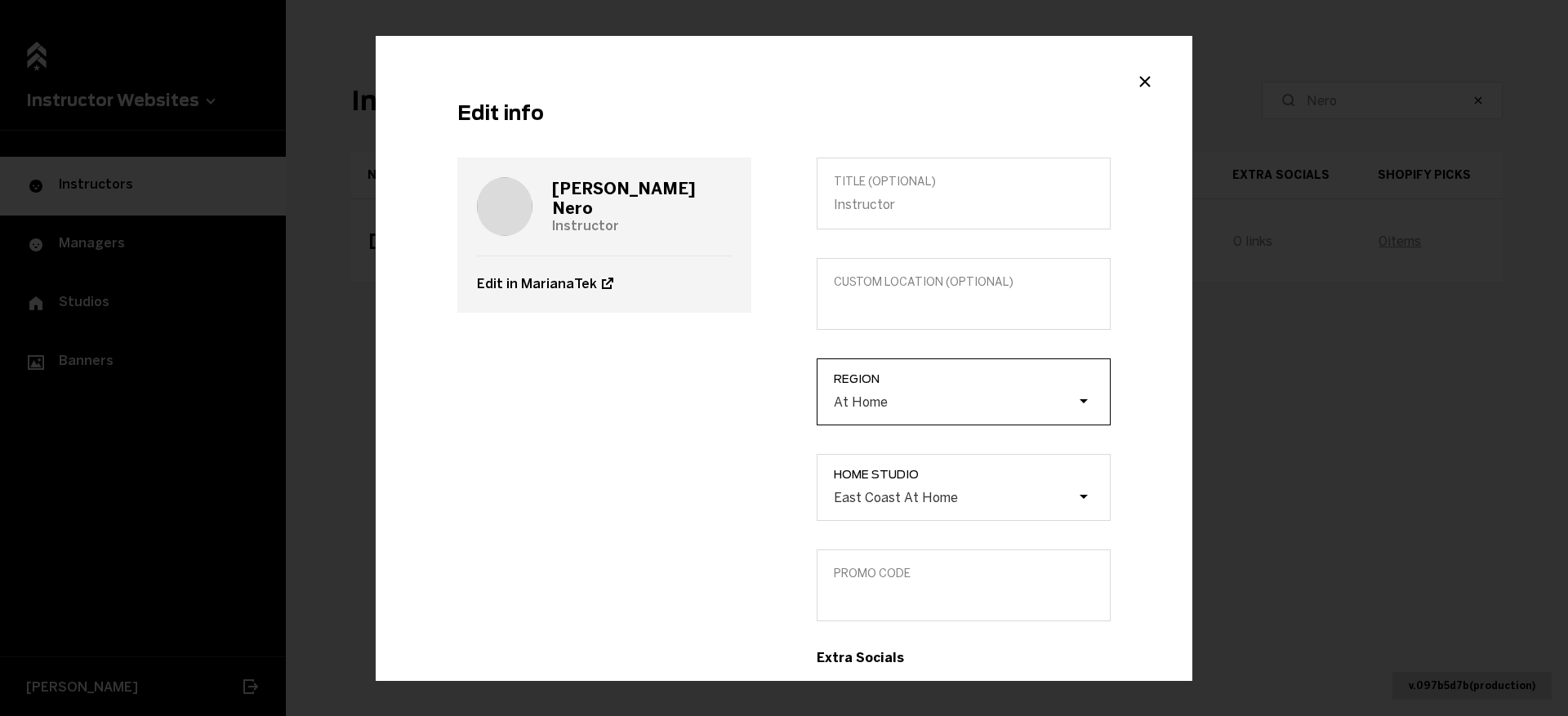
click at [880, 399] on div "At Home" at bounding box center [860, 401] width 54 height 16
click at [751, 402] on input "Region At Home" at bounding box center [751, 402] width 0 height 0
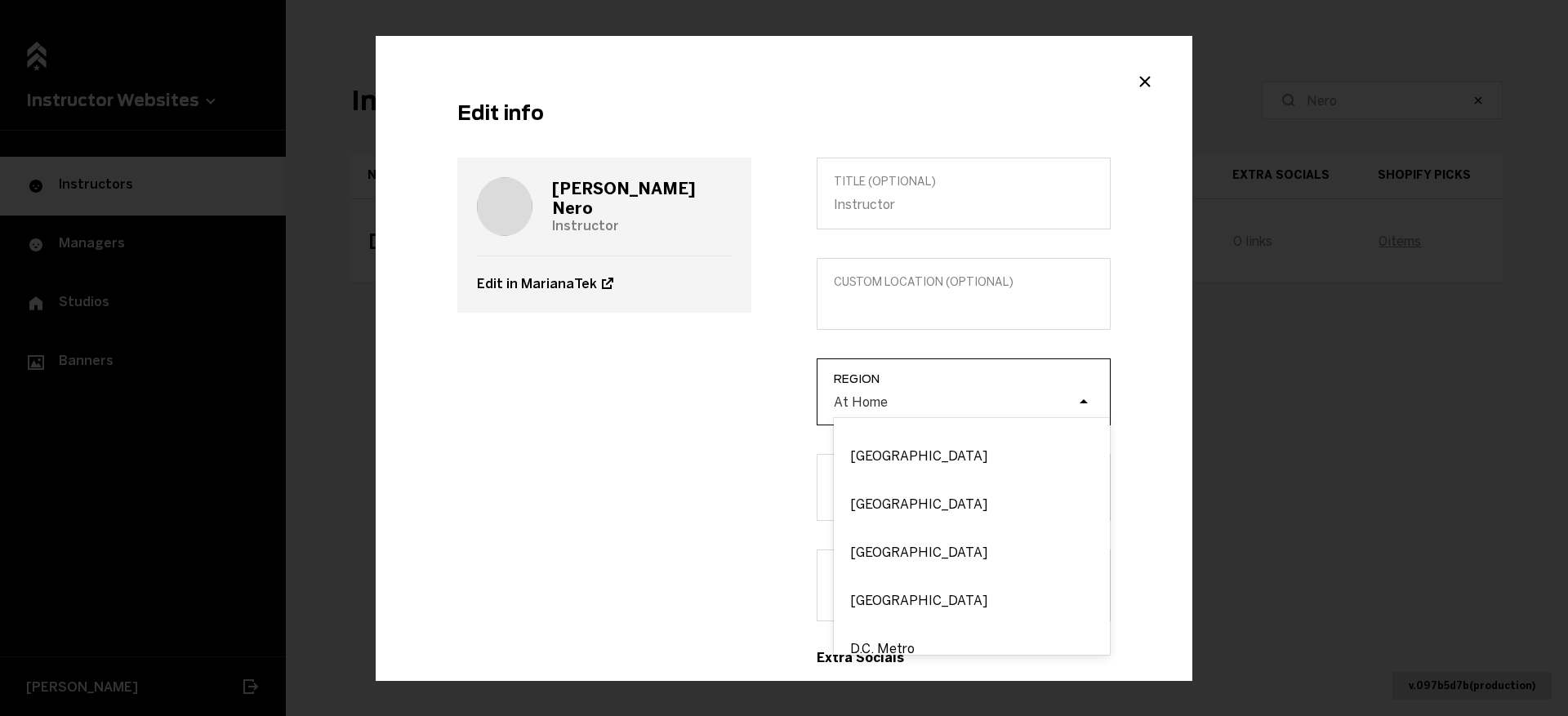
scroll to position [949, 0]
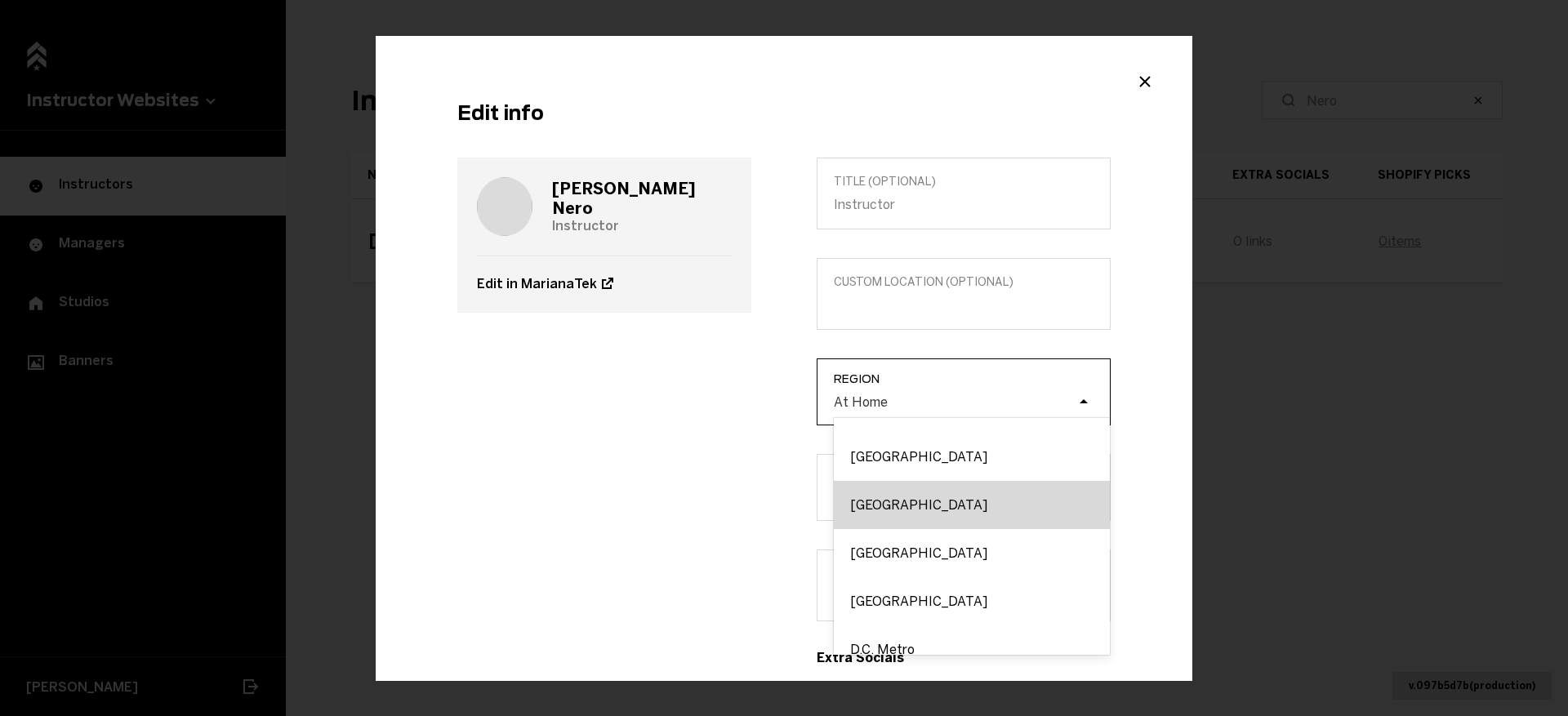
click at [884, 527] on div "[GEOGRAPHIC_DATA]" at bounding box center [972, 505] width 276 height 48
click at [751, 402] on input "Region option [GEOGRAPHIC_DATA] focused, 22 of 54. 54 results available. Use Up…" at bounding box center [751, 402] width 0 height 0
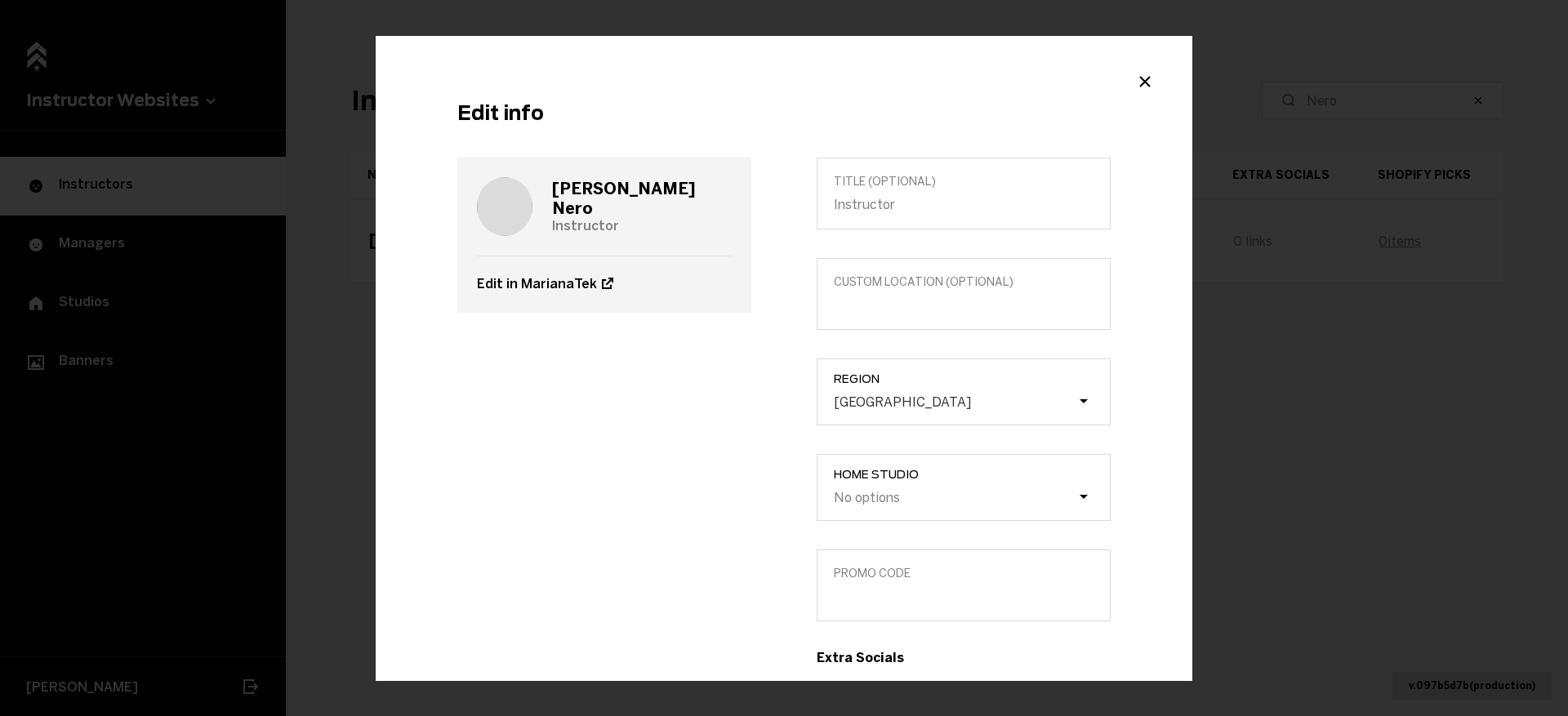
click at [887, 483] on label "Home Studio No options" at bounding box center [963, 487] width 294 height 67
click at [889, 502] on label "Home Studio No options" at bounding box center [963, 487] width 294 height 67
click at [883, 499] on label "Home Studio No options" at bounding box center [963, 487] width 294 height 67
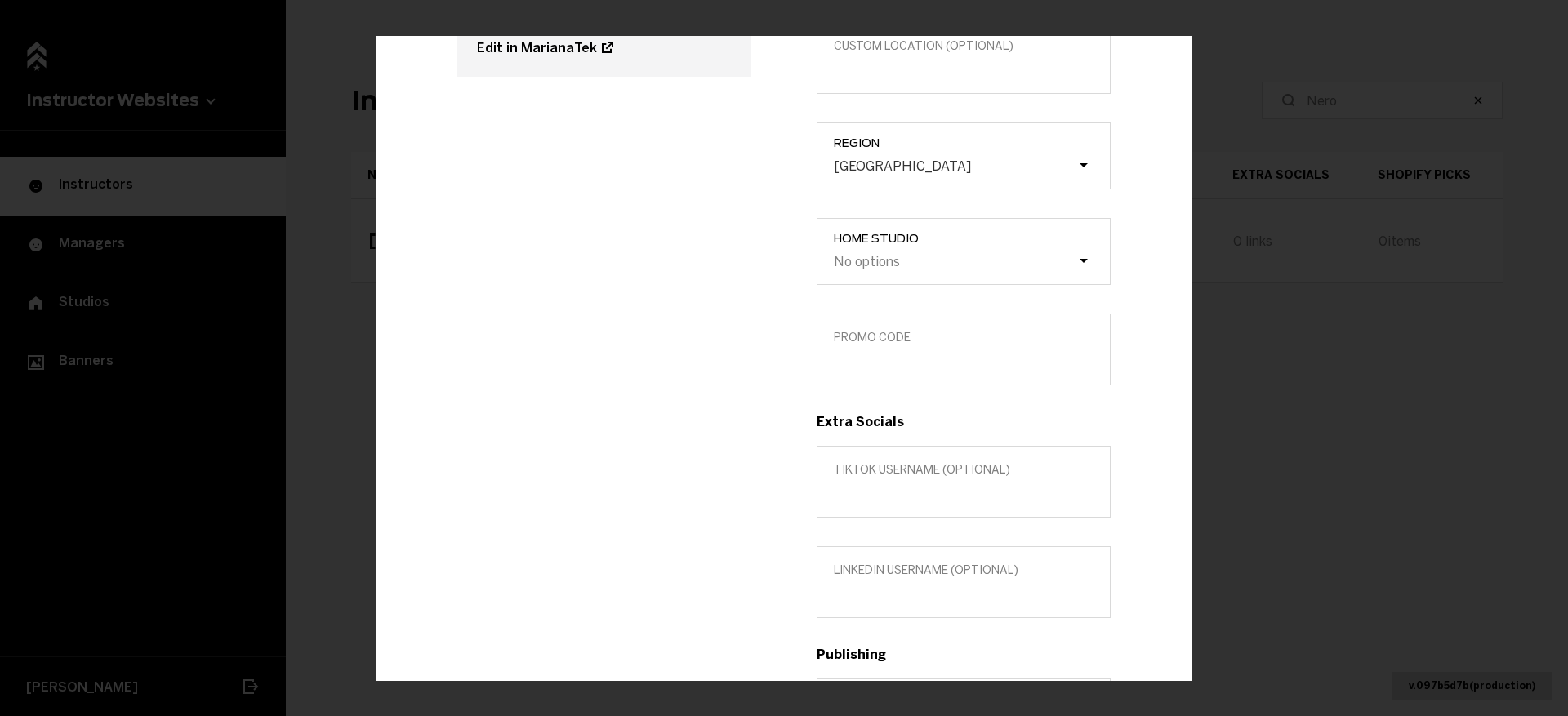
scroll to position [235, 0]
click at [939, 363] on input "Promo Code" at bounding box center [963, 361] width 260 height 16
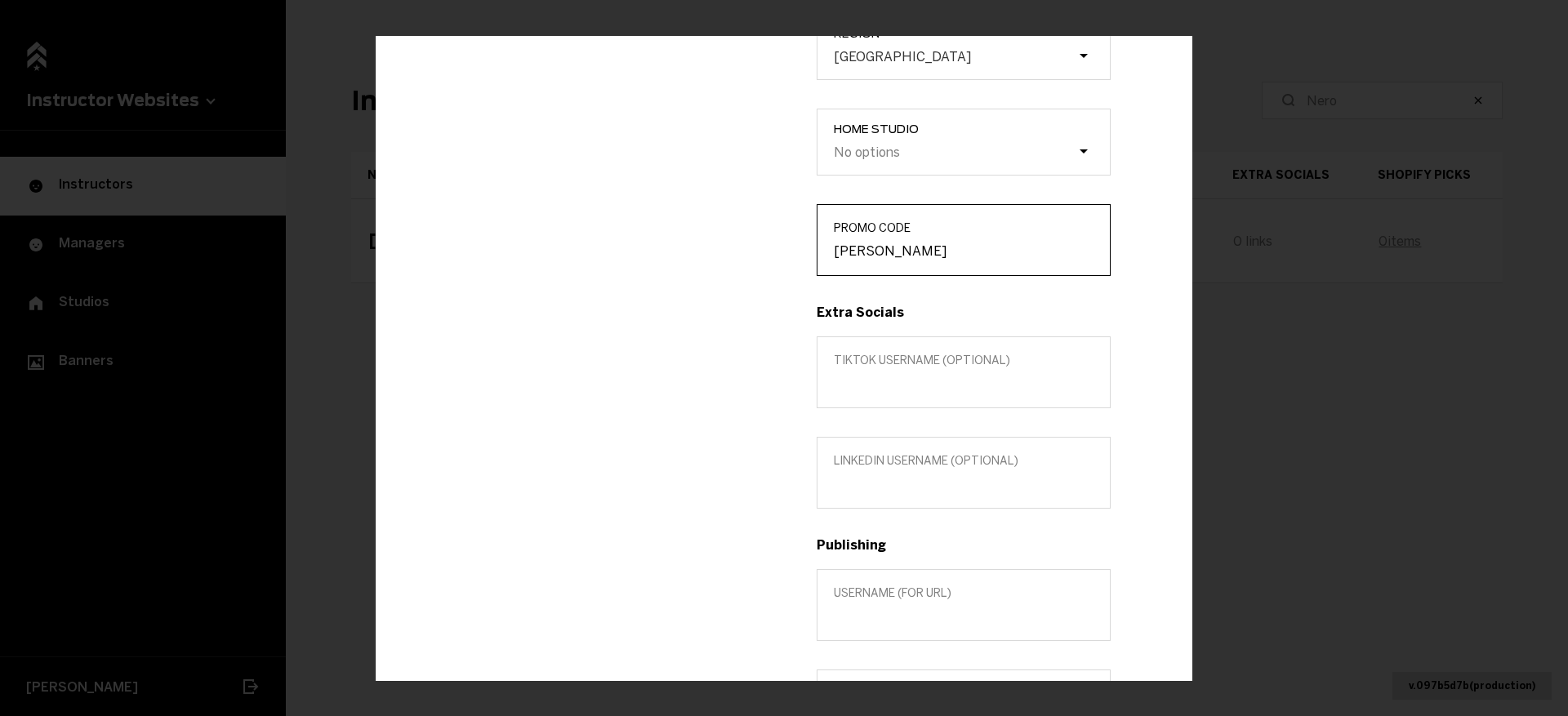
scroll to position [367, 0]
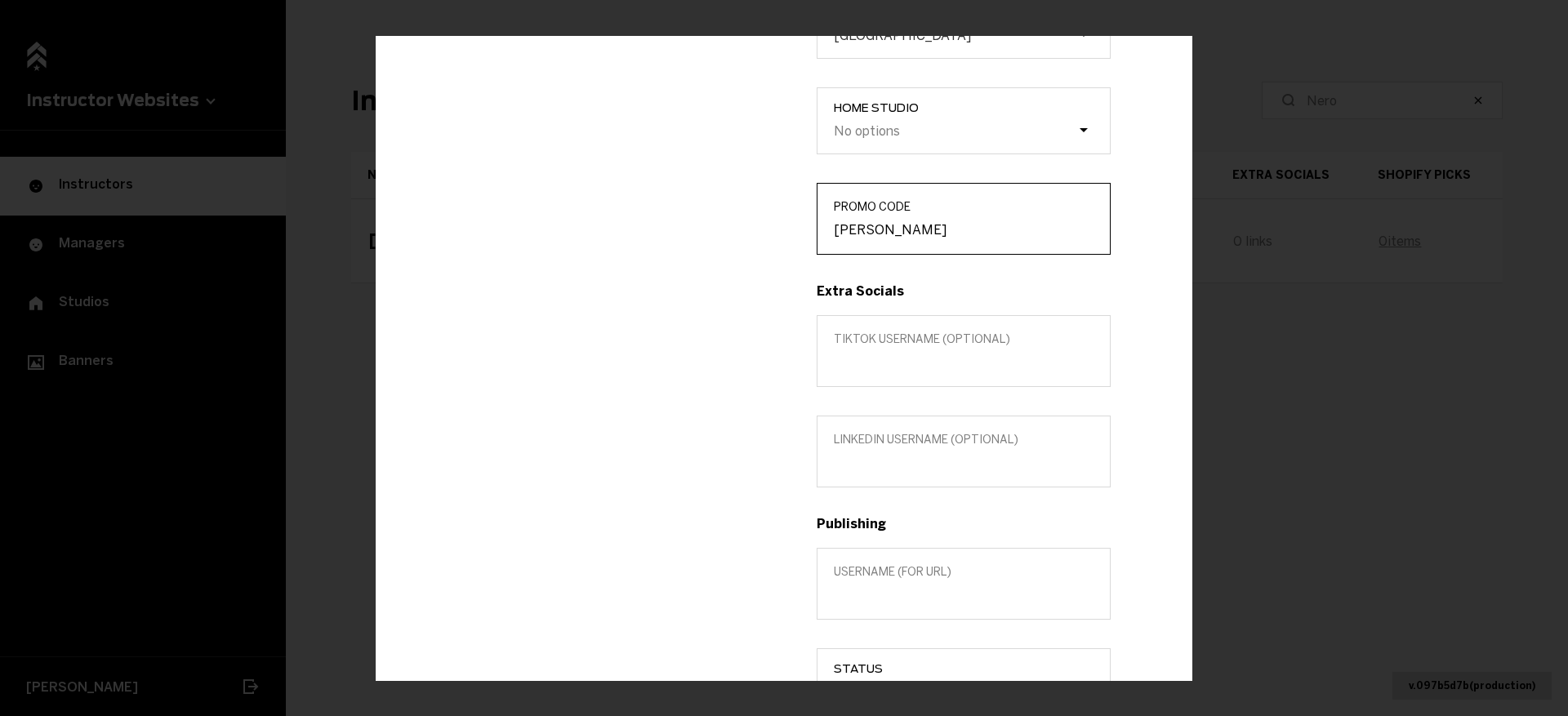
type input "[PERSON_NAME]"
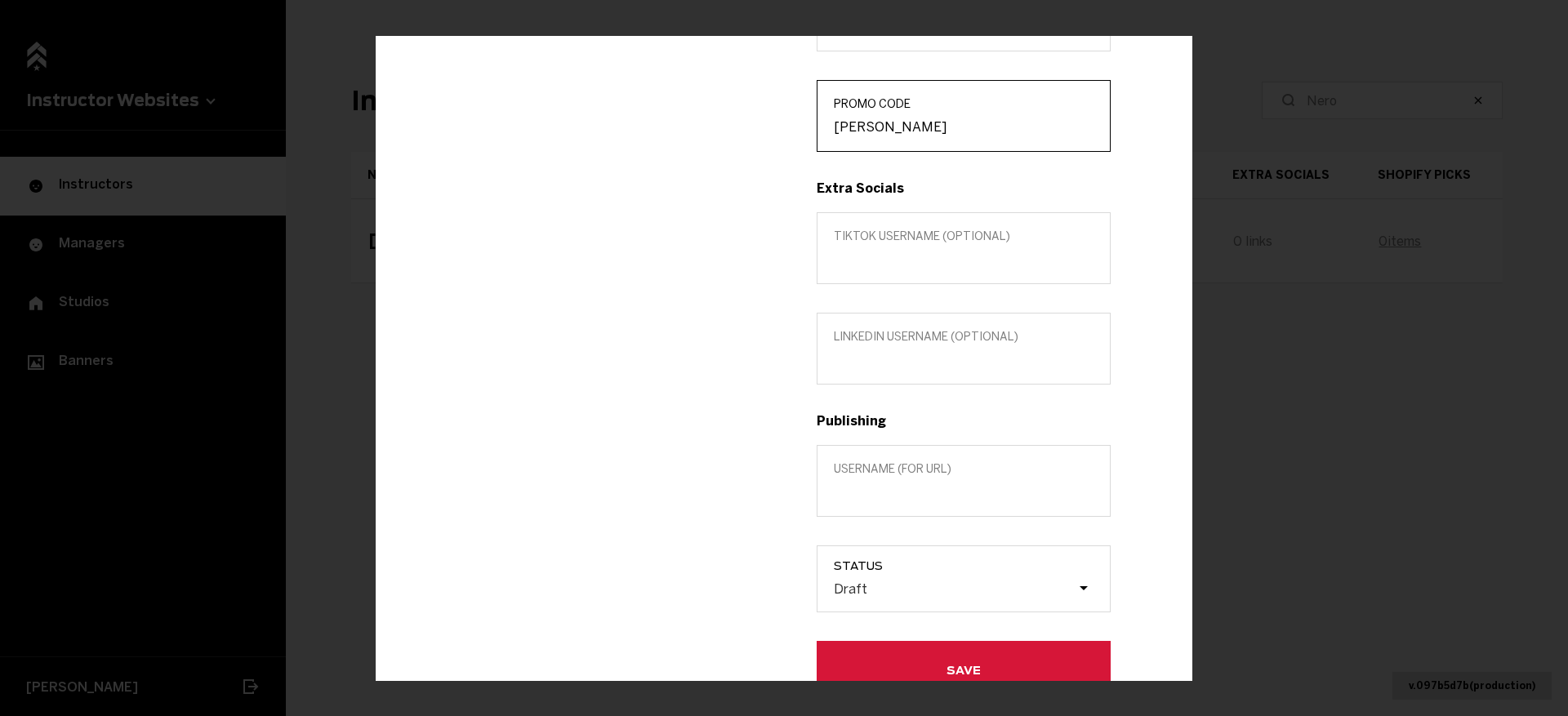
scroll to position [479, 0]
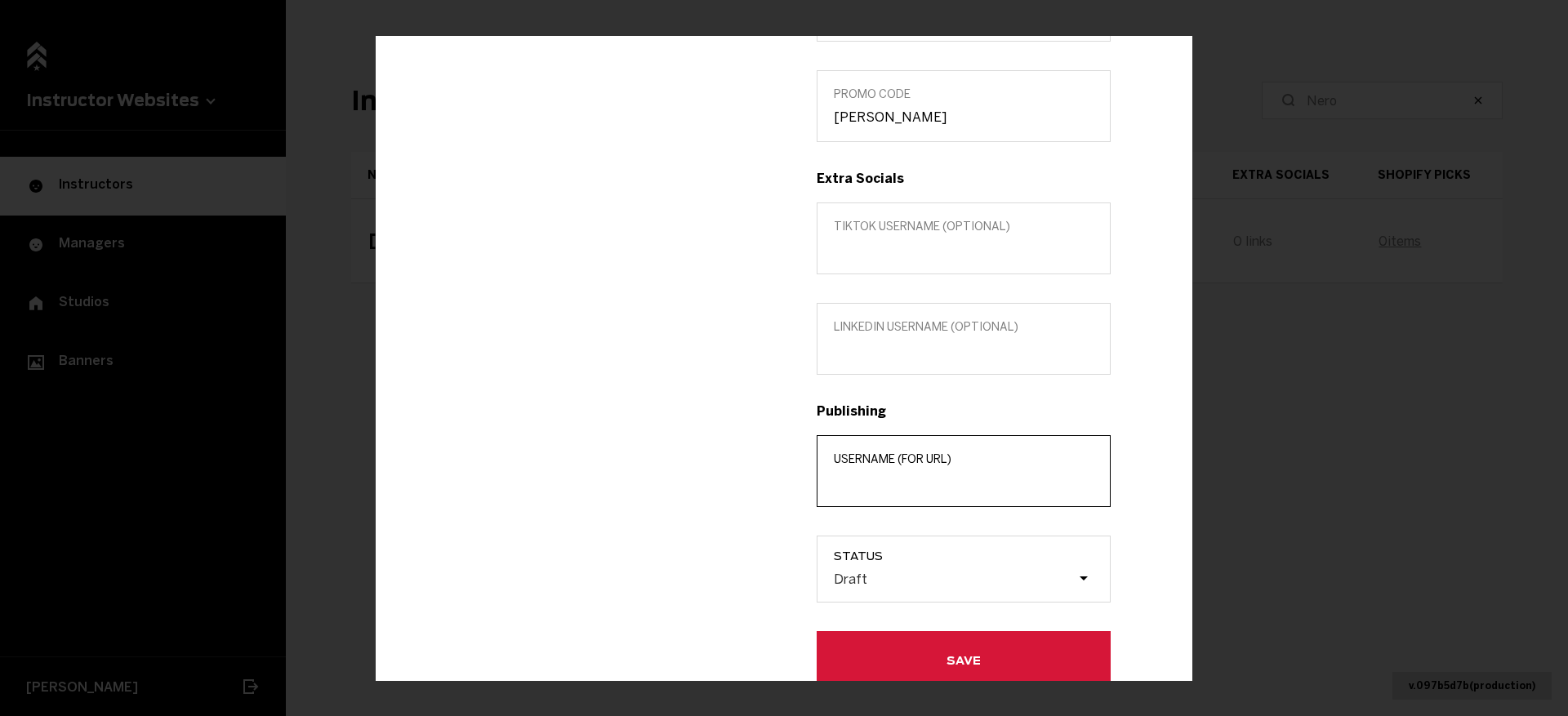
click at [926, 483] on input "Username (for url)" at bounding box center [963, 482] width 260 height 16
click at [902, 479] on input "[PERSON_NAME]" at bounding box center [963, 482] width 260 height 16
type input "[PERSON_NAME]"
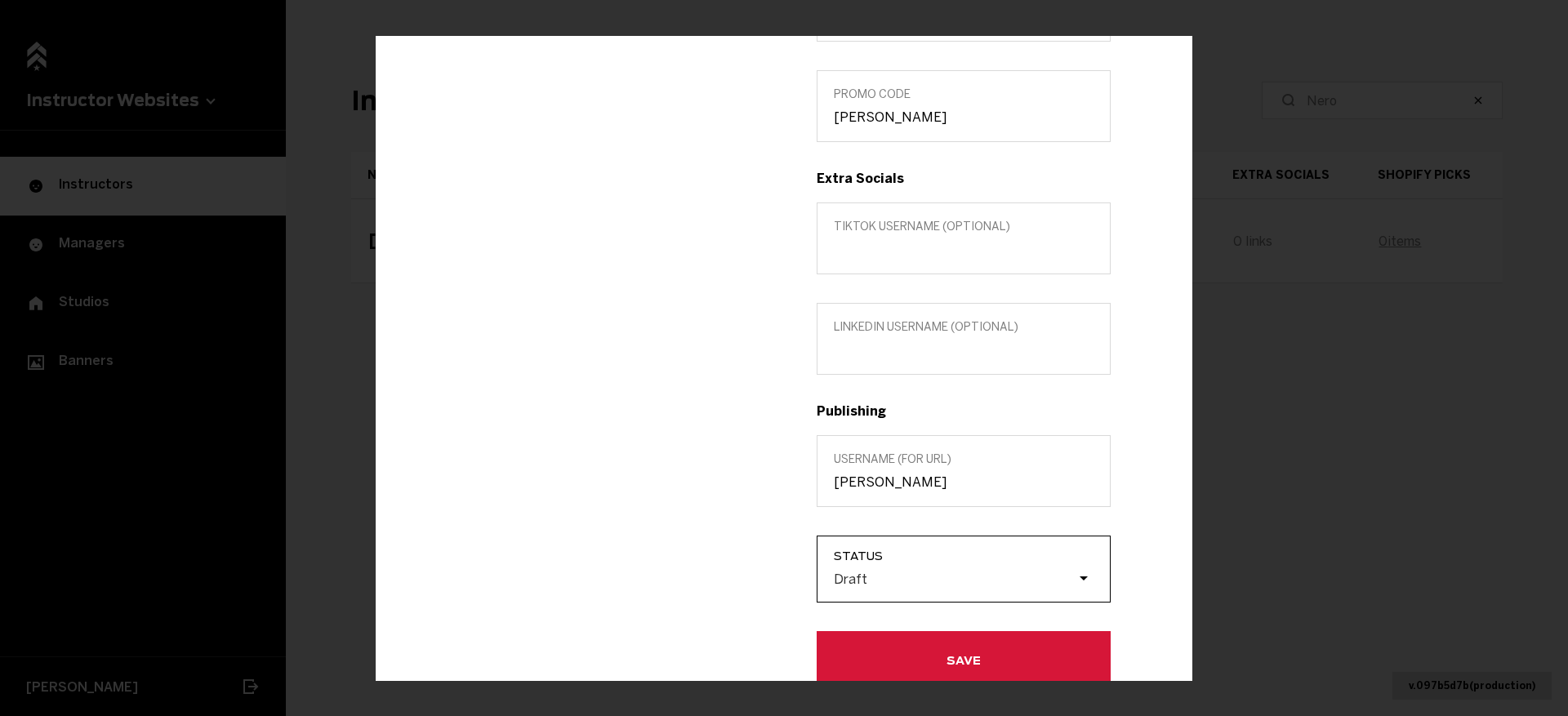
click at [883, 575] on div "Draft" at bounding box center [954, 578] width 245 height 16
click at [751, 579] on input "Status Draft" at bounding box center [751, 579] width 0 height 0
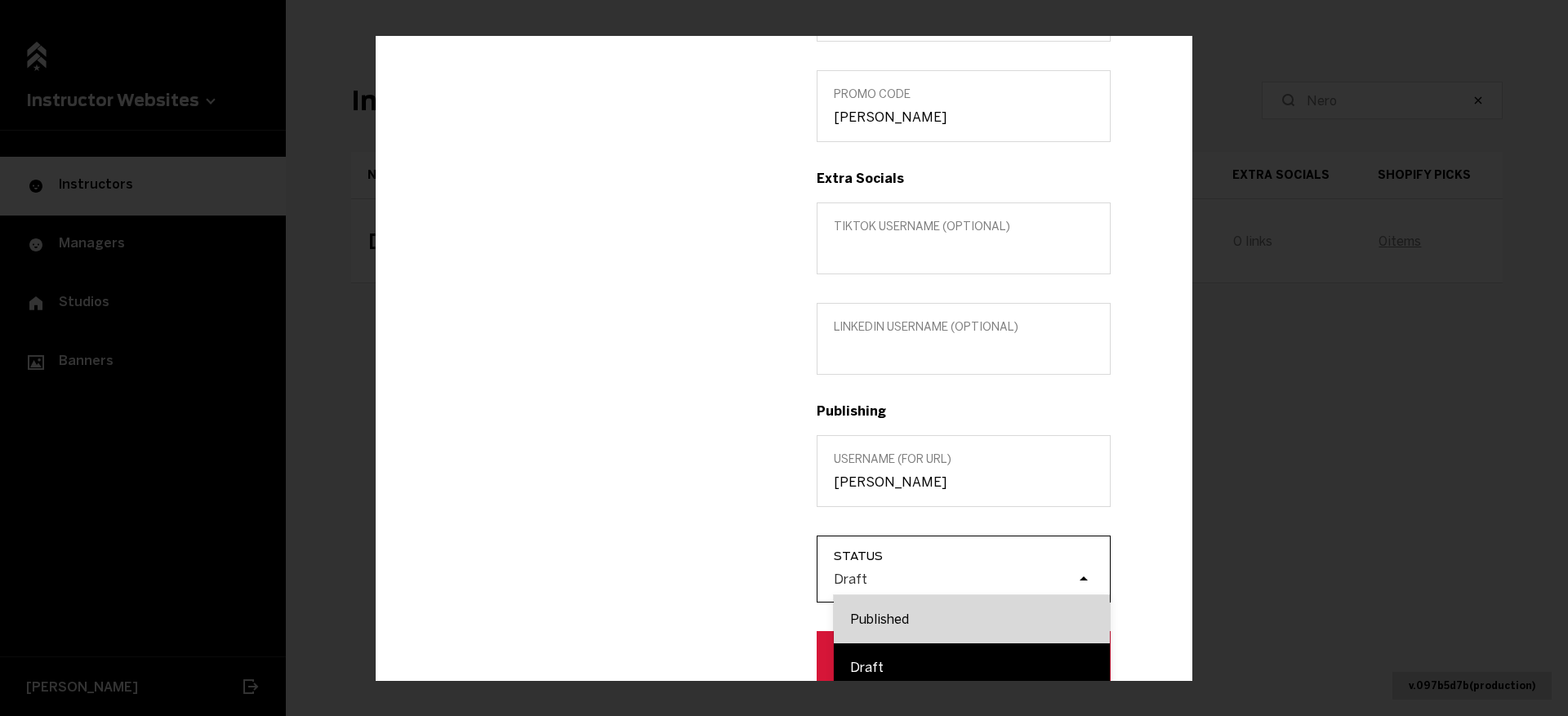
click at [888, 610] on div "Published" at bounding box center [972, 619] width 276 height 48
click at [751, 579] on input "Status option Published focused, 1 of 2. 2 results available. Use Up and Down t…" at bounding box center [751, 579] width 0 height 0
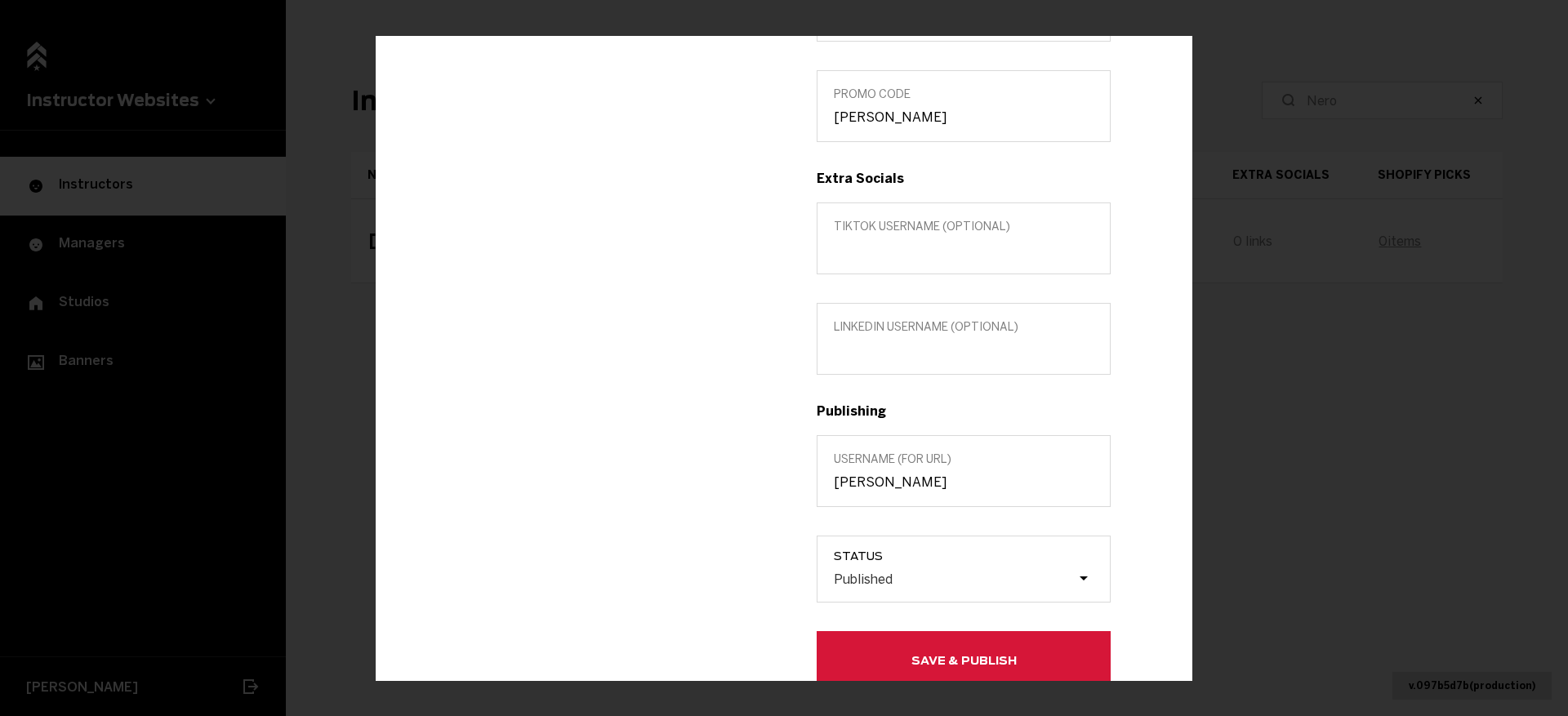
click at [874, 642] on button "Save & Publish" at bounding box center [963, 660] width 294 height 59
click at [0, 0] on span "Save & Publish" at bounding box center [0, 0] width 0 height 0
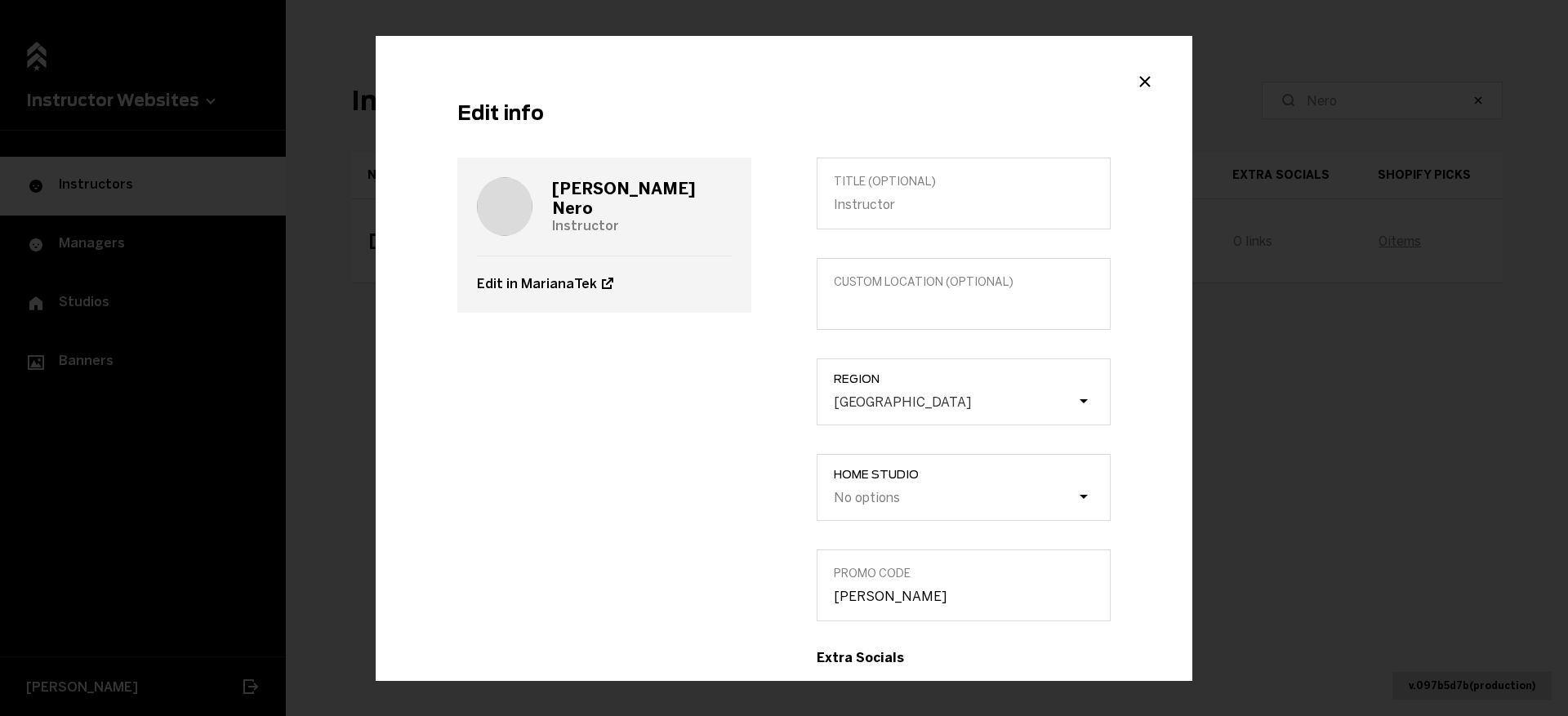
scroll to position [554, 0]
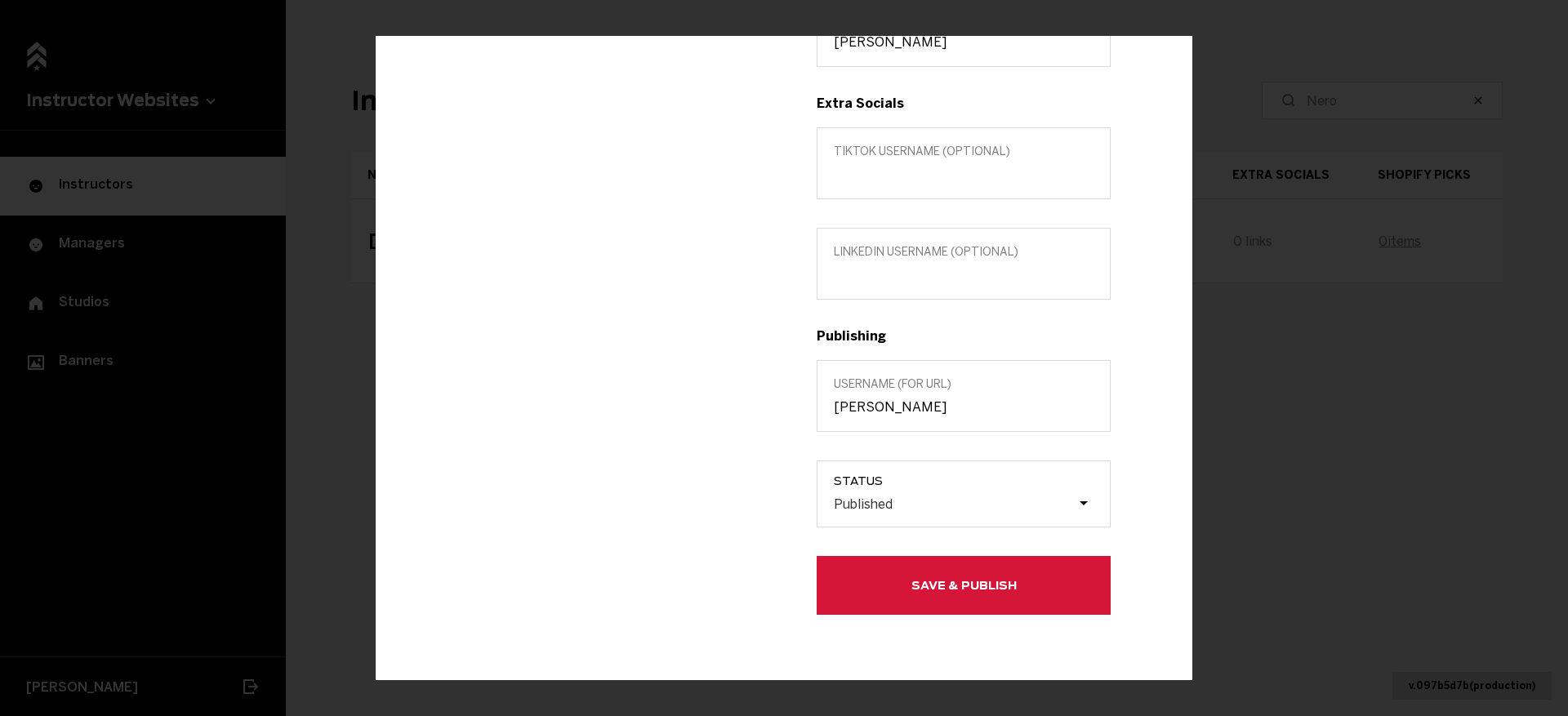
click at [905, 594] on button "Save & Publish" at bounding box center [963, 585] width 294 height 59
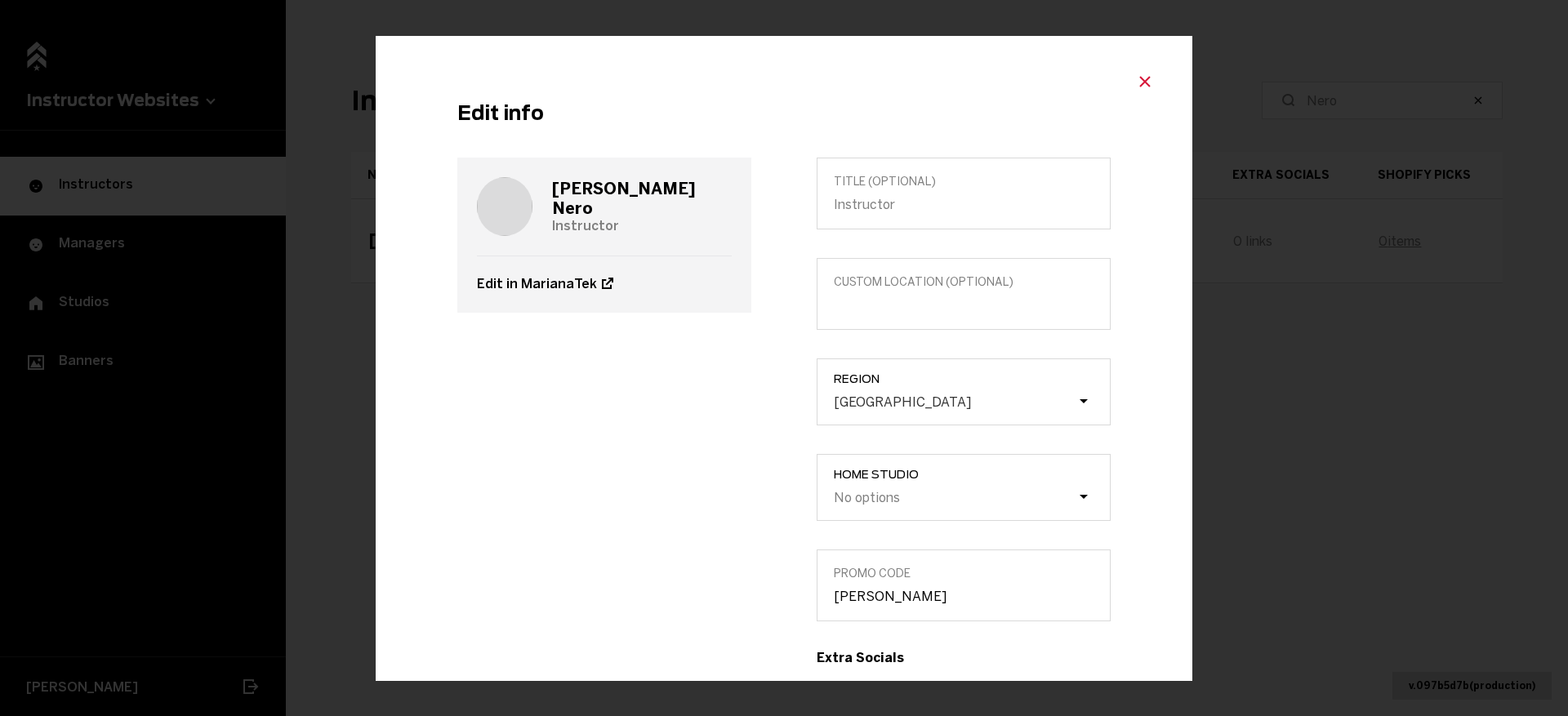
click at [1141, 85] on icon "Close modal" at bounding box center [1145, 82] width 20 height 20
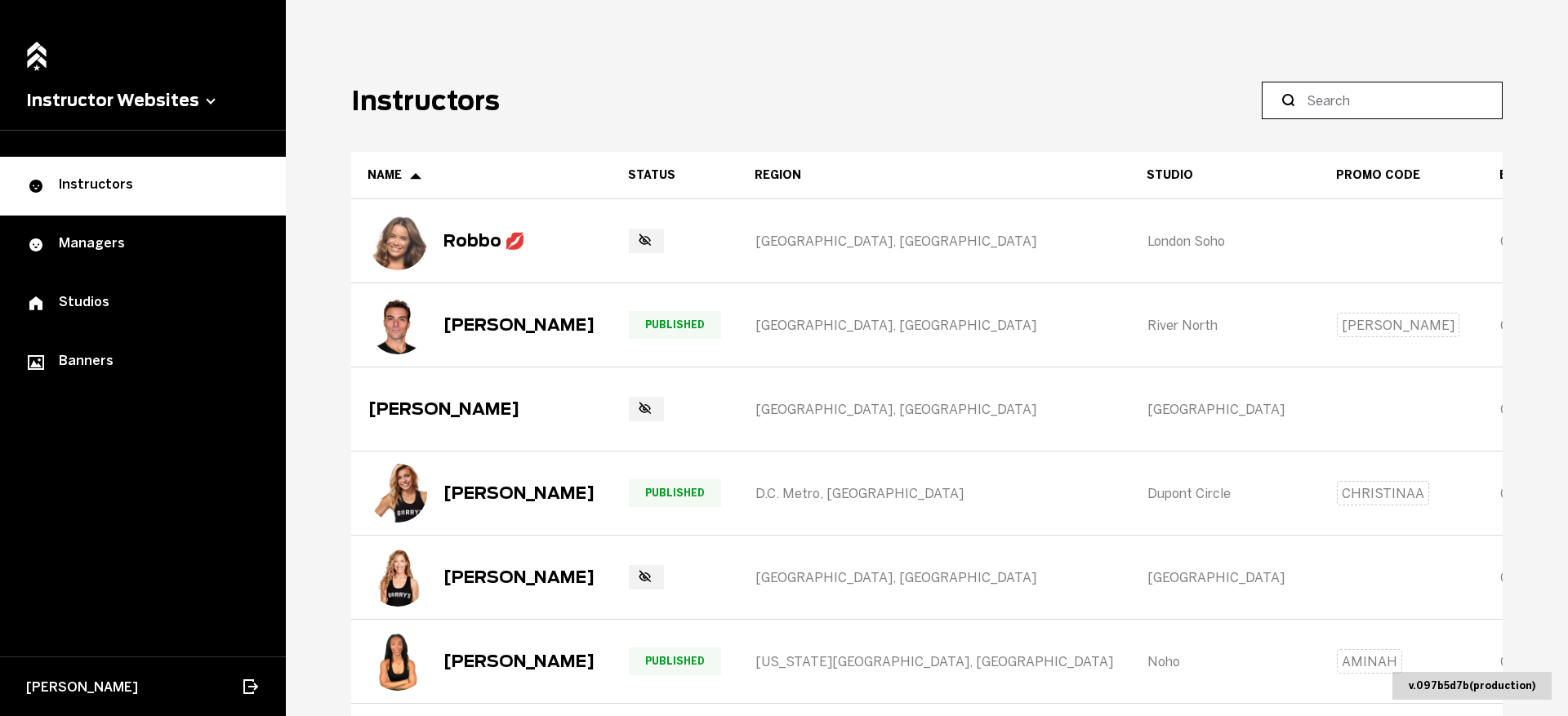
click at [1330, 106] on input at bounding box center [1387, 101] width 162 height 20
type input "Nero"
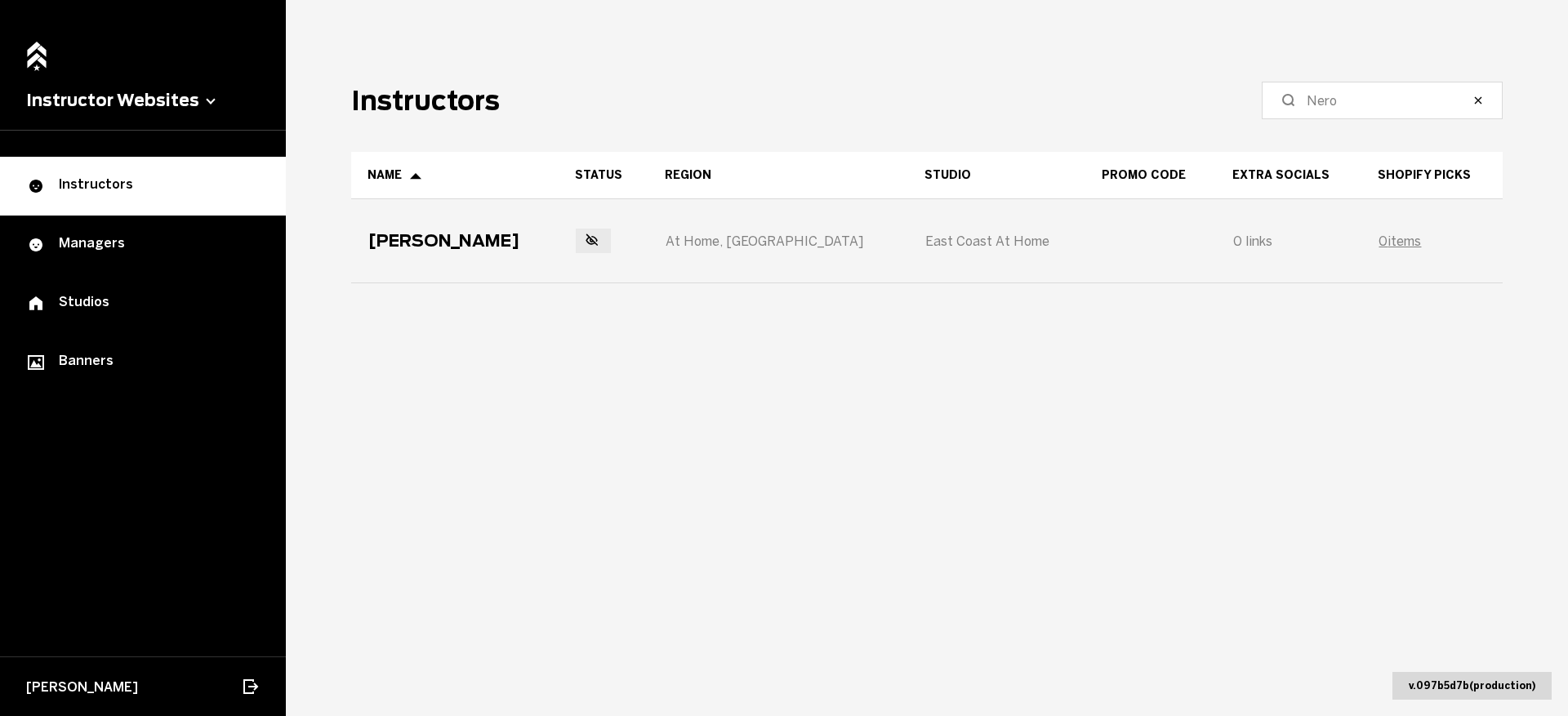
click at [482, 243] on div "[PERSON_NAME]" at bounding box center [455, 241] width 206 height 82
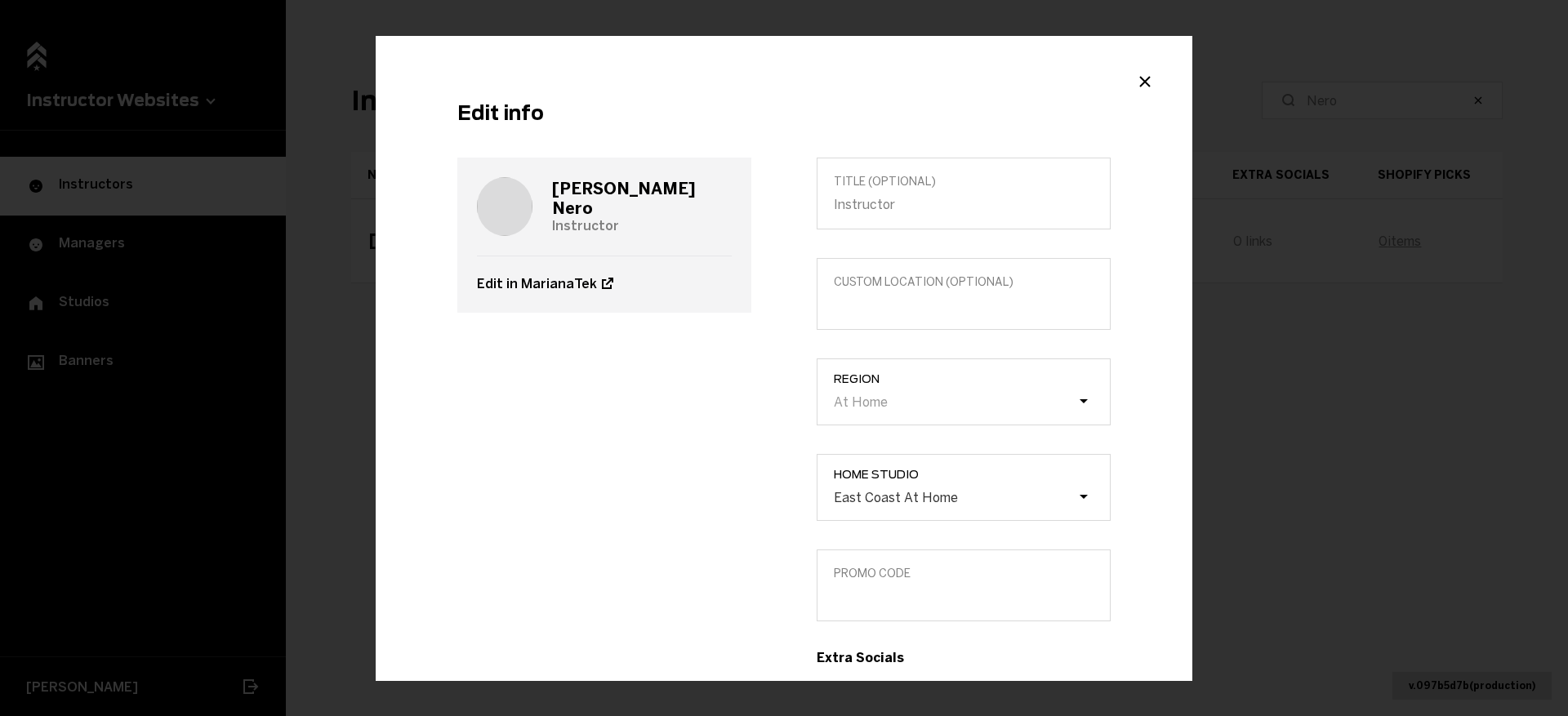
click at [897, 417] on label "Region At Home" at bounding box center [963, 392] width 294 height 67
click at [890, 397] on div "At Home" at bounding box center [954, 401] width 245 height 16
click at [751, 402] on input "Region At Home" at bounding box center [751, 402] width 0 height 0
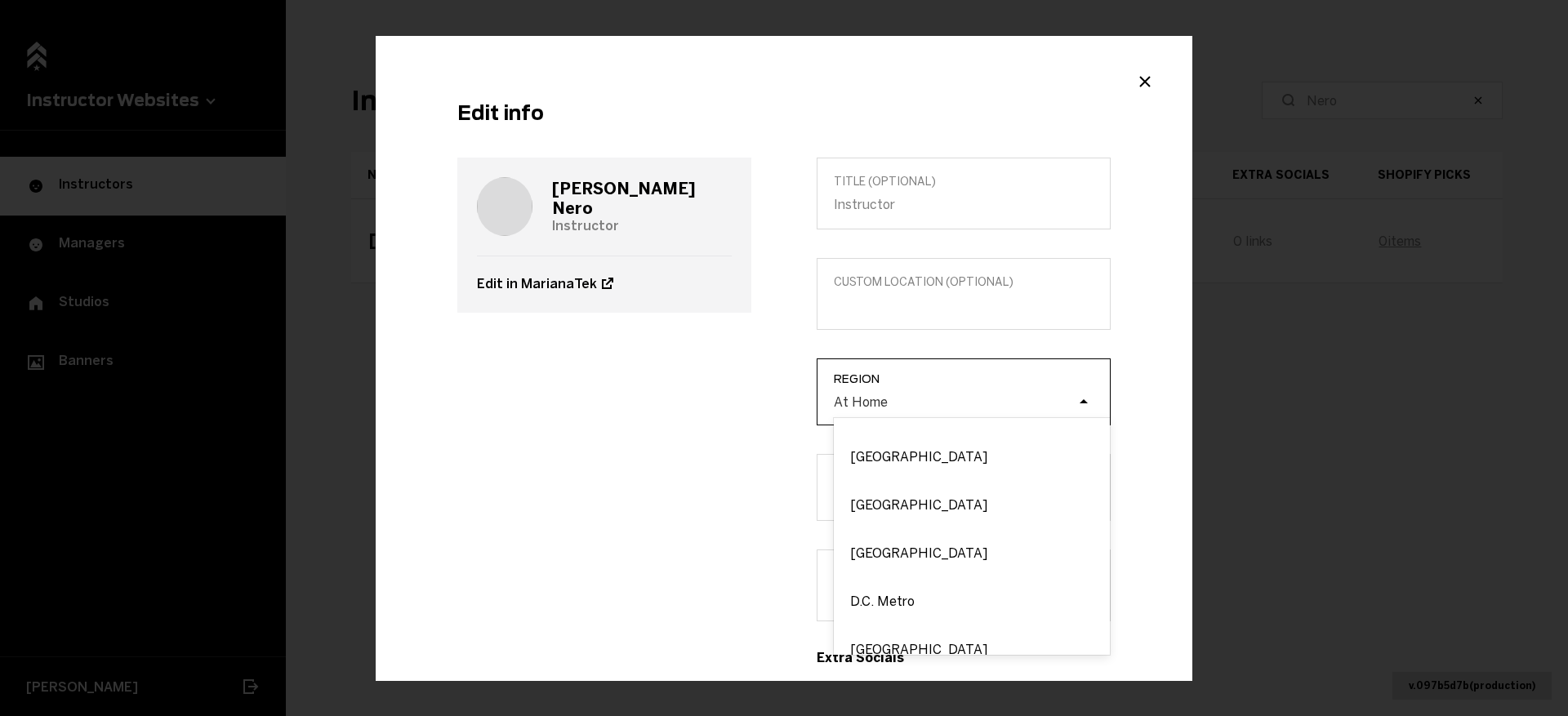
scroll to position [972, 0]
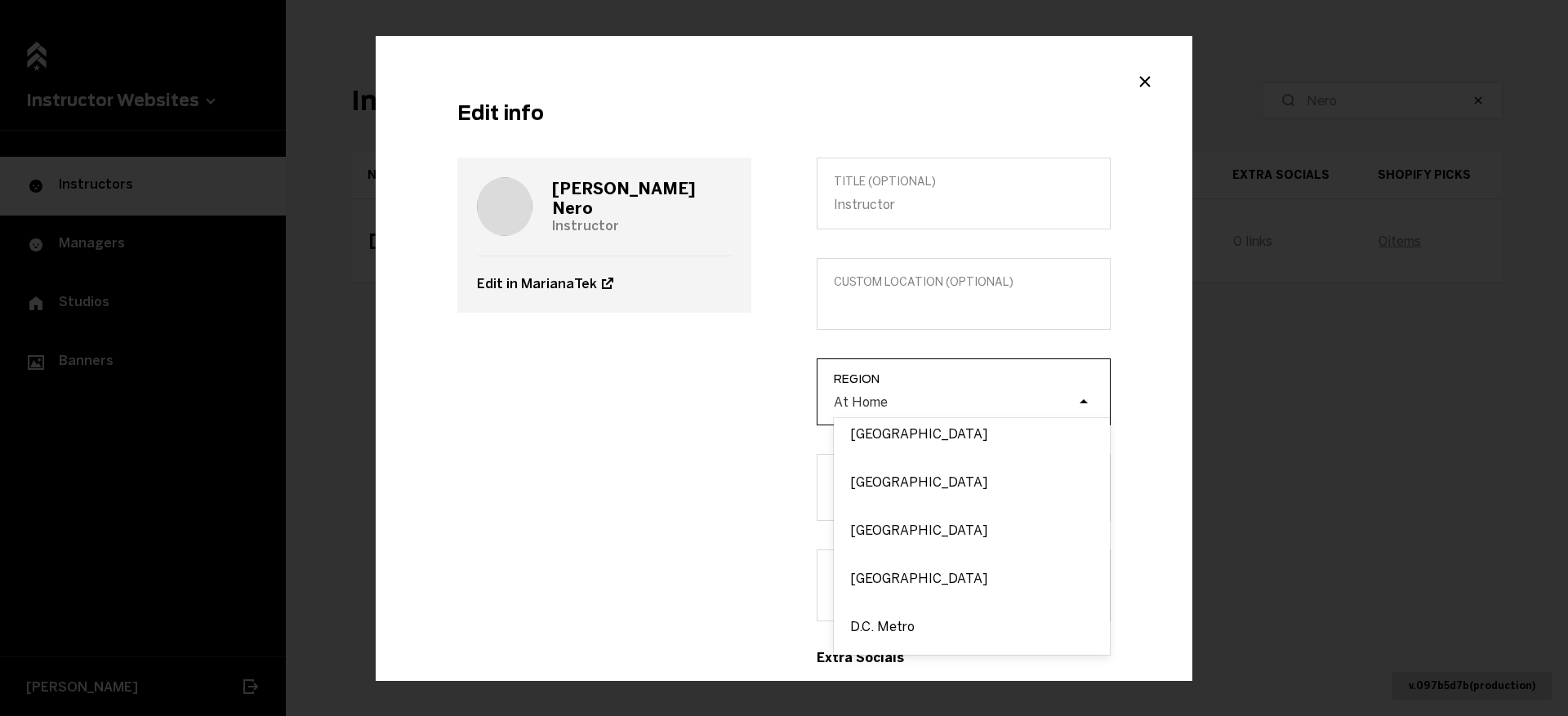
click at [871, 493] on div "[GEOGRAPHIC_DATA]" at bounding box center [972, 482] width 276 height 48
click at [751, 402] on input "Region option [GEOGRAPHIC_DATA] focused, 22 of 54. 54 results available. Use Up…" at bounding box center [751, 402] width 0 height 0
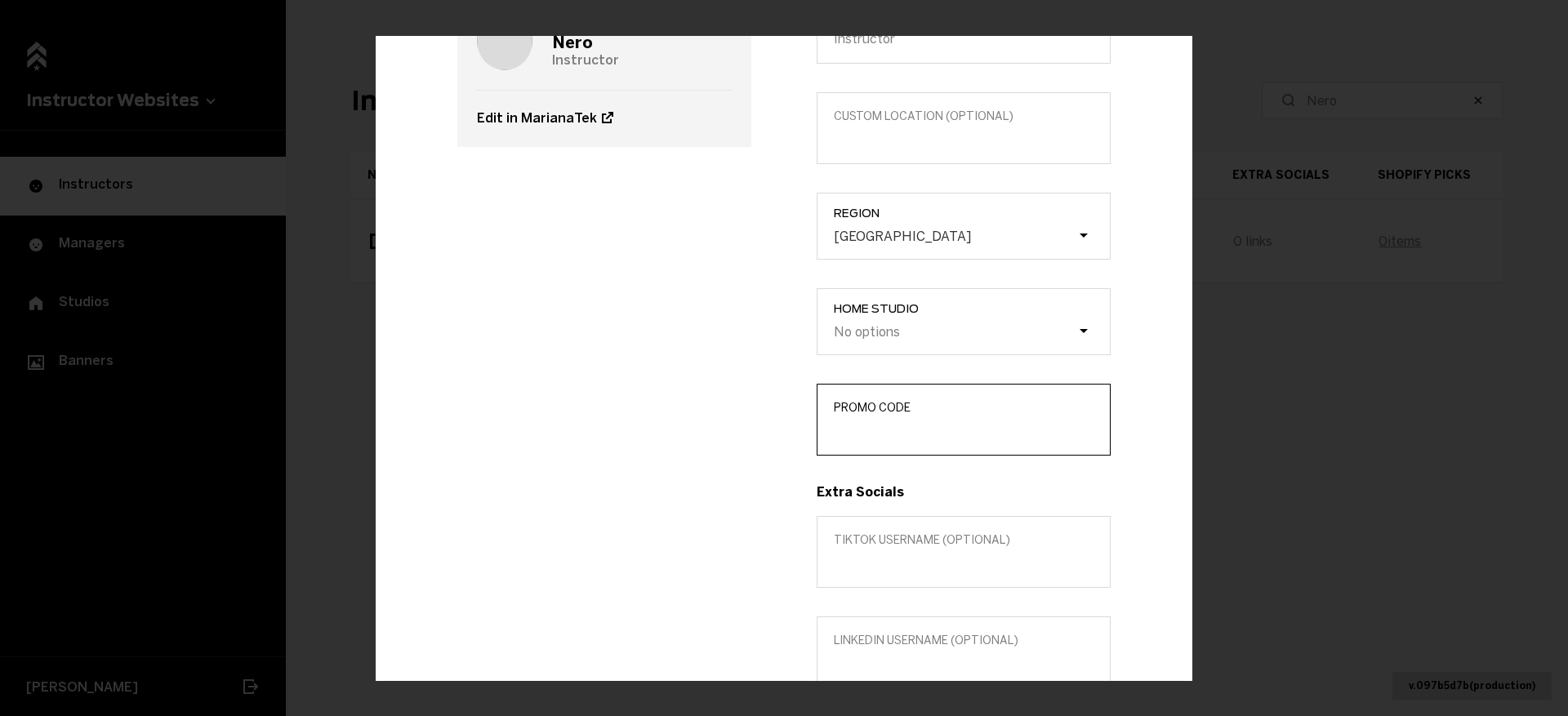
click at [926, 437] on input "Promo Code" at bounding box center [963, 431] width 260 height 16
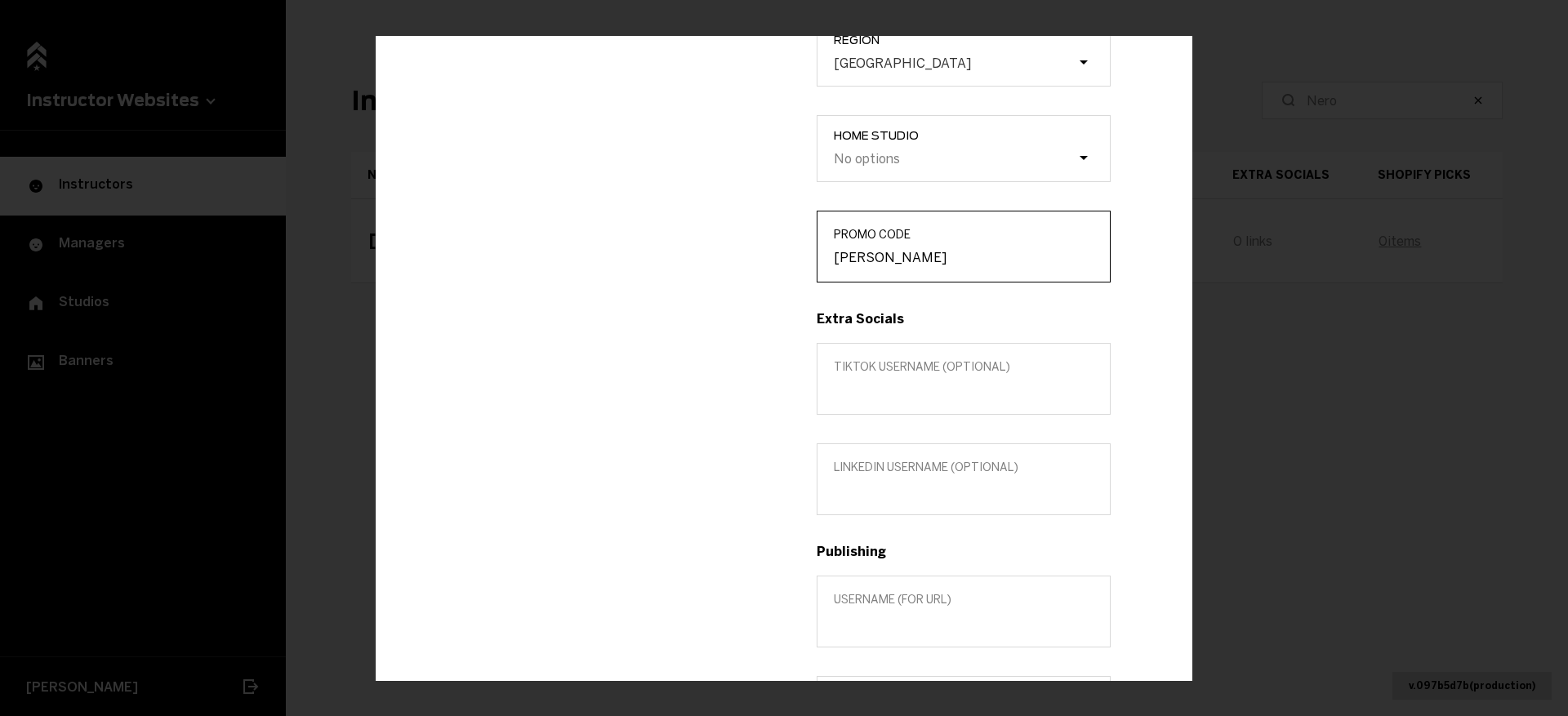
scroll to position [554, 0]
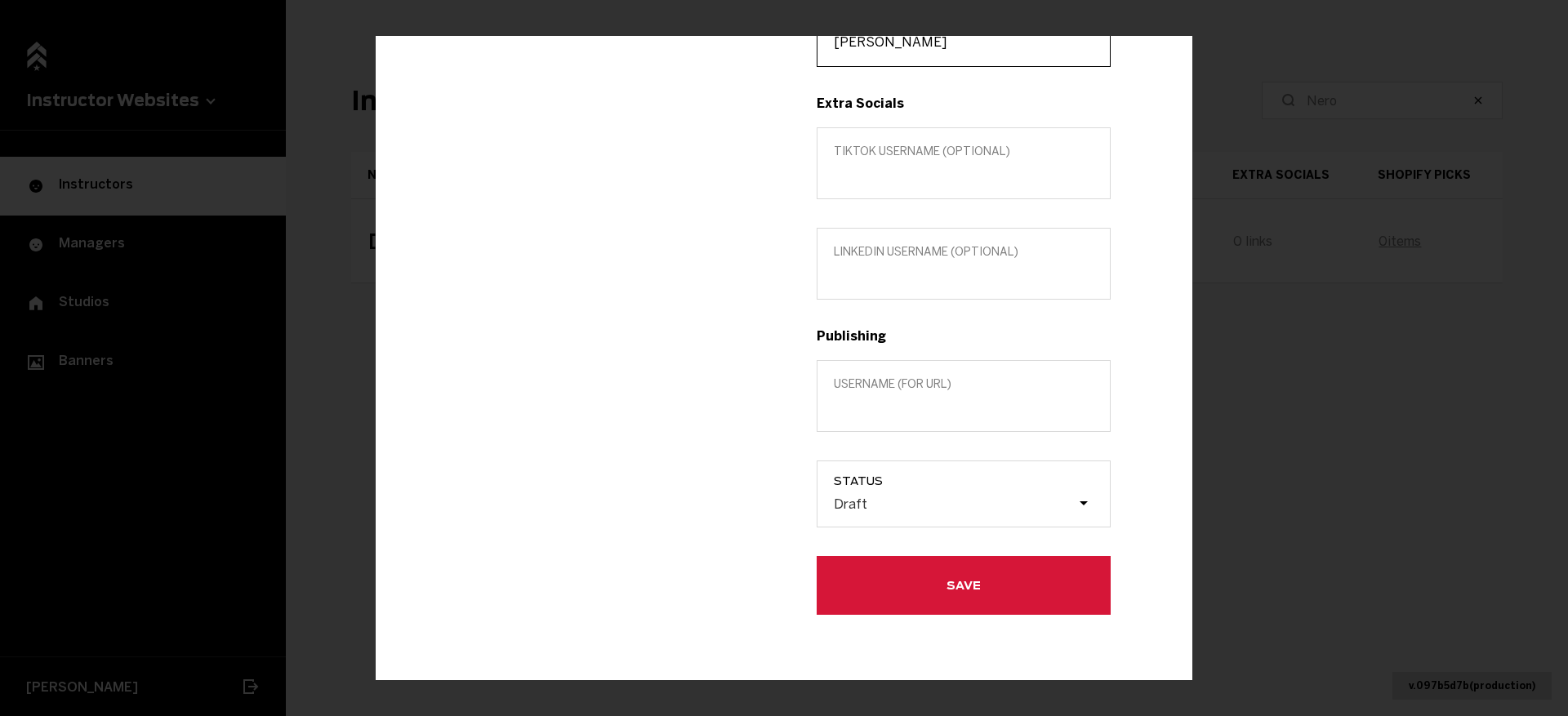
type input "[PERSON_NAME]"
click at [906, 512] on div "Draft" at bounding box center [972, 505] width 276 height 31
click at [751, 504] on input "Status Draft" at bounding box center [751, 504] width 0 height 0
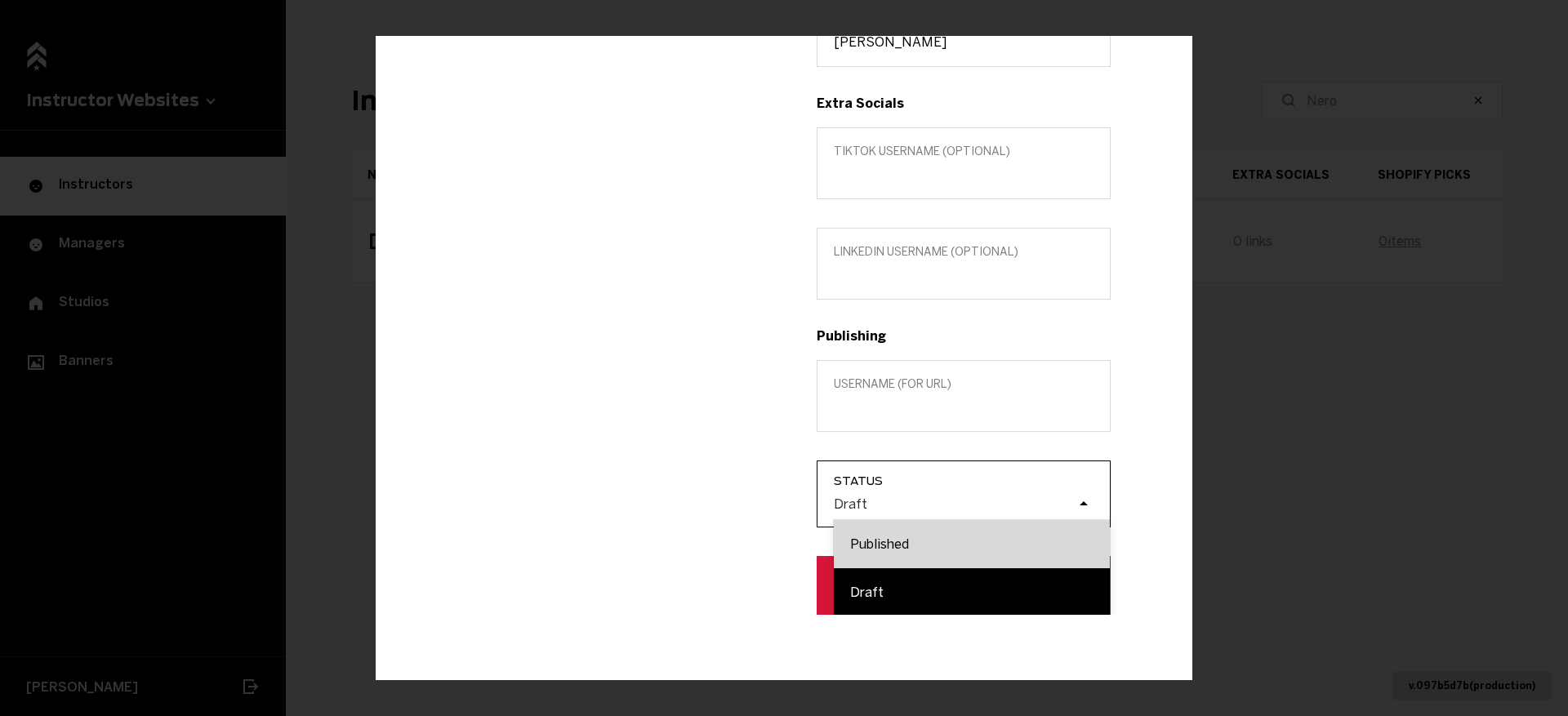
click at [908, 539] on div "Published" at bounding box center [972, 544] width 276 height 48
click at [751, 504] on input "Status option Published focused, 1 of 2. 2 results available. Use Up and Down t…" at bounding box center [751, 504] width 0 height 0
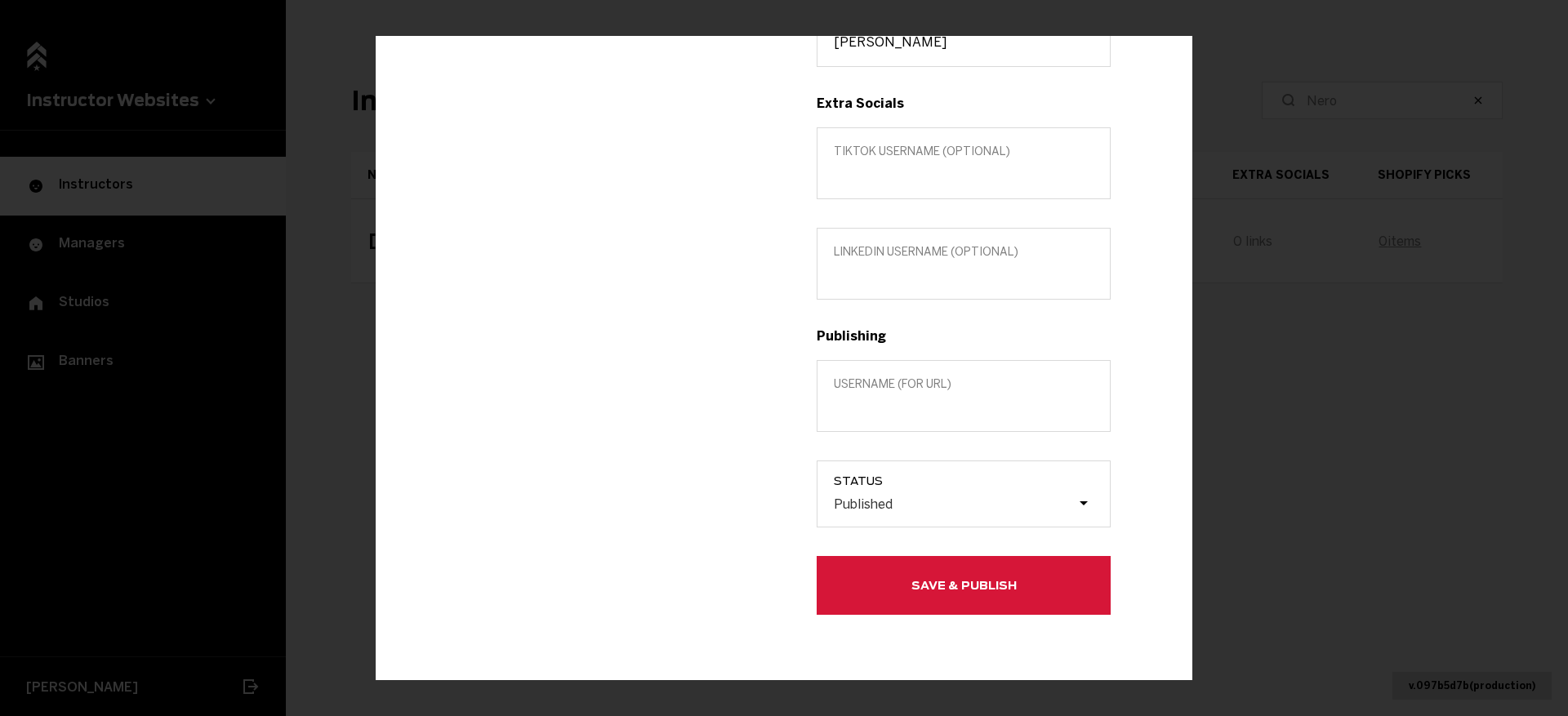
click at [896, 420] on label "Username (for url)" at bounding box center [963, 396] width 294 height 72
click at [896, 415] on input "Username (for url)" at bounding box center [963, 407] width 260 height 16
type input "[PERSON_NAME]"
click at [897, 603] on button "Save & Publish" at bounding box center [963, 585] width 294 height 59
click at [894, 592] on button "Save & Publish" at bounding box center [963, 585] width 294 height 59
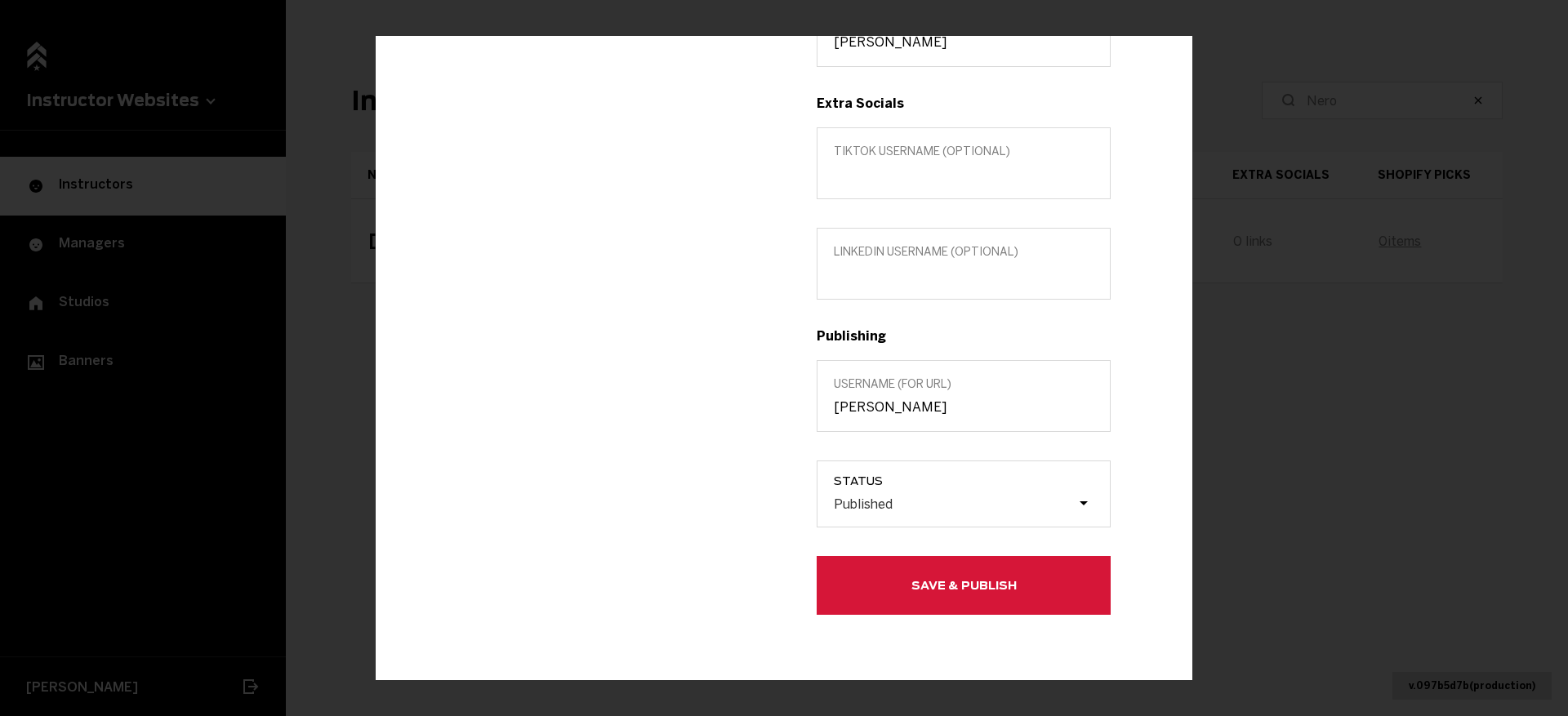
click at [894, 592] on button "Save & Publish" at bounding box center [963, 585] width 294 height 59
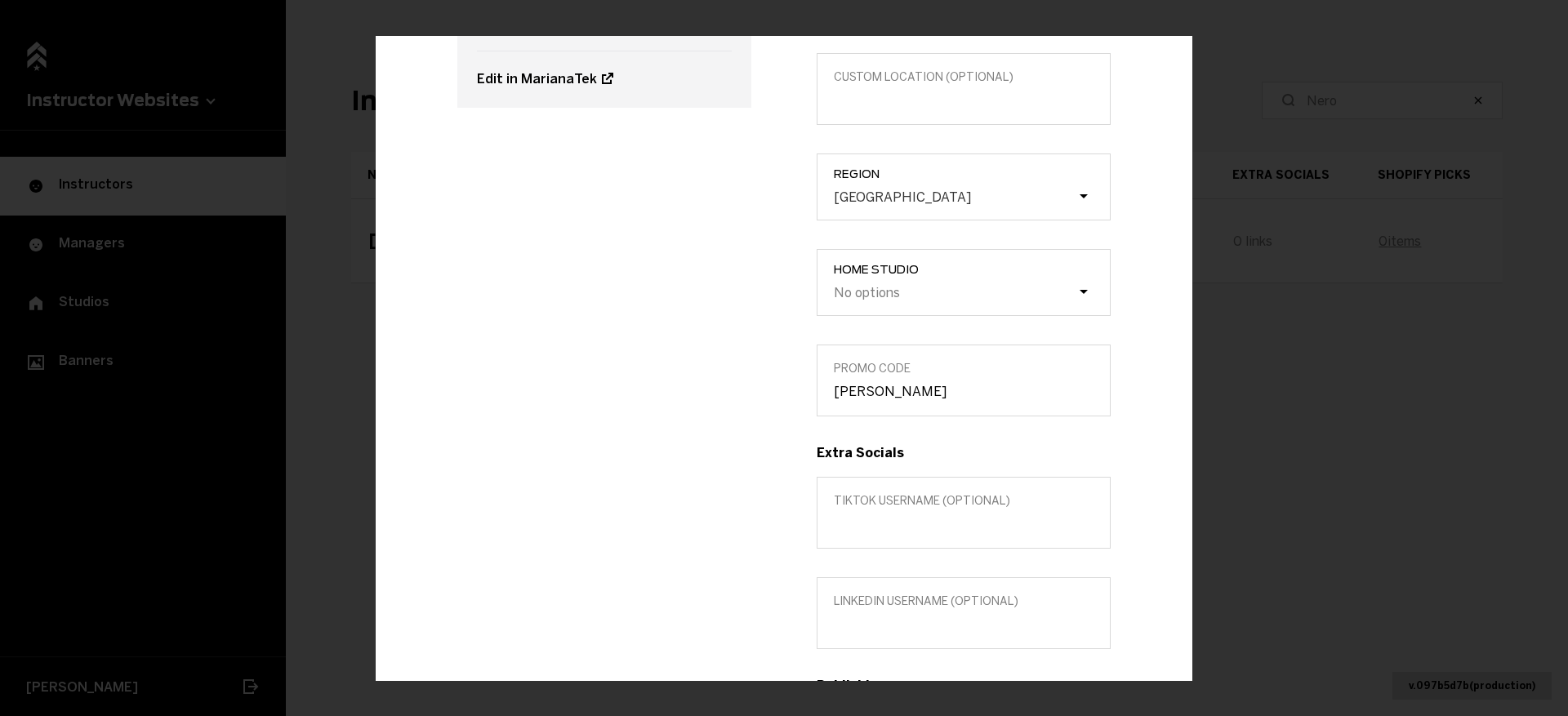
scroll to position [0, 0]
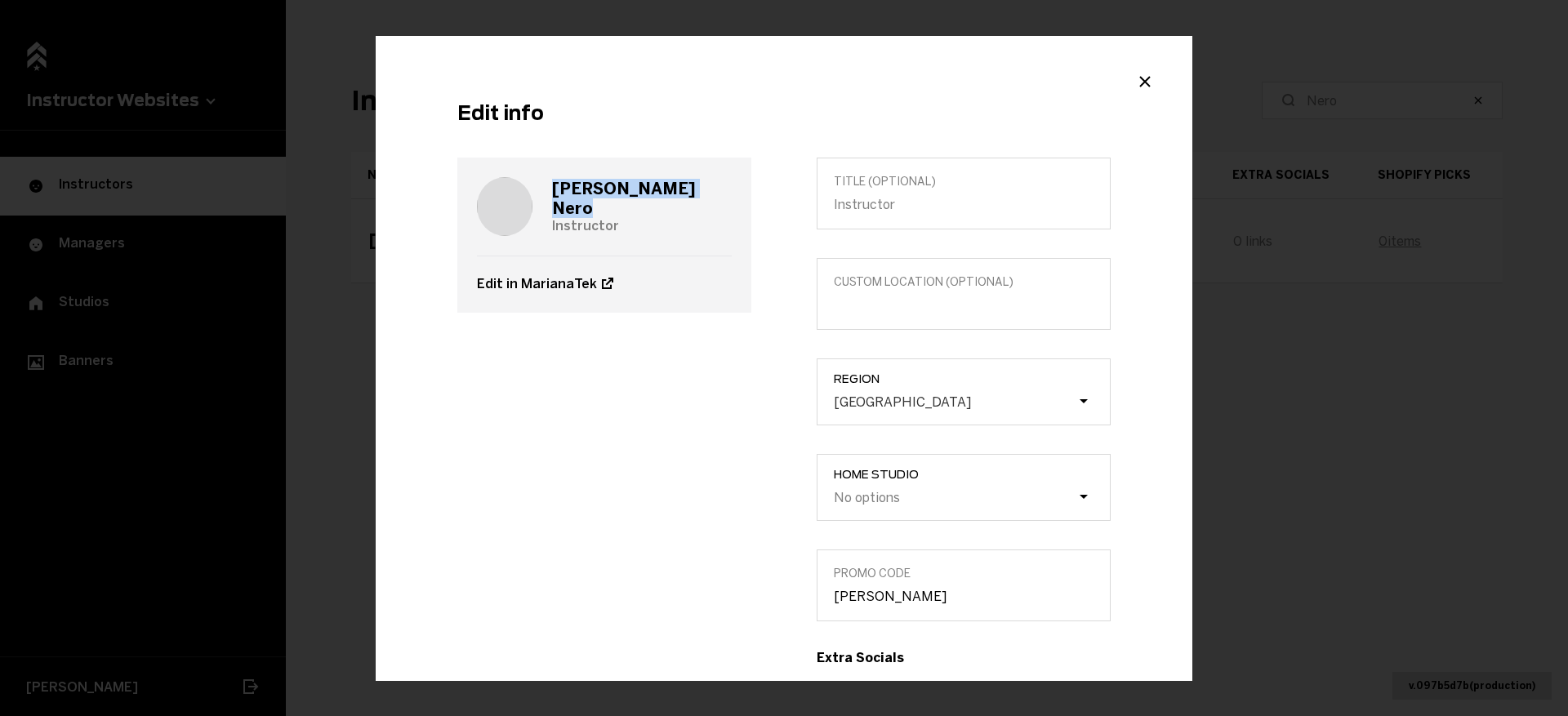
drag, startPoint x: 608, startPoint y: 199, endPoint x: 547, endPoint y: 199, distance: 61.0
click at [547, 199] on div "[PERSON_NAME] Instructor" at bounding box center [604, 206] width 255 height 98
copy h3 "[PERSON_NAME]"
click at [935, 356] on div "Title (optional) Custom location (Optional) Region [GEOGRAPHIC_DATA] Home Studi…" at bounding box center [964, 663] width 360 height 1012
click at [1148, 77] on icon "Close modal" at bounding box center [1145, 82] width 20 height 20
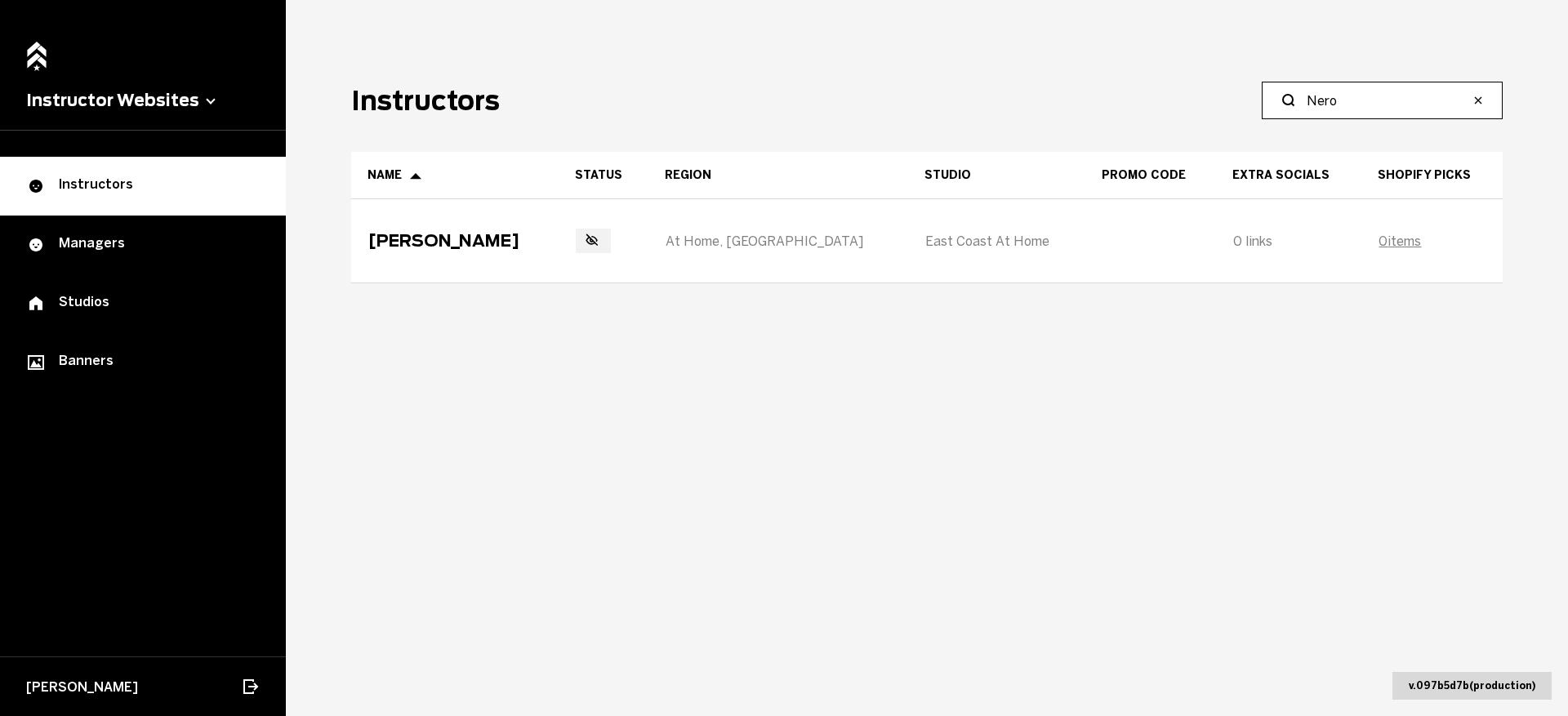
click at [1392, 94] on input "Nero" at bounding box center [1387, 101] width 162 height 20
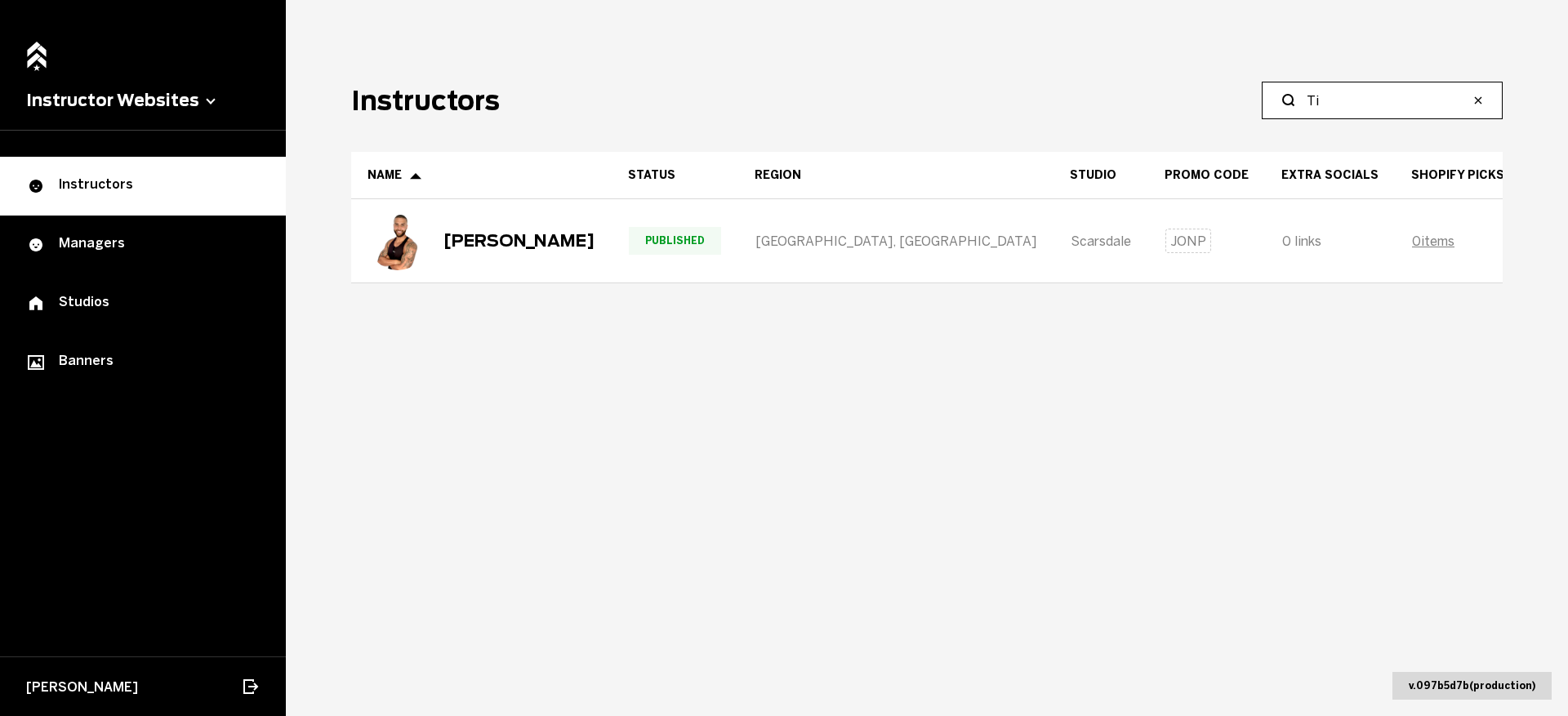
type input "T"
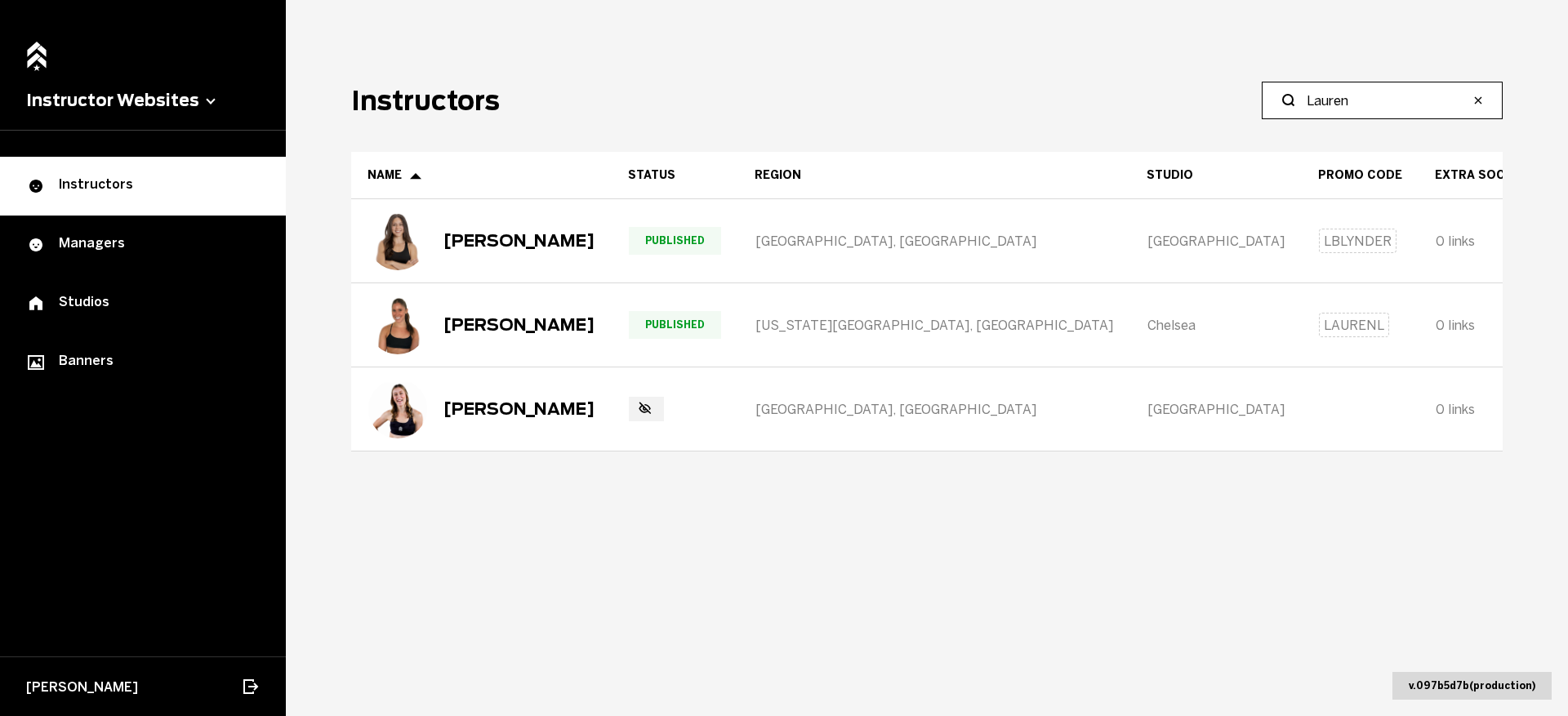
click at [1337, 110] on input "Lauren" at bounding box center [1387, 101] width 162 height 20
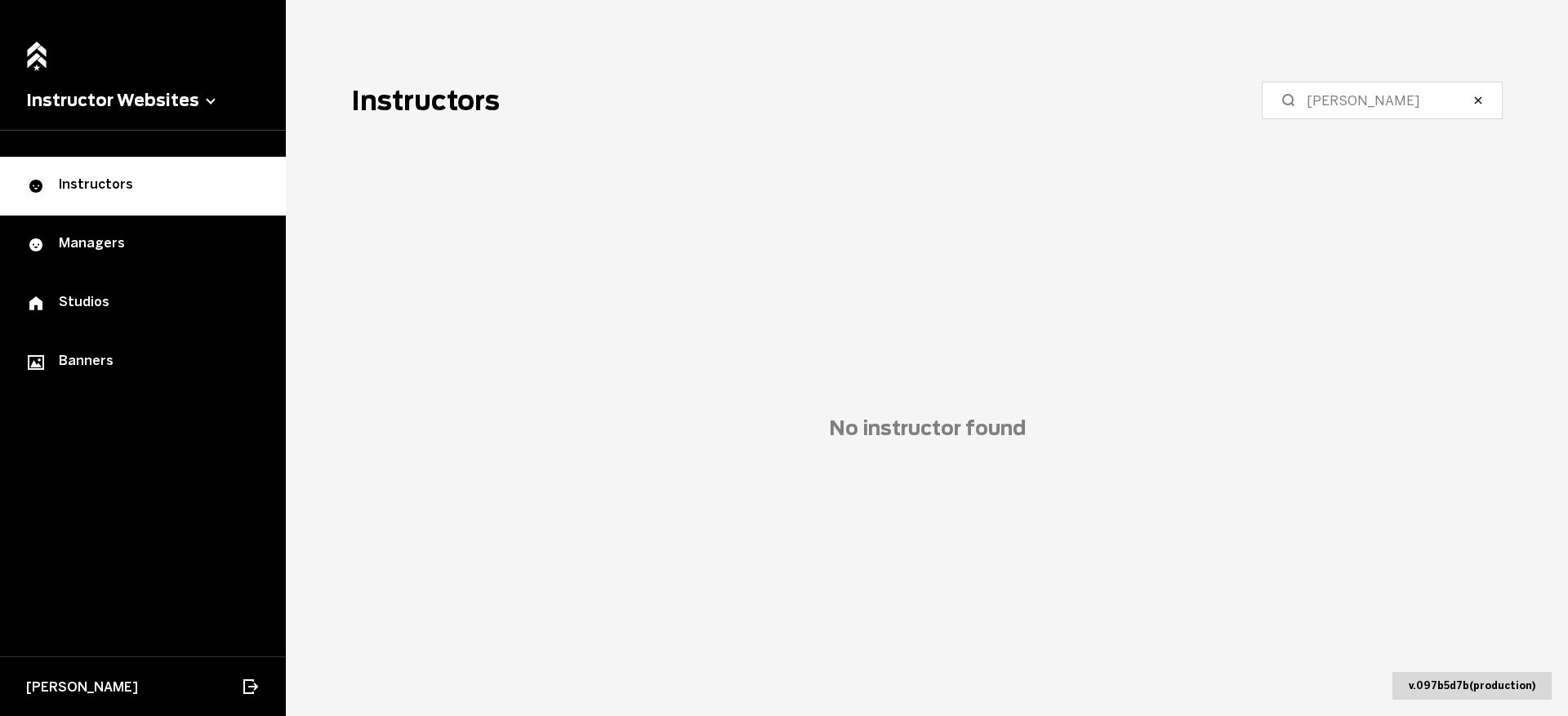
click at [710, 118] on header "Instructors [PERSON_NAME]" at bounding box center [927, 101] width 1151 height 38
click at [1335, 107] on input "[PERSON_NAME]" at bounding box center [1387, 101] width 162 height 20
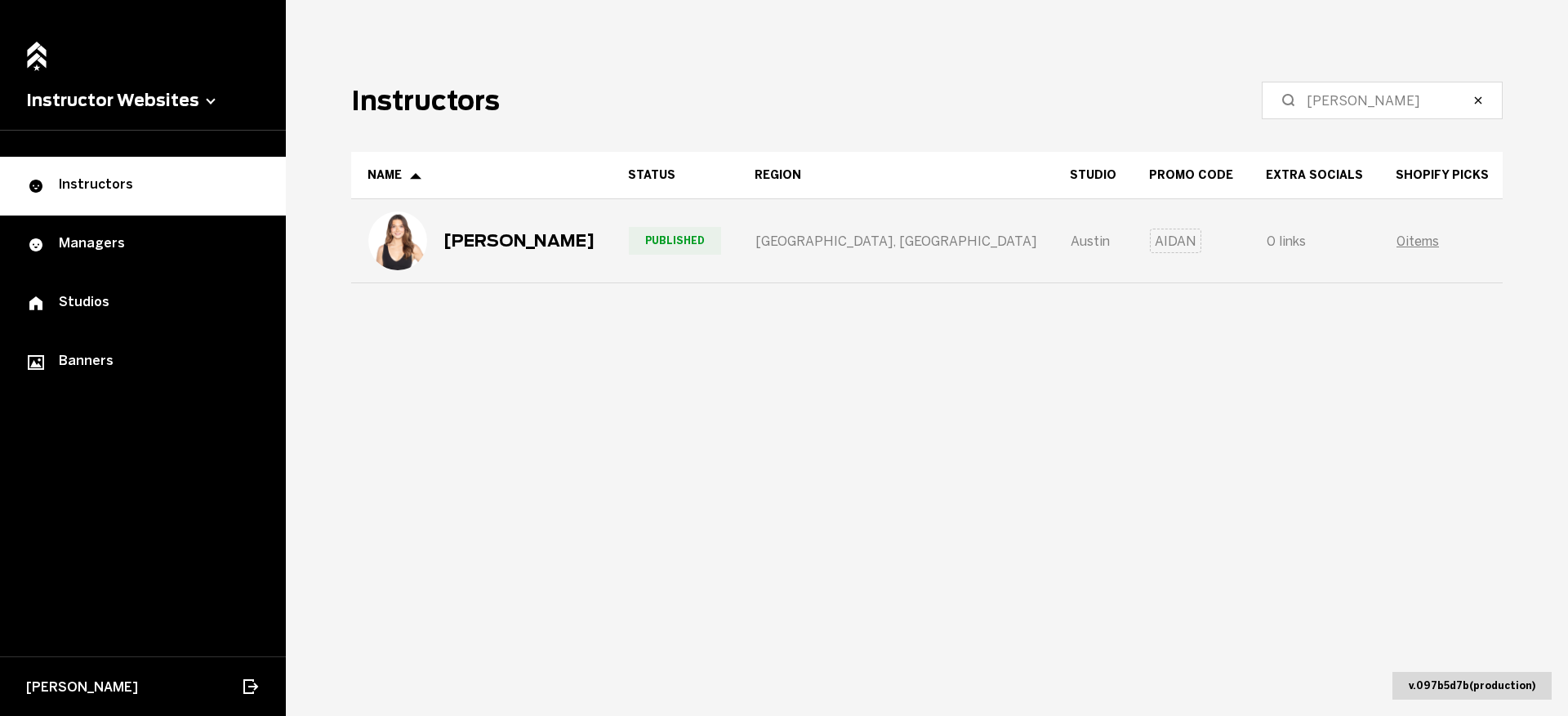
click at [555, 259] on div "[PERSON_NAME]" at bounding box center [482, 241] width 259 height 82
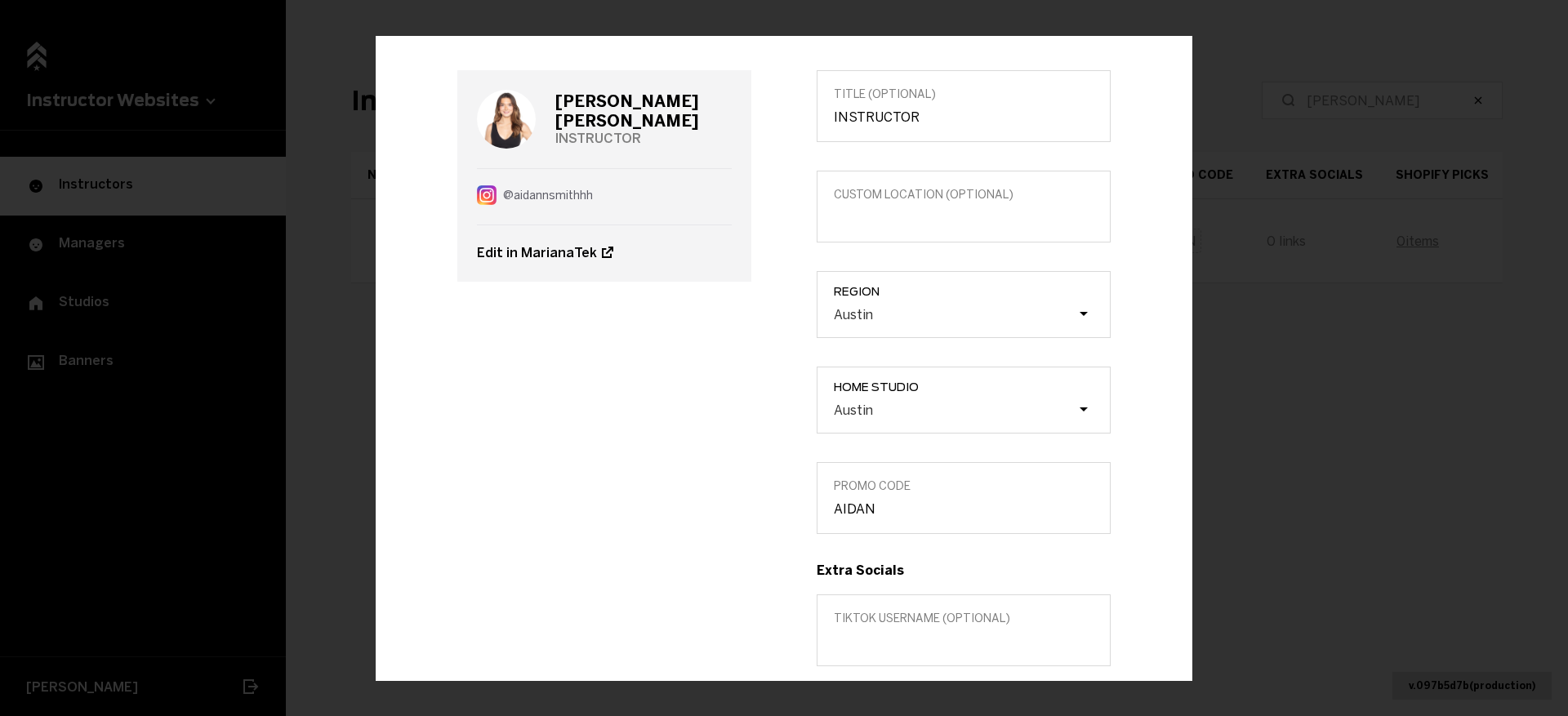
scroll to position [554, 0]
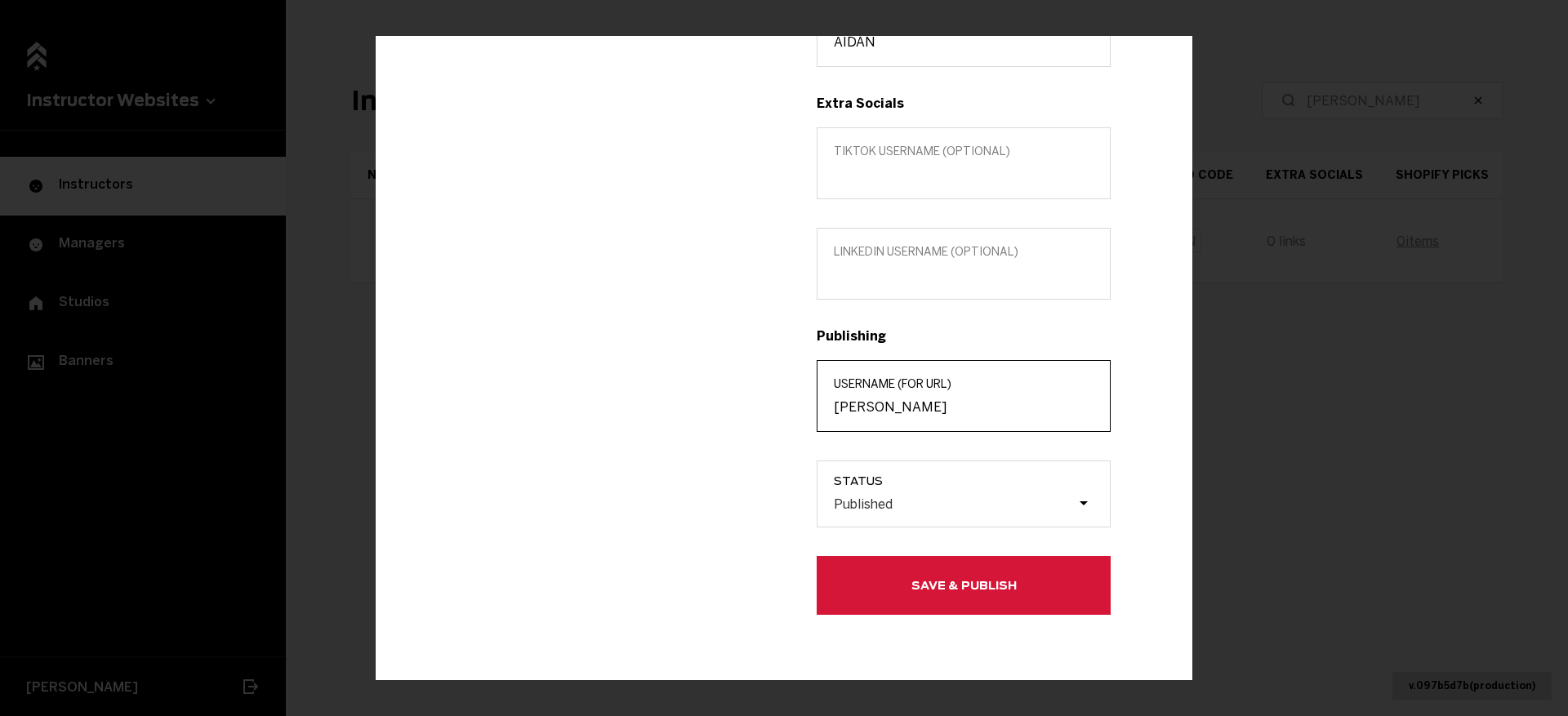
click at [949, 407] on input "[PERSON_NAME]" at bounding box center [963, 407] width 260 height 16
click at [994, 592] on button "Save & Publish" at bounding box center [963, 585] width 294 height 59
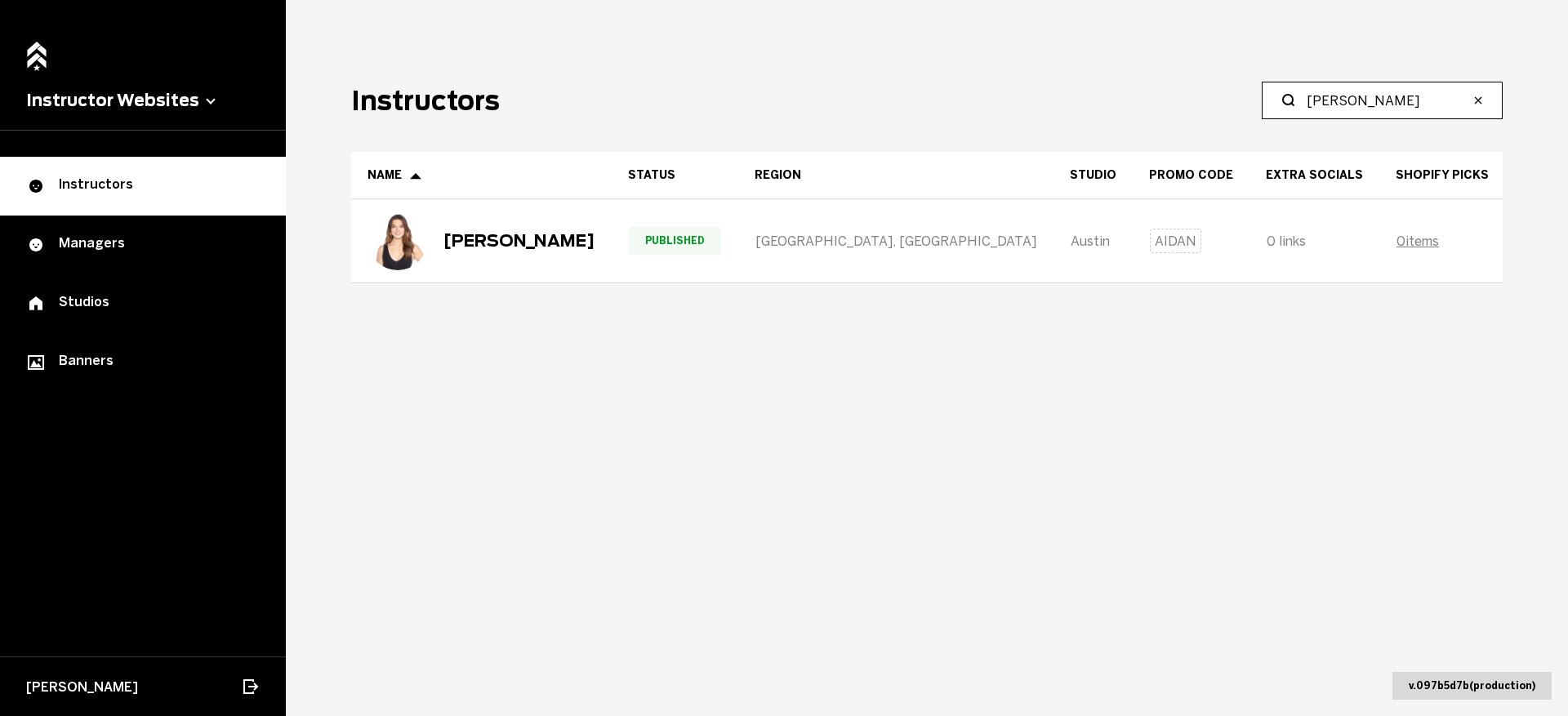
click at [1330, 96] on input "[PERSON_NAME]" at bounding box center [1387, 101] width 162 height 20
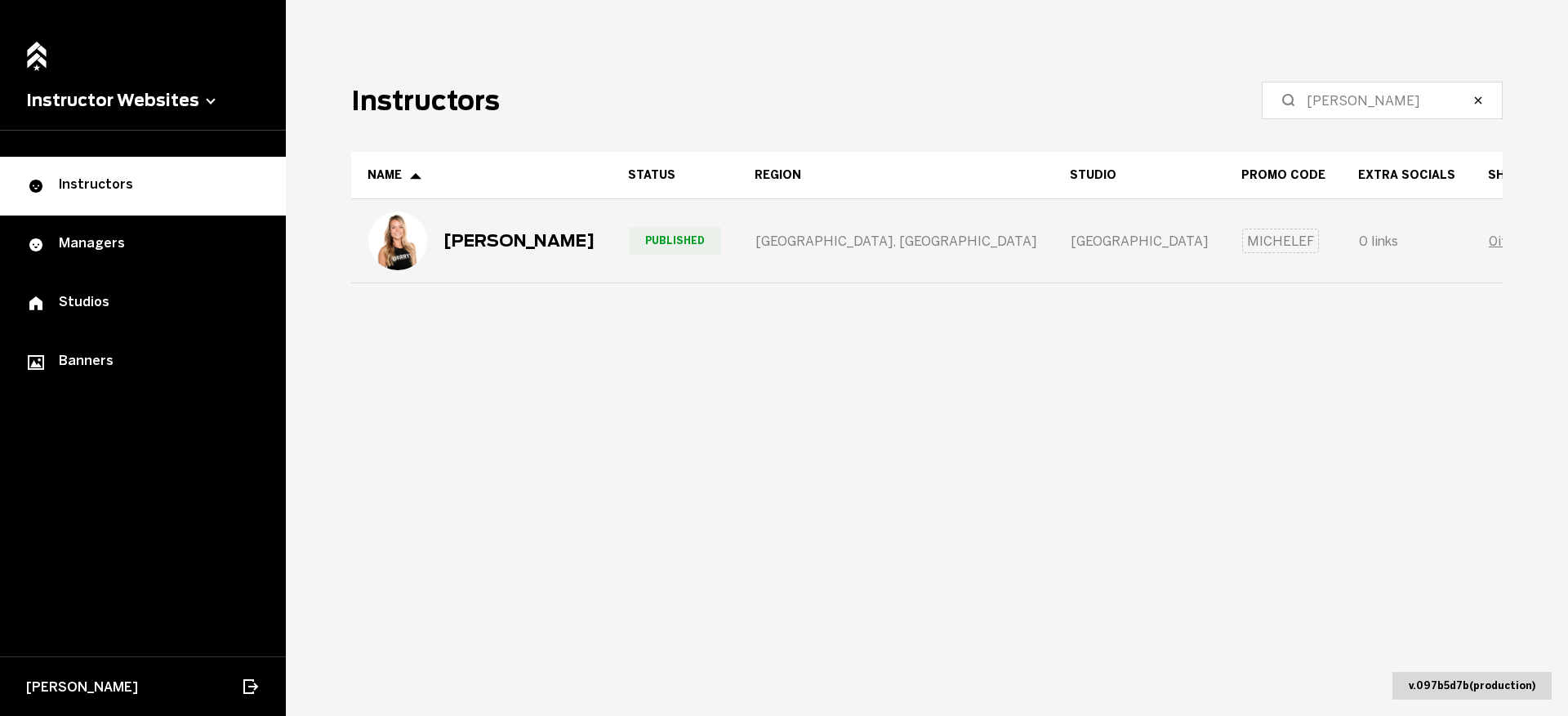
click at [611, 247] on div "[PERSON_NAME]" at bounding box center [482, 241] width 259 height 82
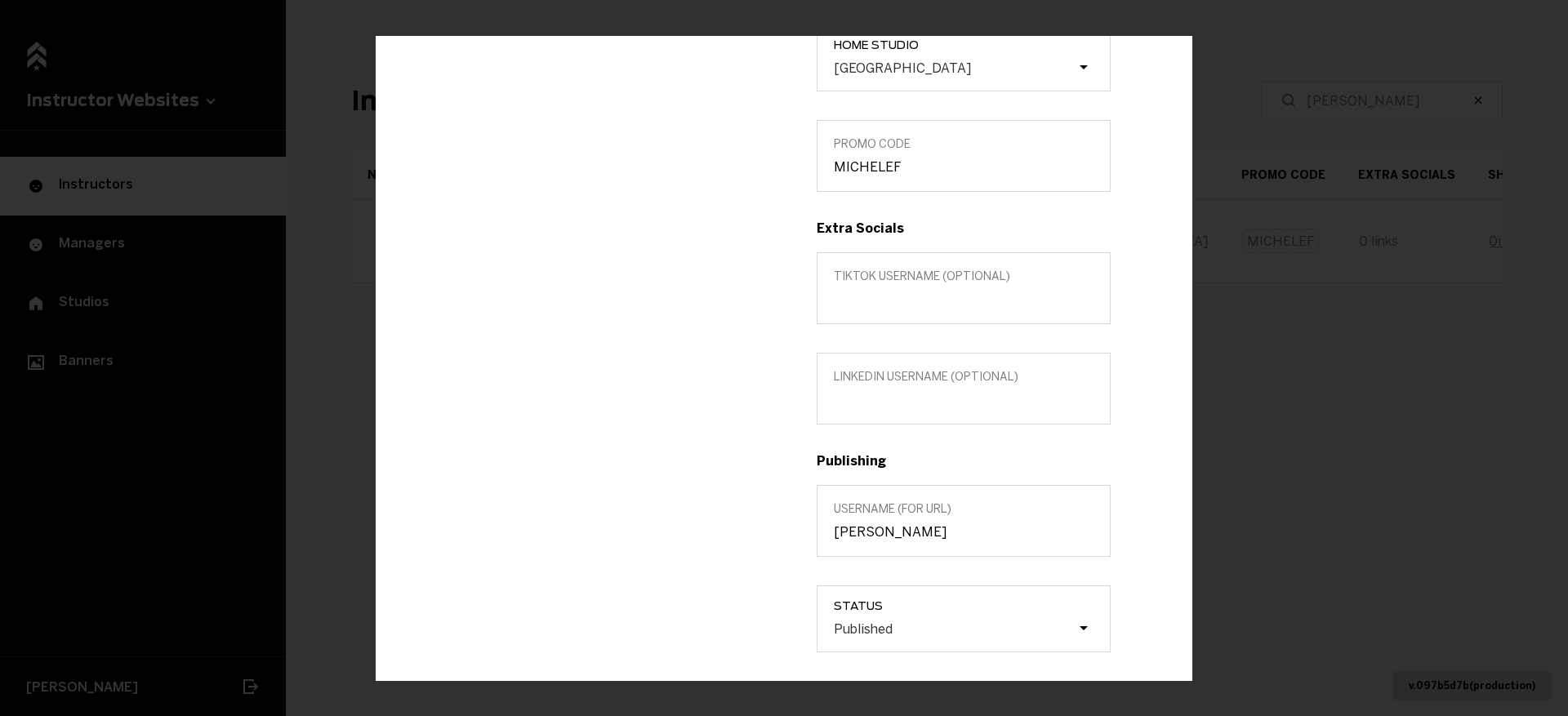
scroll to position [462, 0]
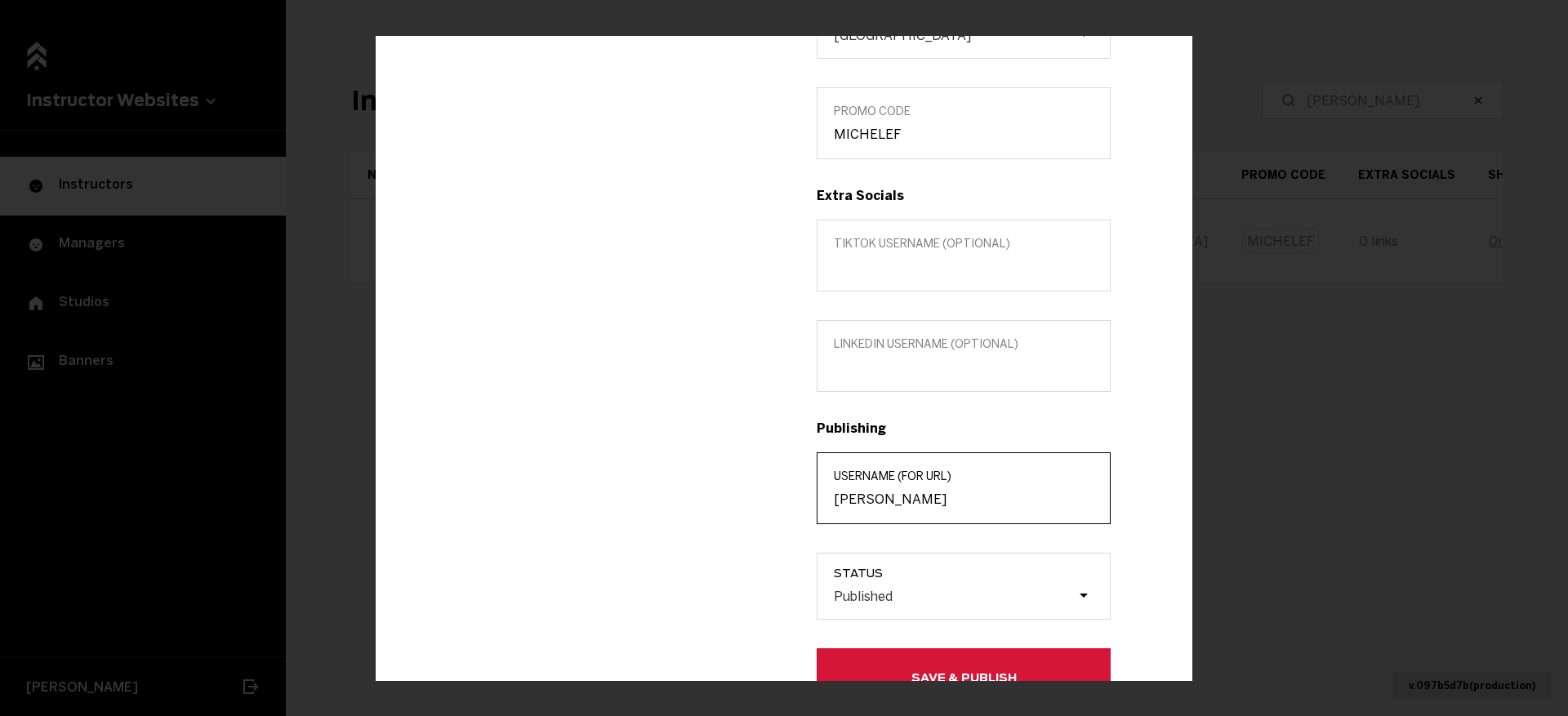
click at [929, 497] on input "[PERSON_NAME]" at bounding box center [963, 499] width 260 height 16
click at [1052, 667] on button "Save & Publish" at bounding box center [963, 677] width 294 height 59
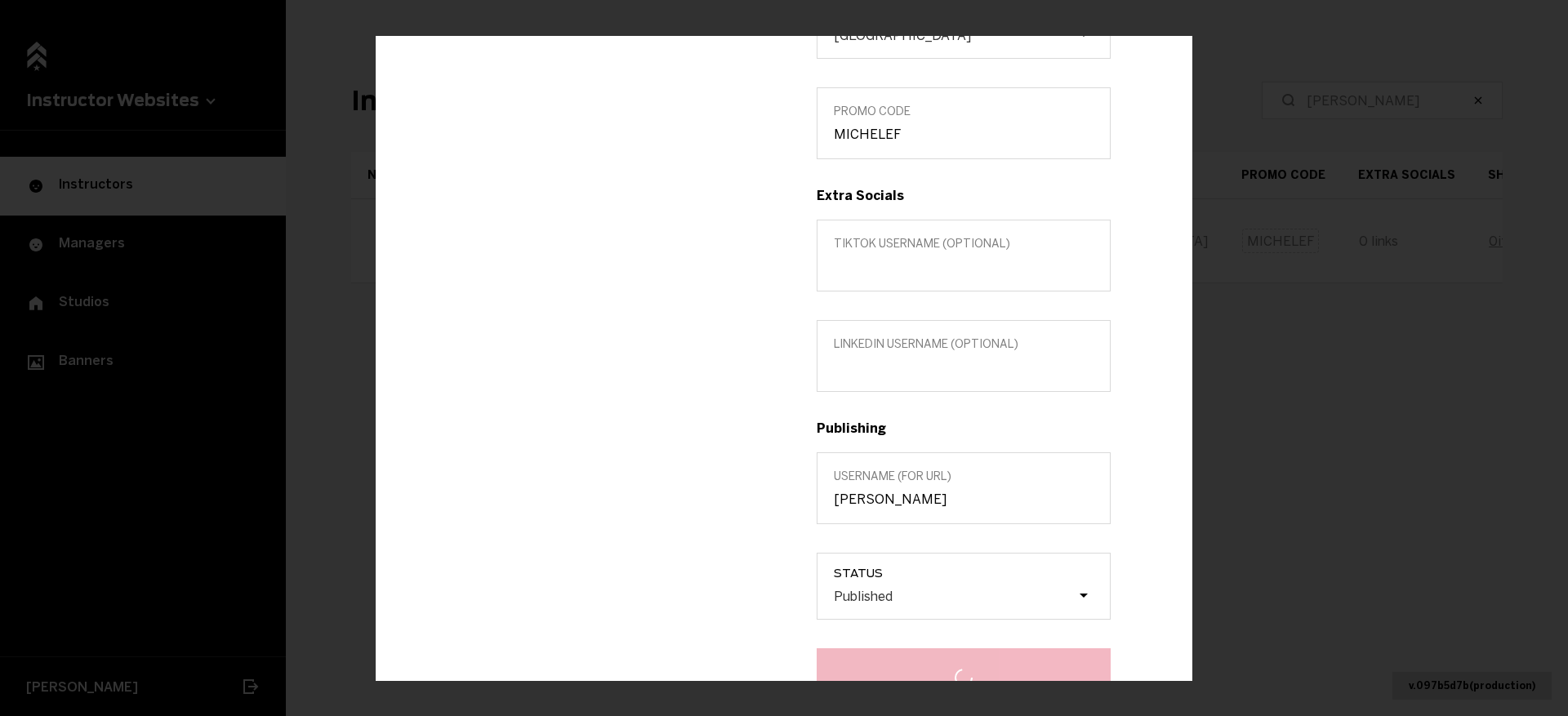
click at [1434, 289] on div "Edit info [PERSON_NAME] SENIOR INSTRUCTOR Edit in MarianaTek Title (optional) S…" at bounding box center [784, 358] width 1568 height 716
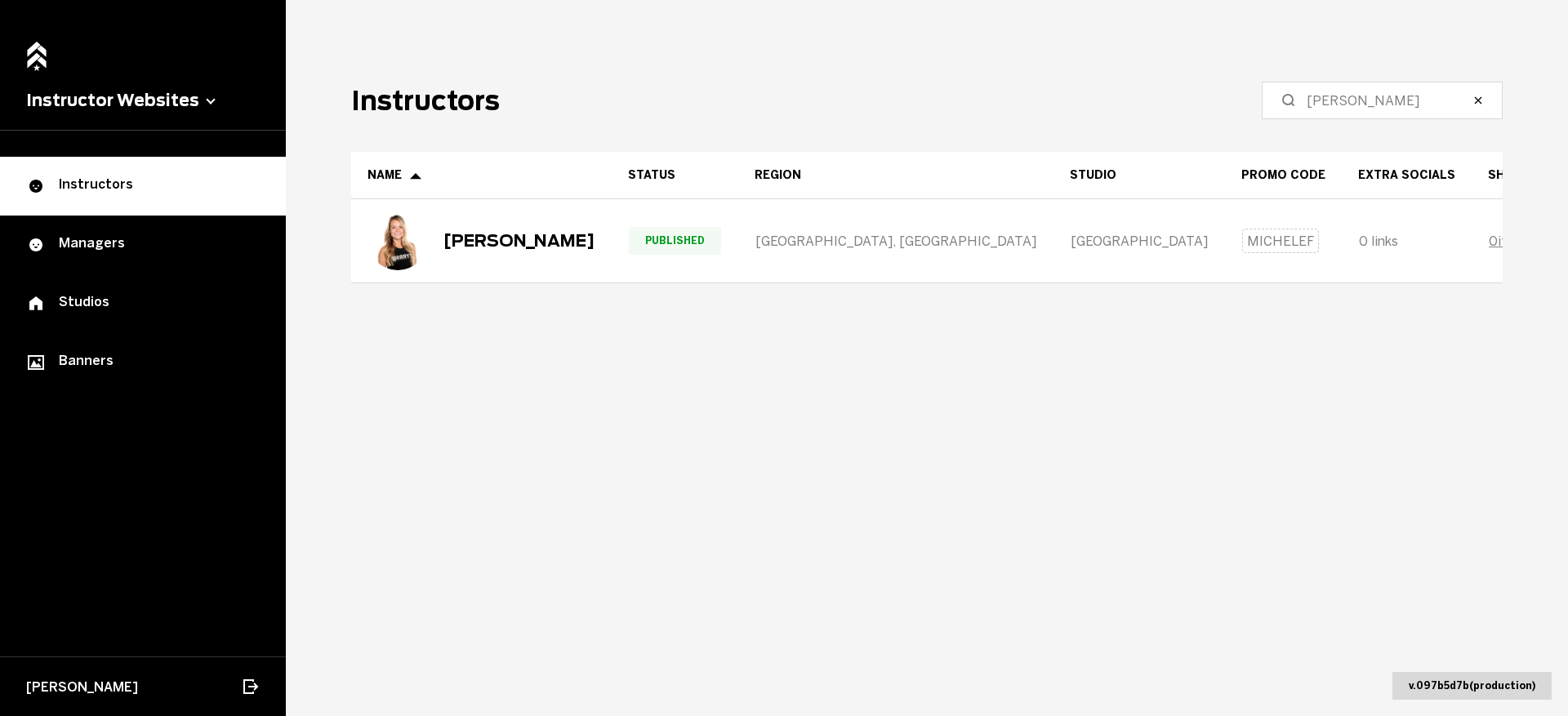
click at [1373, 118] on label "[PERSON_NAME]" at bounding box center [1382, 101] width 241 height 38
click at [1373, 111] on input "[PERSON_NAME]" at bounding box center [1387, 101] width 162 height 20
click at [1373, 110] on input "[PERSON_NAME]" at bounding box center [1387, 101] width 162 height 20
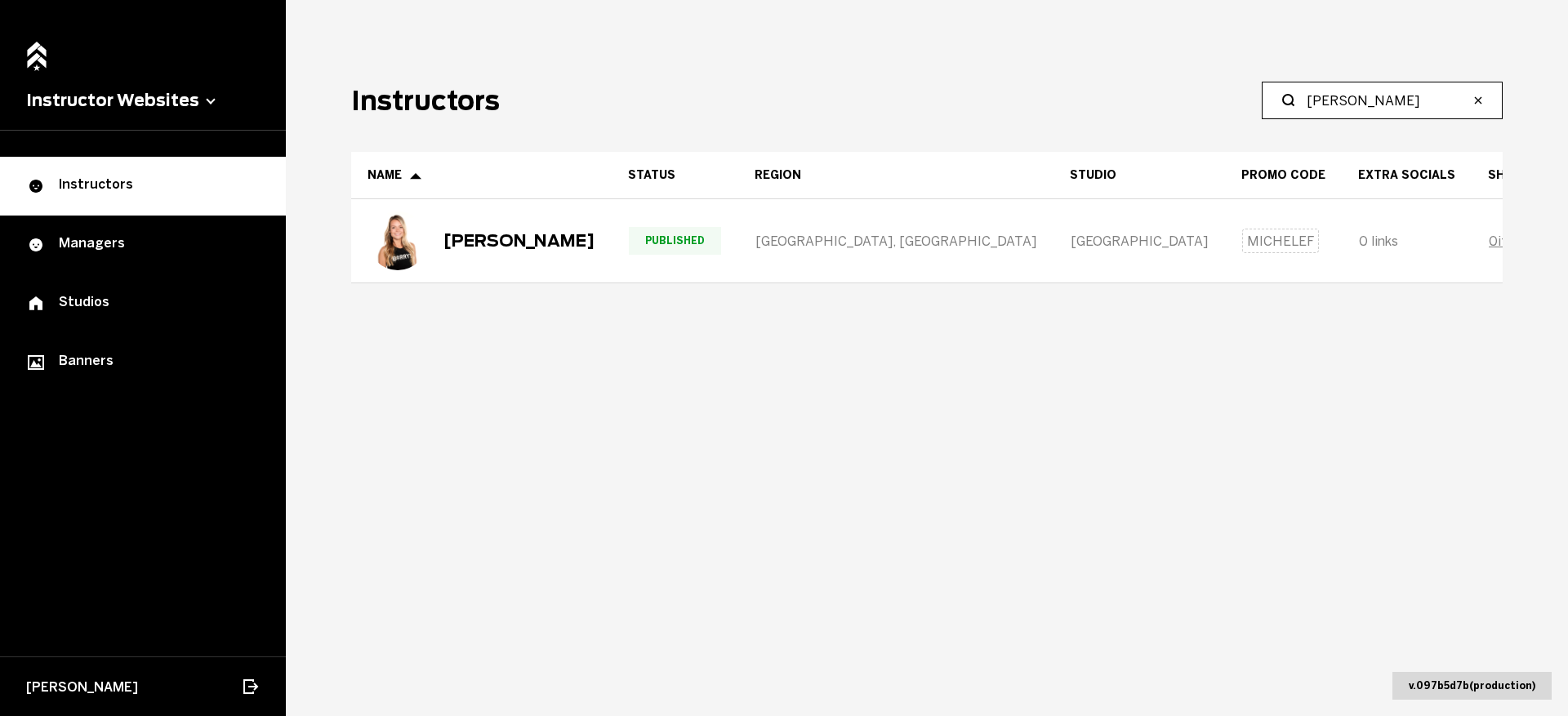
type input "[PERSON_NAME]"
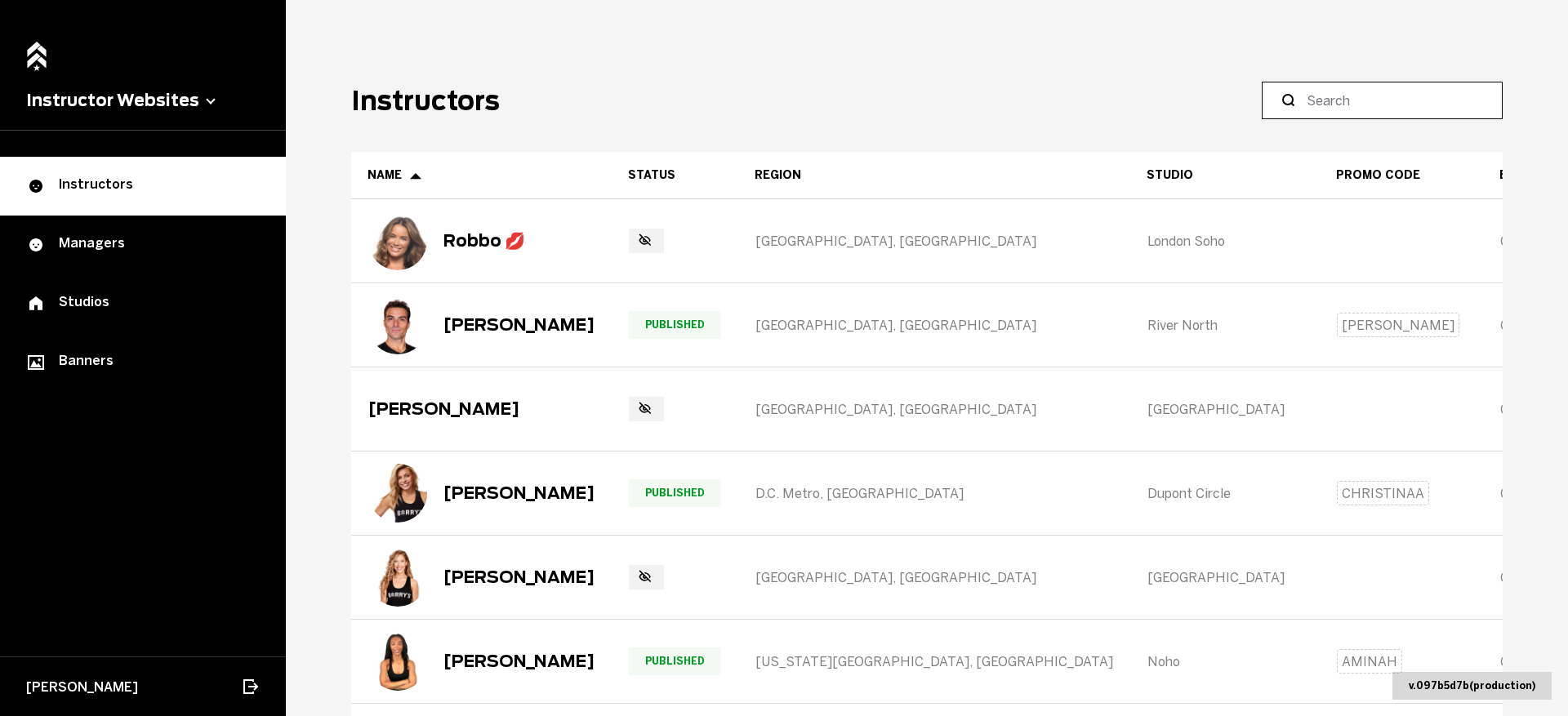
click at [1357, 103] on input at bounding box center [1387, 101] width 162 height 20
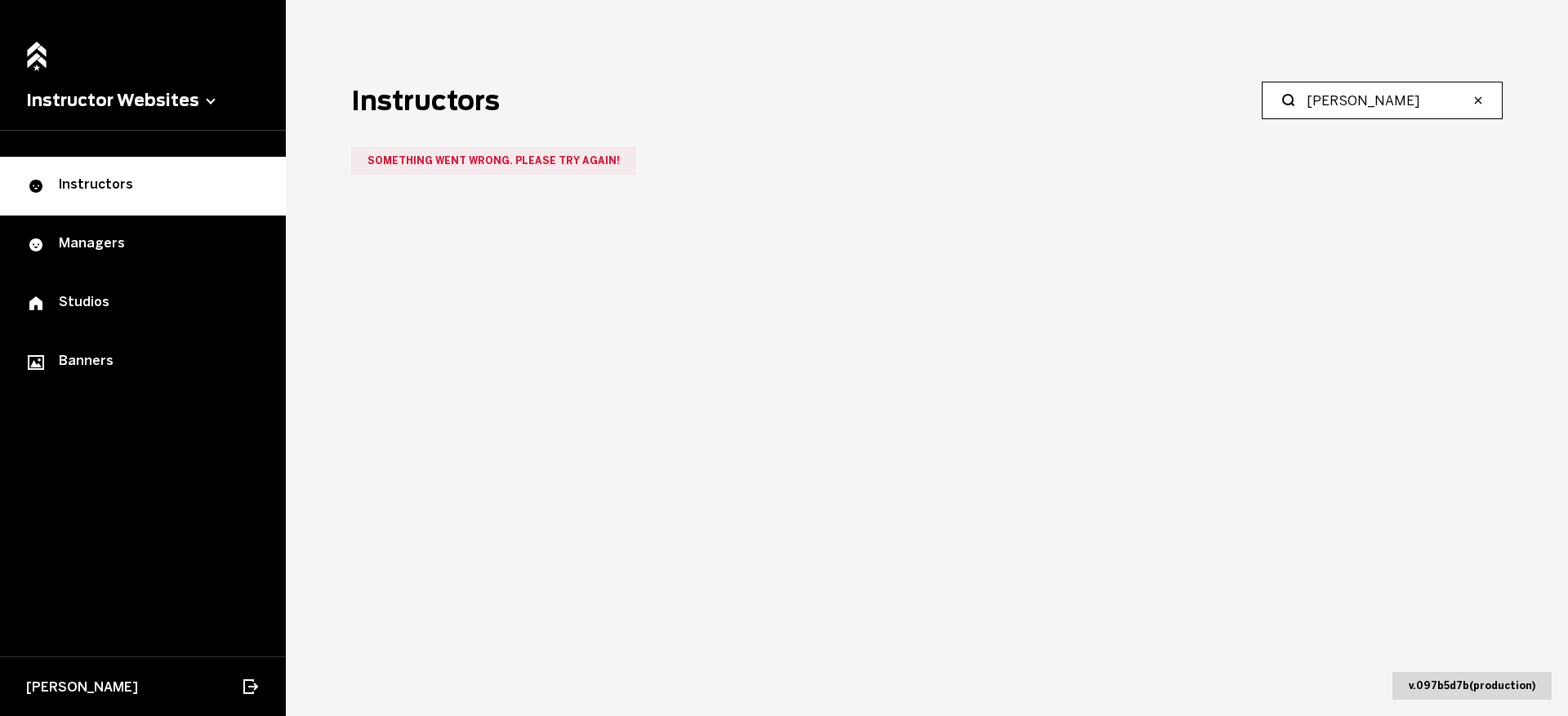
click at [1350, 104] on input "Owensby" at bounding box center [1387, 101] width 162 height 20
type input "Zodo"
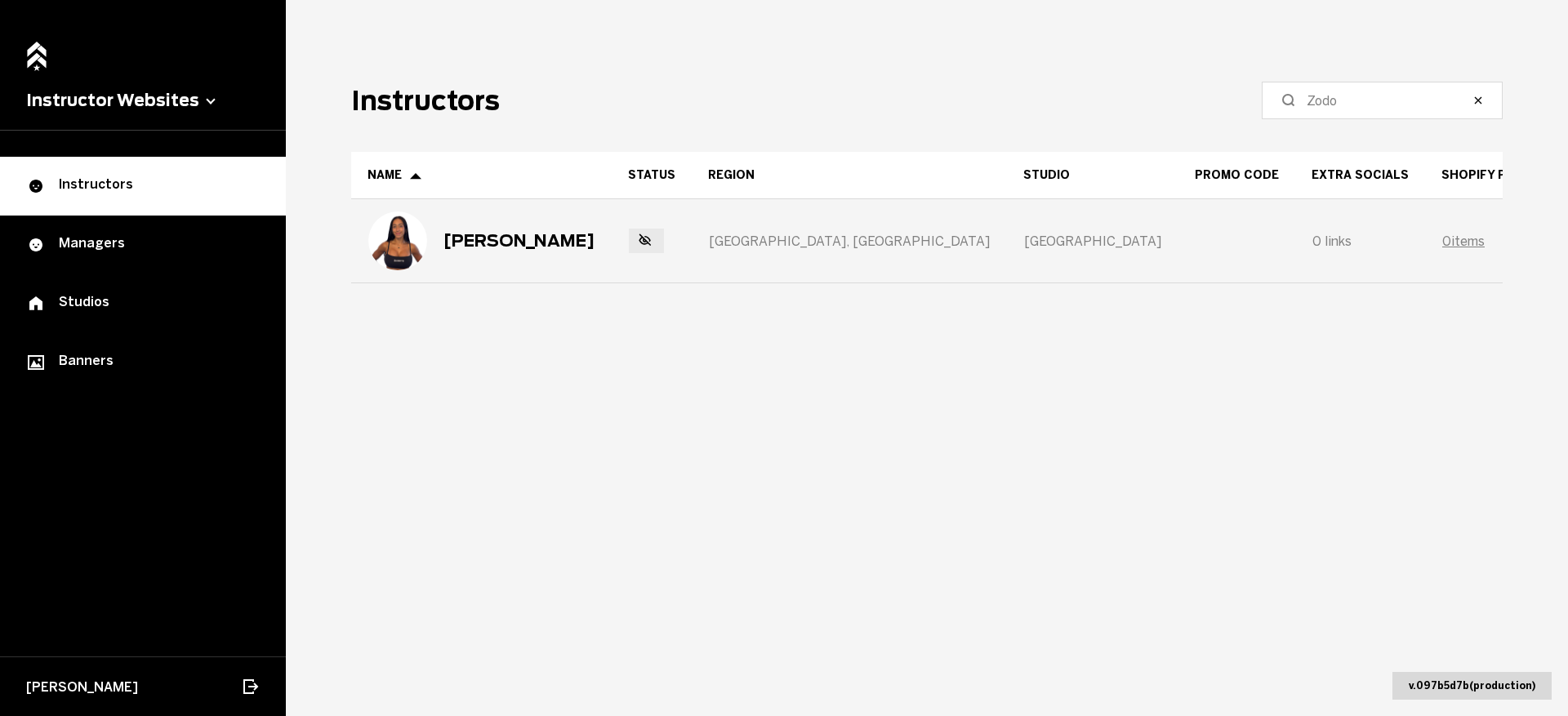
click at [517, 254] on div "Steph Zodo" at bounding box center [482, 240] width 226 height 59
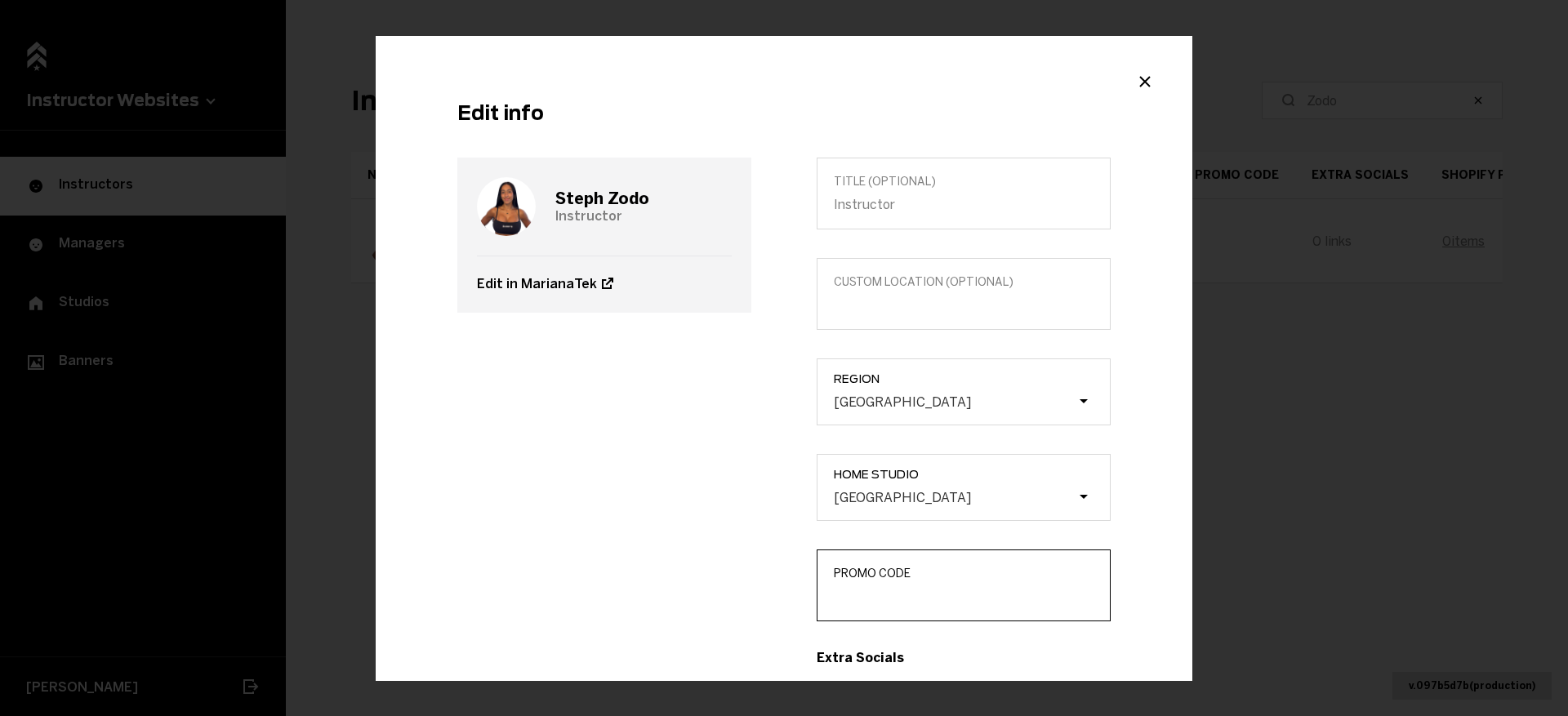
click at [872, 589] on input "Promo Code" at bounding box center [963, 596] width 260 height 16
click at [865, 592] on input "STEPHZ" at bounding box center [963, 596] width 260 height 16
type input "STEPHZ"
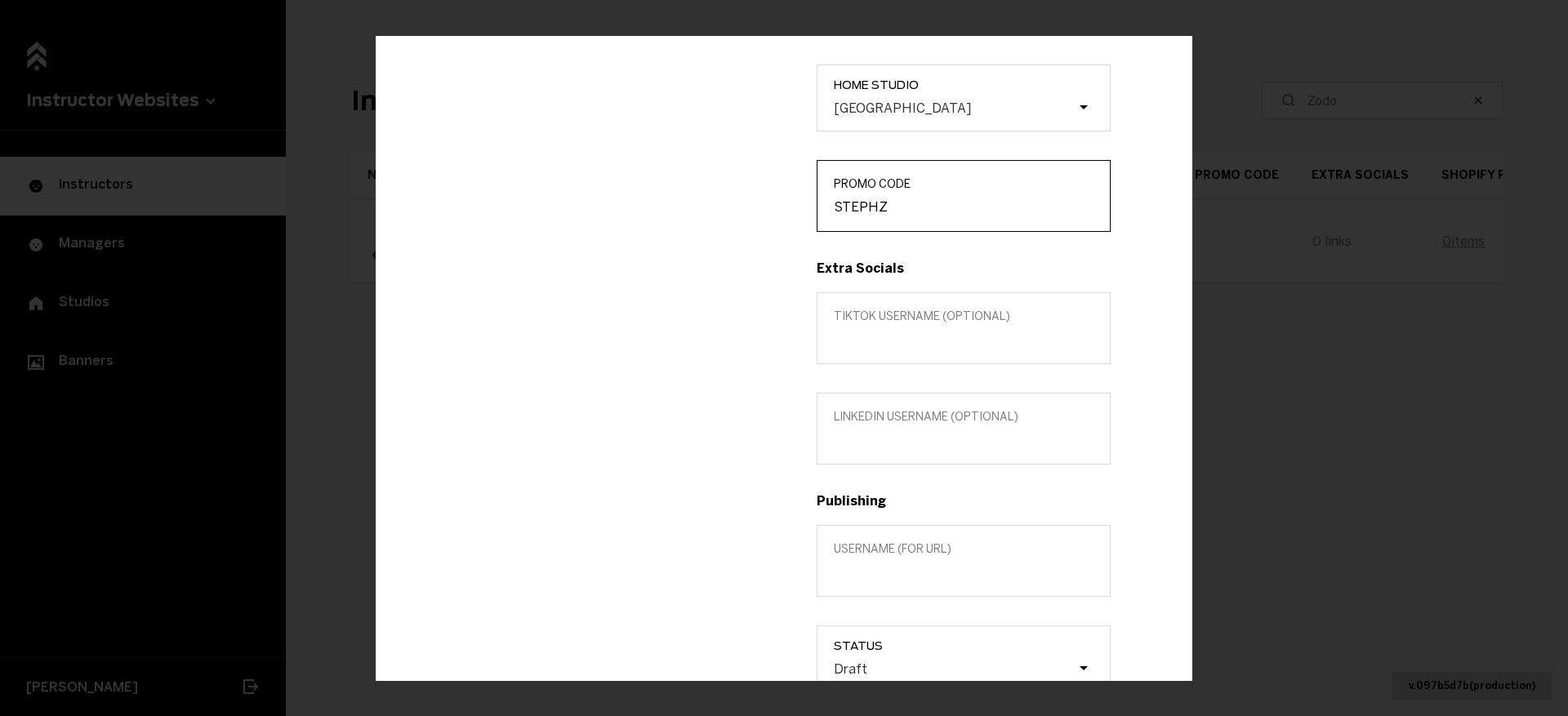
scroll to position [431, 0]
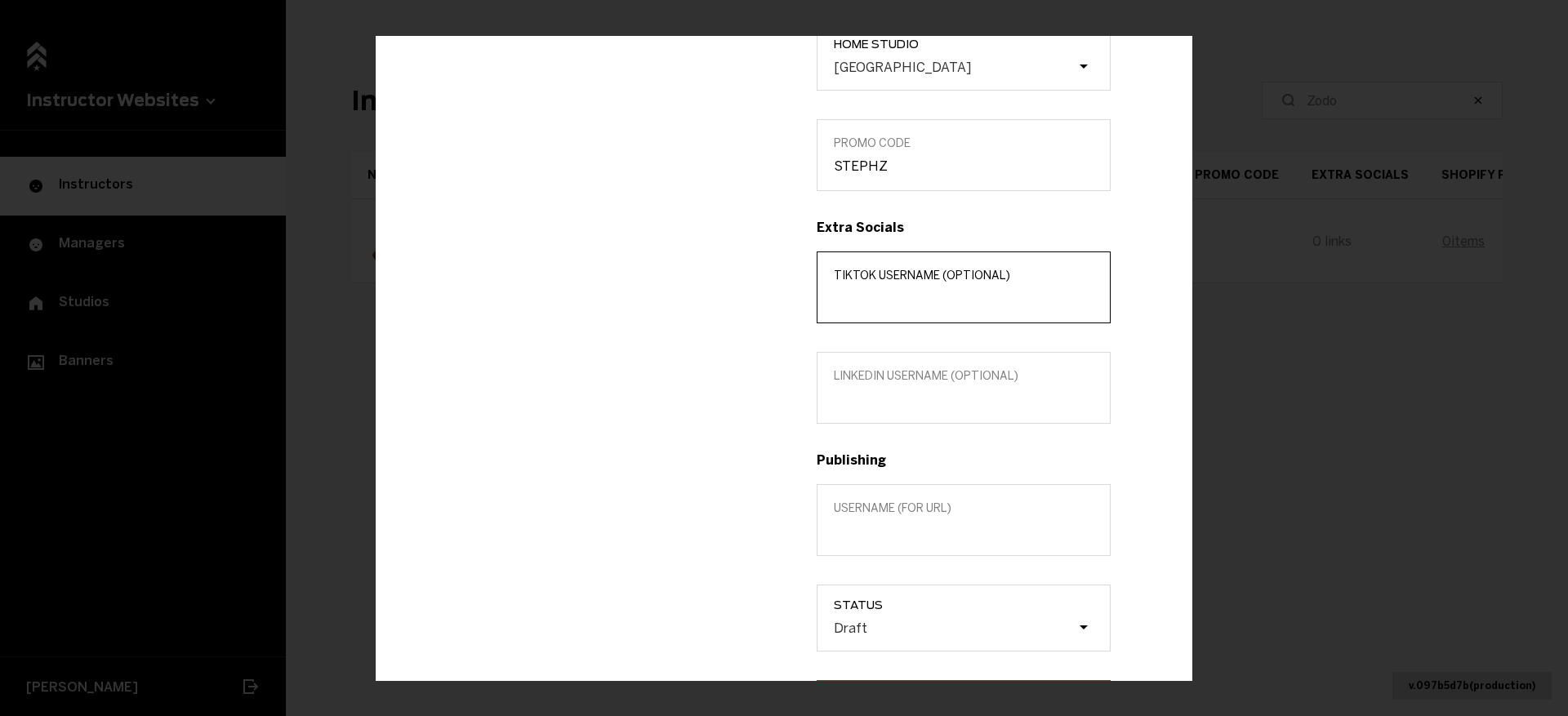
click at [939, 303] on input "TikTok username (optional)" at bounding box center [963, 298] width 260 height 16
paste input "Sweatwithstephh"
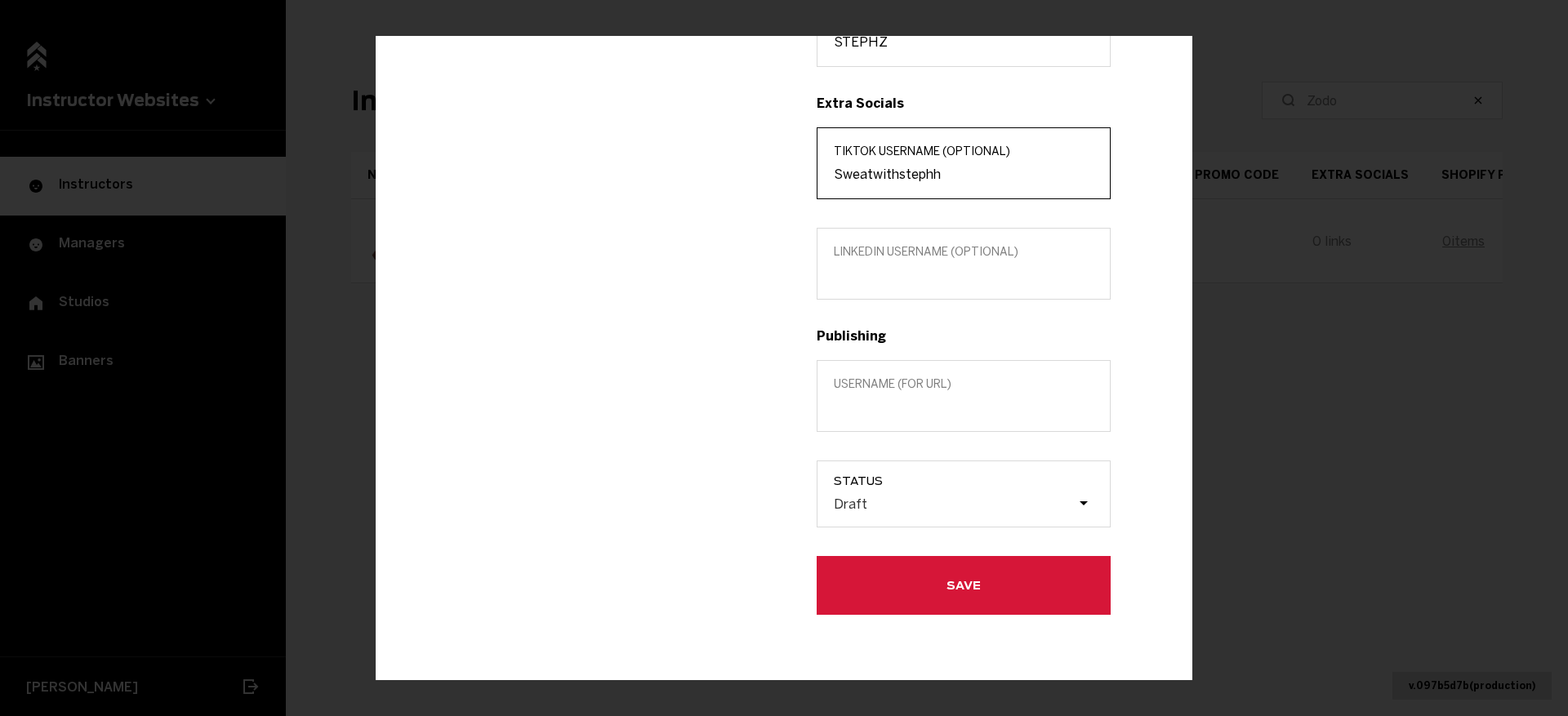
type input "Sweatwithstephh"
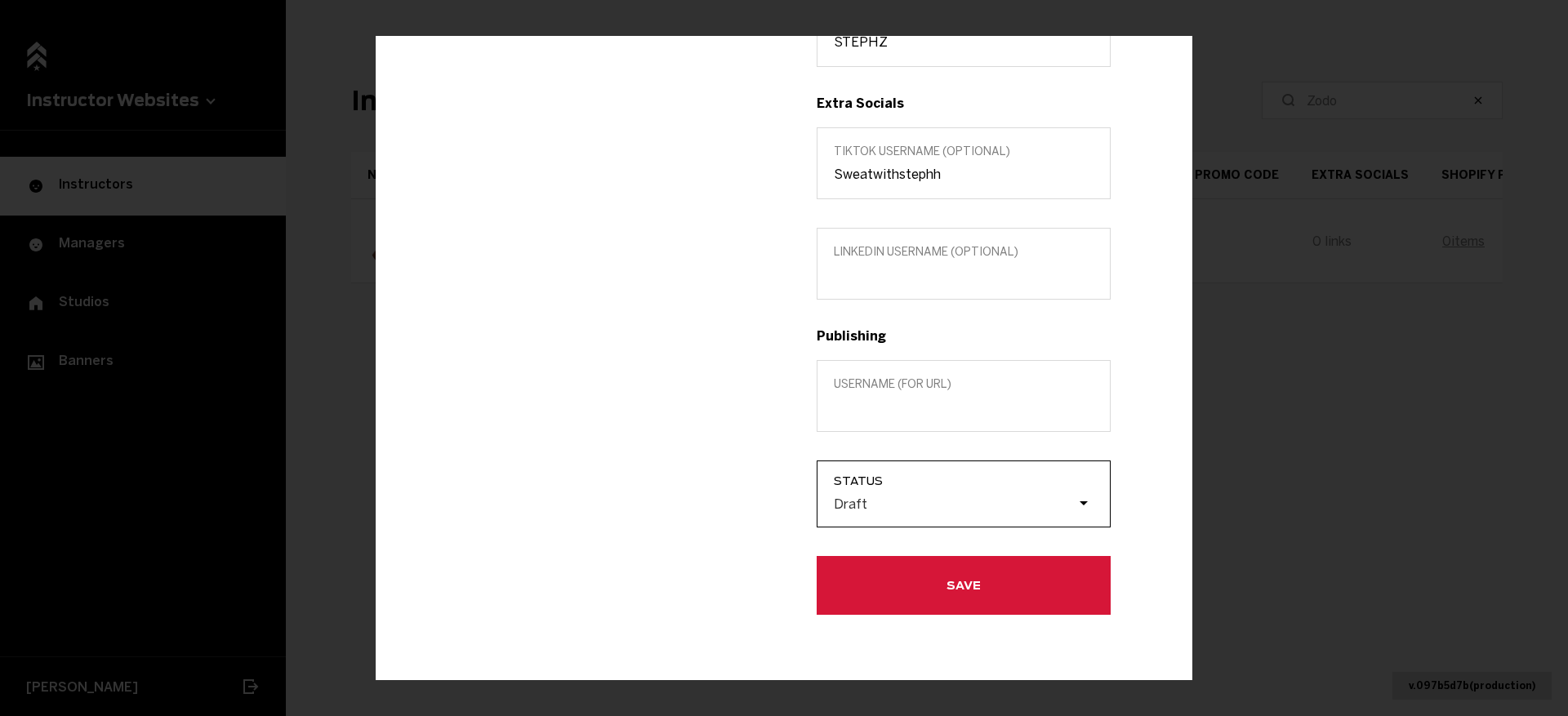
click at [883, 514] on div "Draft" at bounding box center [972, 505] width 276 height 31
click at [751, 504] on input "Status Draft" at bounding box center [751, 504] width 0 height 0
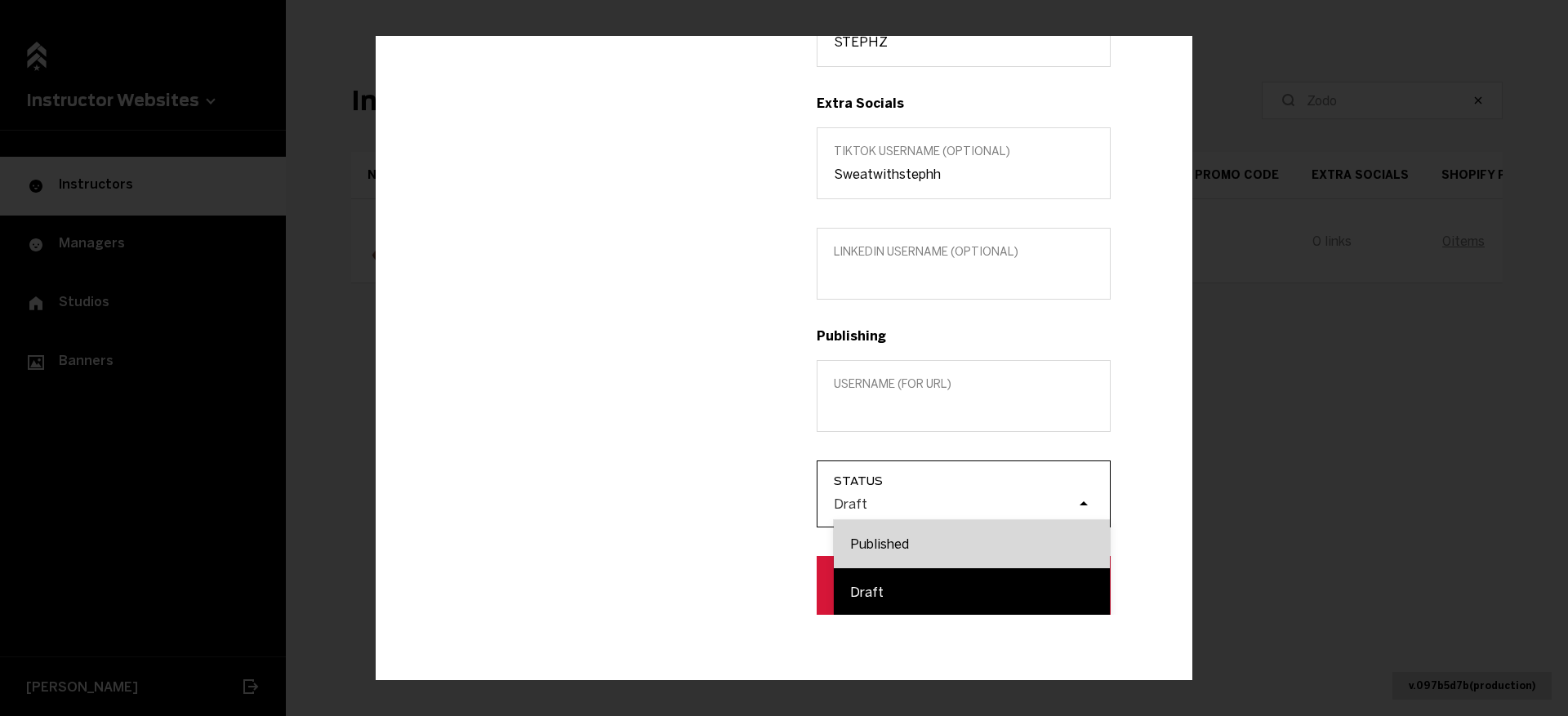
click at [884, 549] on div "Published" at bounding box center [972, 544] width 276 height 48
click at [751, 504] on input "Status option Published focused, 1 of 2. 2 results available. Use Up and Down t…" at bounding box center [751, 504] width 0 height 0
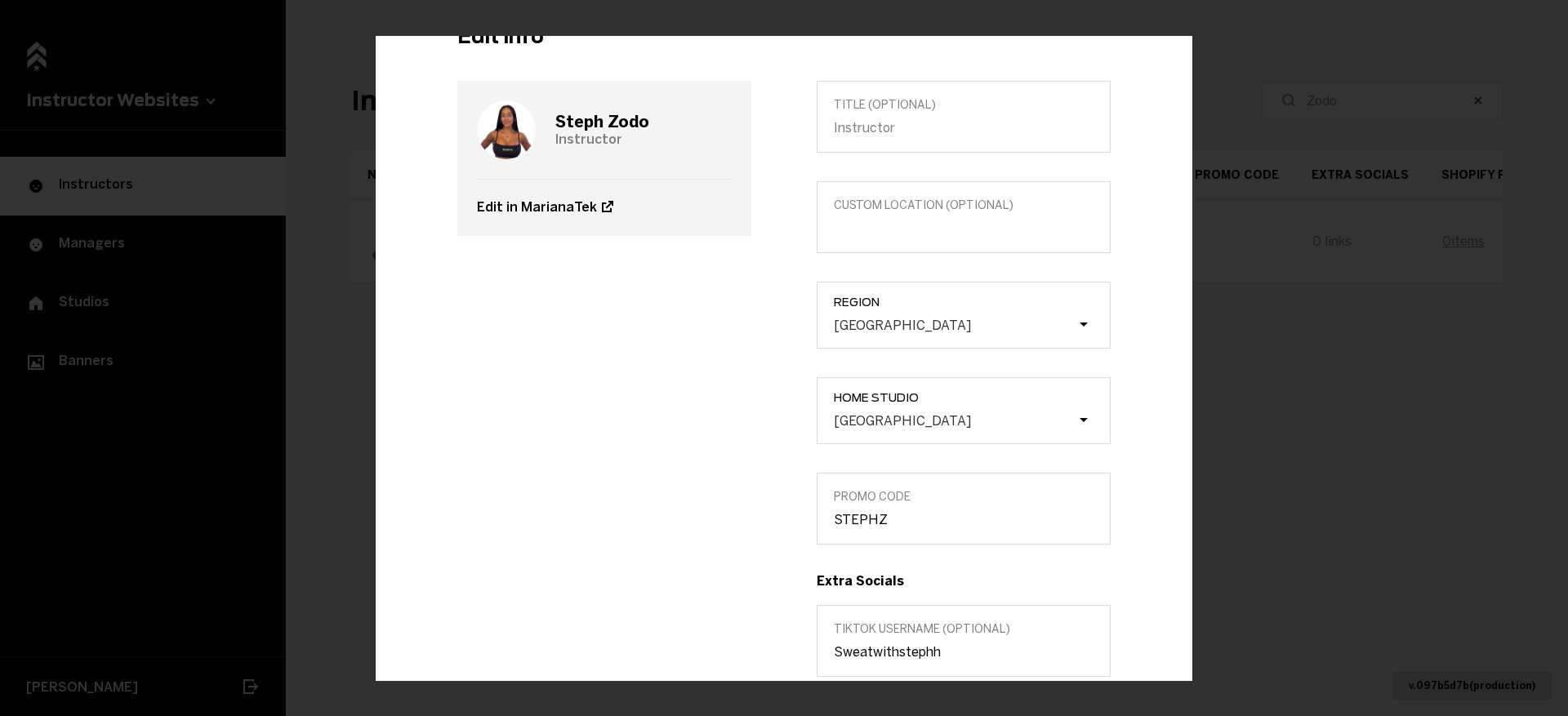
scroll to position [0, 0]
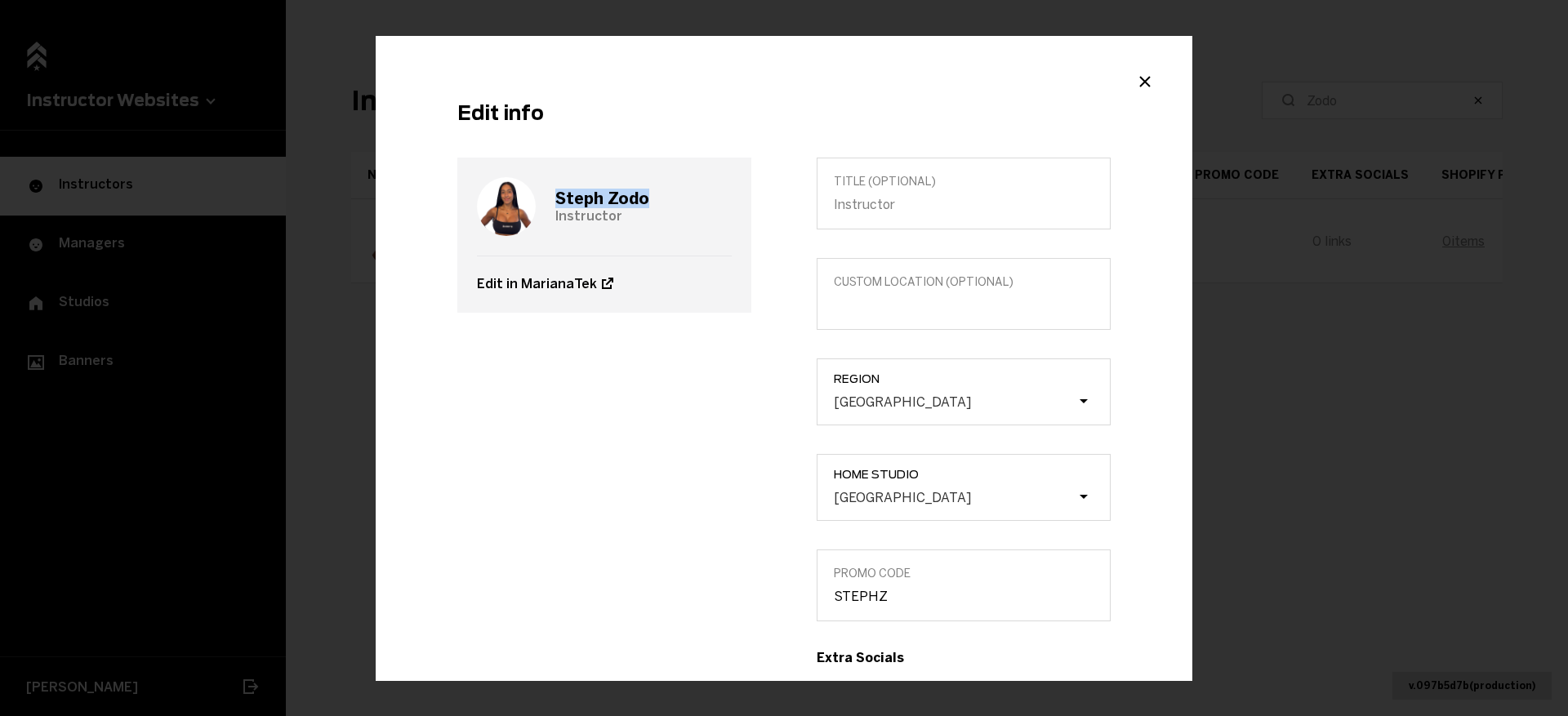
drag, startPoint x: 666, startPoint y: 195, endPoint x: 547, endPoint y: 191, distance: 119.1
click at [548, 193] on div "Steph Zodo Instructor" at bounding box center [604, 206] width 255 height 98
copy h3 "Steph Zodo"
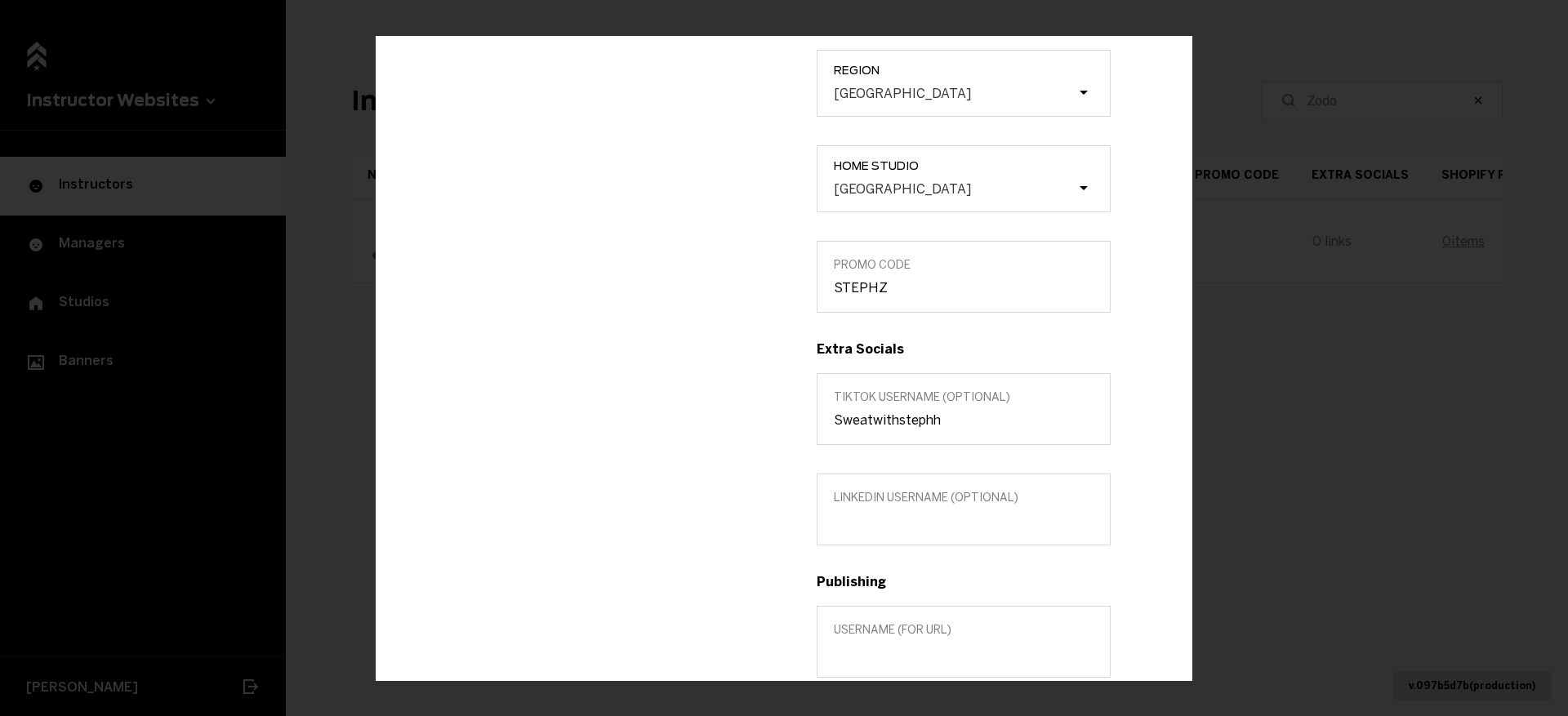
scroll to position [554, 0]
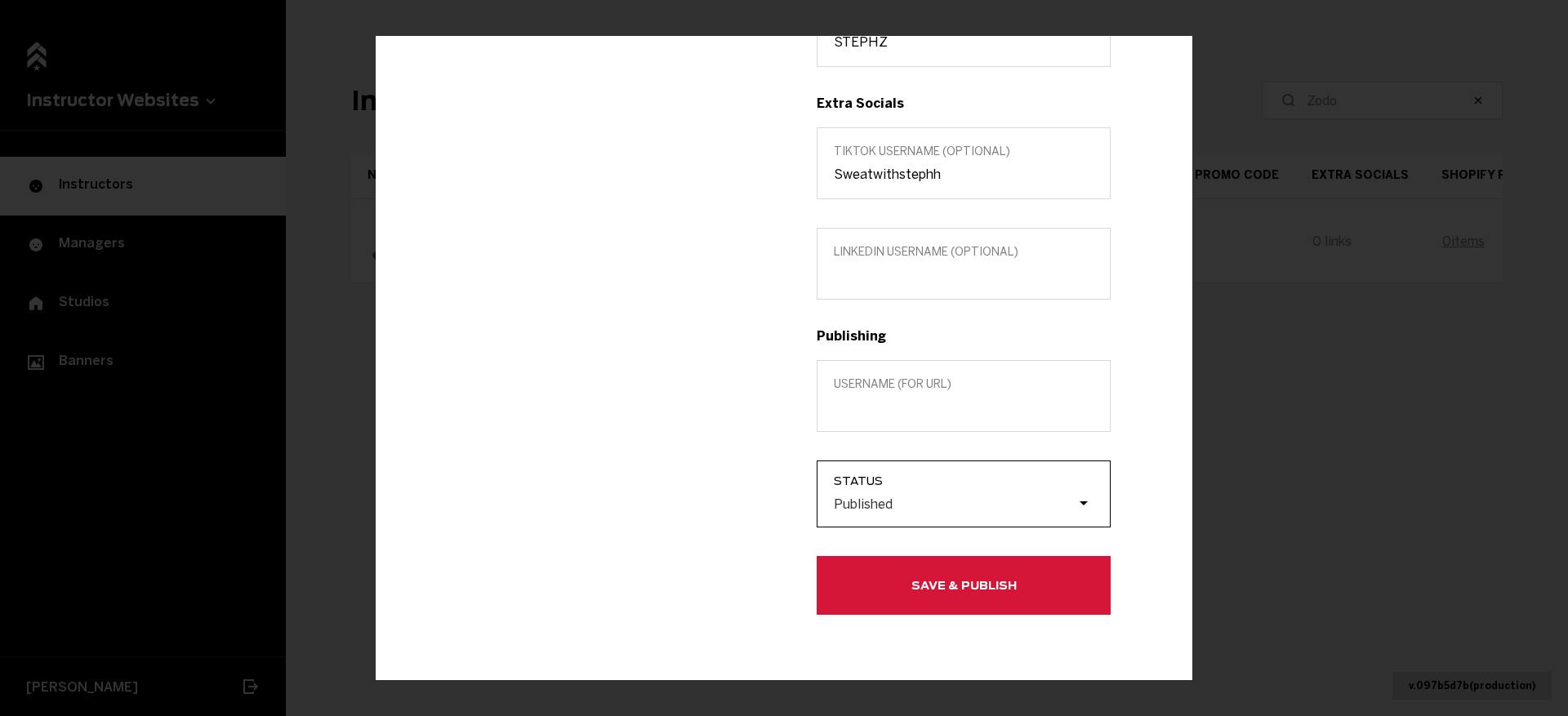
click at [905, 493] on div "Published" at bounding box center [972, 505] width 276 height 31
click at [751, 504] on input "Status Published" at bounding box center [751, 504] width 0 height 0
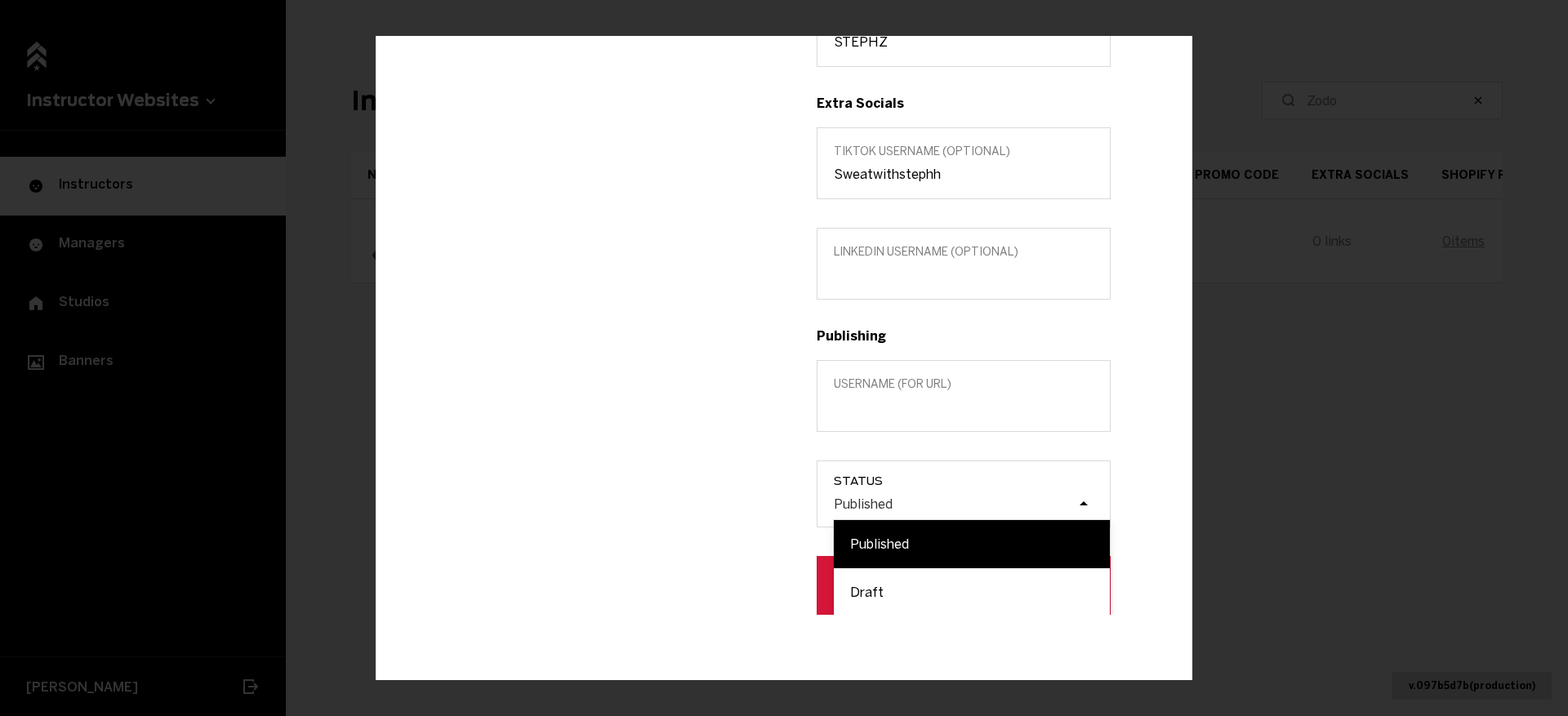
click at [910, 416] on label "Username (for url)" at bounding box center [963, 396] width 294 height 72
click at [910, 415] on input "Username (for url)" at bounding box center [963, 407] width 260 height 16
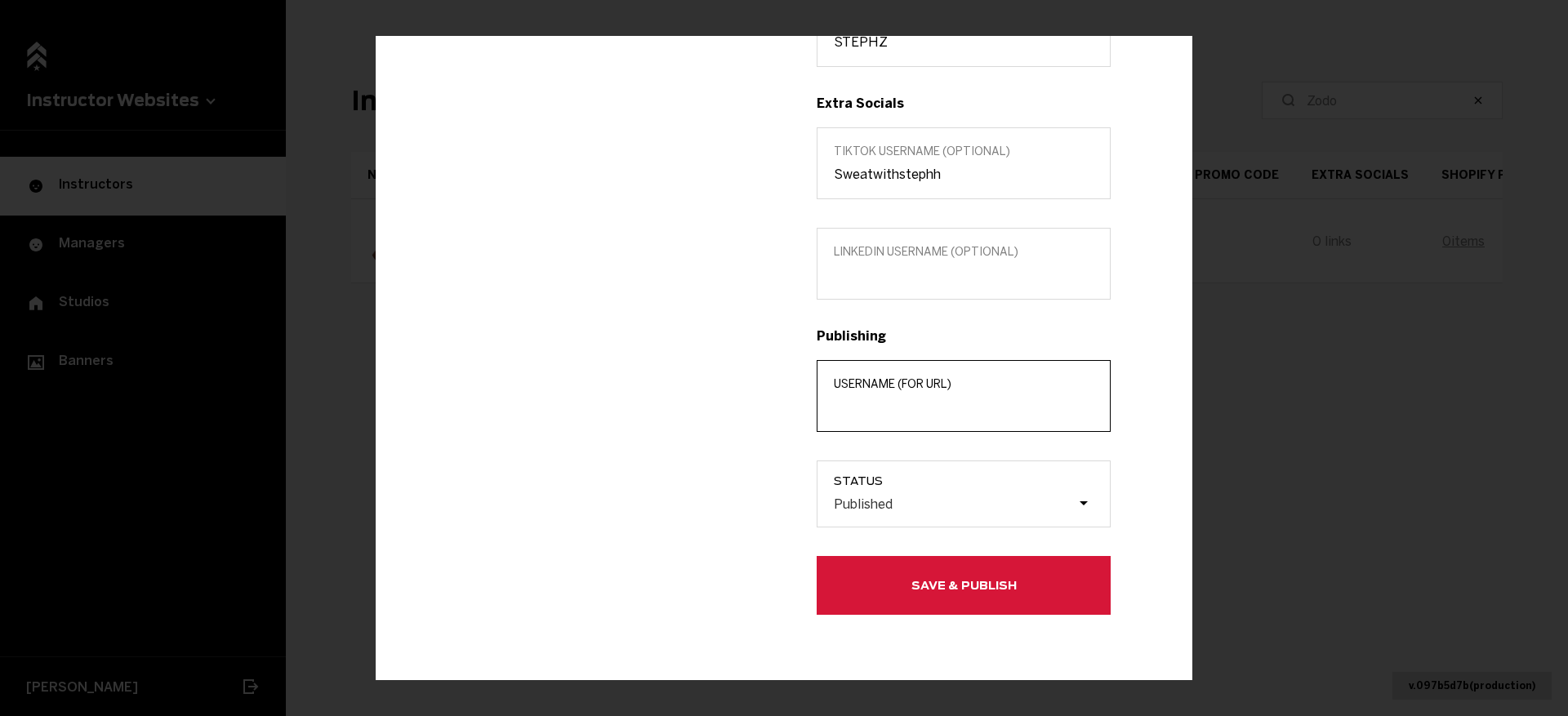
paste input "Steph Zodo"
click at [878, 406] on input "Steph Zodo" at bounding box center [963, 407] width 260 height 16
type input "Steph-Zodo"
click at [968, 592] on button "Save & Publish" at bounding box center [963, 585] width 294 height 59
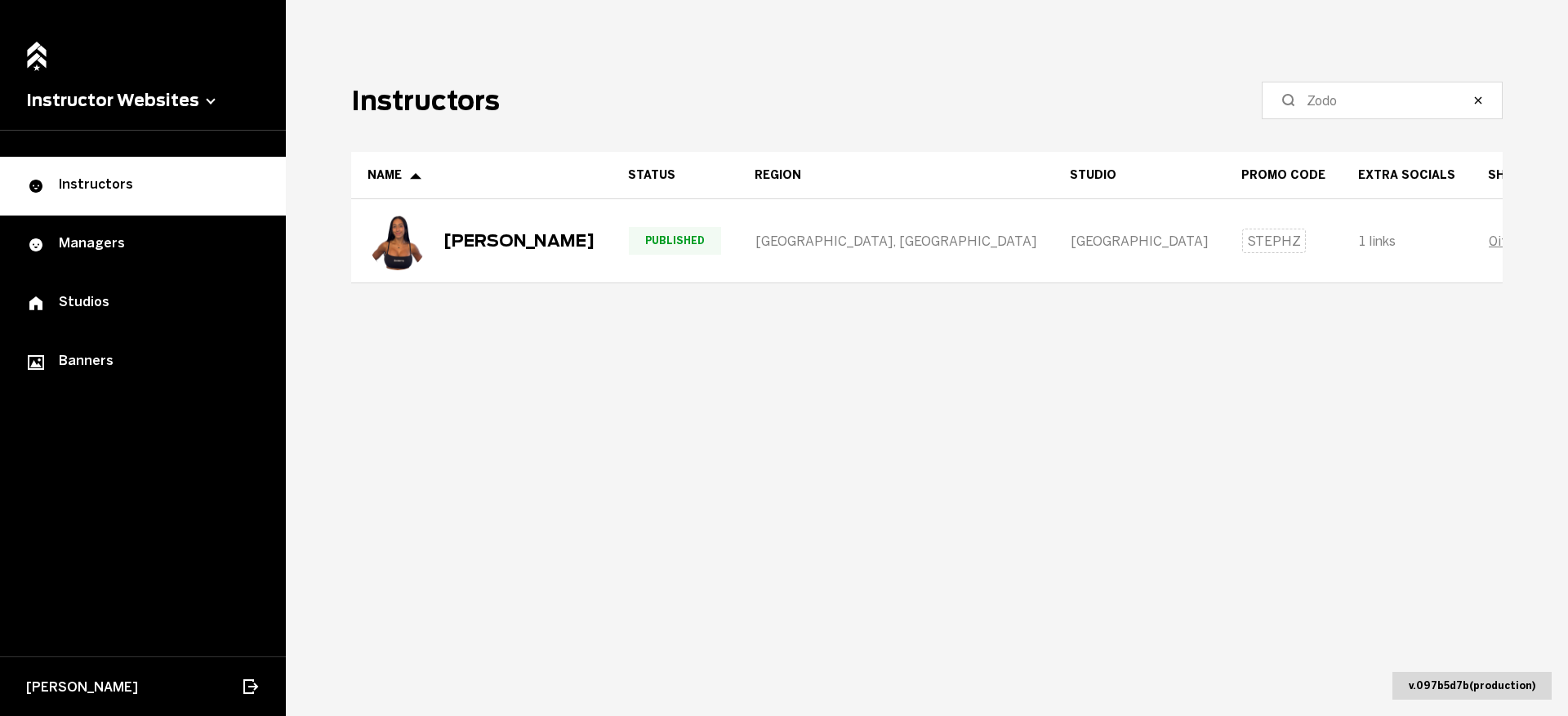
click at [1364, 111] on label "Zodo" at bounding box center [1382, 101] width 241 height 38
click at [1364, 111] on input "Zodo" at bounding box center [1387, 101] width 162 height 20
click at [1364, 111] on label "Zodo" at bounding box center [1382, 101] width 241 height 38
click at [1364, 111] on input "Zodo" at bounding box center [1387, 101] width 162 height 20
click at [1359, 111] on label "Zodo" at bounding box center [1382, 101] width 241 height 38
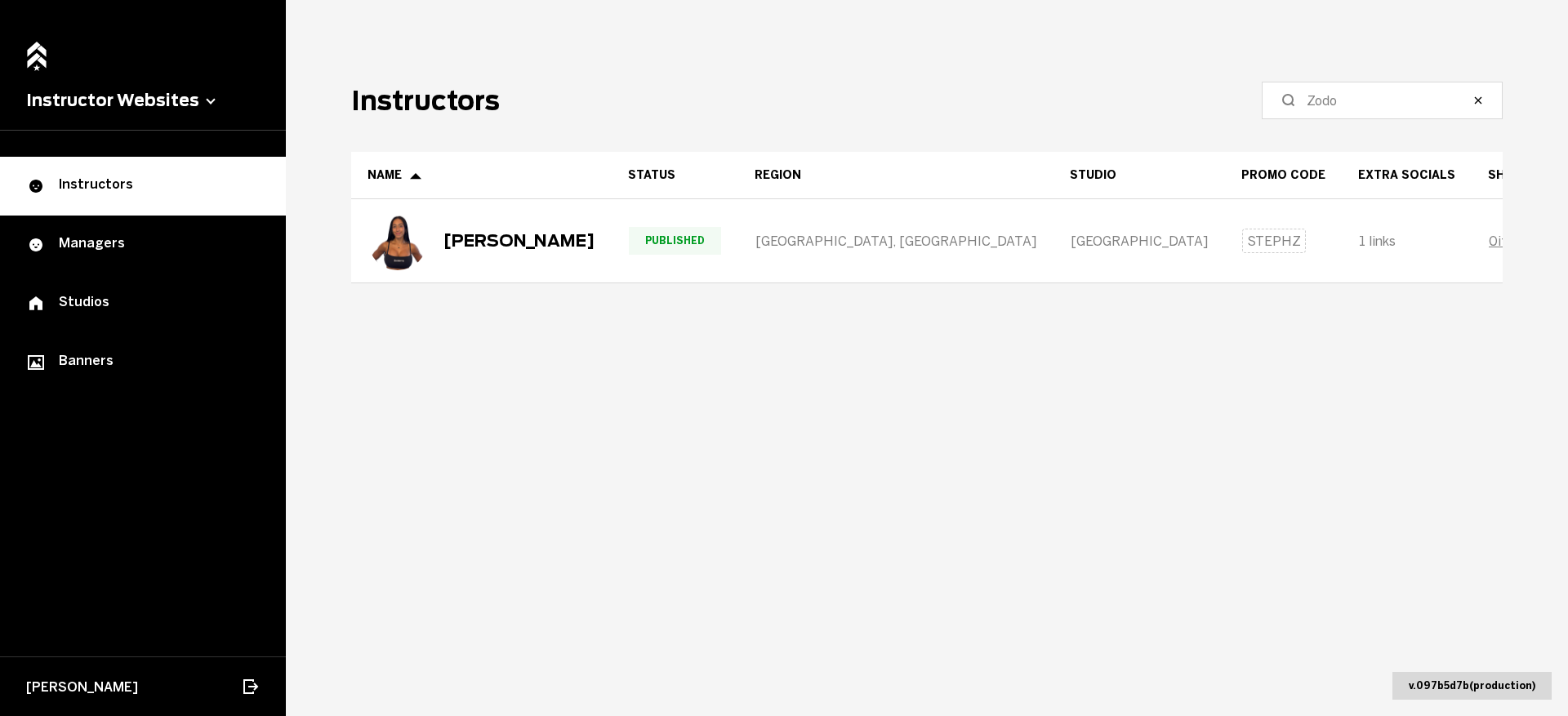
click at [1359, 111] on input "Zodo" at bounding box center [1387, 101] width 162 height 20
click at [1359, 111] on label "Zodo" at bounding box center [1382, 101] width 241 height 38
click at [1359, 111] on input "Zodo" at bounding box center [1387, 101] width 162 height 20
click at [1349, 104] on input "Zodo" at bounding box center [1387, 101] width 162 height 20
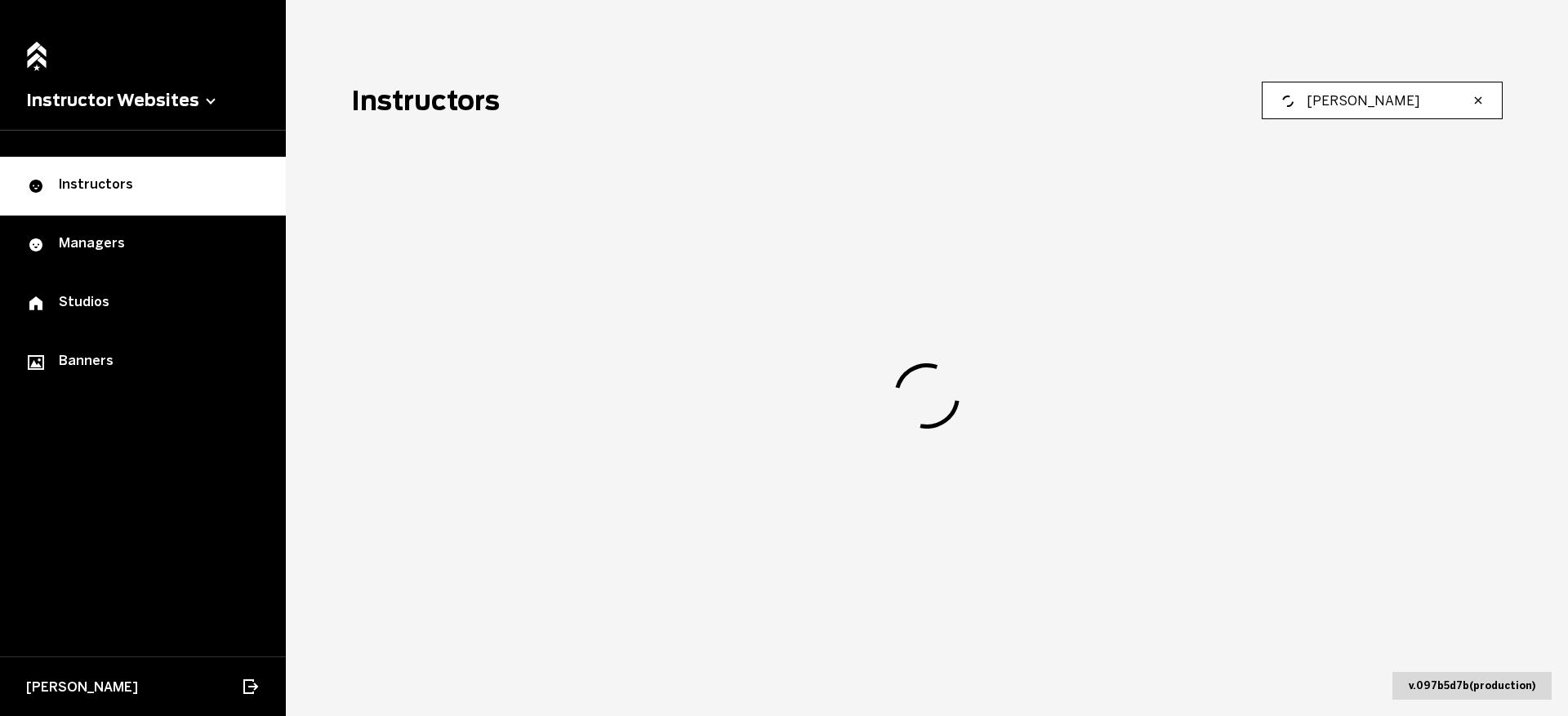
type input "Joshua"
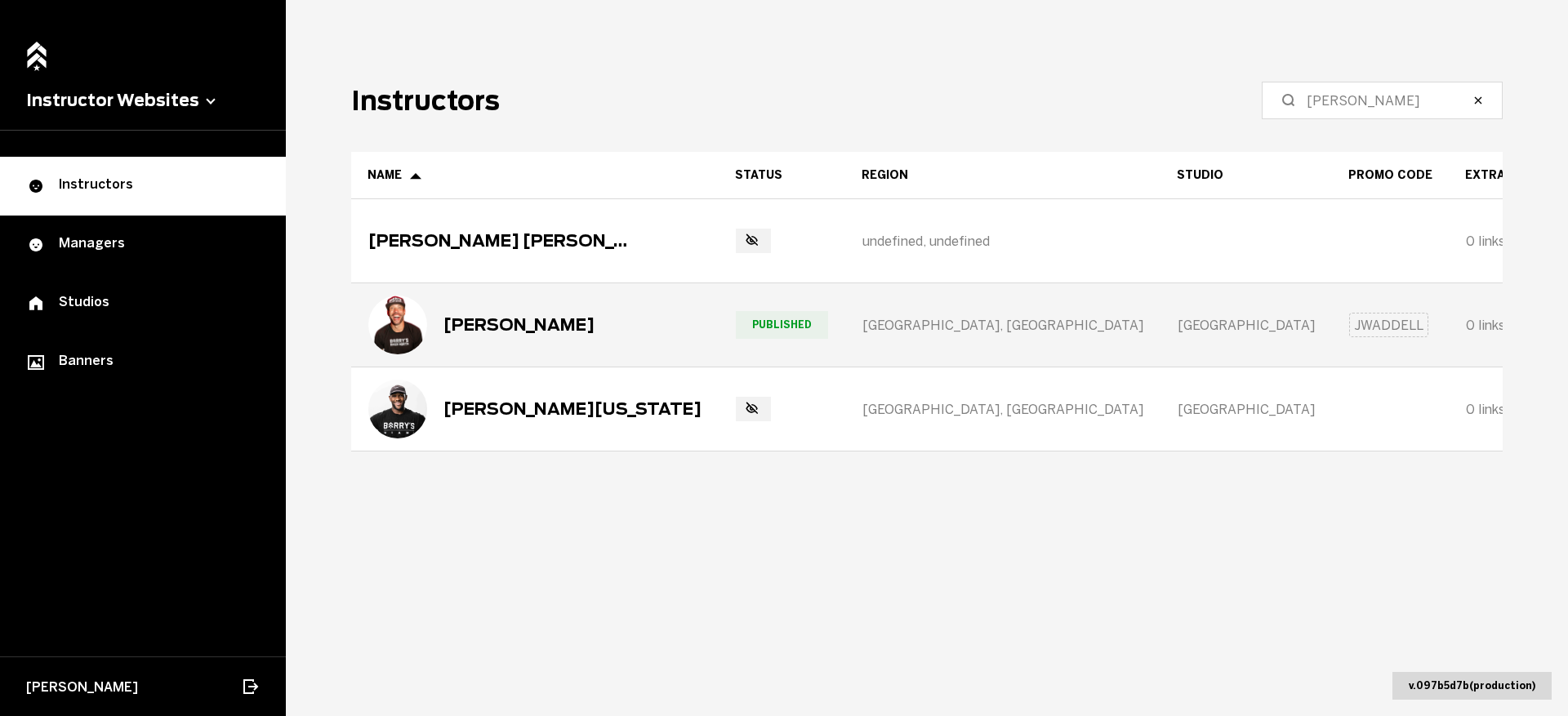
click at [614, 338] on div "Joshua Waddell" at bounding box center [535, 325] width 366 height 82
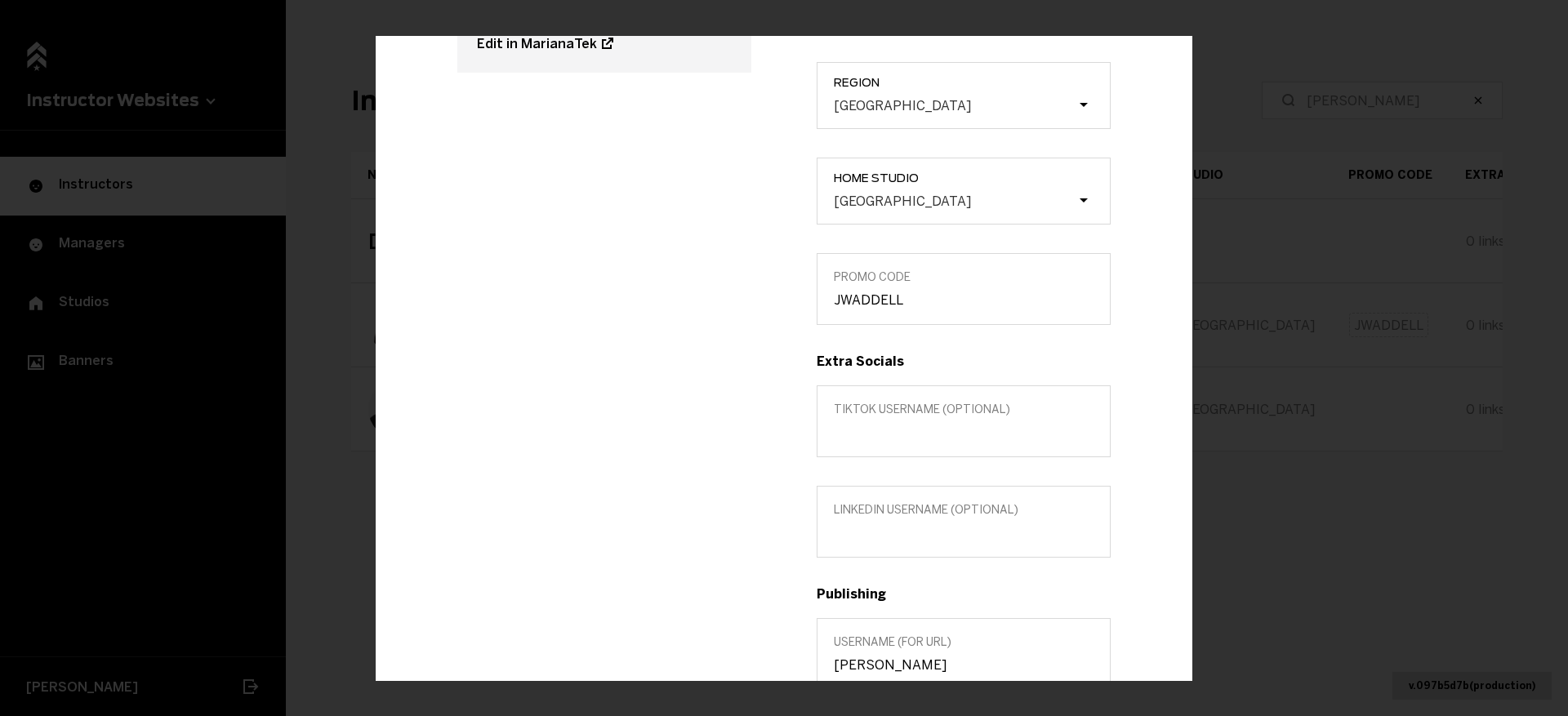
scroll to position [341, 0]
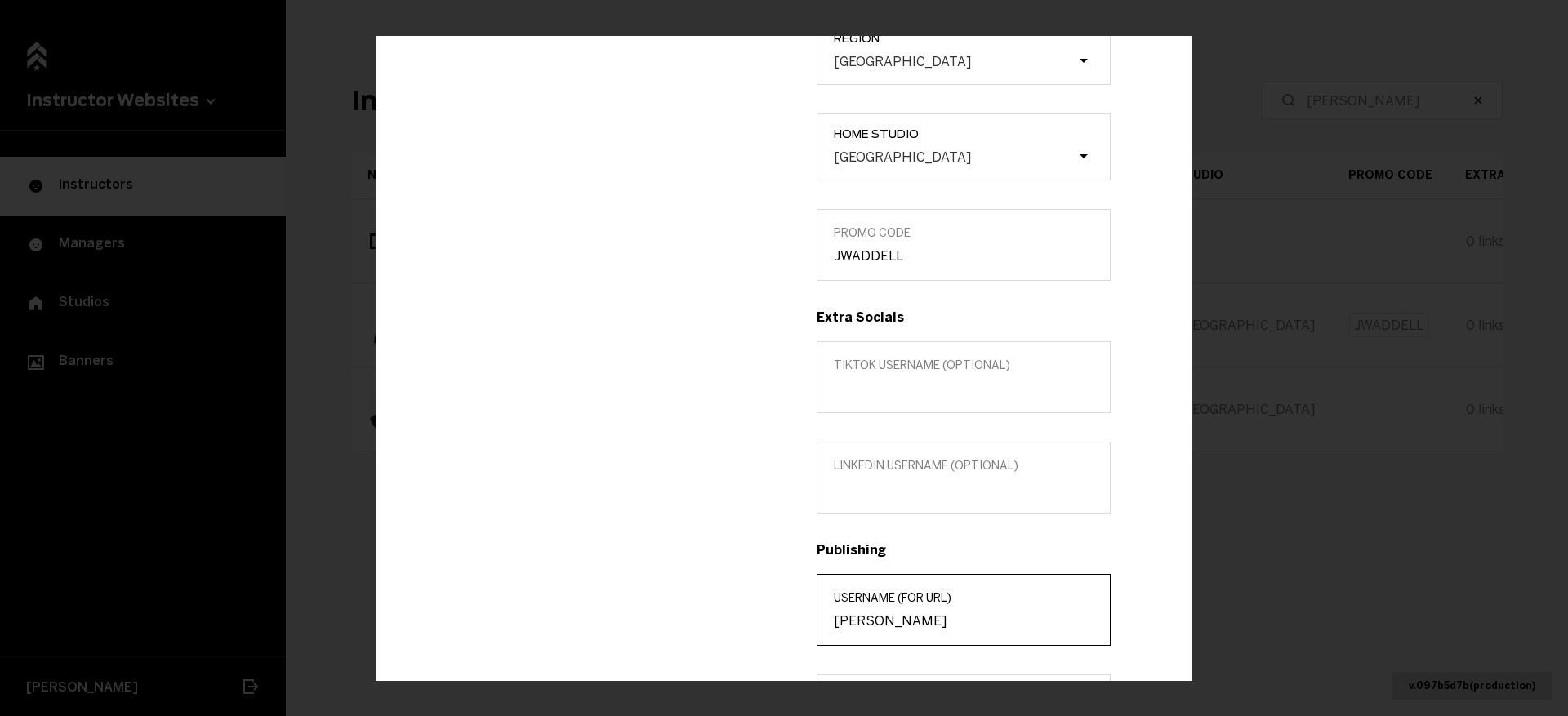
click at [878, 619] on input "joshua-waddell" at bounding box center [963, 621] width 260 height 16
